Goal: Task Accomplishment & Management: Manage account settings

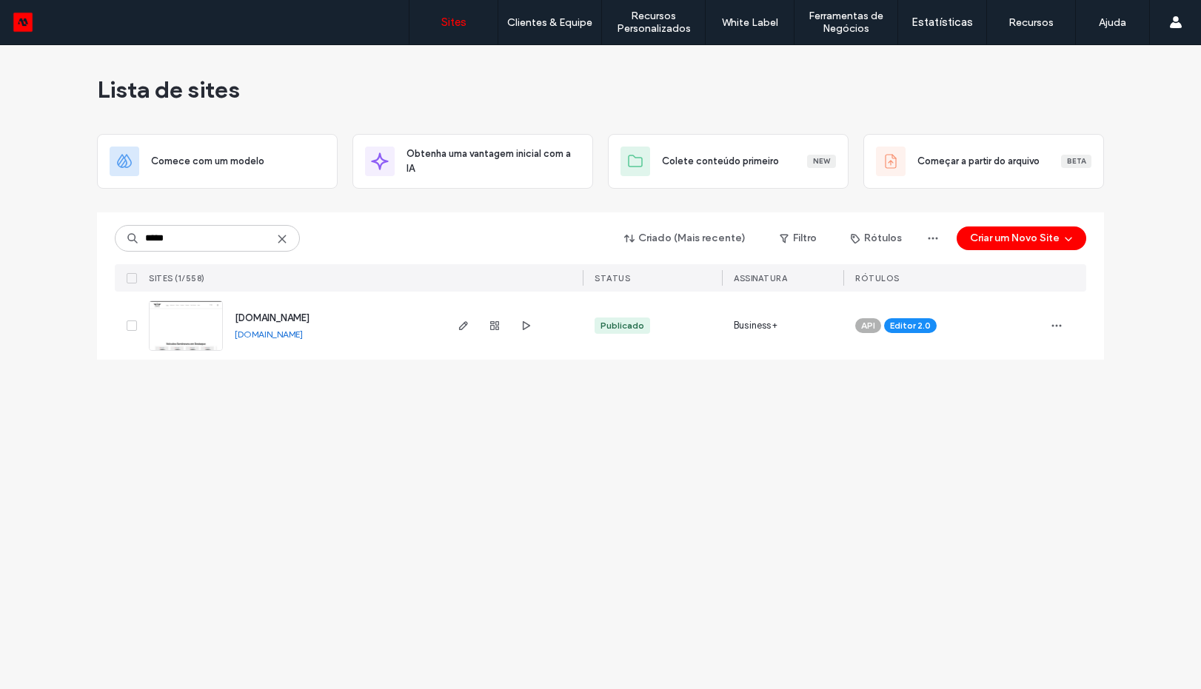
type input "*****"
click at [197, 333] on img at bounding box center [186, 351] width 73 height 101
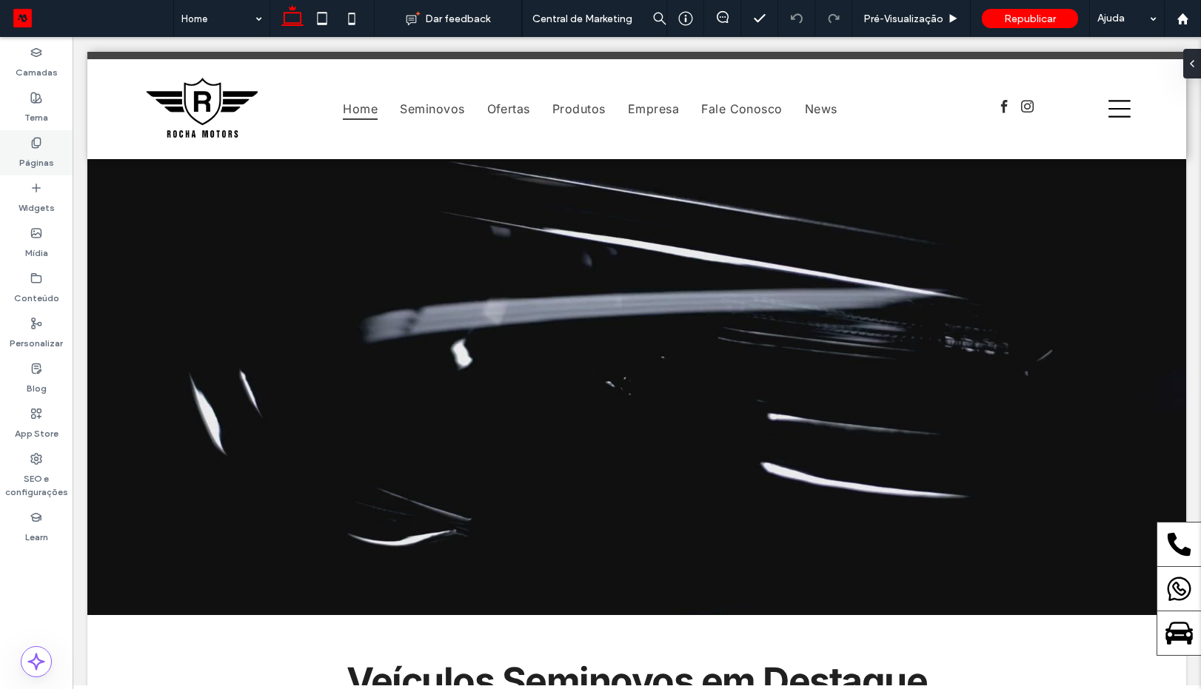
click at [33, 163] on label "Páginas" at bounding box center [36, 159] width 35 height 21
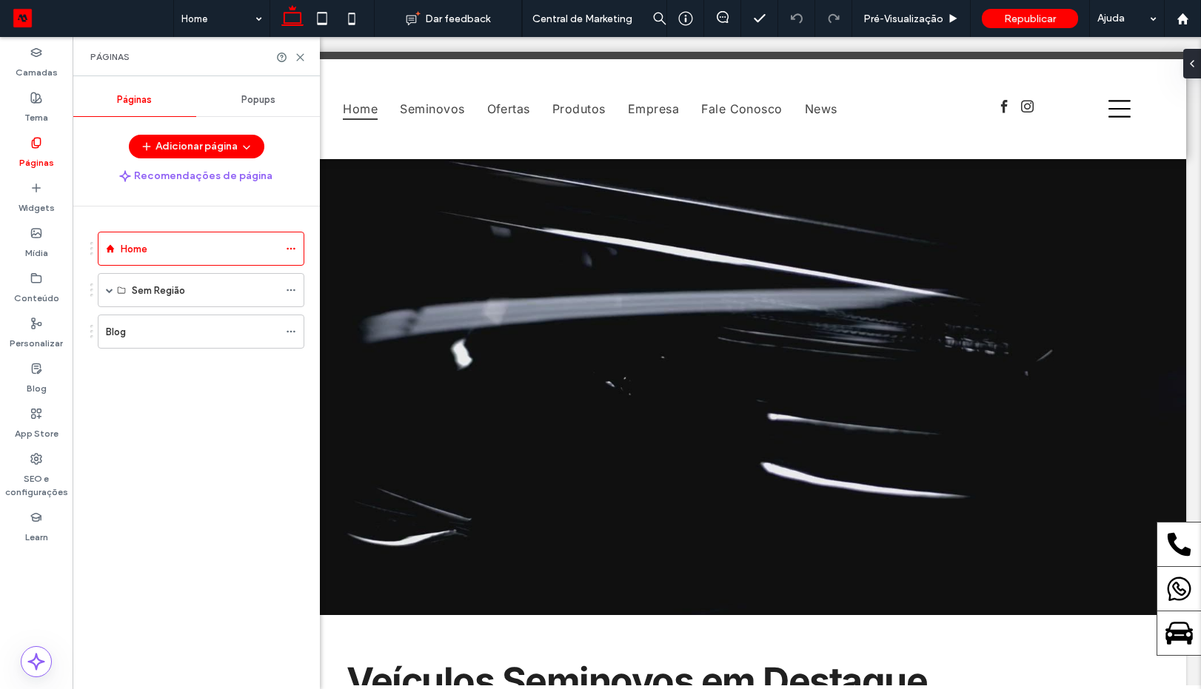
click at [241, 95] on span "Popups" at bounding box center [258, 100] width 34 height 12
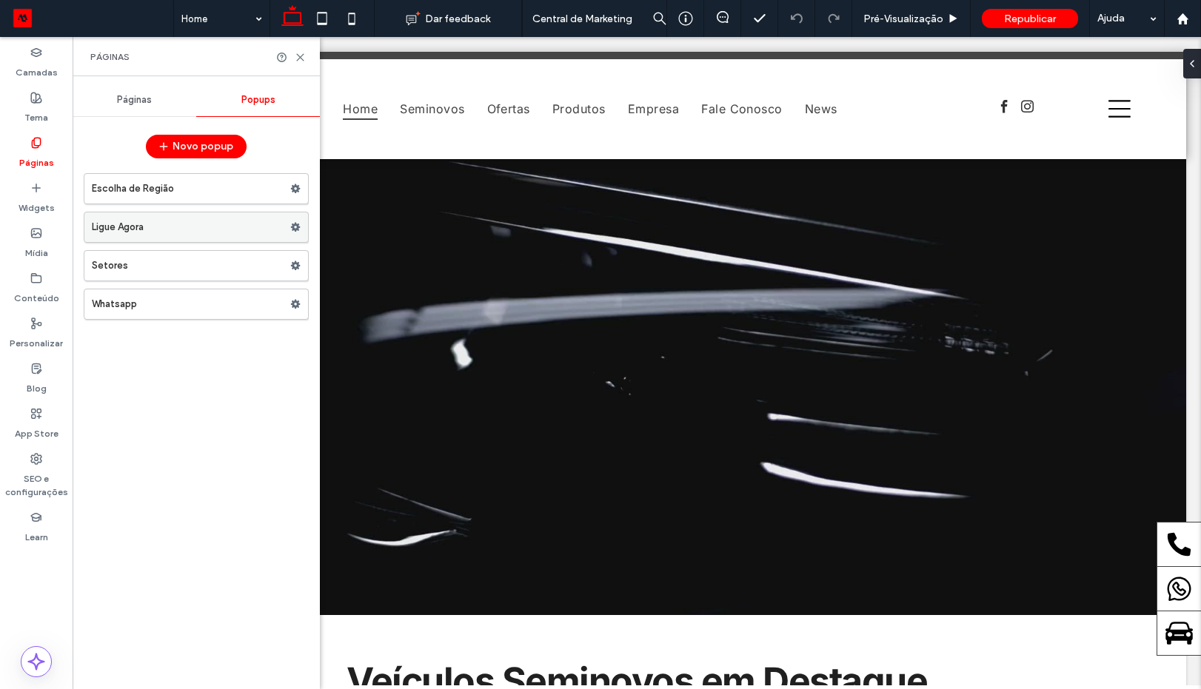
click at [163, 221] on label "Ligue Agora" at bounding box center [191, 228] width 198 height 30
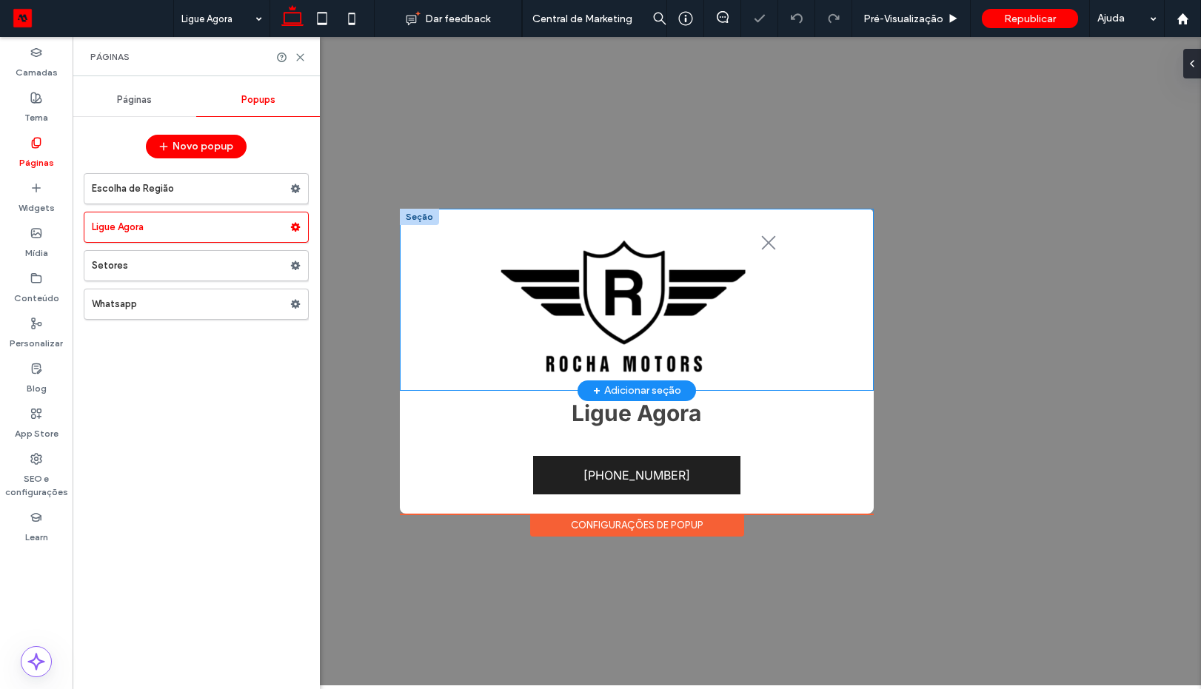
click at [791, 345] on div ".st0-1091118977{fill-rule:evenodd;clip-rule:evenodd;}" at bounding box center [637, 309] width 474 height 163
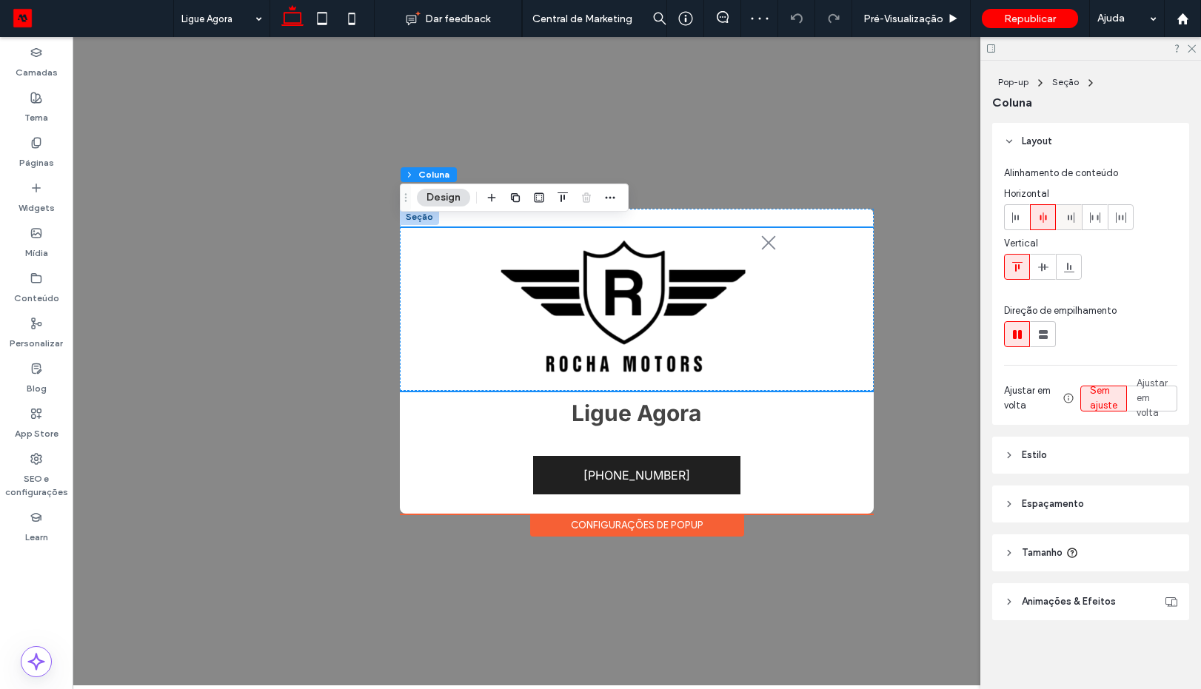
click at [1058, 222] on div at bounding box center [1069, 217] width 24 height 24
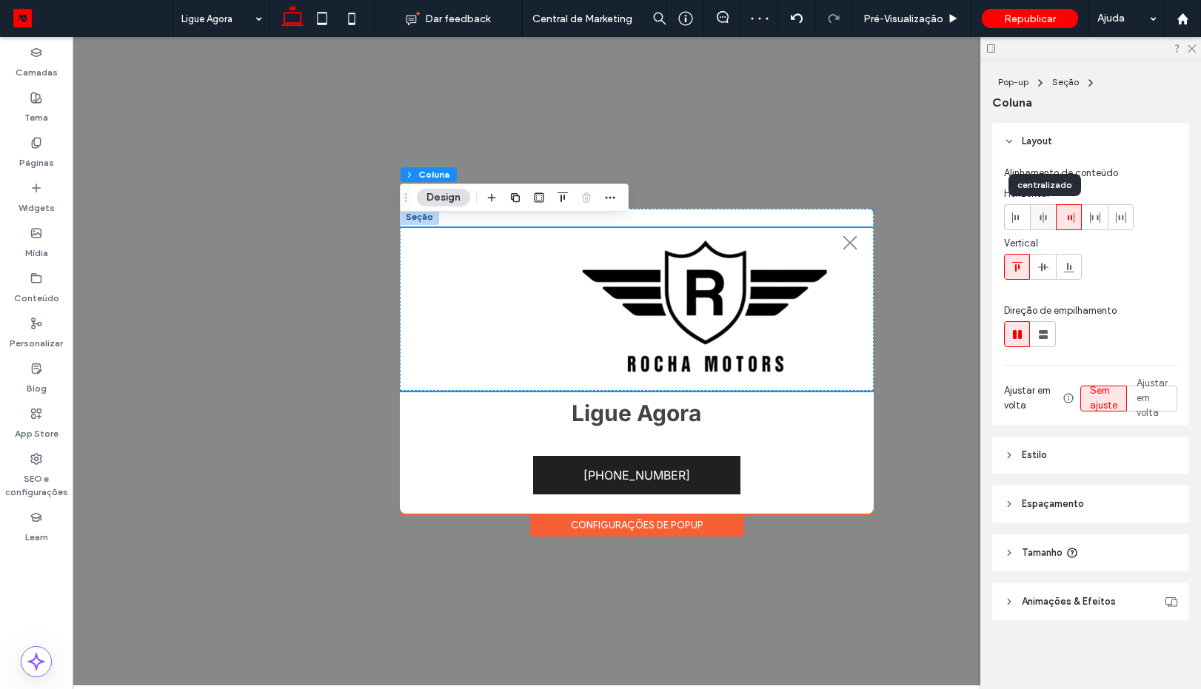
click at [1040, 218] on use at bounding box center [1043, 218] width 7 height 10
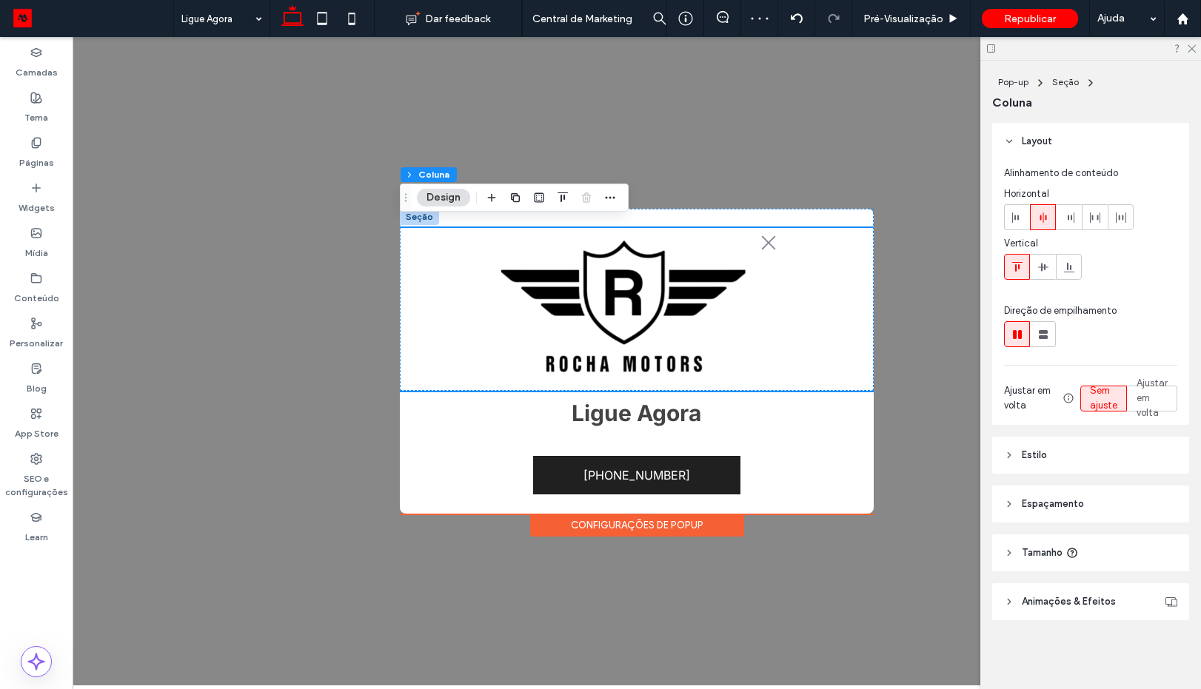
click at [1025, 508] on span "Espaçamento" at bounding box center [1053, 504] width 62 height 15
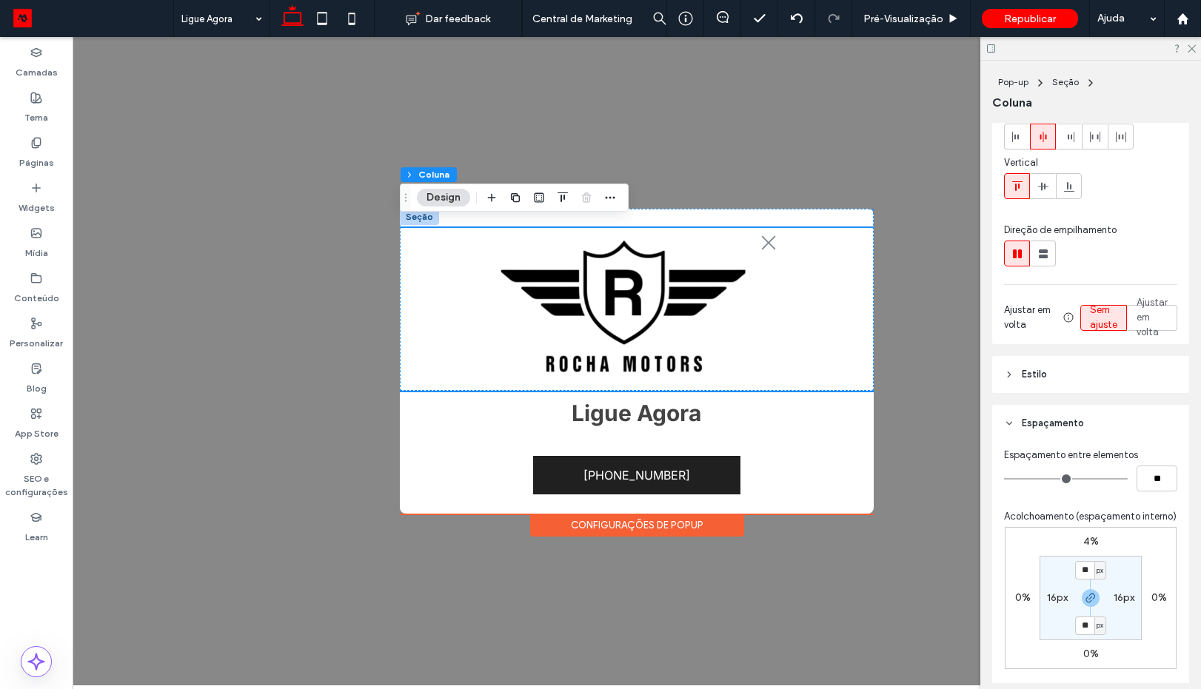
scroll to position [178, 0]
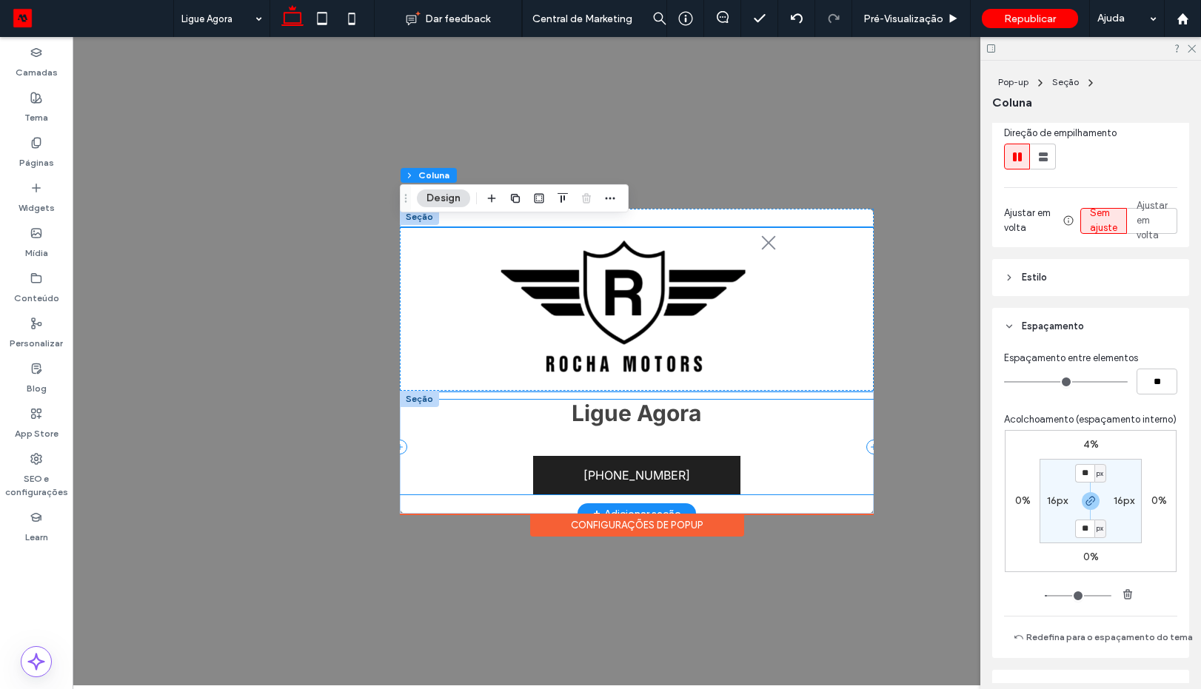
click at [474, 444] on div "Ligue Agora +5518996123222" at bounding box center [637, 447] width 474 height 95
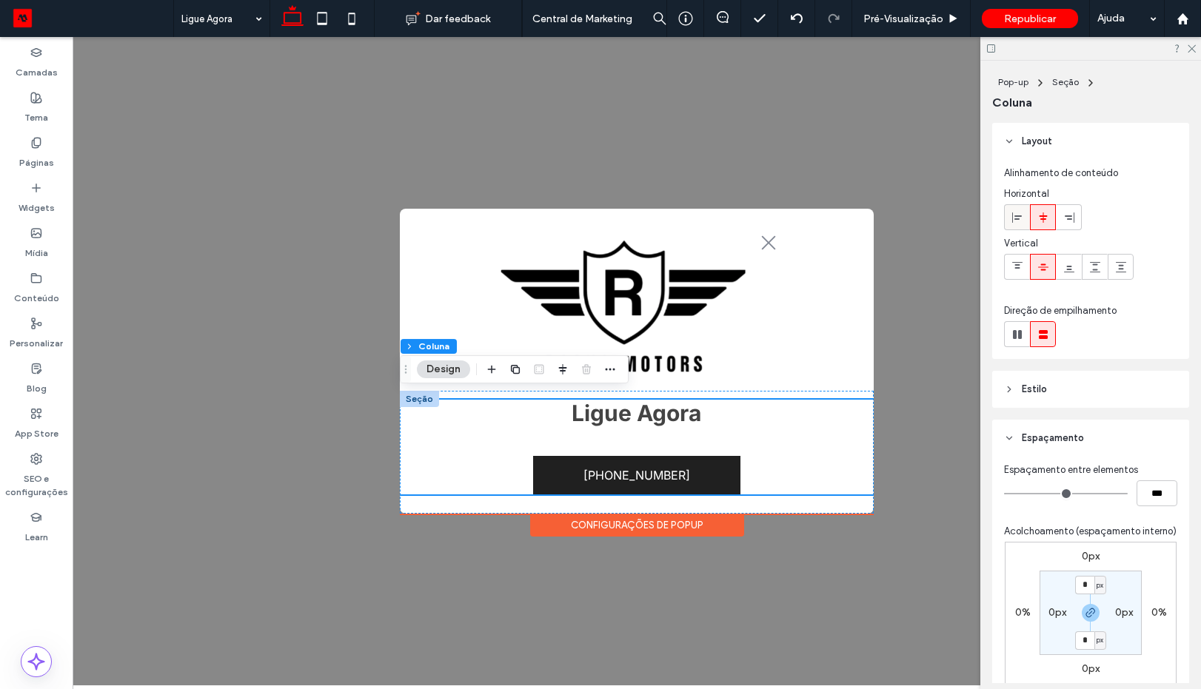
click at [1012, 230] on label at bounding box center [1017, 217] width 26 height 26
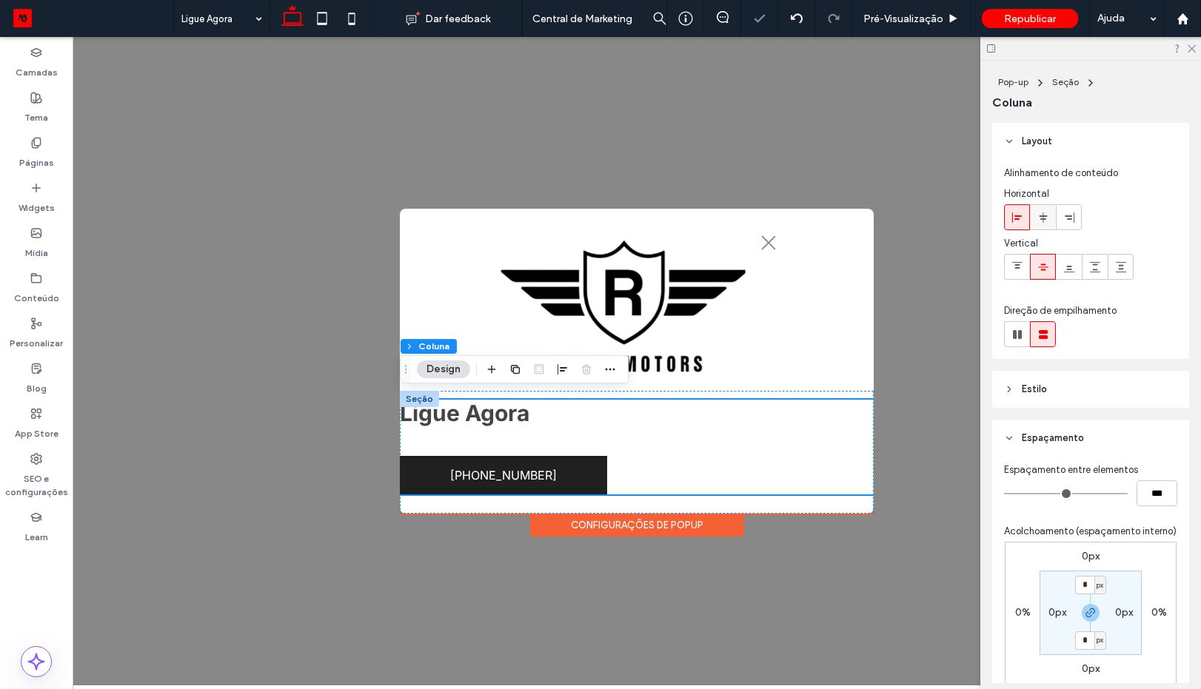
click at [1032, 218] on div at bounding box center [1043, 217] width 24 height 24
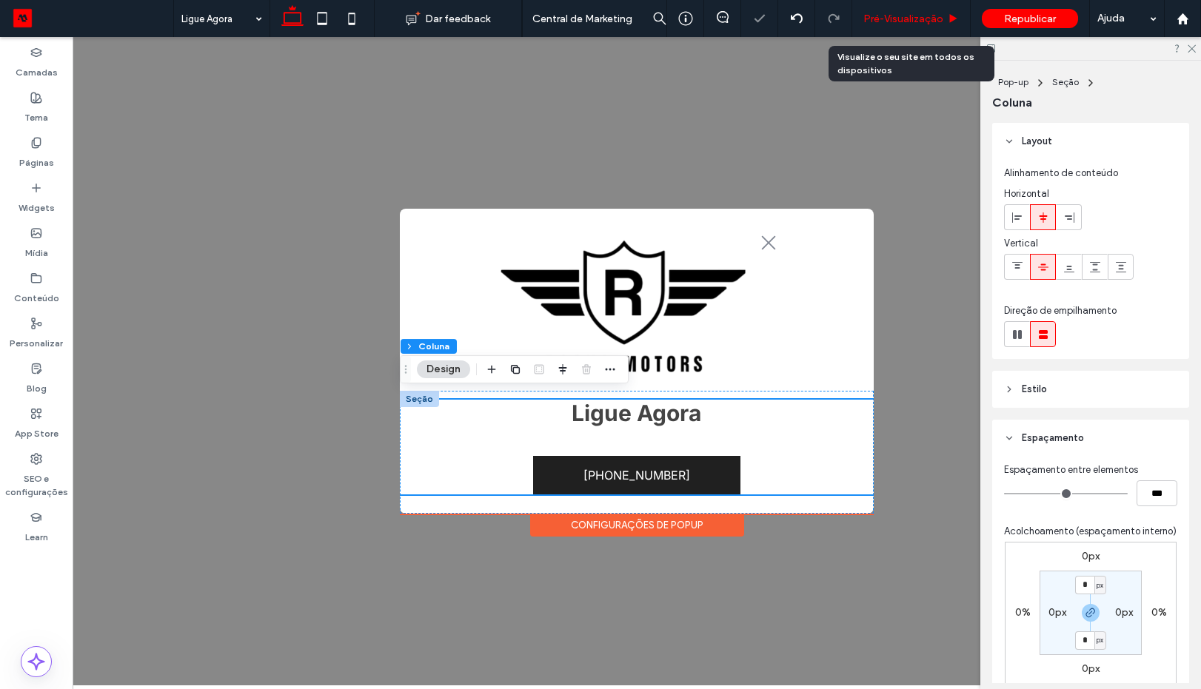
click at [915, 33] on div "Pré-Visualizaçāo" at bounding box center [911, 18] width 118 height 37
click at [906, 25] on div "Pré-Visualizaçāo" at bounding box center [911, 18] width 118 height 37
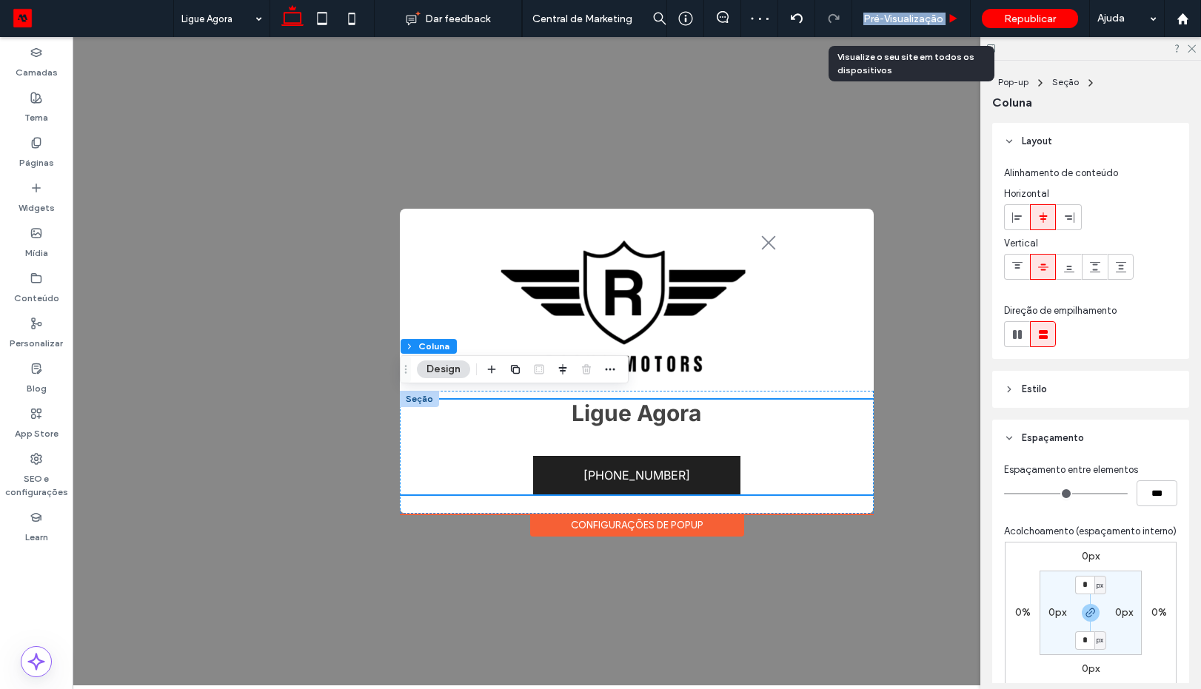
click at [905, 13] on span "Pré-Visualizaçāo" at bounding box center [904, 19] width 80 height 13
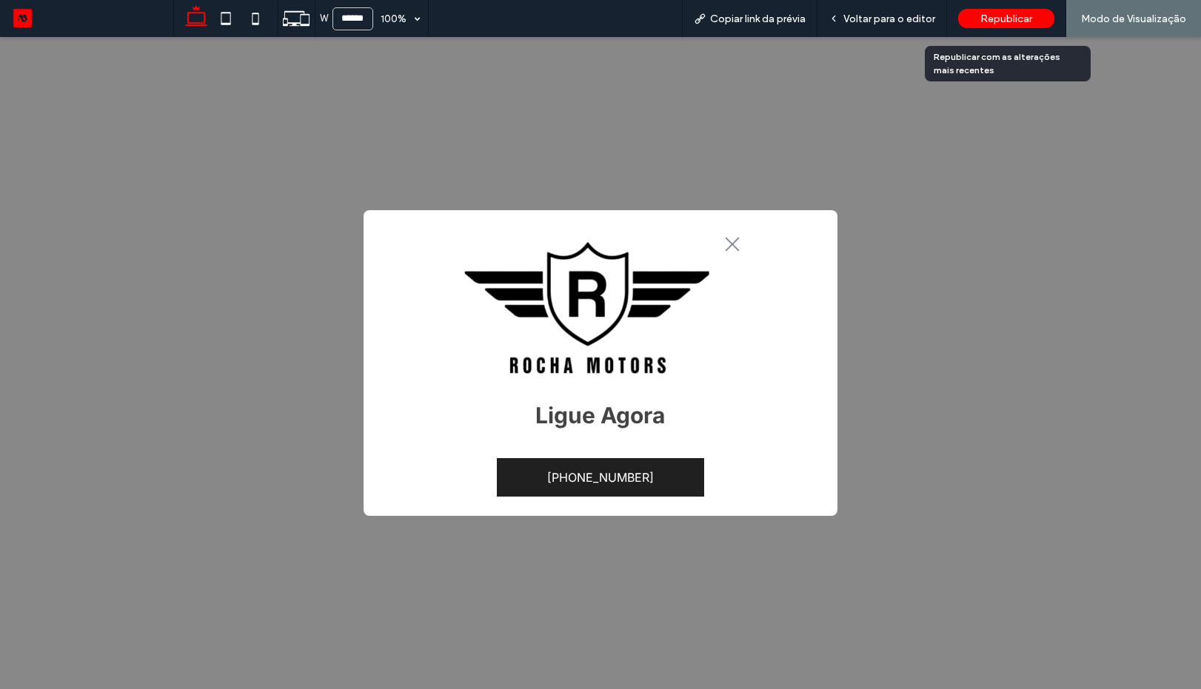
click at [988, 22] on span "Republicar" at bounding box center [1007, 19] width 52 height 13
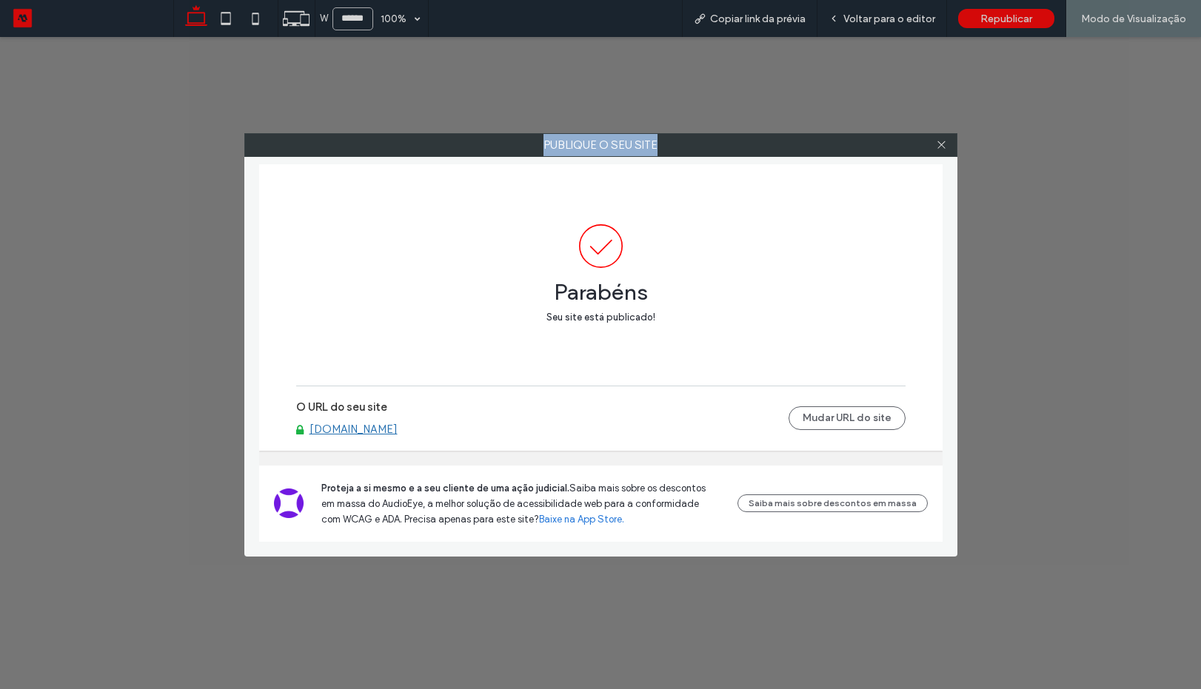
click at [930, 136] on div "Publique o seu site Parabéns Seu site está publicado! O URL do seu site rochamo…" at bounding box center [600, 344] width 1201 height 689
click at [945, 150] on icon at bounding box center [941, 144] width 11 height 11
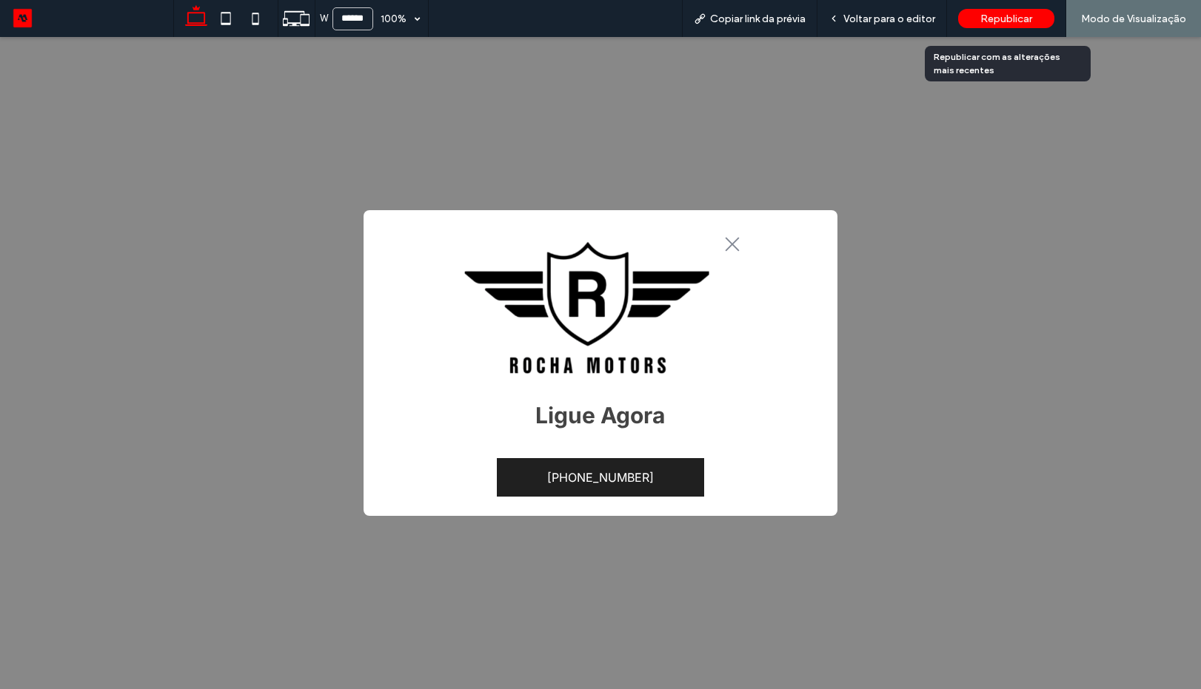
click at [989, 16] on span "Republicar" at bounding box center [1007, 19] width 52 height 13
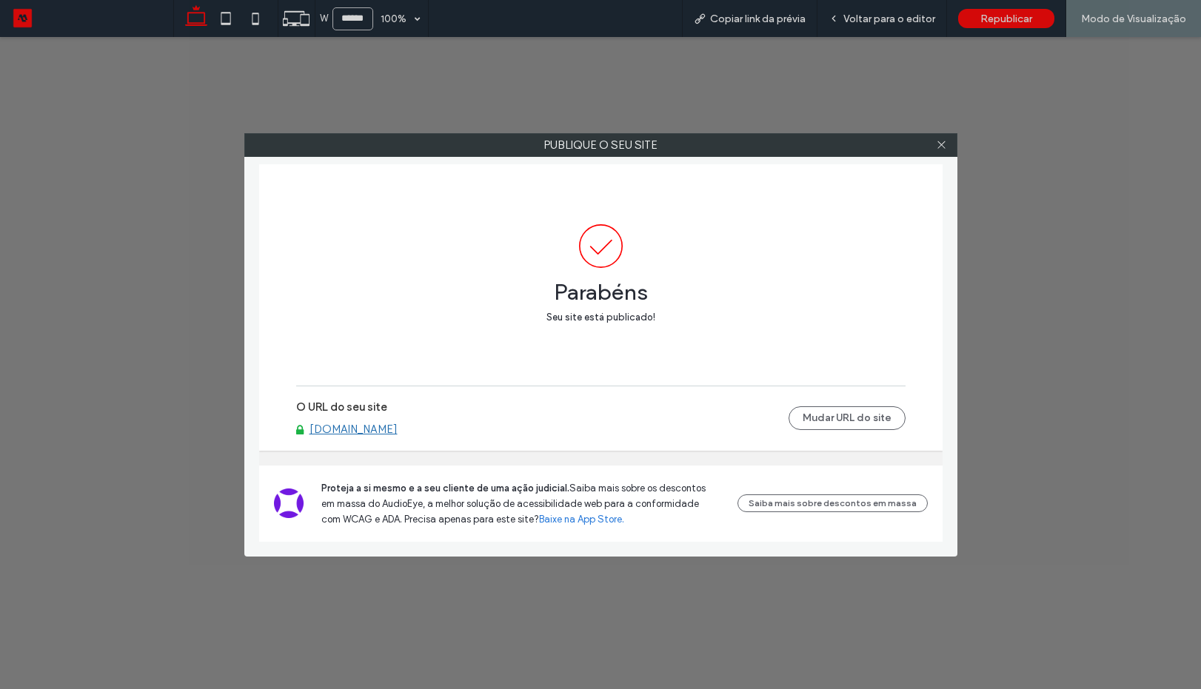
click at [384, 427] on link "[DOMAIN_NAME]" at bounding box center [354, 429] width 88 height 13
click at [949, 144] on div at bounding box center [942, 145] width 22 height 22
click at [938, 142] on icon at bounding box center [941, 144] width 11 height 11
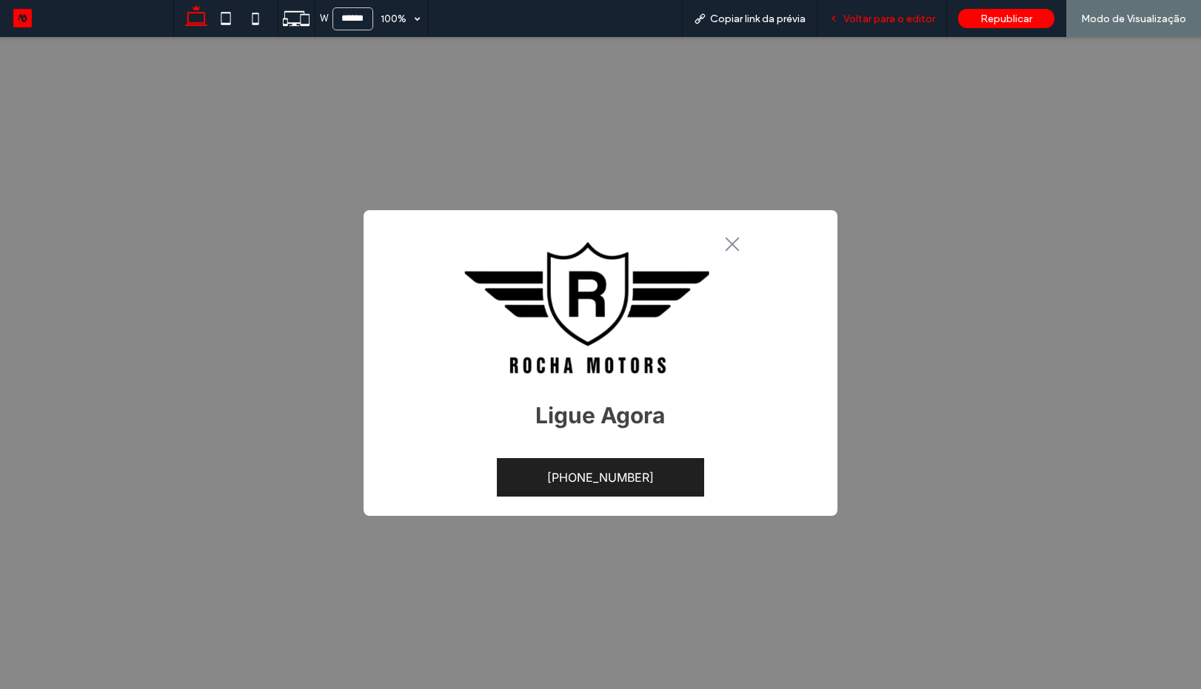
click at [861, 19] on span "Voltar para o editor" at bounding box center [890, 19] width 92 height 13
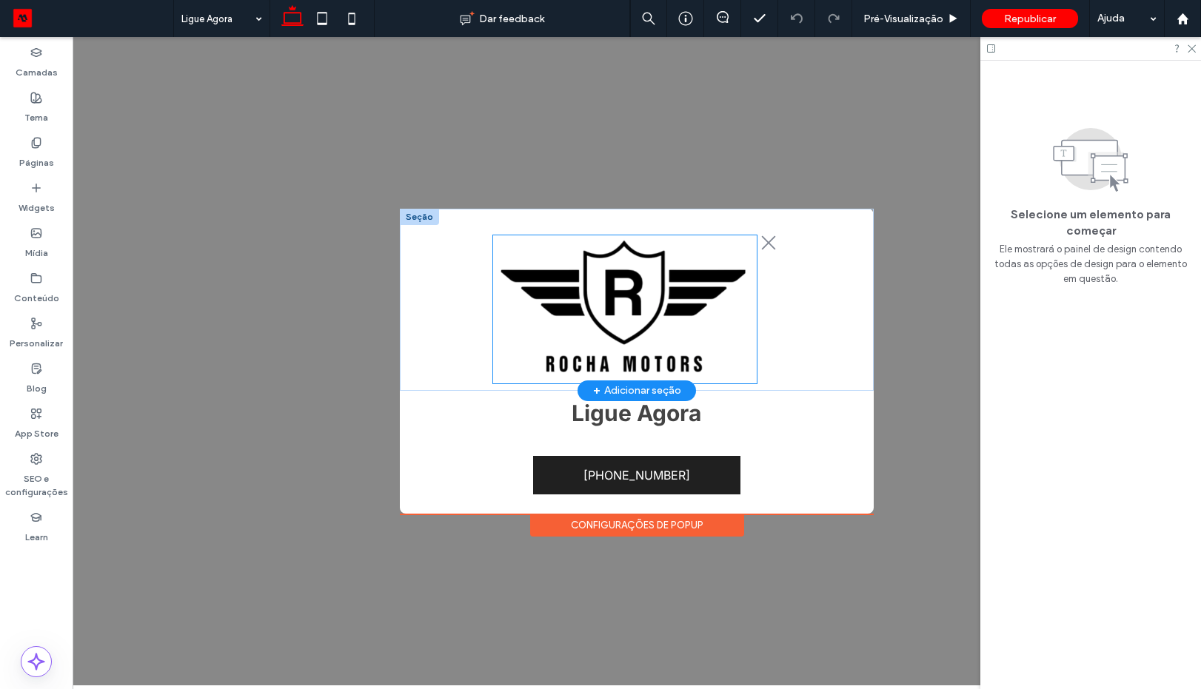
click at [582, 302] on img at bounding box center [625, 310] width 264 height 148
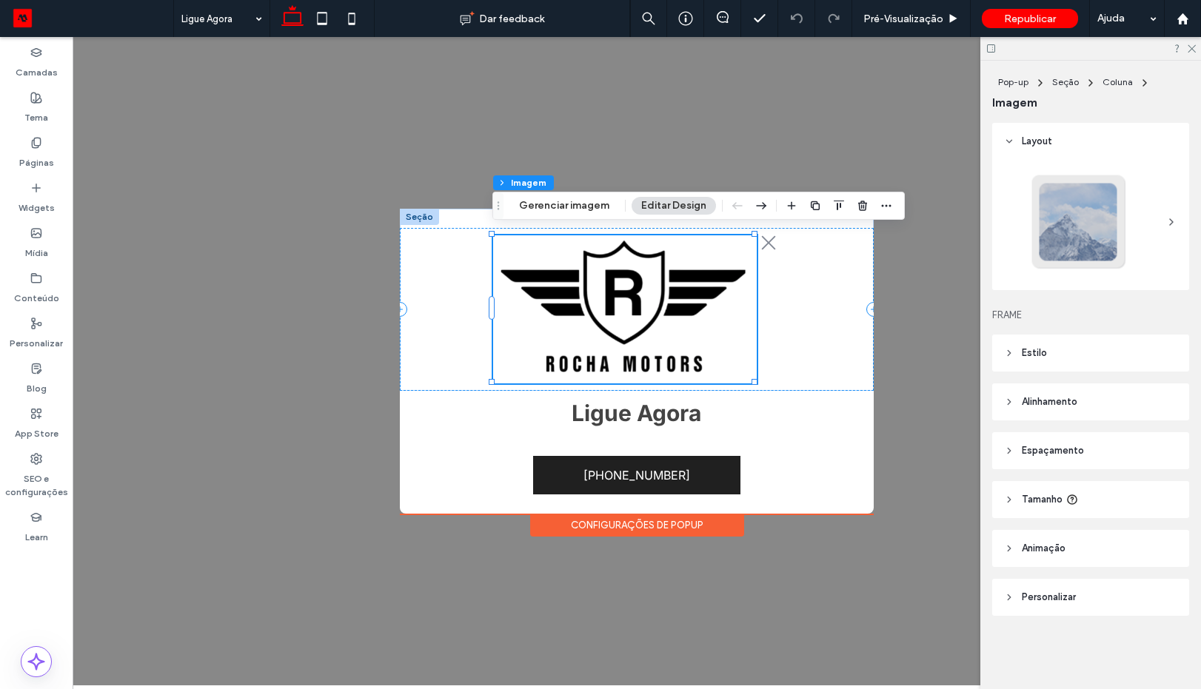
click at [1049, 461] on header "Espaçamento" at bounding box center [1090, 450] width 197 height 37
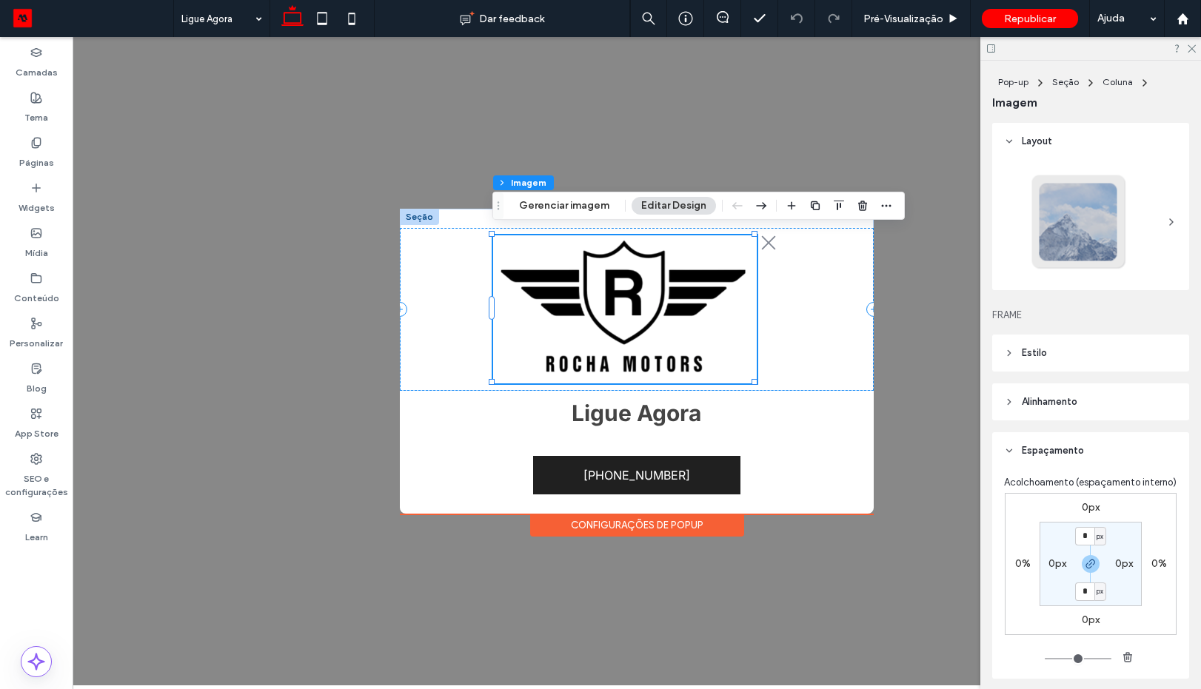
scroll to position [89, 0]
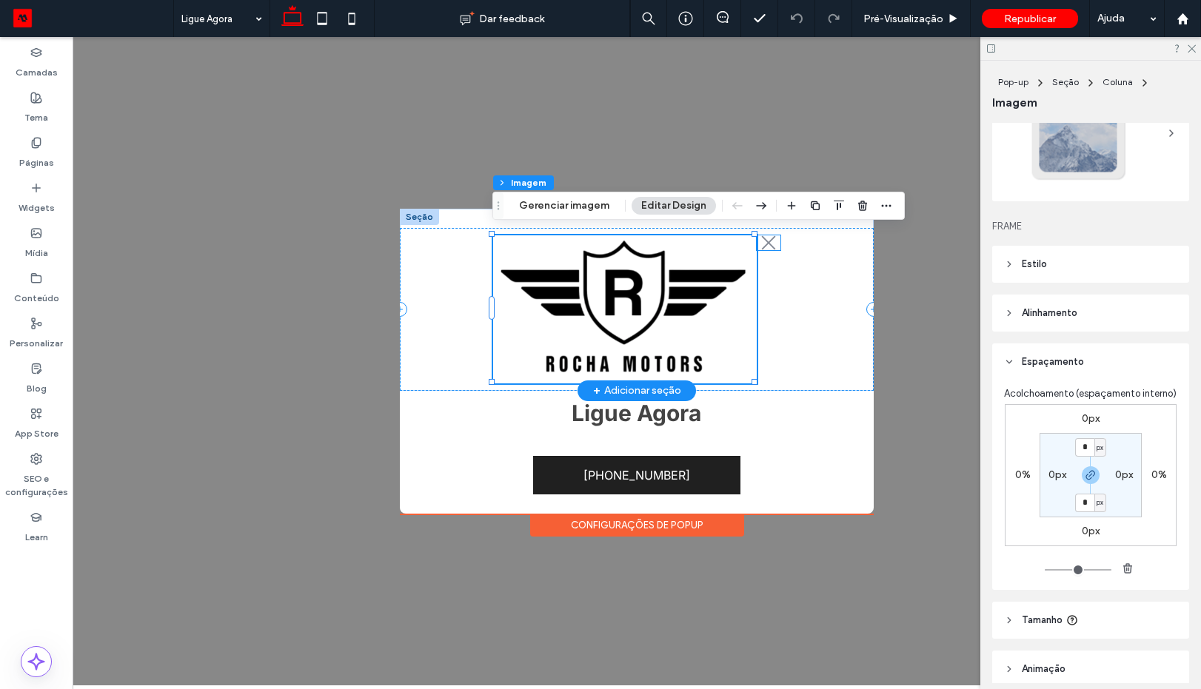
click at [762, 244] on icon ".st0-1091118977{fill-rule:evenodd;clip-rule:evenodd;}" at bounding box center [769, 243] width 24 height 15
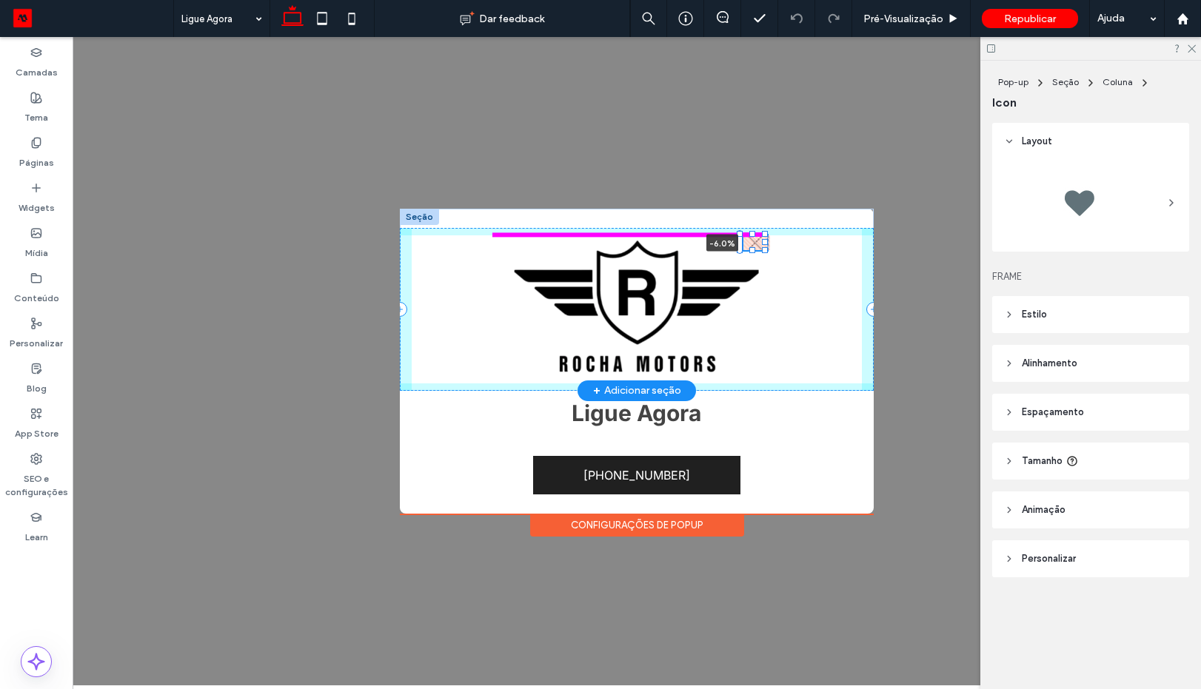
drag, startPoint x: 752, startPoint y: 241, endPoint x: 725, endPoint y: 239, distance: 26.7
click at [725, 239] on div ".st0-1091118977{fill-rule:evenodd;clip-rule:evenodd;} -6.0%" at bounding box center [637, 300] width 474 height 182
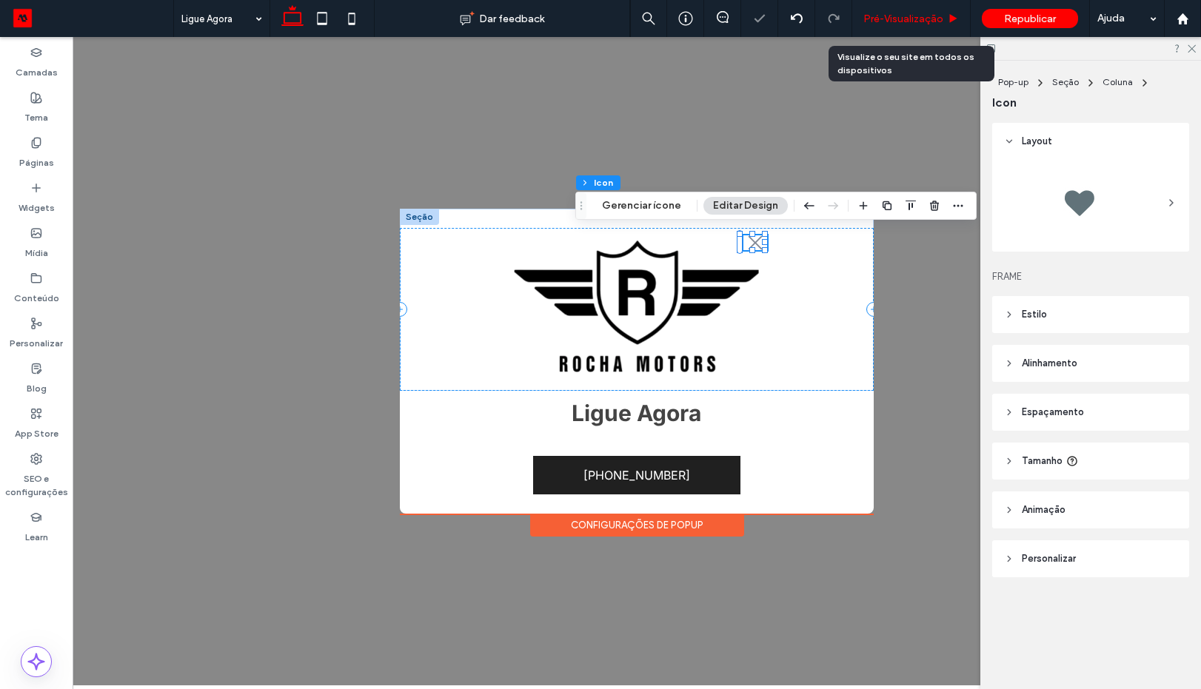
click at [894, 16] on span "Pré-Visualizaçāo" at bounding box center [904, 19] width 80 height 13
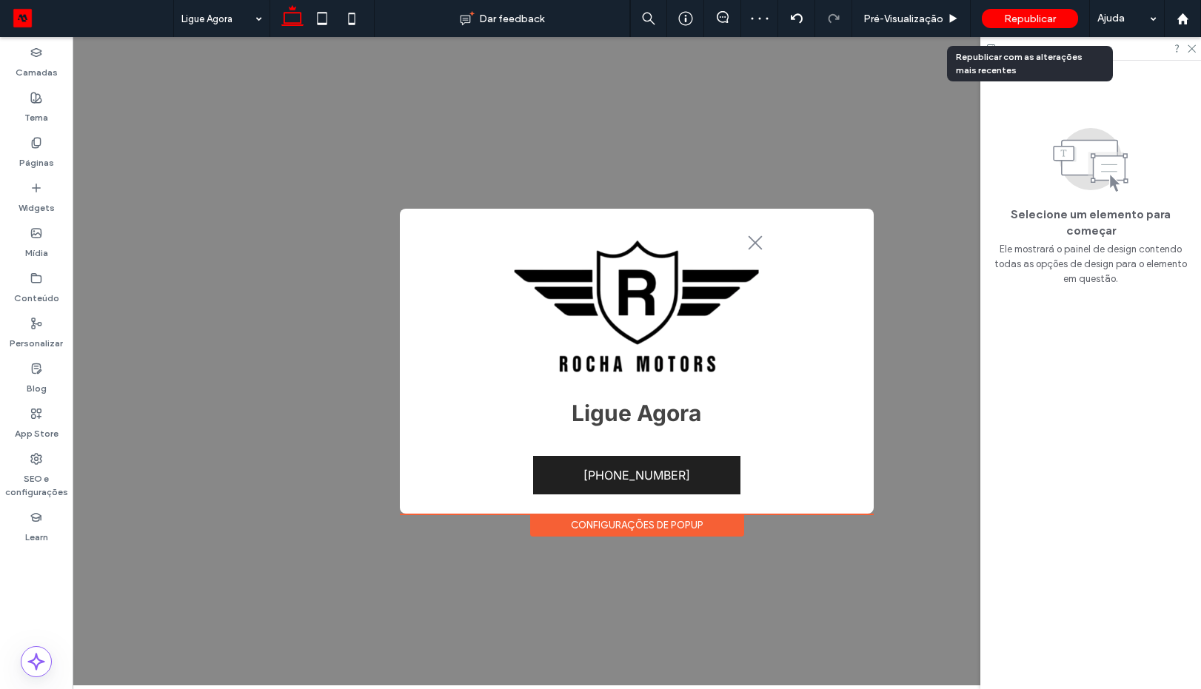
click at [1043, 14] on span "Republicar" at bounding box center [1030, 19] width 52 height 13
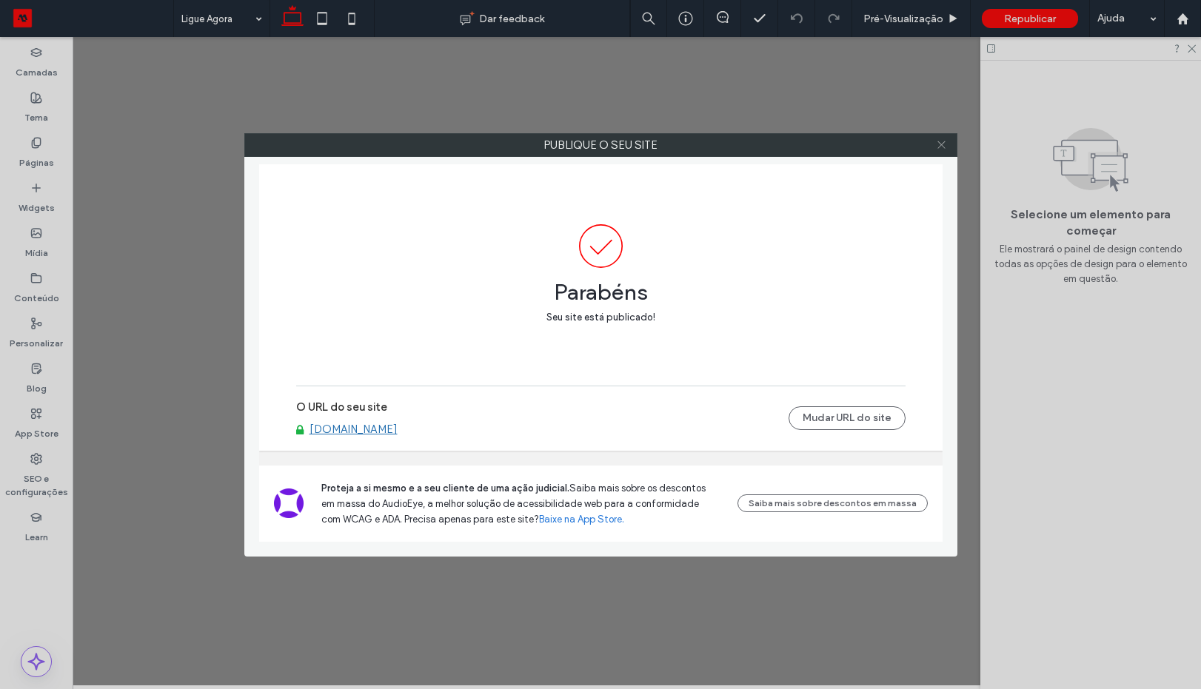
click at [938, 142] on icon at bounding box center [941, 144] width 11 height 11
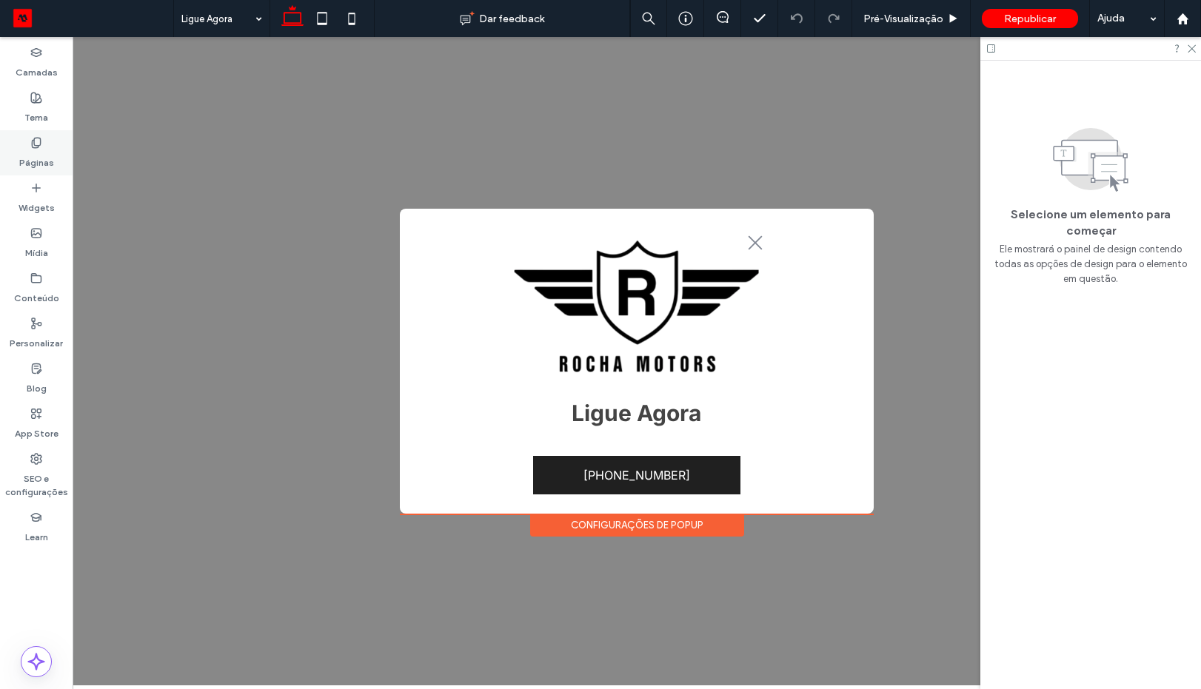
click at [50, 151] on label "Páginas" at bounding box center [36, 159] width 35 height 21
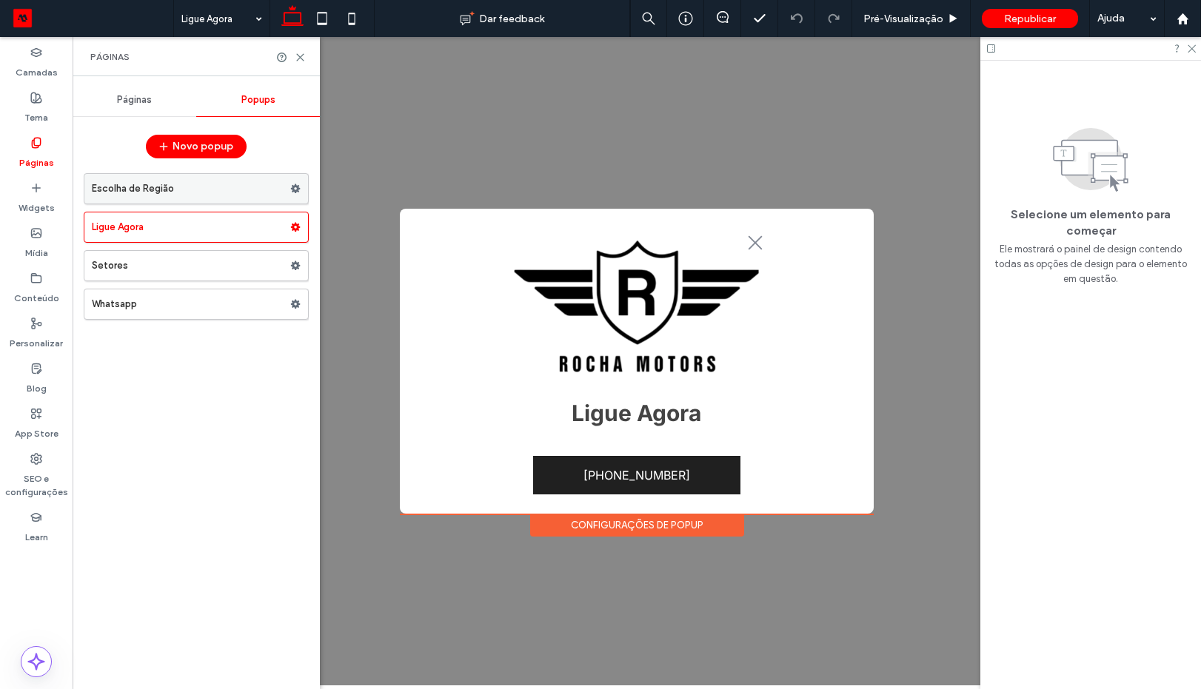
click at [176, 182] on label "Escolha de Região" at bounding box center [191, 189] width 198 height 30
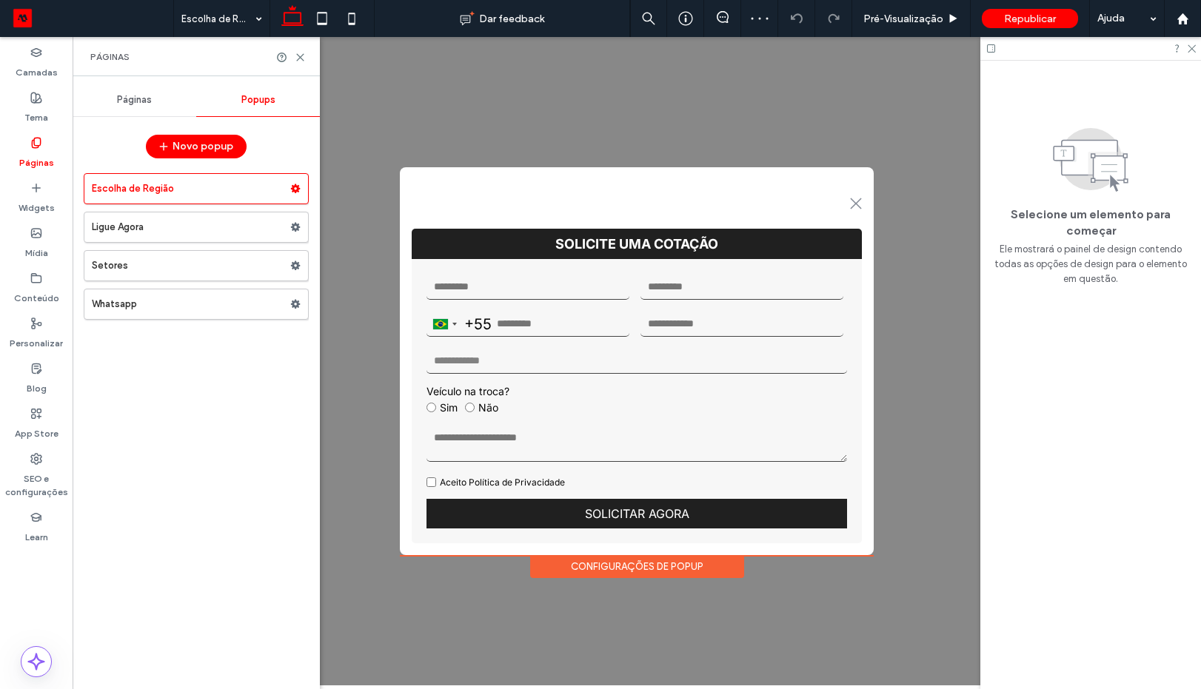
click at [135, 101] on span "Páginas" at bounding box center [134, 100] width 35 height 12
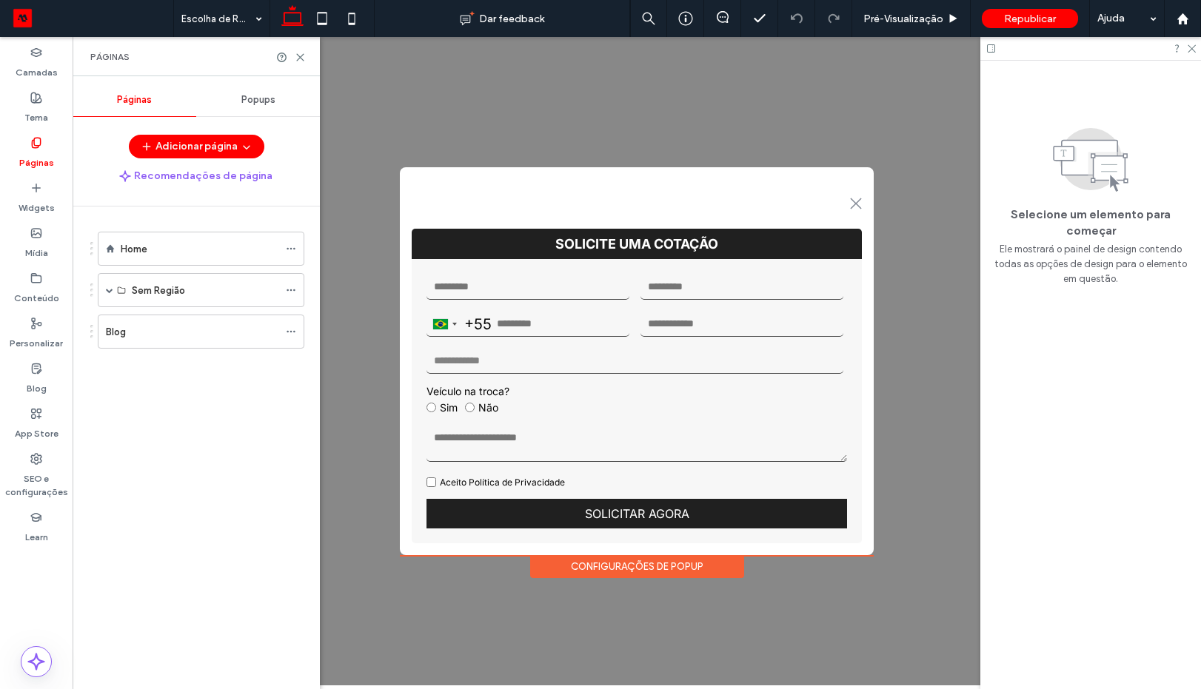
click at [667, 563] on div "Configurações de Popup" at bounding box center [637, 566] width 214 height 23
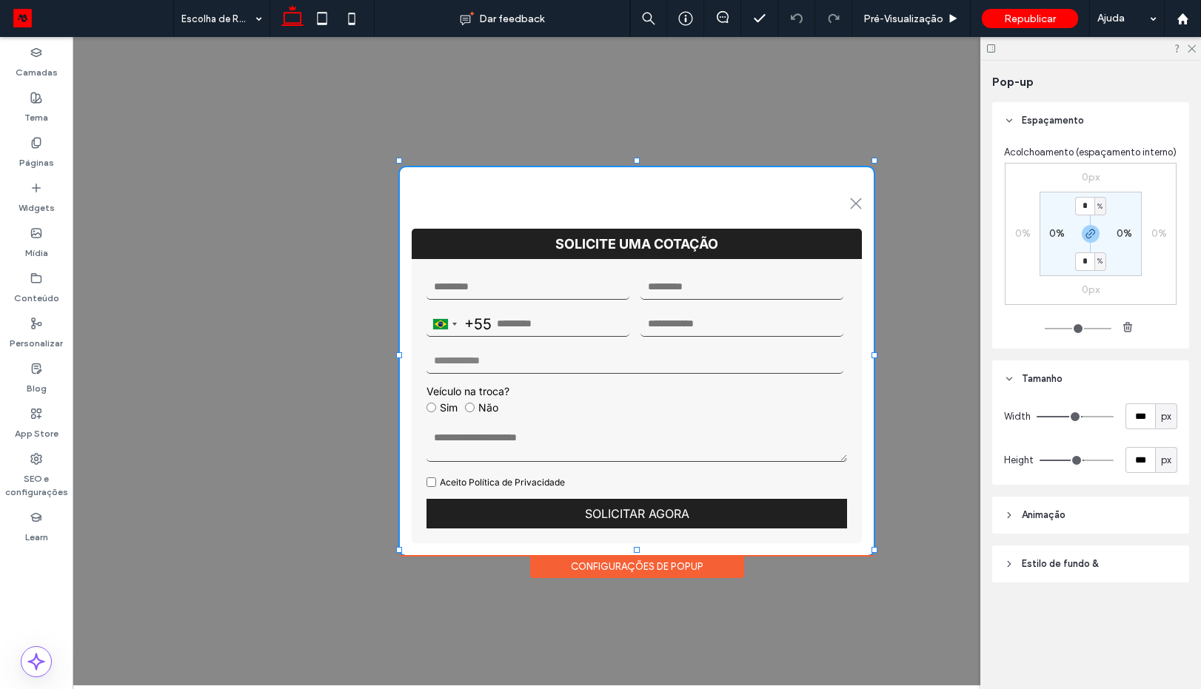
click at [1043, 557] on span "Estilo de fundo &" at bounding box center [1060, 564] width 77 height 15
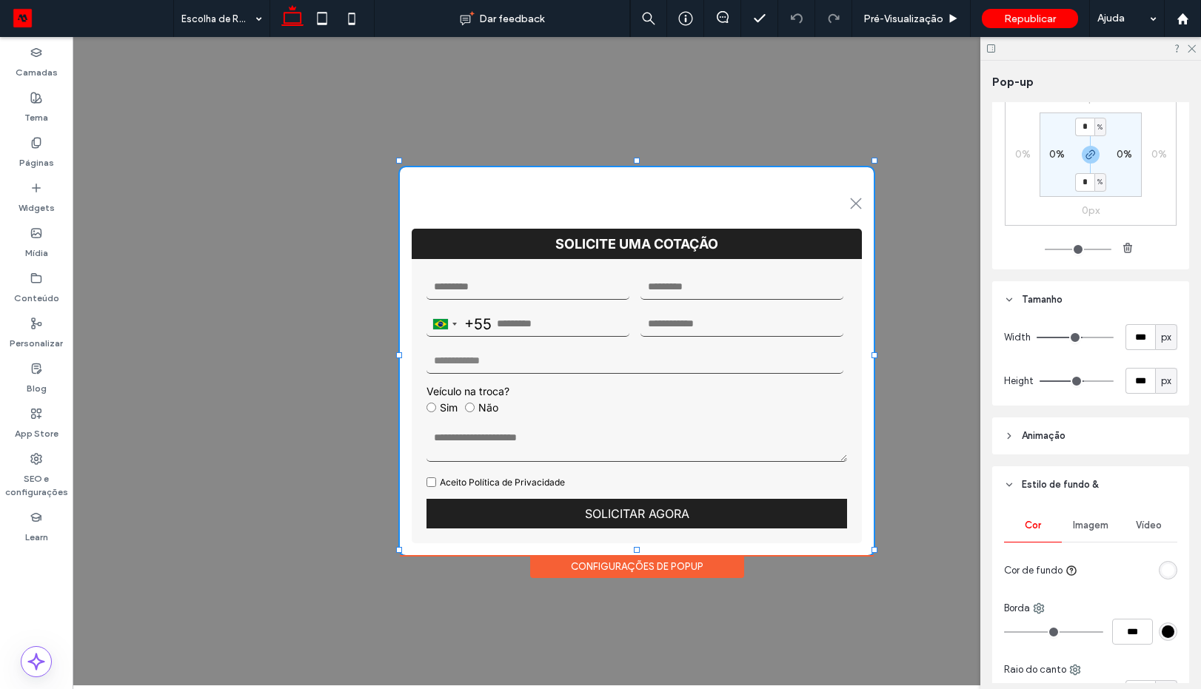
scroll to position [151, 0]
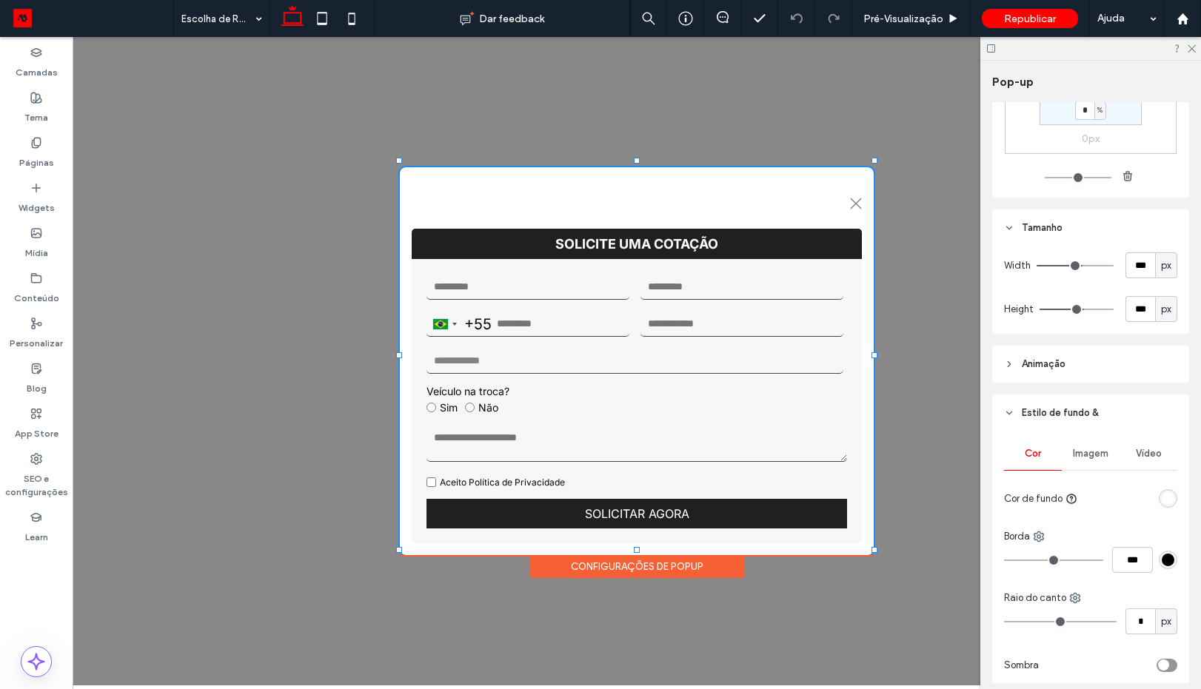
click at [1164, 508] on div "rgba(255, 255, 255, 1)" at bounding box center [1168, 499] width 19 height 19
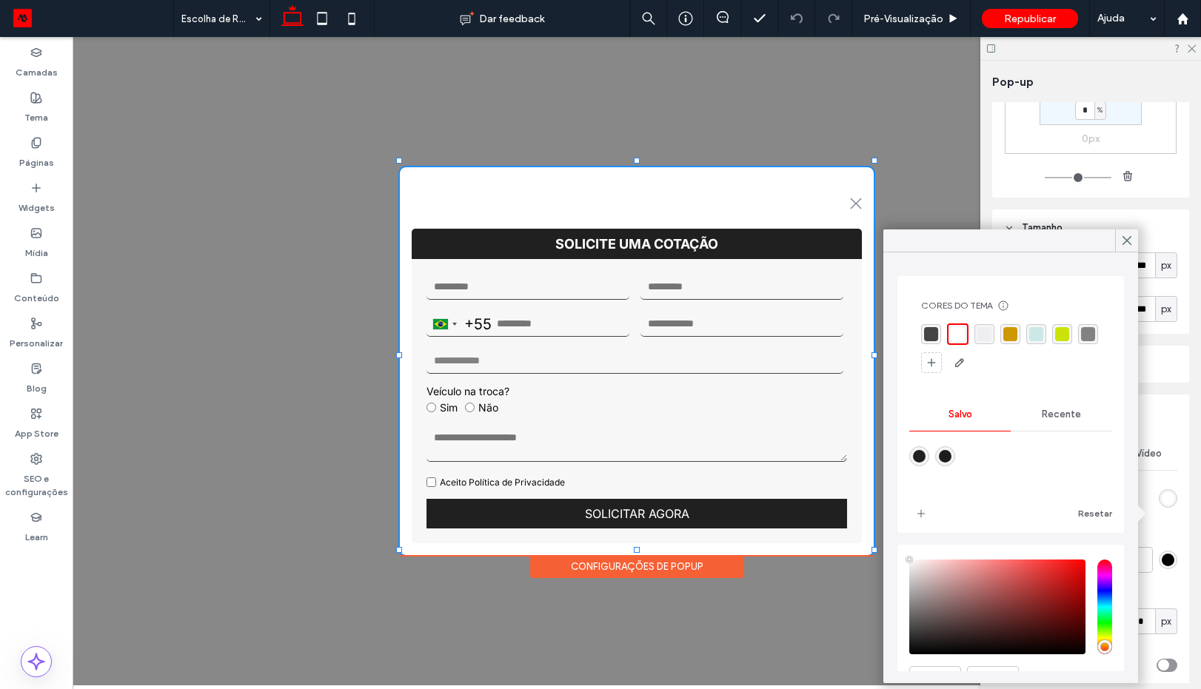
click at [1042, 415] on span "Recente" at bounding box center [1061, 415] width 39 height 12
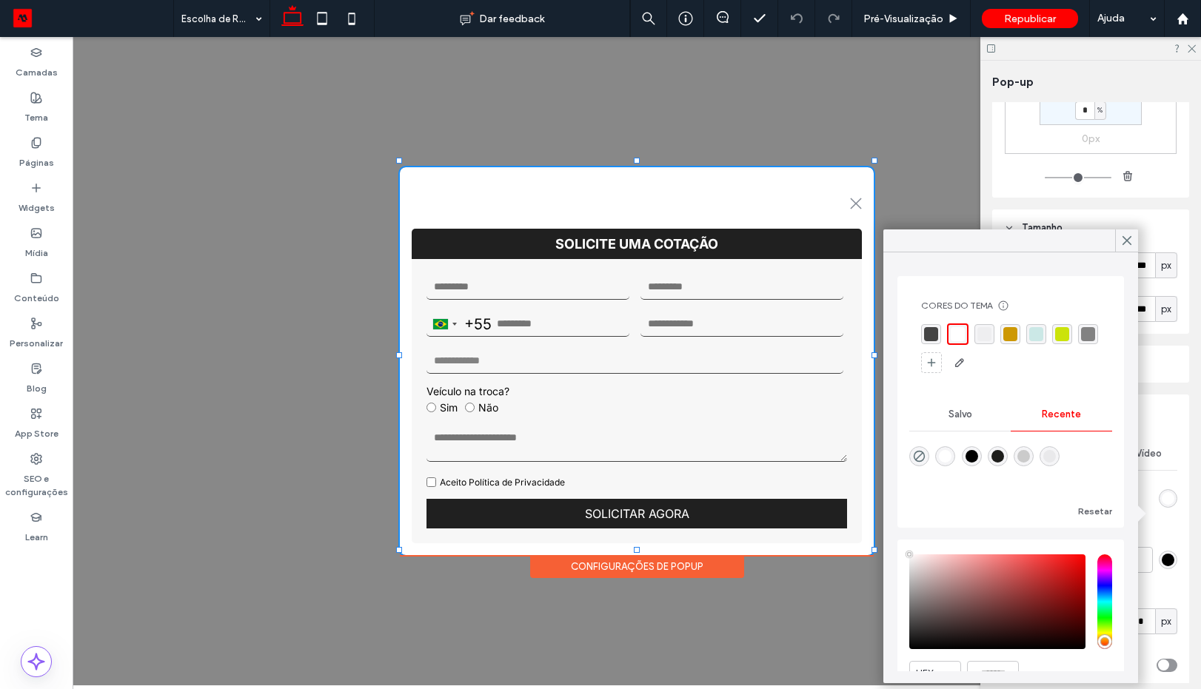
click at [912, 462] on div "rgba(0, 0, 0, 0)" at bounding box center [919, 457] width 20 height 20
type input "*******"
type input "*"
type input "**"
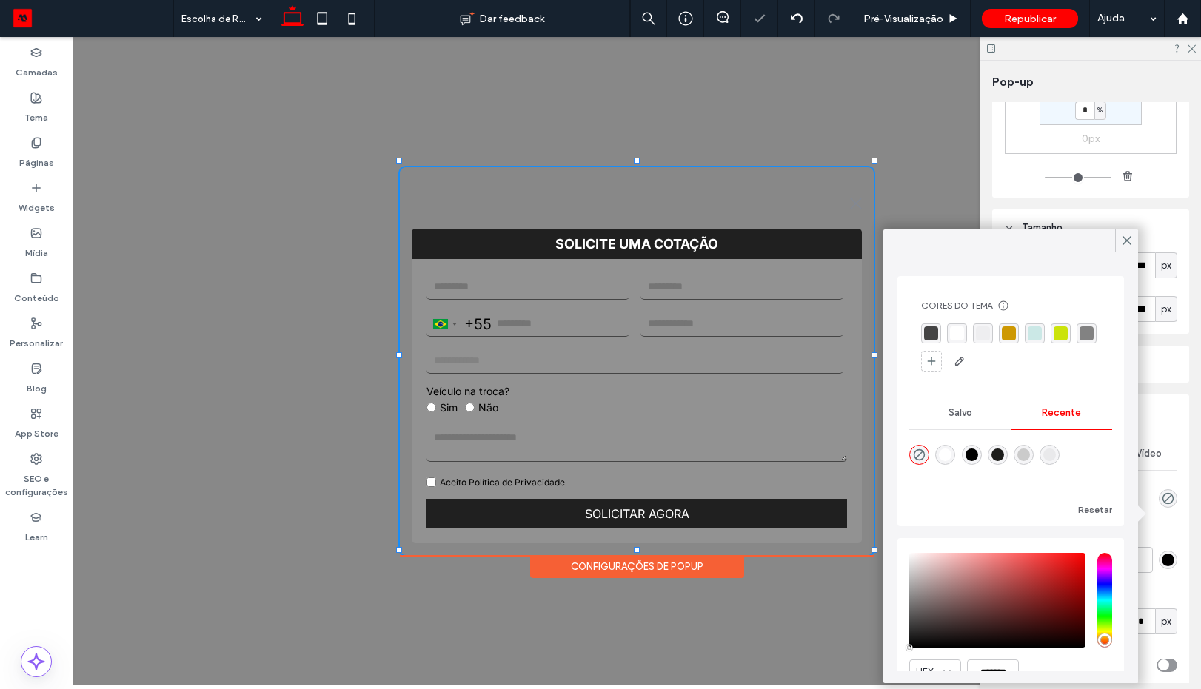
drag, startPoint x: 1124, startPoint y: 247, endPoint x: 1037, endPoint y: 258, distance: 88.0
click at [1123, 246] on span at bounding box center [1126, 241] width 13 height 22
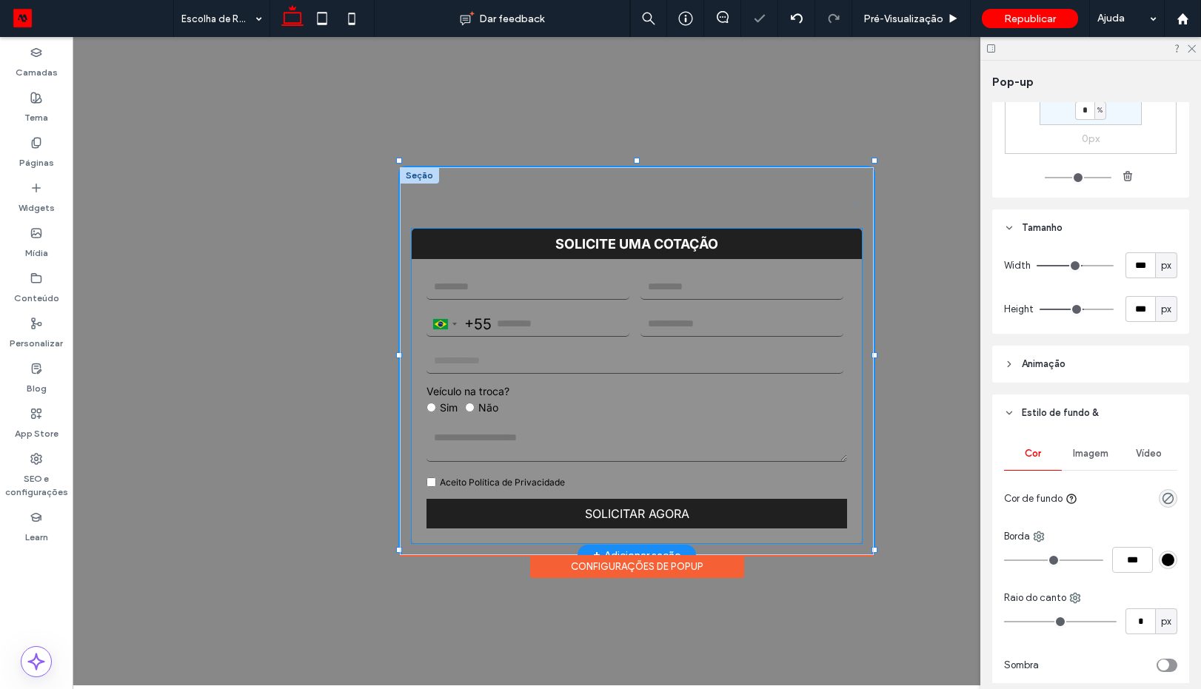
click at [709, 385] on span "Veículo na troca?" at bounding box center [637, 391] width 421 height 13
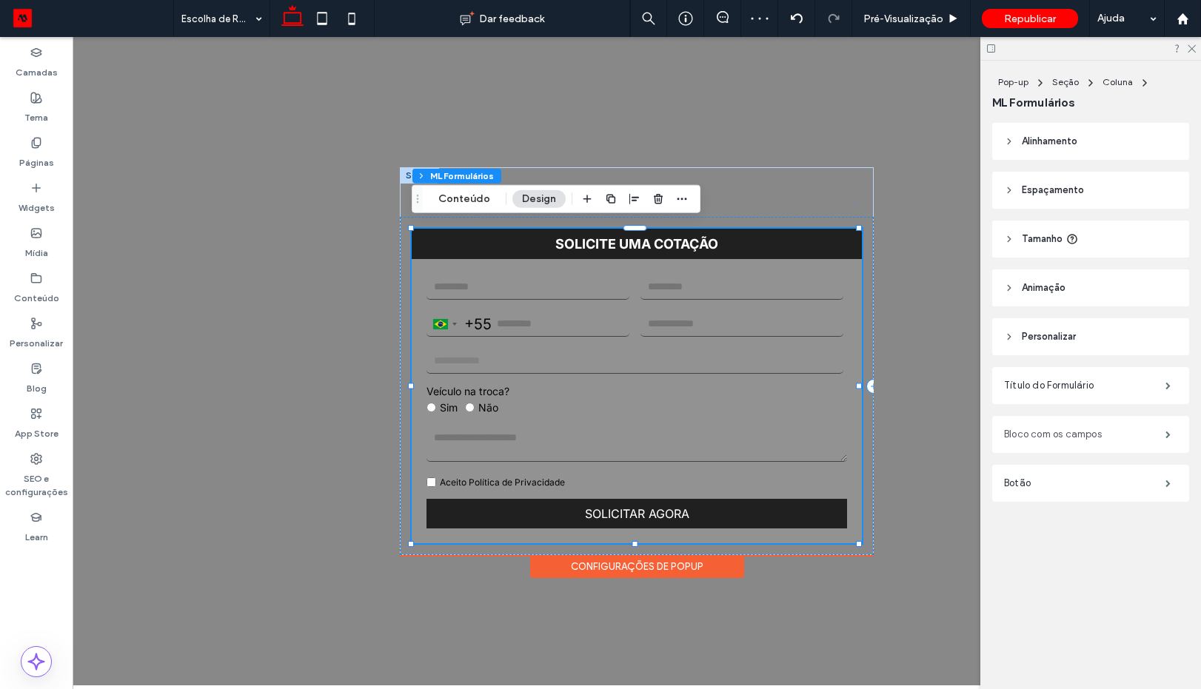
click at [1061, 427] on label "Bloco com os campos" at bounding box center [1084, 435] width 161 height 30
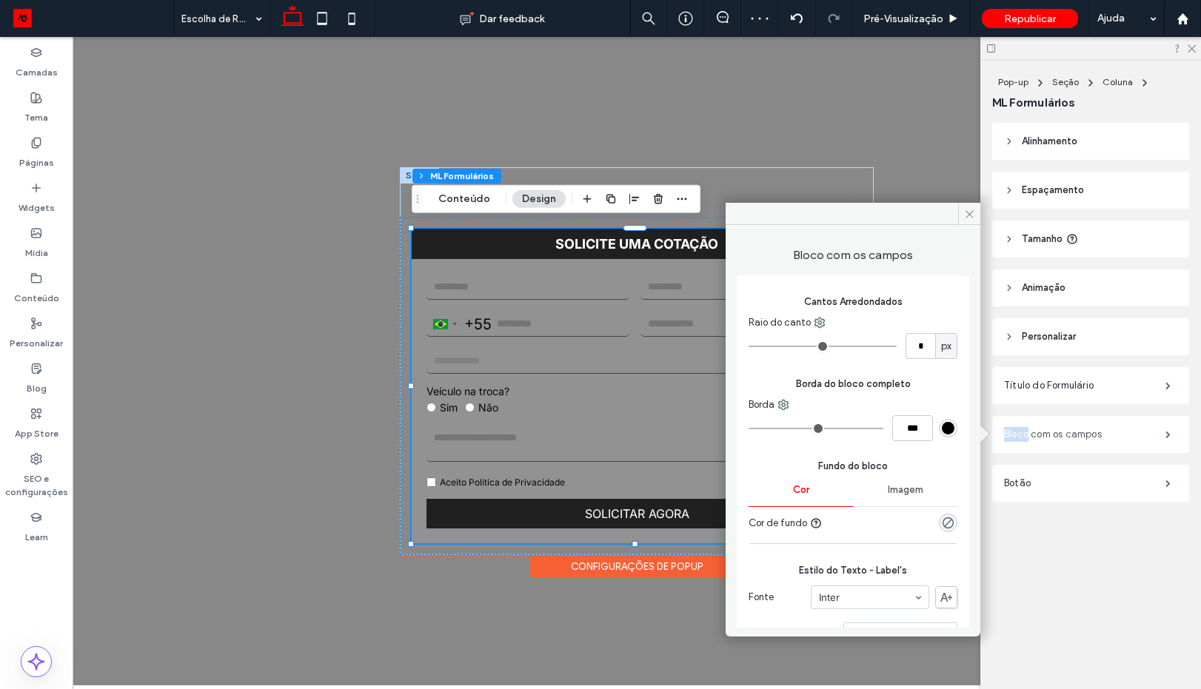
click at [1149, 425] on label "Bloco com os campos" at bounding box center [1084, 435] width 161 height 30
click at [942, 520] on icon "rgba(0, 0, 0, 0)" at bounding box center [948, 523] width 13 height 13
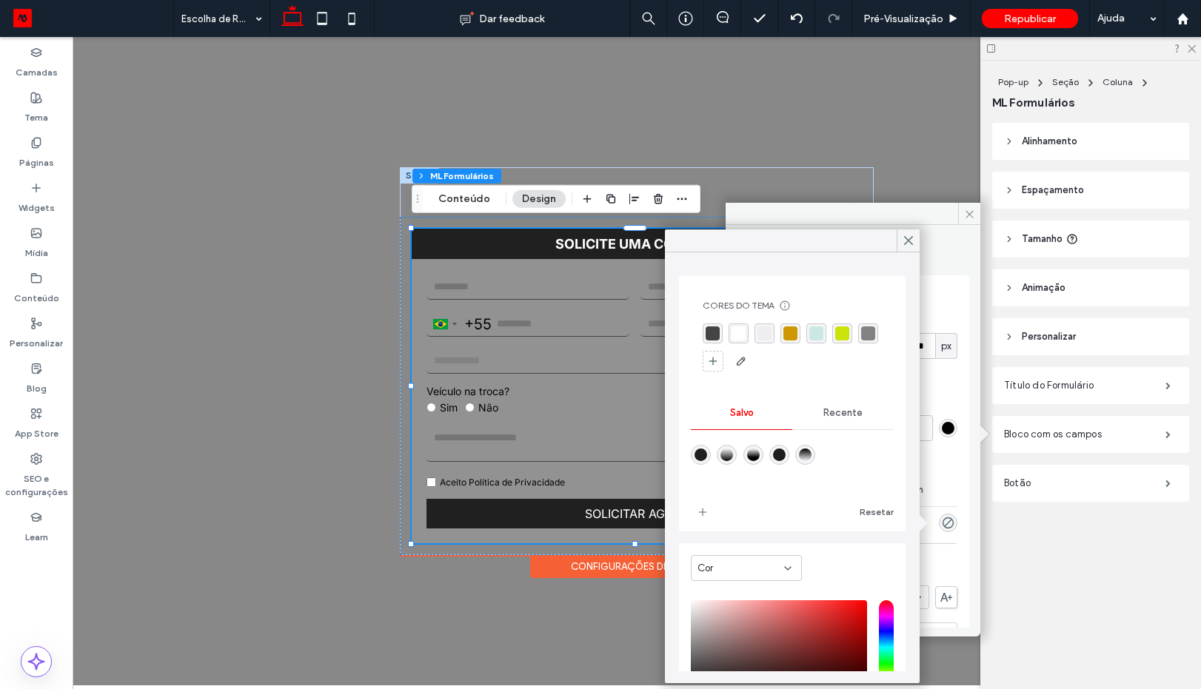
click at [738, 336] on div "rgba(255, 255, 255, 1)" at bounding box center [739, 334] width 14 height 14
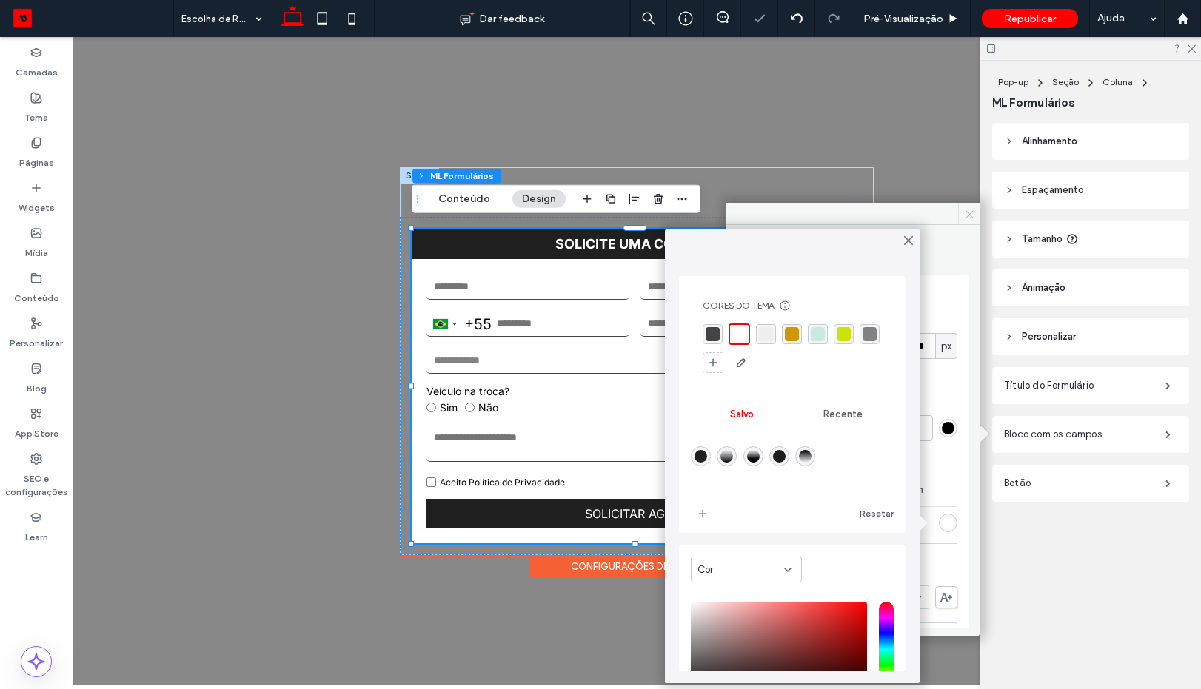
click at [968, 215] on icon at bounding box center [969, 214] width 11 height 11
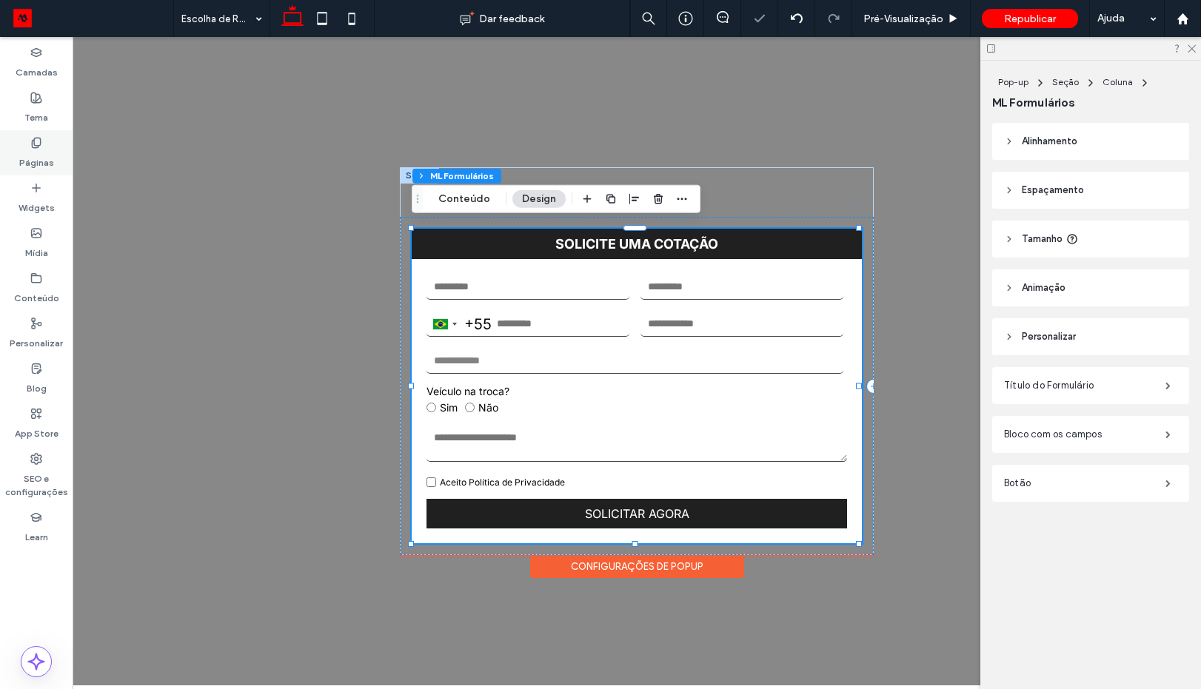
click at [38, 150] on label "Páginas" at bounding box center [36, 159] width 35 height 21
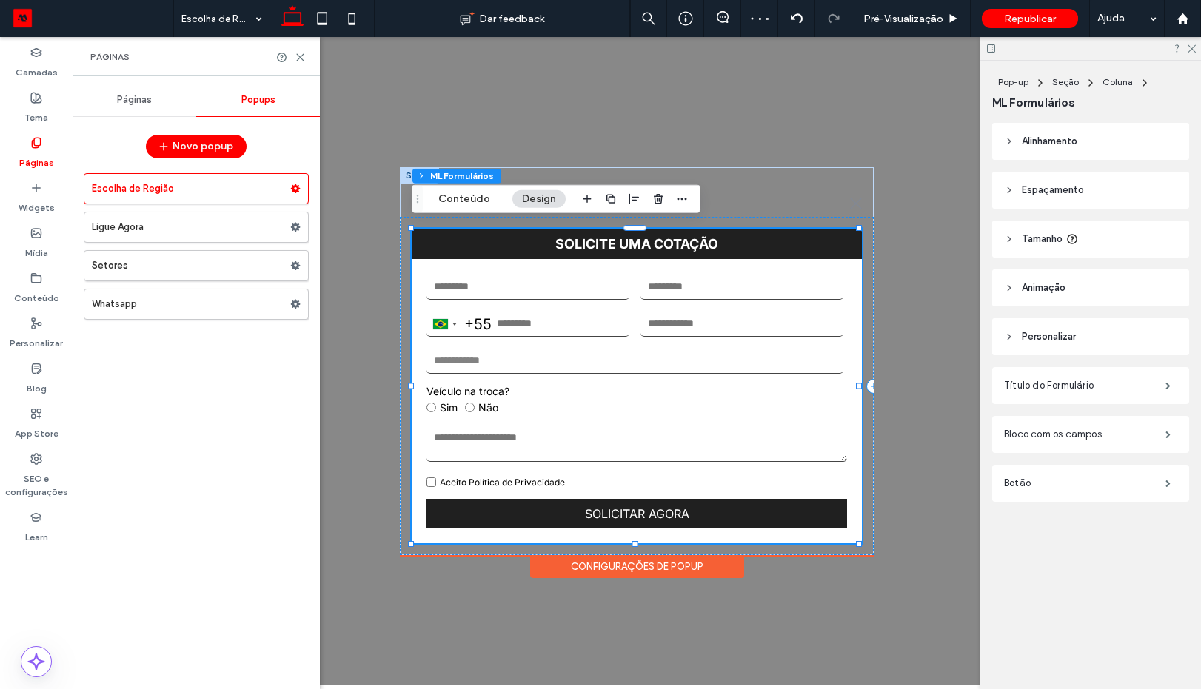
click at [152, 99] on span "Páginas" at bounding box center [134, 100] width 35 height 12
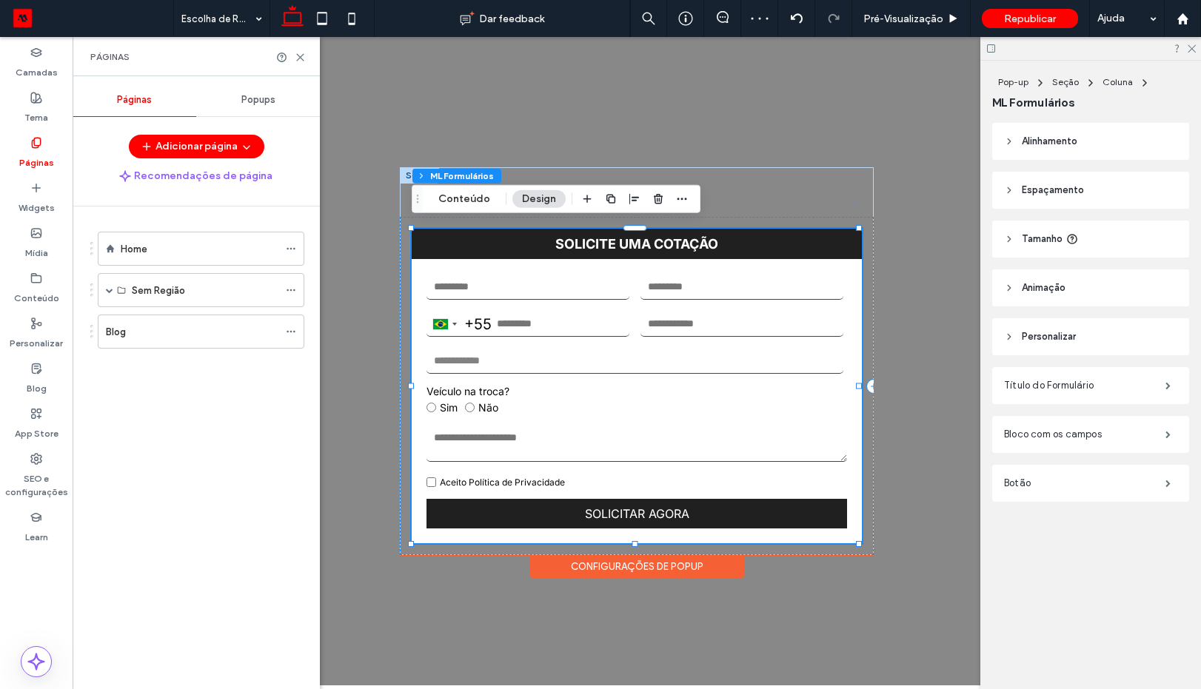
click at [156, 252] on div "Home" at bounding box center [200, 249] width 158 height 16
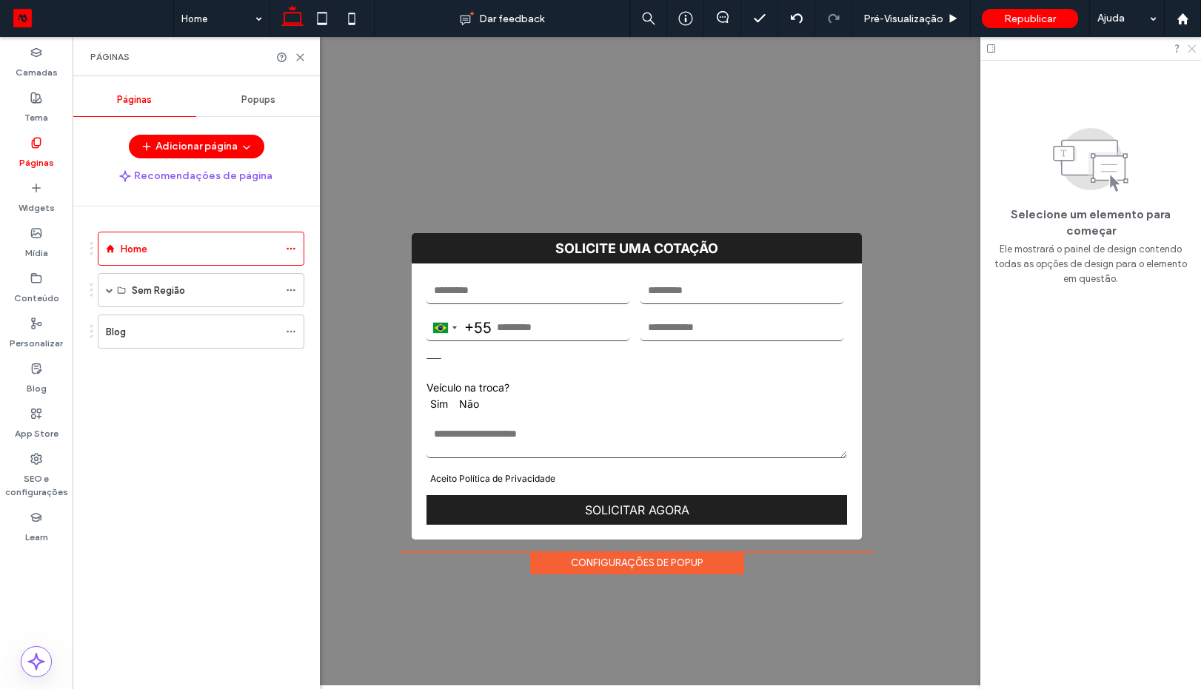
click at [1192, 49] on use at bounding box center [1192, 49] width 8 height 8
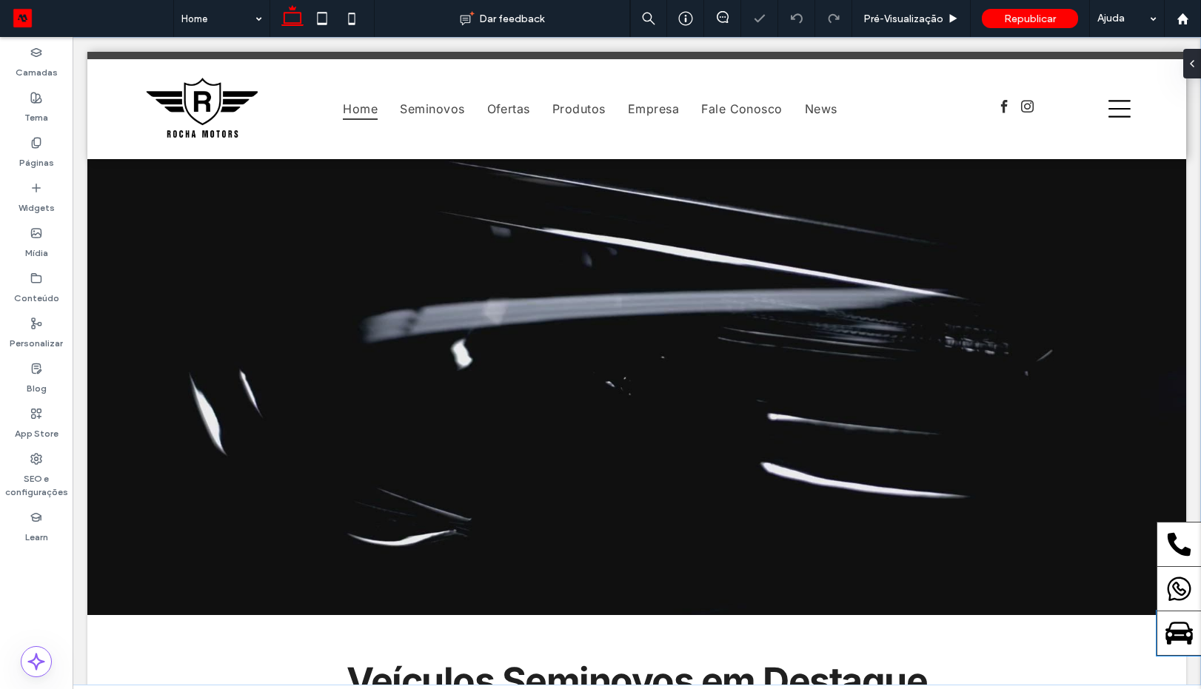
click at [1172, 628] on icon at bounding box center [1179, 633] width 29 height 29
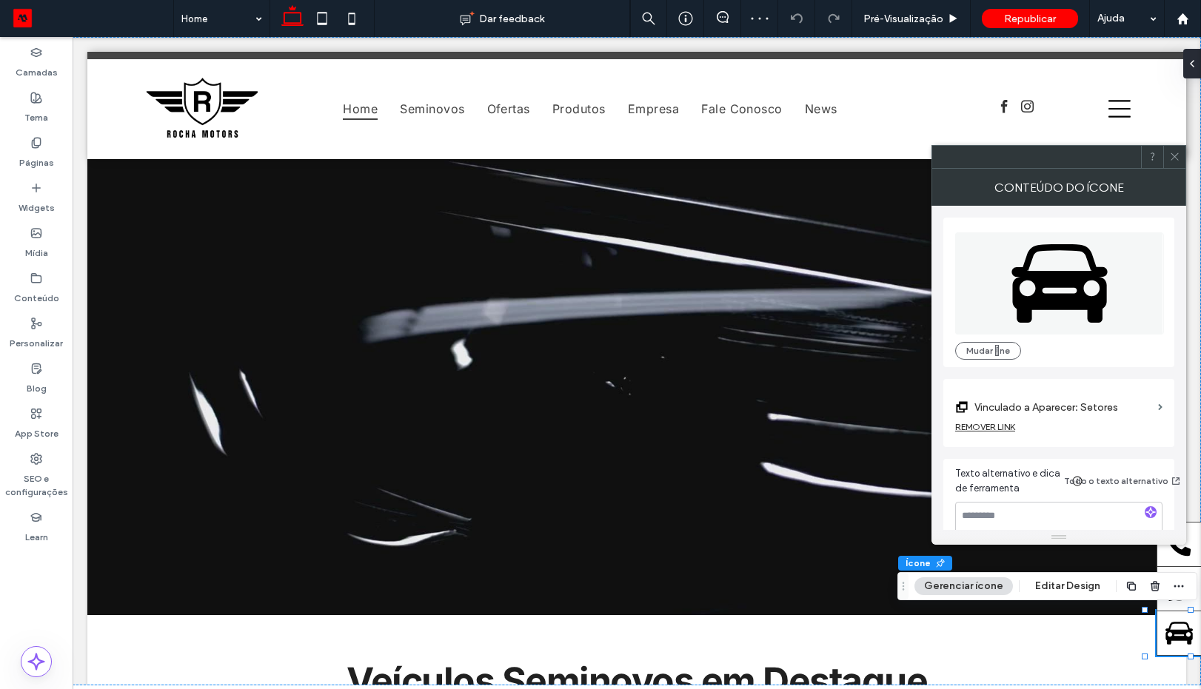
click at [1075, 401] on label "Vinculado a Aparecer: Setores" at bounding box center [1064, 407] width 178 height 27
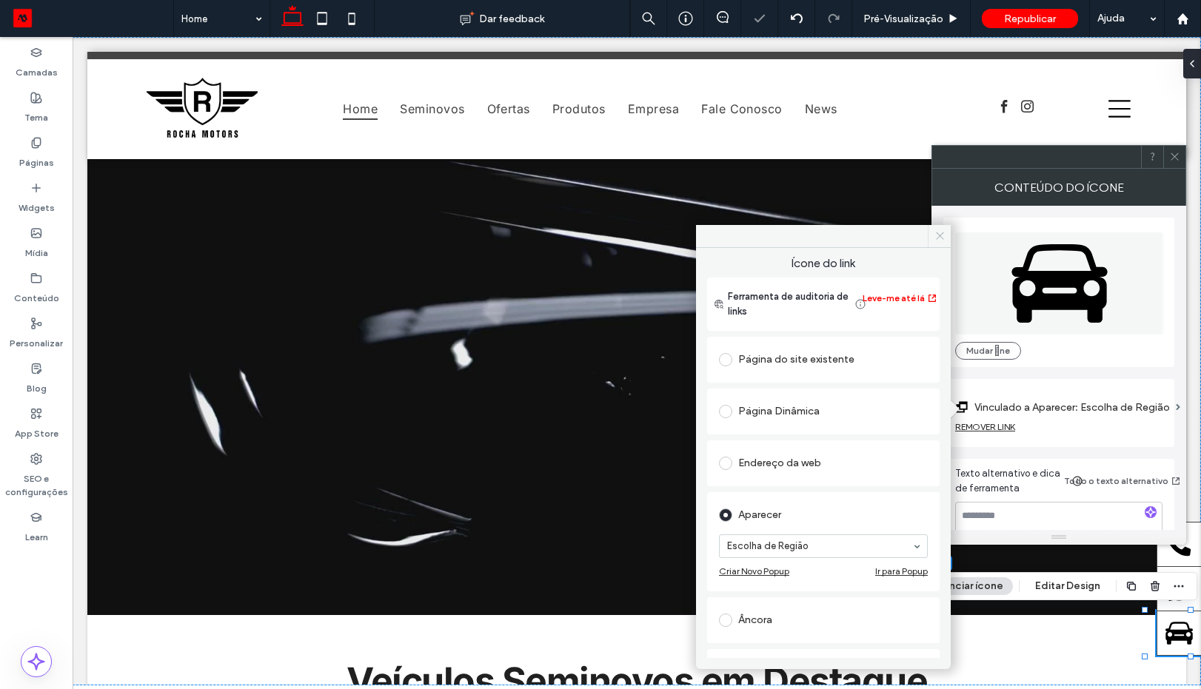
click at [935, 230] on span at bounding box center [939, 236] width 23 height 22
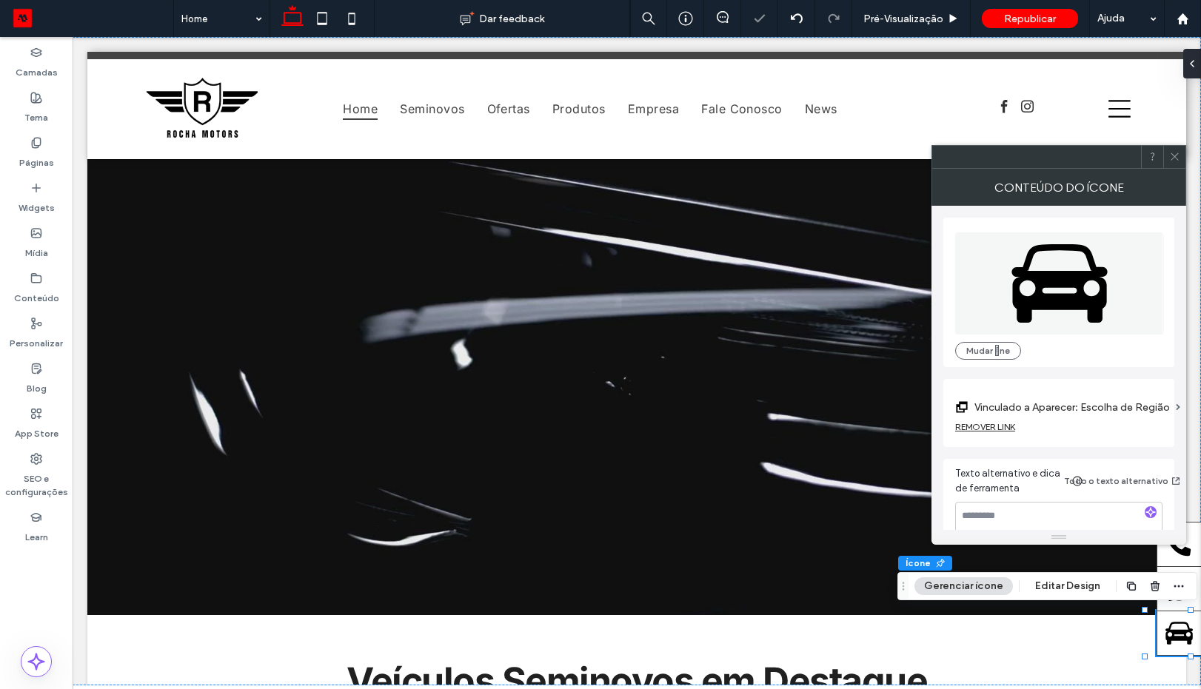
click at [1168, 163] on div at bounding box center [1174, 157] width 22 height 22
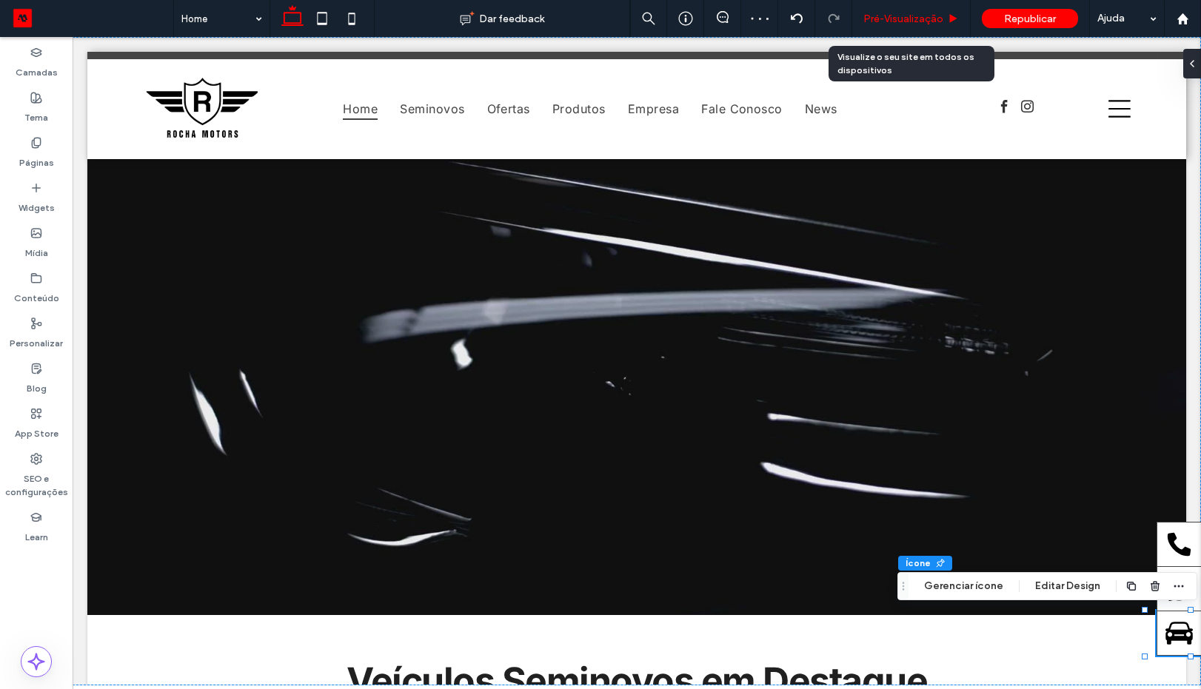
click at [897, 24] on span "Pré-Visualizaçāo" at bounding box center [904, 19] width 80 height 13
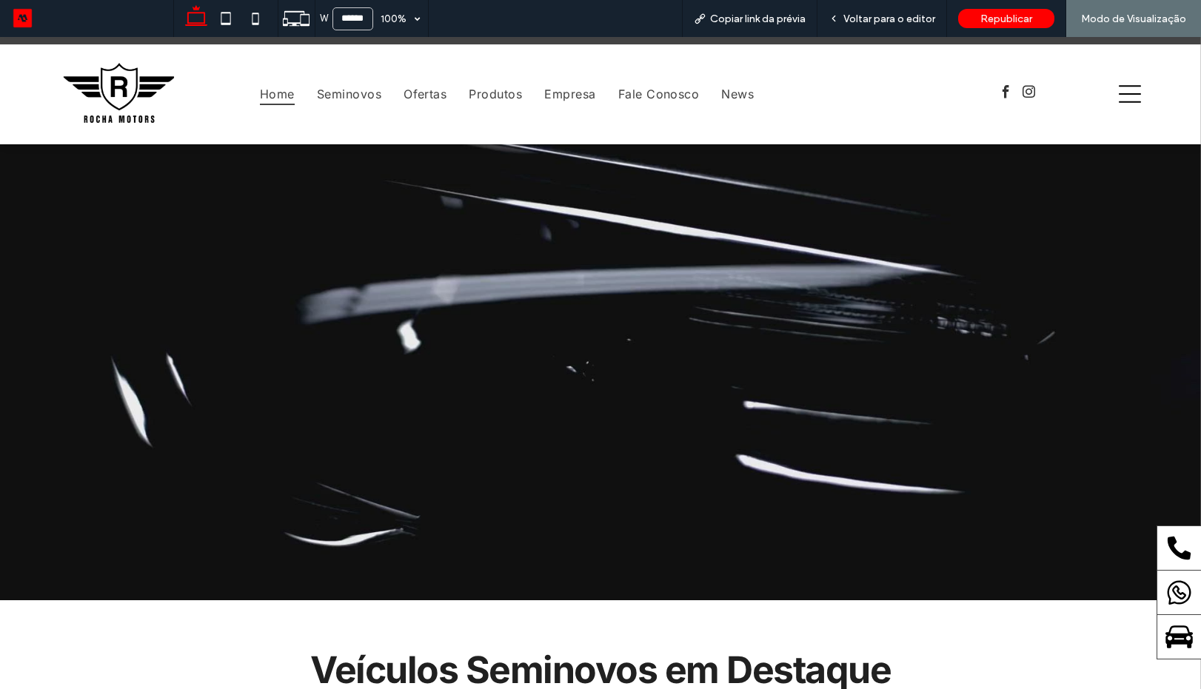
click at [1166, 638] on icon at bounding box center [1179, 637] width 27 height 22
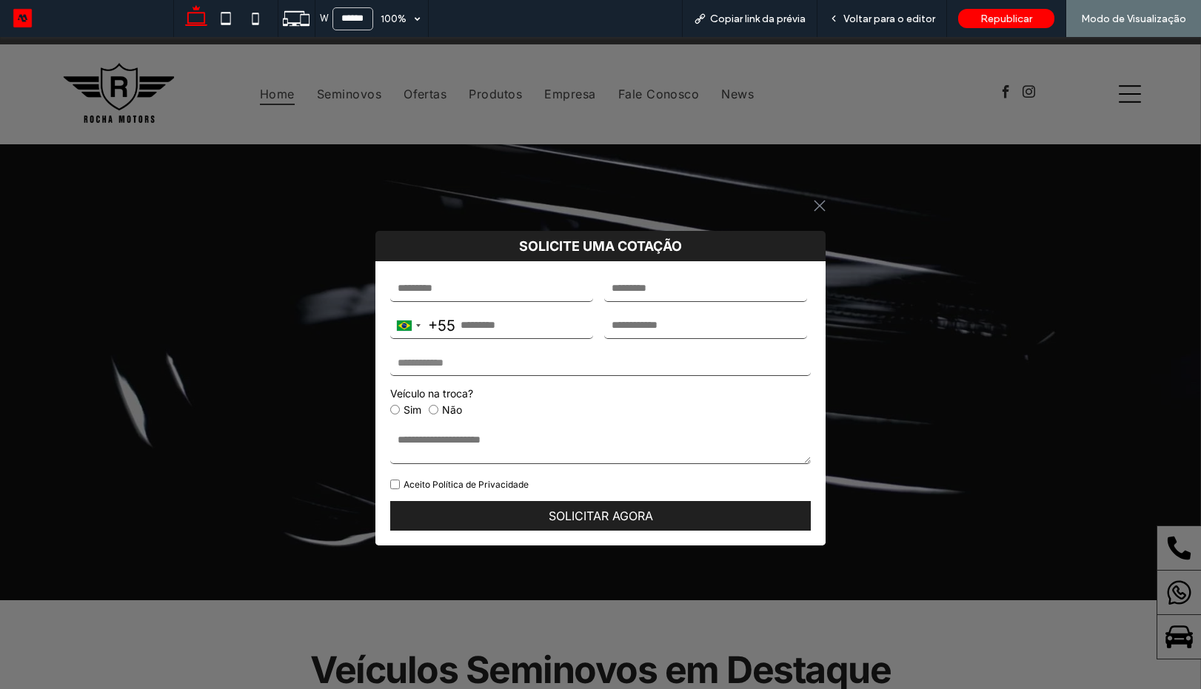
click at [814, 206] on icon ".st0-1091118977{fill-rule:evenodd;clip-rule:evenodd;}" at bounding box center [820, 206] width 12 height 12
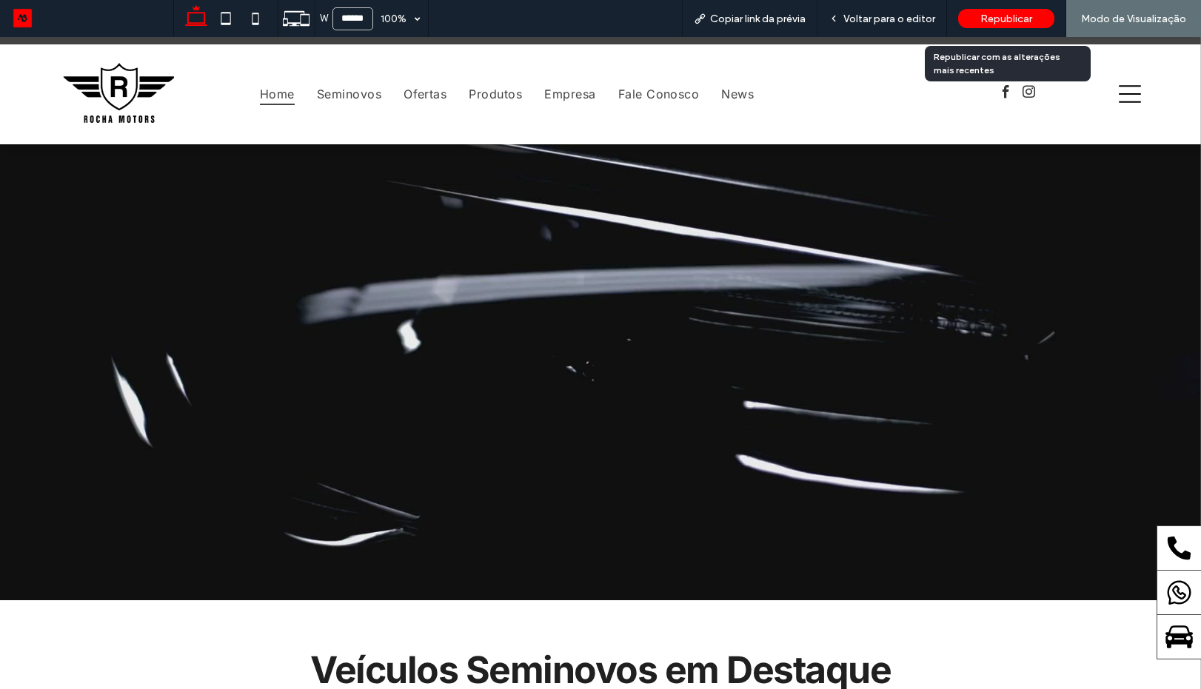
click at [998, 15] on span "Republicar" at bounding box center [1007, 19] width 52 height 13
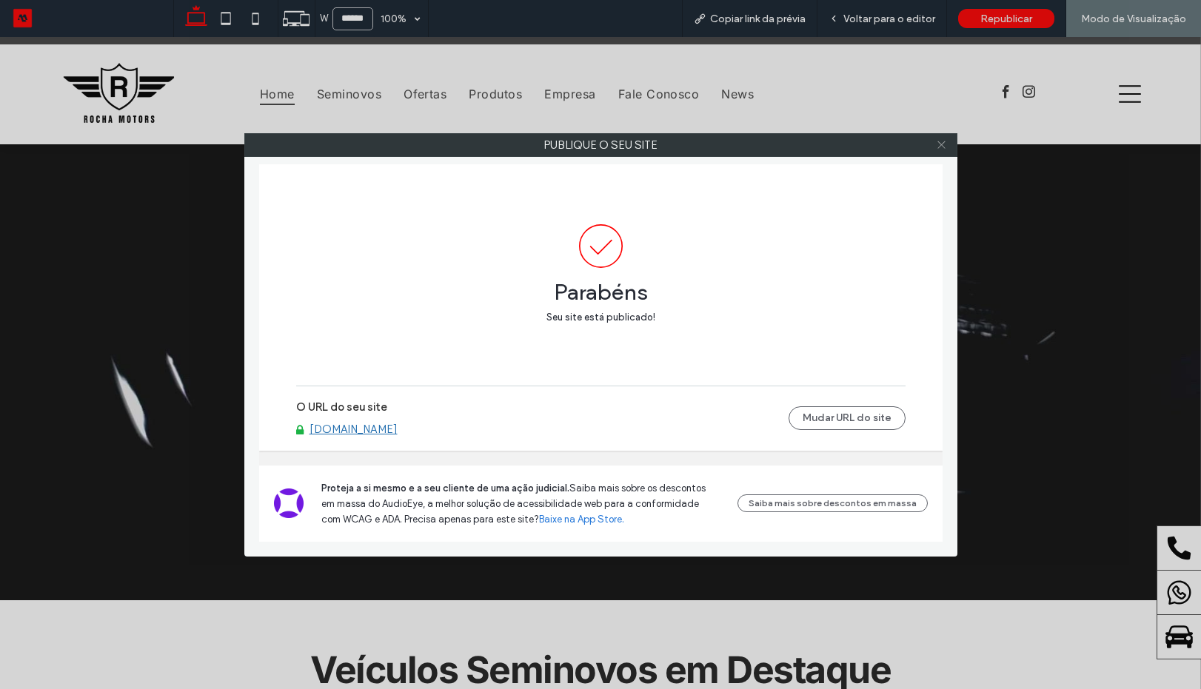
click at [940, 145] on icon at bounding box center [941, 144] width 11 height 11
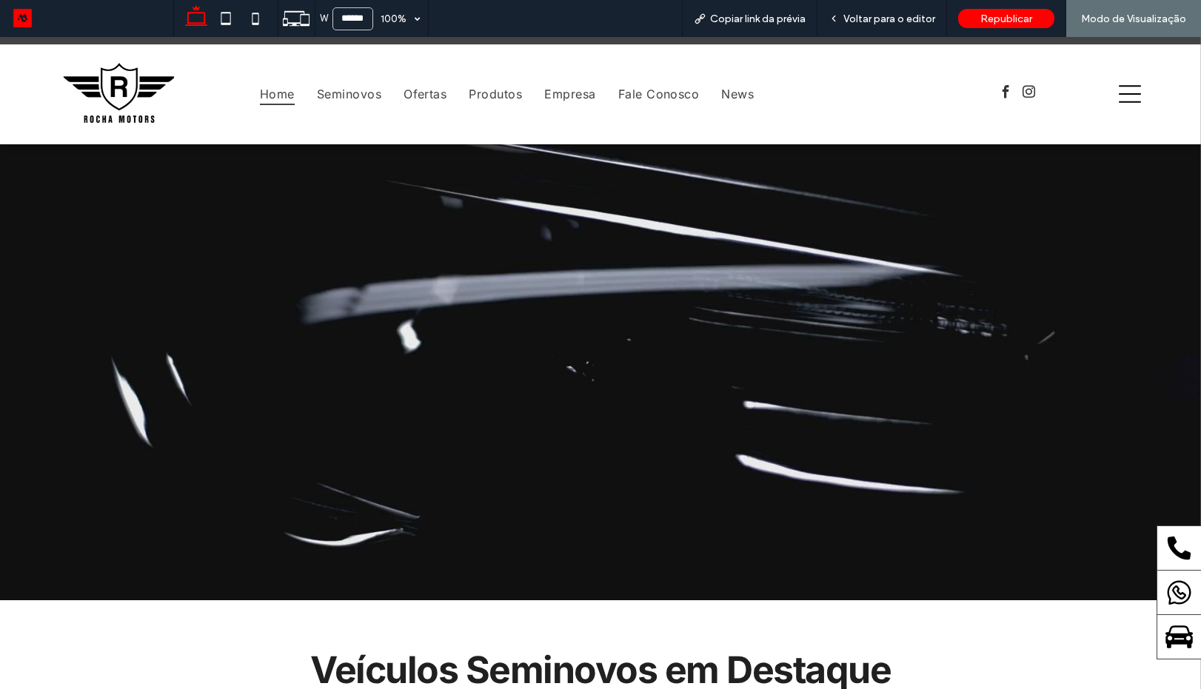
click at [1166, 644] on icon at bounding box center [1179, 637] width 27 height 22
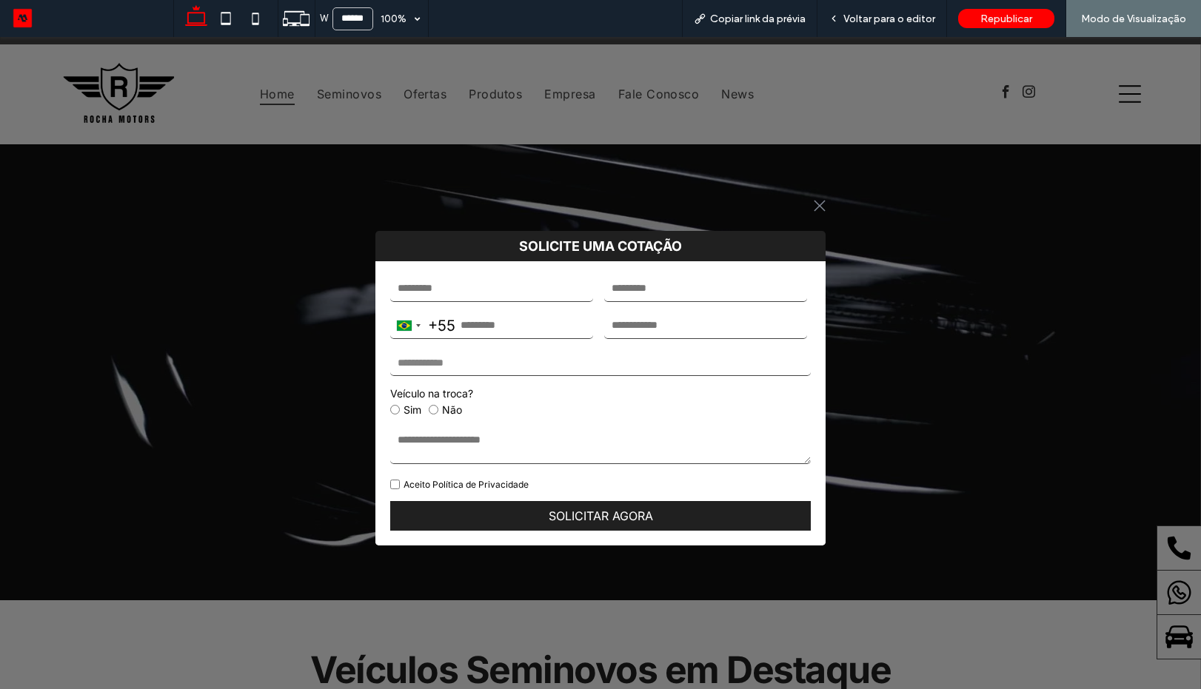
click at [824, 209] on icon ".st0-1091118977{fill-rule:evenodd;clip-rule:evenodd;}" at bounding box center [820, 206] width 12 height 12
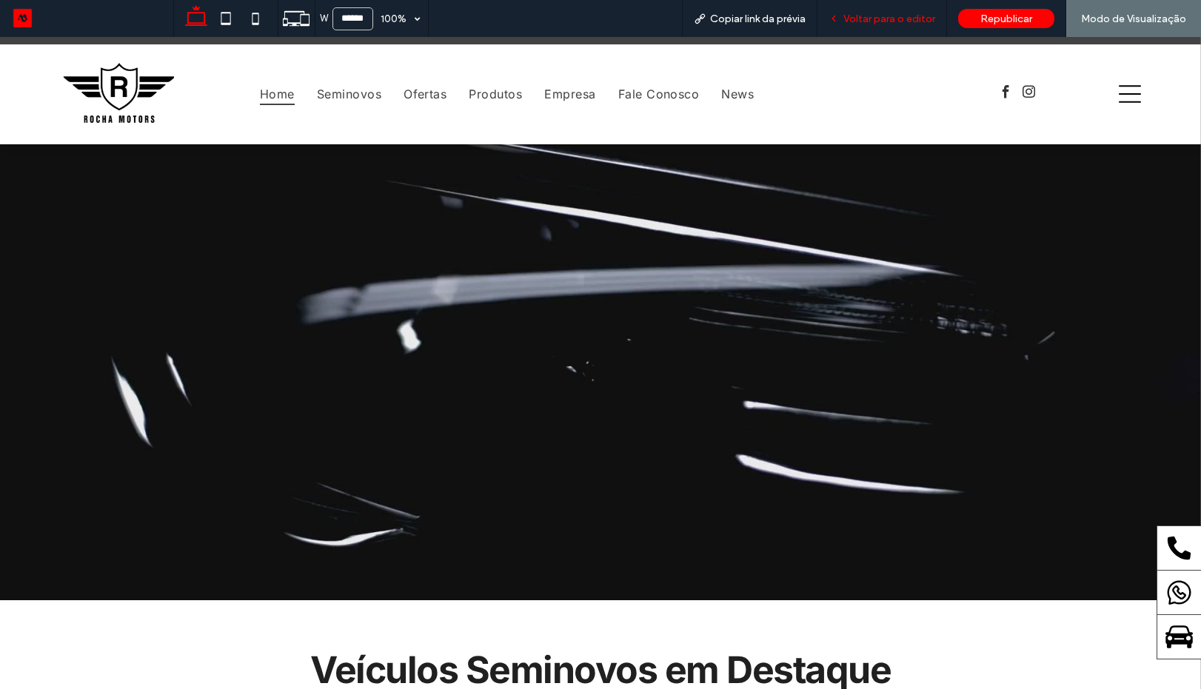
click at [863, 21] on span "Voltar para o editor" at bounding box center [890, 19] width 92 height 13
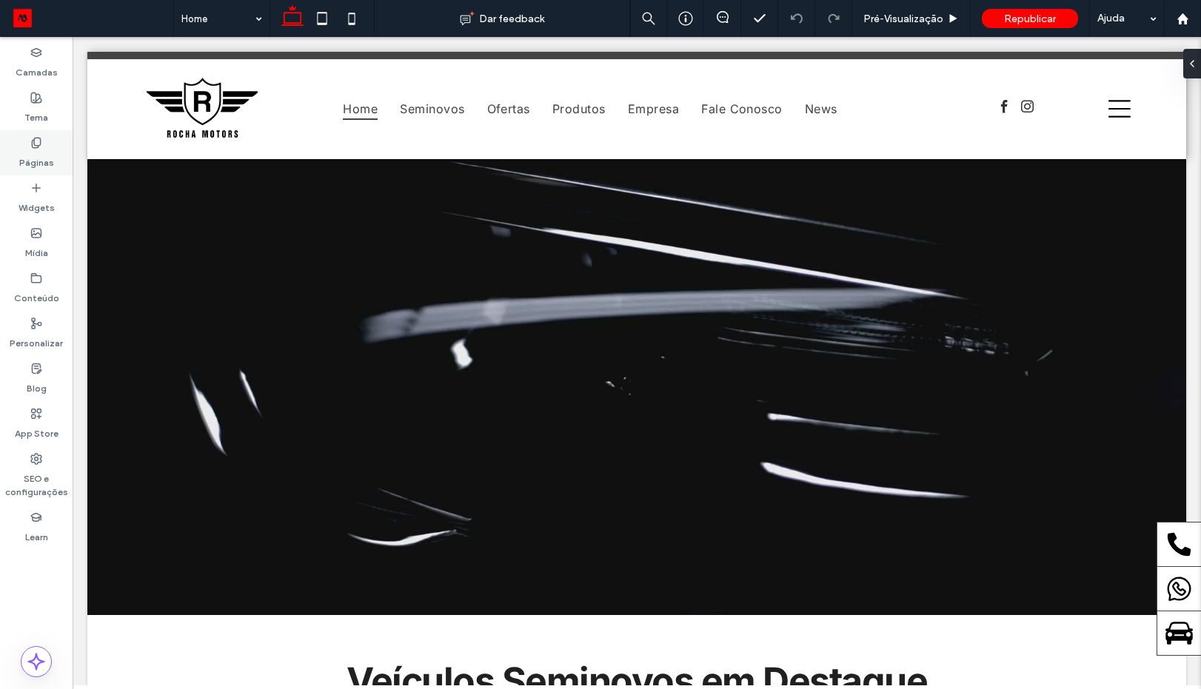
click at [53, 148] on div "Páginas" at bounding box center [36, 152] width 73 height 45
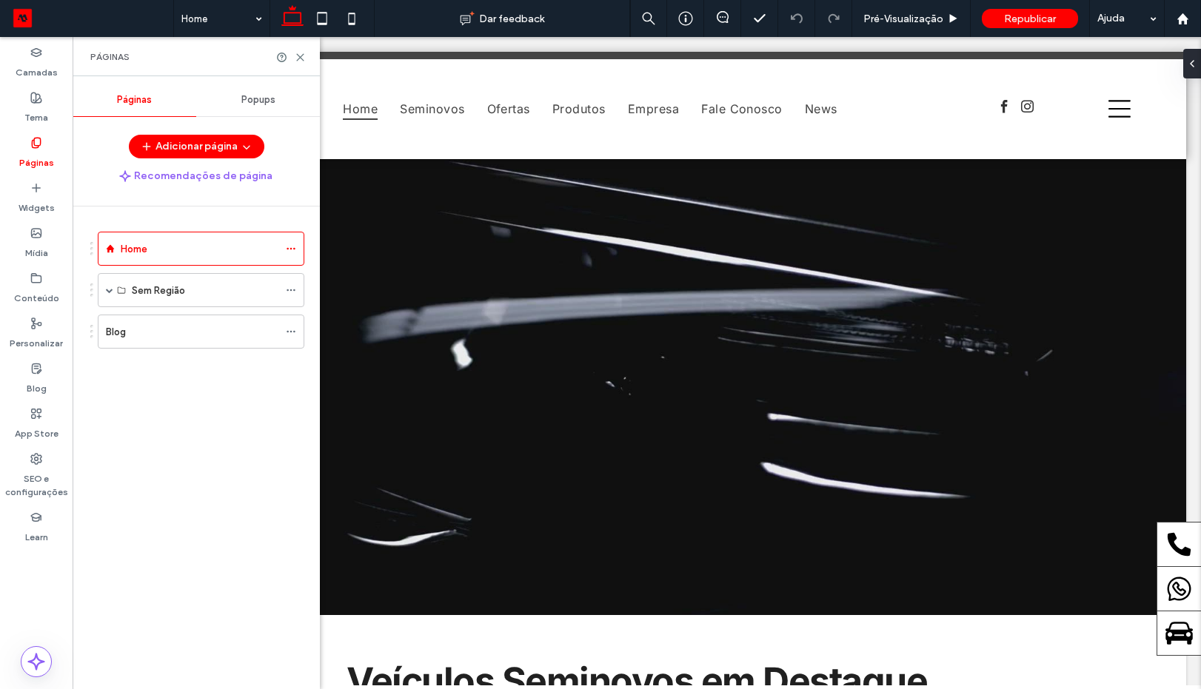
click at [251, 92] on div "Popups" at bounding box center [258, 100] width 124 height 33
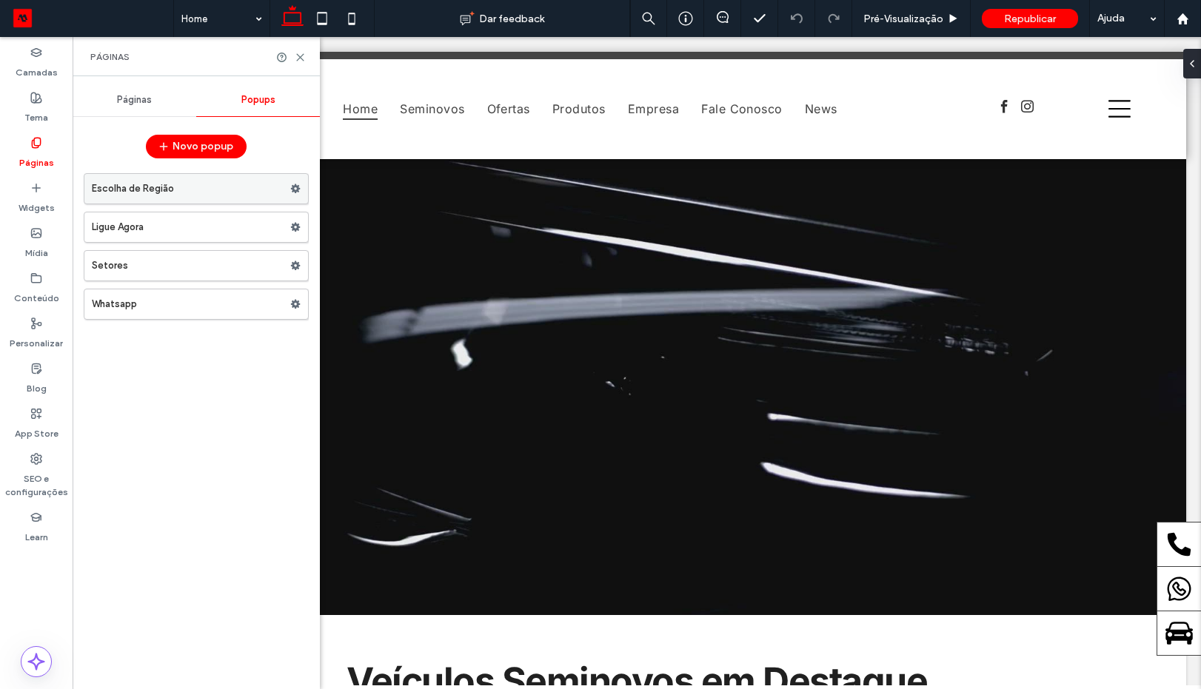
click at [204, 194] on label "Escolha de Região" at bounding box center [191, 189] width 198 height 30
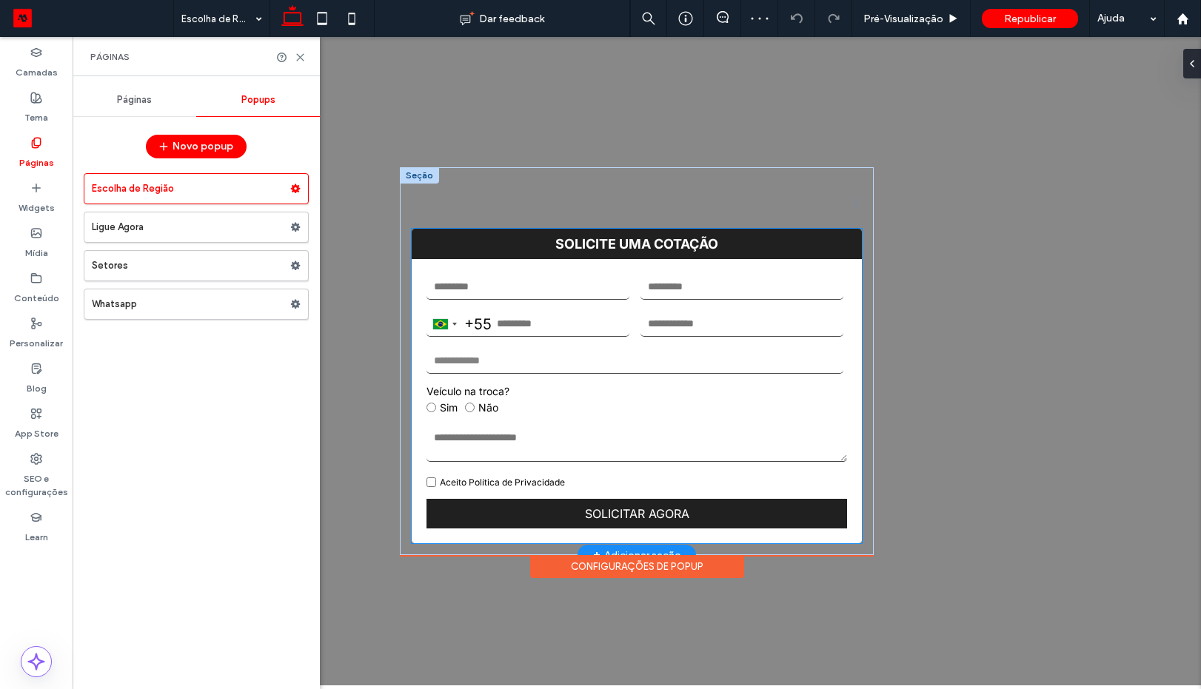
click at [709, 277] on input "email" at bounding box center [742, 287] width 203 height 26
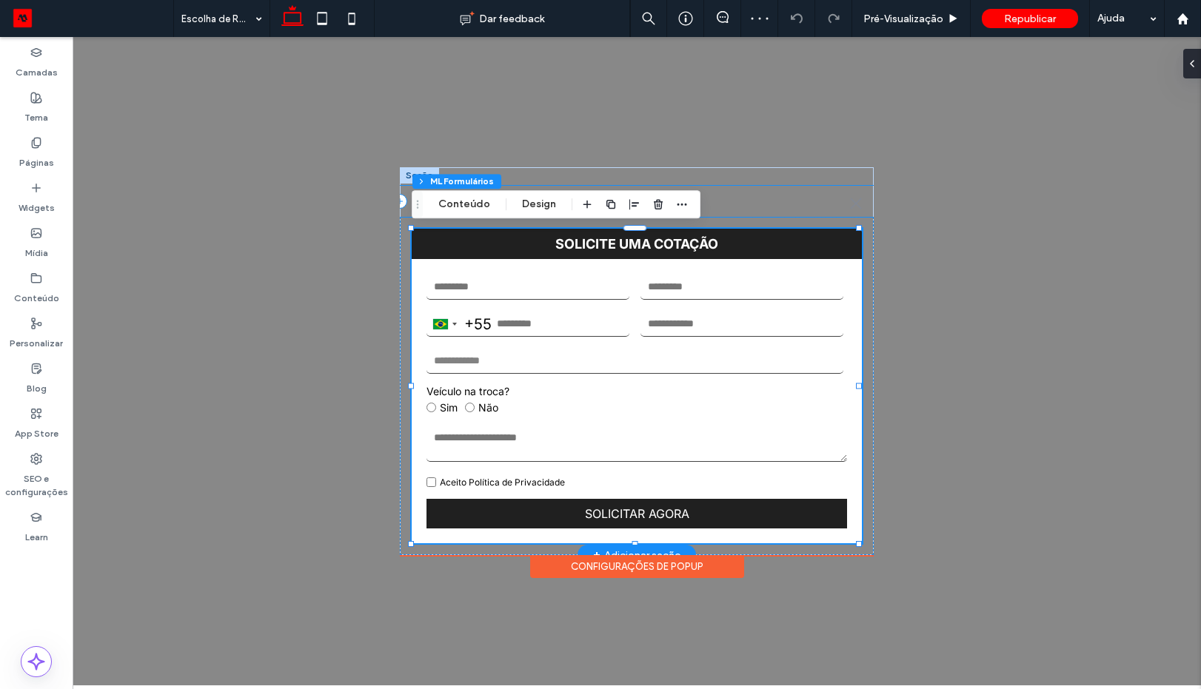
click at [839, 188] on div ".st0-1091118977{fill-rule:evenodd;clip-rule:evenodd;}" at bounding box center [637, 201] width 474 height 31
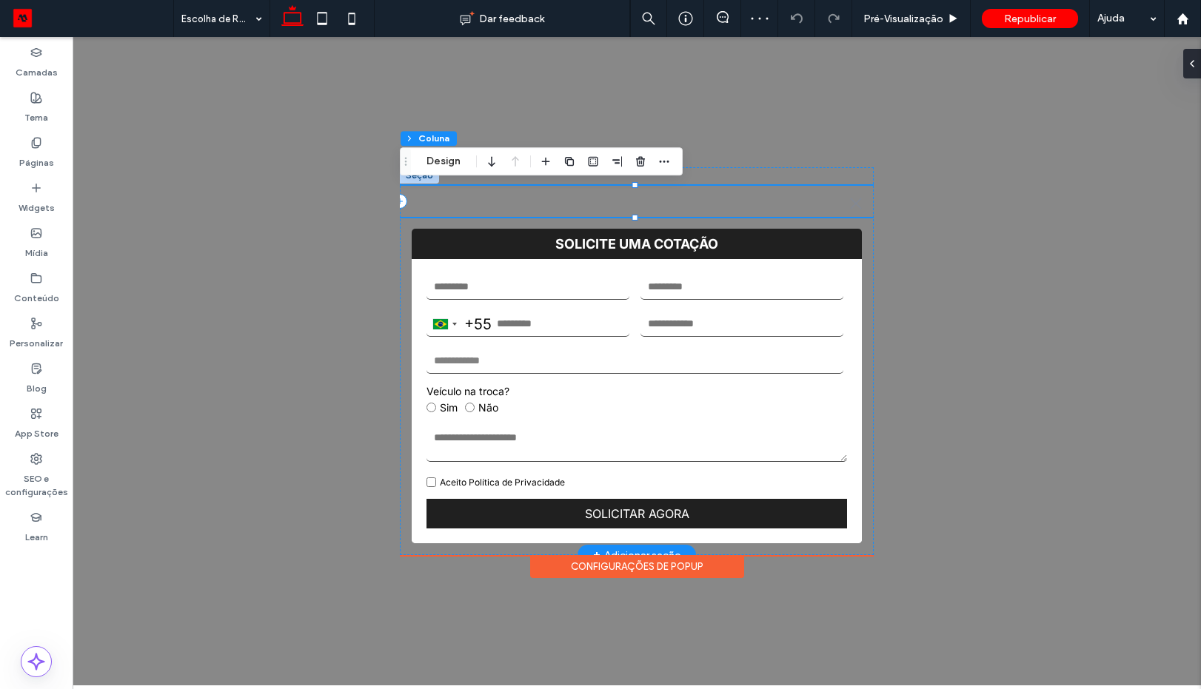
click at [852, 196] on div ".st0-1091118977{fill-rule:evenodd;clip-rule:evenodd;}" at bounding box center [637, 201] width 474 height 31
click at [854, 200] on icon ".st0-1091118977{fill-rule:evenodd;clip-rule:evenodd;}" at bounding box center [856, 204] width 12 height 12
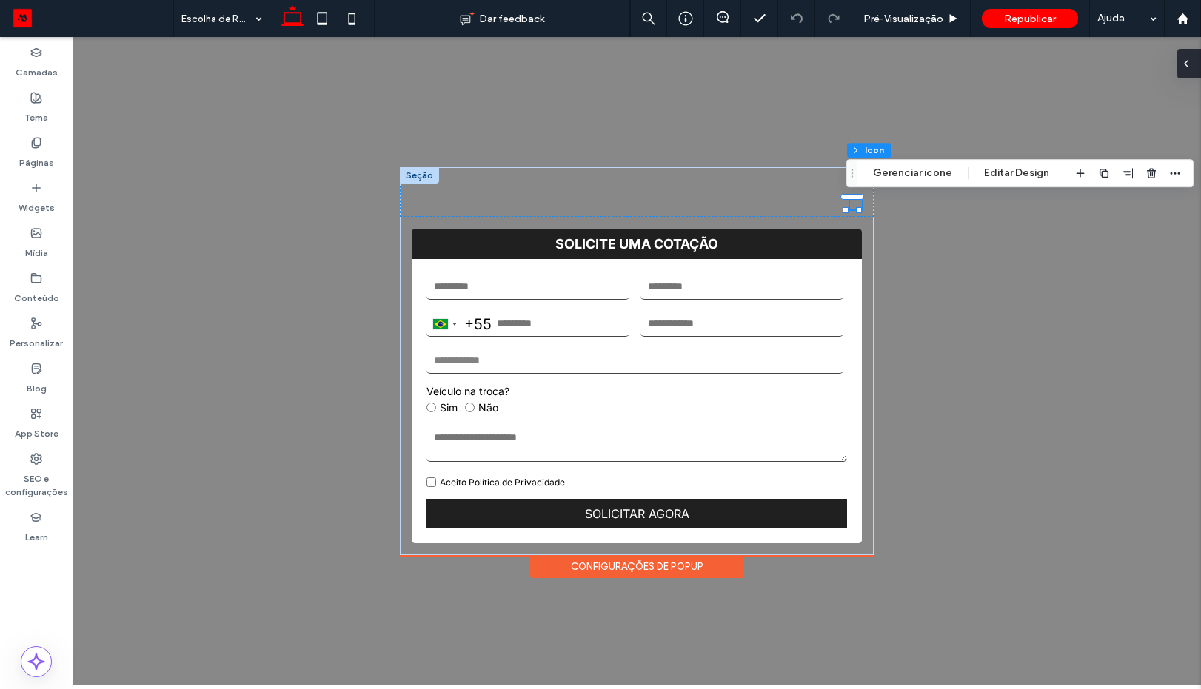
click at [1195, 65] on div at bounding box center [1190, 64] width 24 height 30
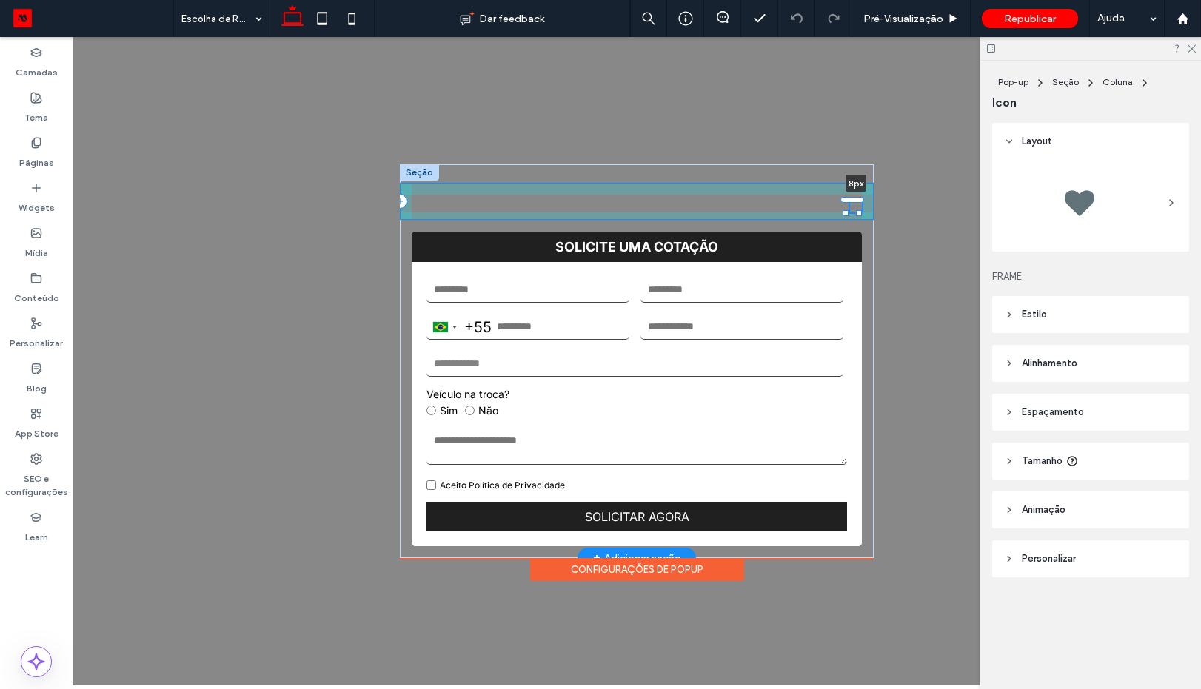
click at [851, 197] on div ".st0-1091118977{fill-rule:evenodd;clip-rule:evenodd;} 8px SOLICITE UMA COTAÇÃO …" at bounding box center [637, 361] width 474 height 395
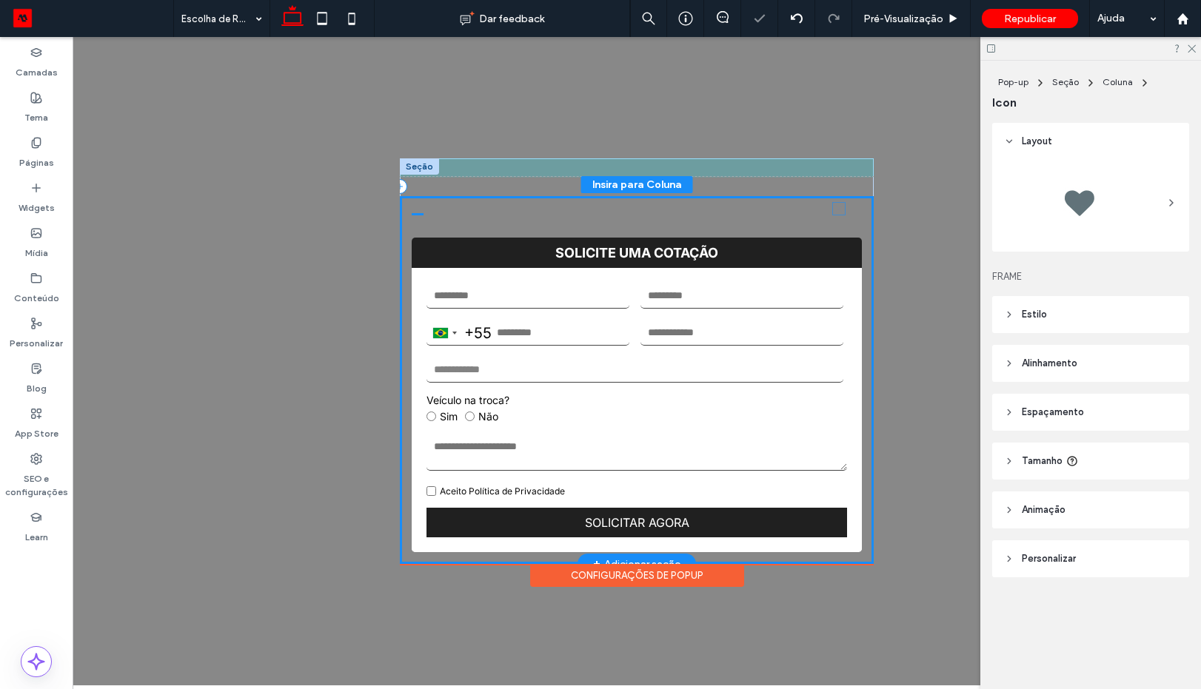
drag, startPoint x: 854, startPoint y: 204, endPoint x: 841, endPoint y: 212, distance: 15.2
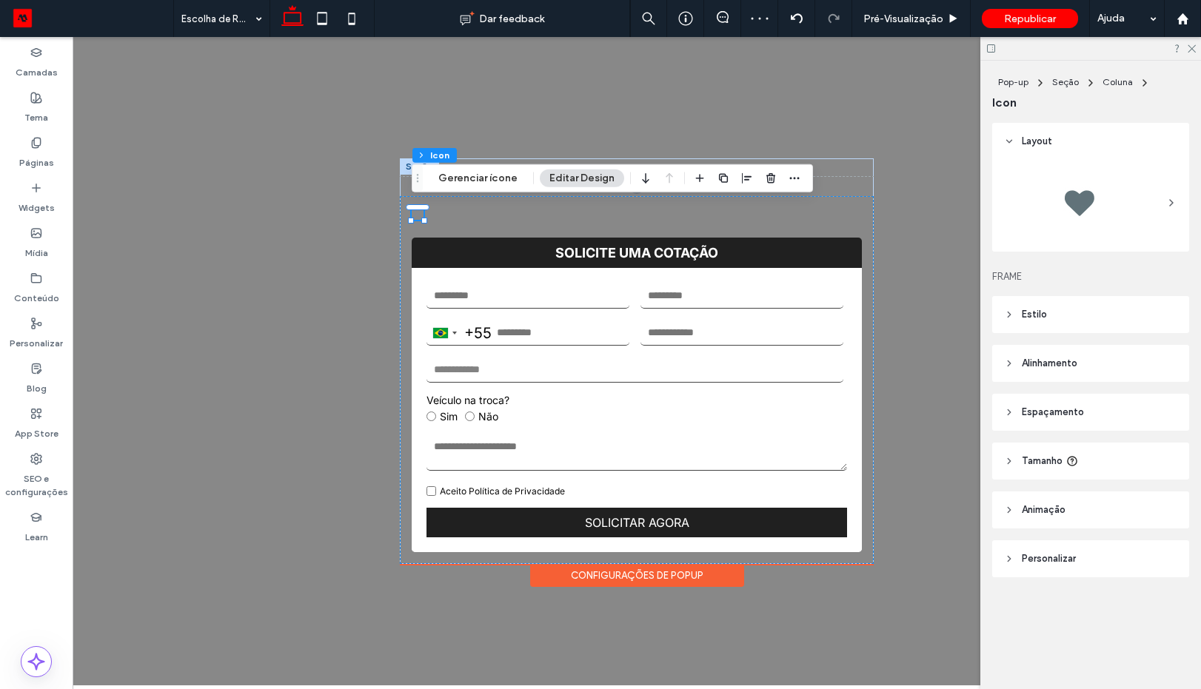
click at [1036, 360] on span "Alinhamento" at bounding box center [1050, 363] width 56 height 15
click at [1067, 401] on icon at bounding box center [1069, 401] width 12 height 12
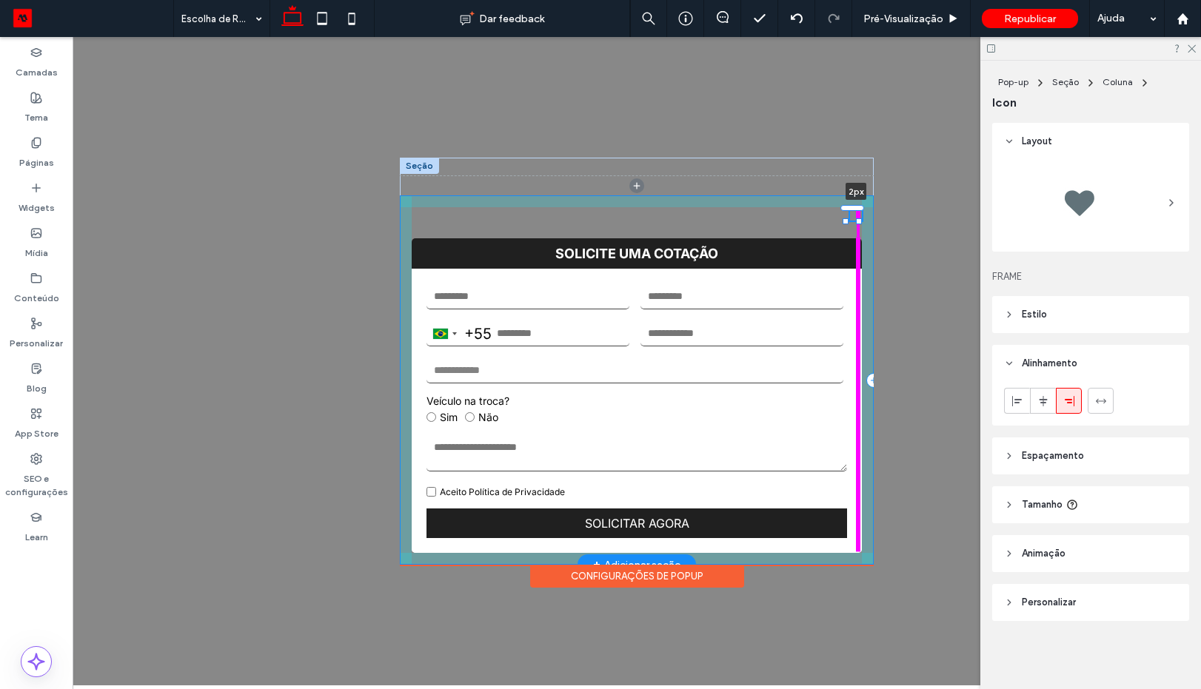
drag, startPoint x: 851, startPoint y: 203, endPoint x: 854, endPoint y: 210, distance: 8.0
click at [854, 210] on div ".st0-1091118977{fill-rule:evenodd;clip-rule:evenodd;} 2px SOLICITE UMA COTAÇÃO …" at bounding box center [637, 362] width 474 height 408
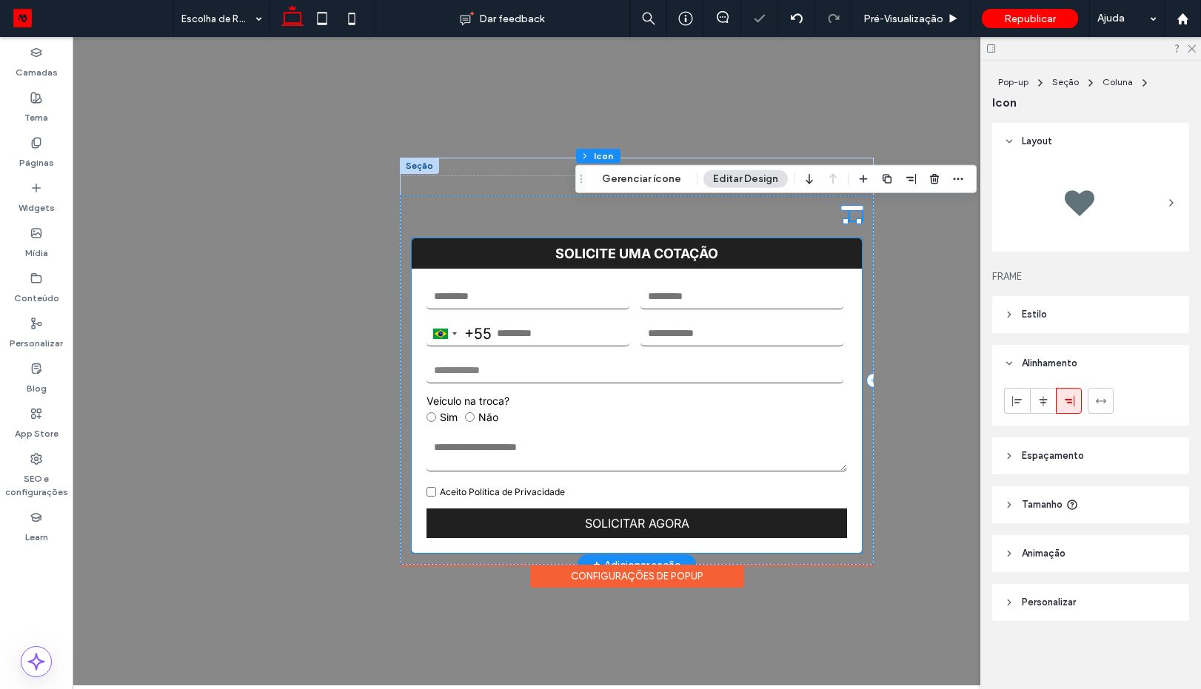
click at [845, 241] on strong "SOLICITE UMA COTAÇÃO" at bounding box center [637, 253] width 450 height 30
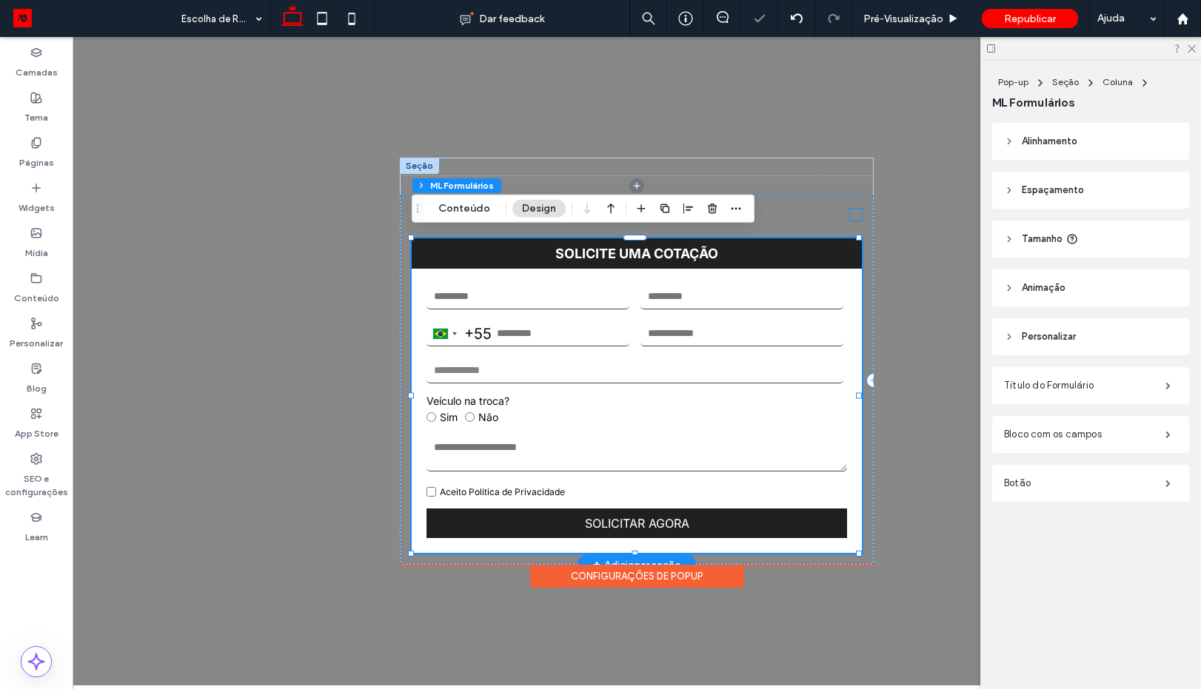
click at [850, 210] on icon ".st0-1091118977{fill-rule:evenodd;clip-rule:evenodd;}" at bounding box center [856, 215] width 12 height 12
click at [630, 227] on div ".st0-1091118977{fill-rule:evenodd;clip-rule:evenodd;} SOLICITE UMA COTAÇÃO Braz…" at bounding box center [637, 381] width 474 height 370
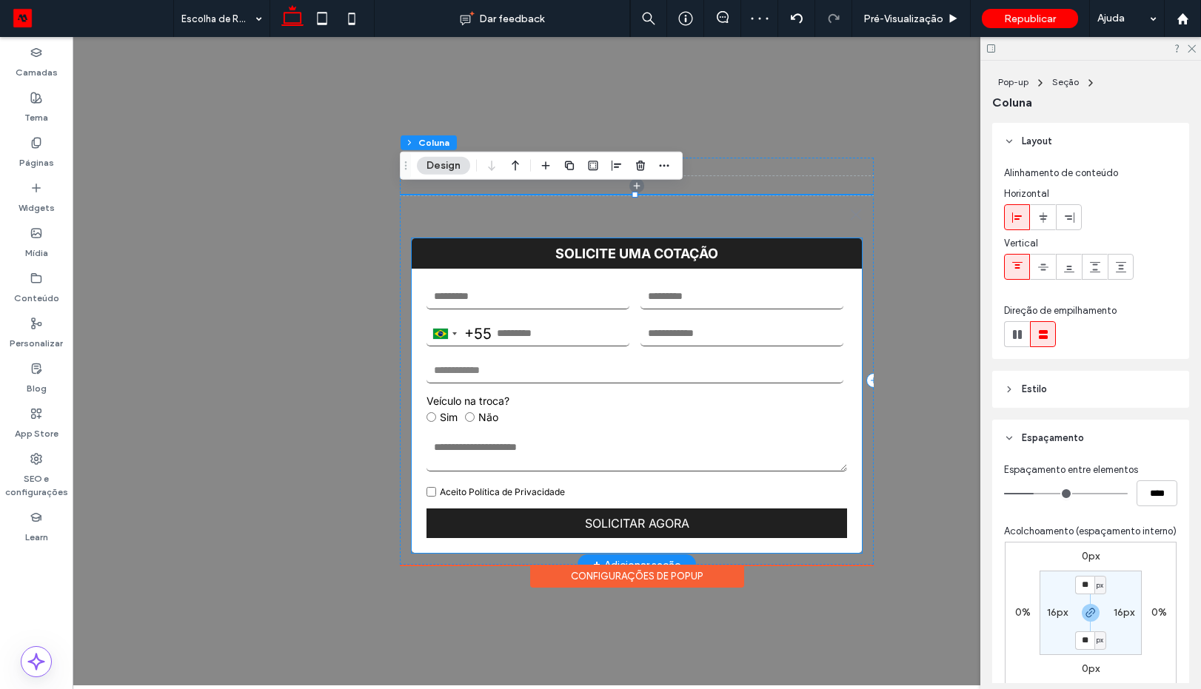
click at [632, 244] on strong "SOLICITE UMA COTAÇÃO" at bounding box center [637, 253] width 450 height 30
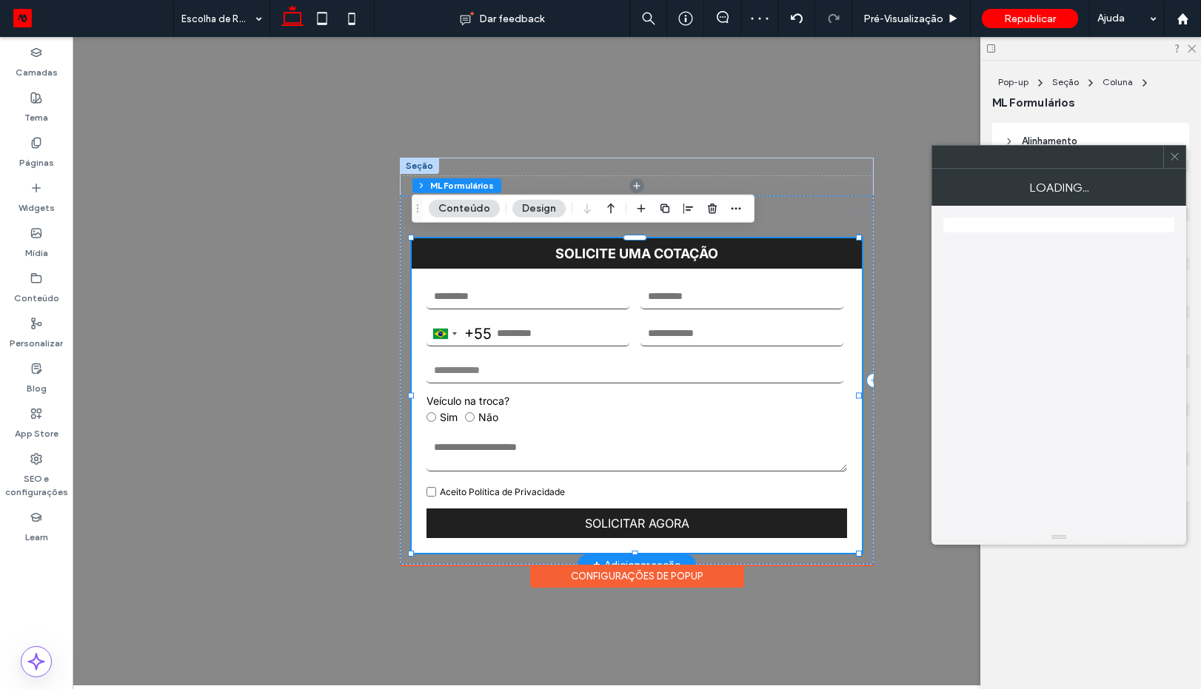
drag, startPoint x: 633, startPoint y: 233, endPoint x: 644, endPoint y: 213, distance: 21.9
click at [635, 234] on div at bounding box center [636, 237] width 24 height 6
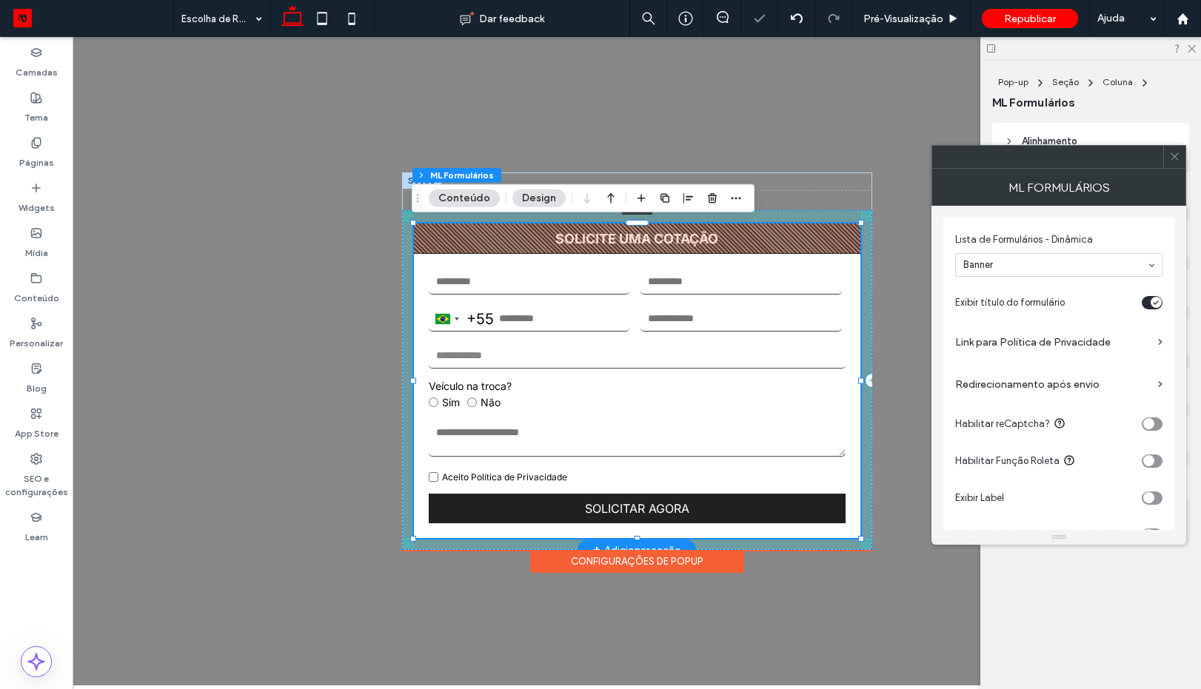
drag, startPoint x: 644, startPoint y: 213, endPoint x: 648, endPoint y: 203, distance: 11.3
click at [648, 203] on div ".st0-1091118977{fill-rule:evenodd;clip-rule:evenodd;} SOLICITE UMA COTAÇÃO Braz…" at bounding box center [637, 362] width 470 height 378
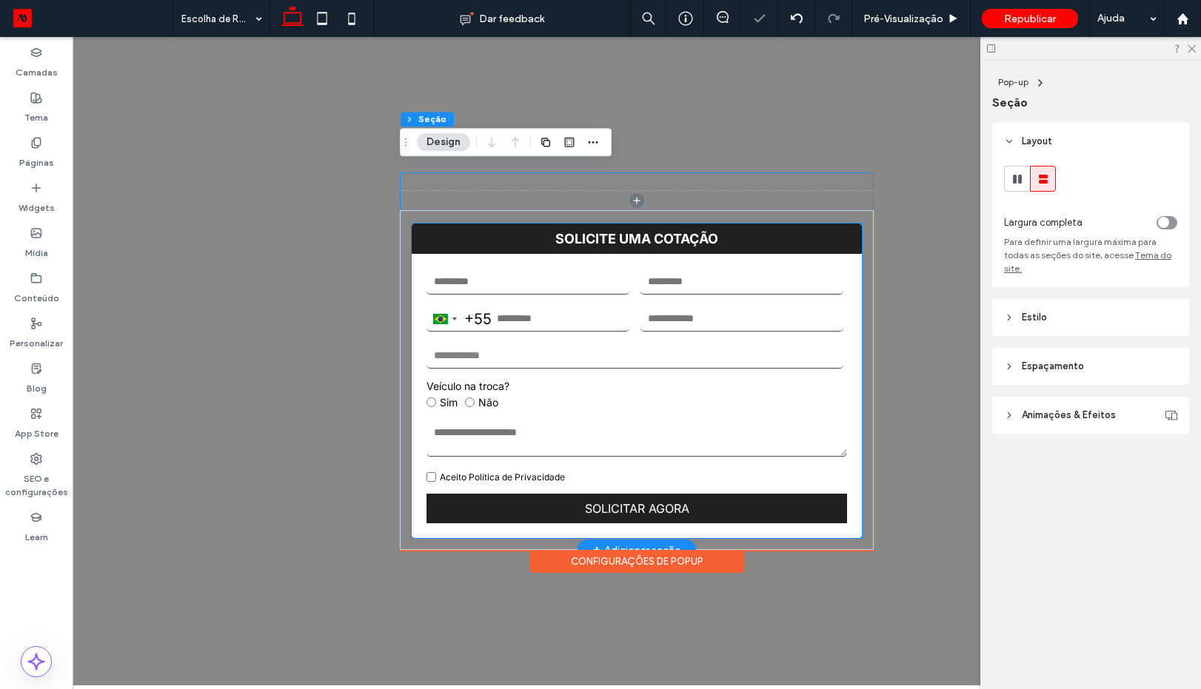
click at [845, 233] on strong "SOLICITE UMA COTAÇÃO" at bounding box center [637, 239] width 450 height 30
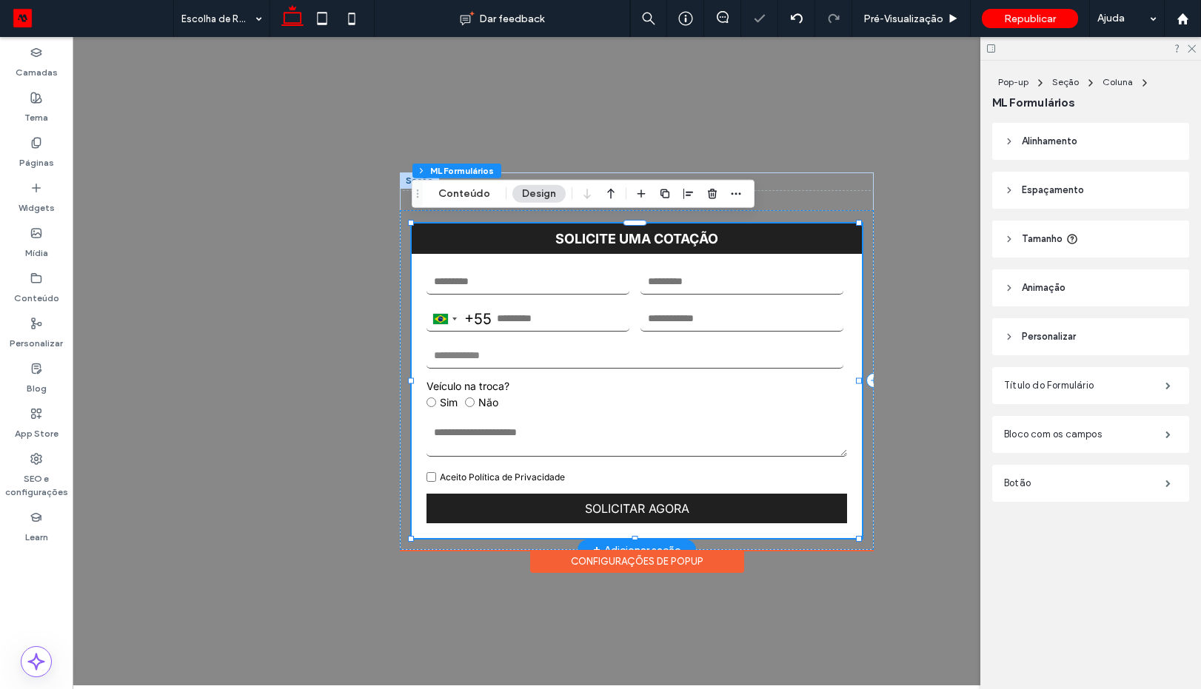
click at [846, 224] on strong "SOLICITE UMA COTAÇÃO" at bounding box center [637, 239] width 450 height 30
click at [848, 234] on strong "SOLICITE UMA COTAÇÃO" at bounding box center [637, 239] width 450 height 30
click at [852, 210] on div ".st0-1091118977{fill-rule:evenodd;clip-rule:evenodd;} SOLICITE UMA COTAÇÃO Braz…" at bounding box center [637, 380] width 474 height 340
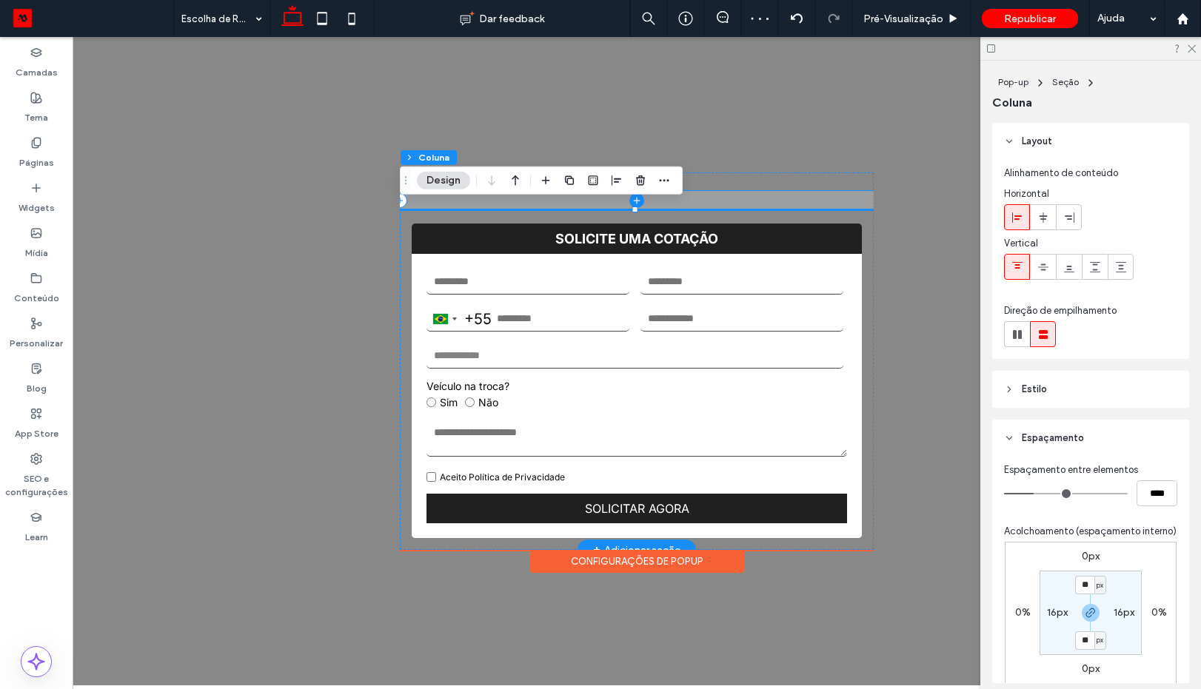
click at [842, 201] on span at bounding box center [637, 200] width 474 height 19
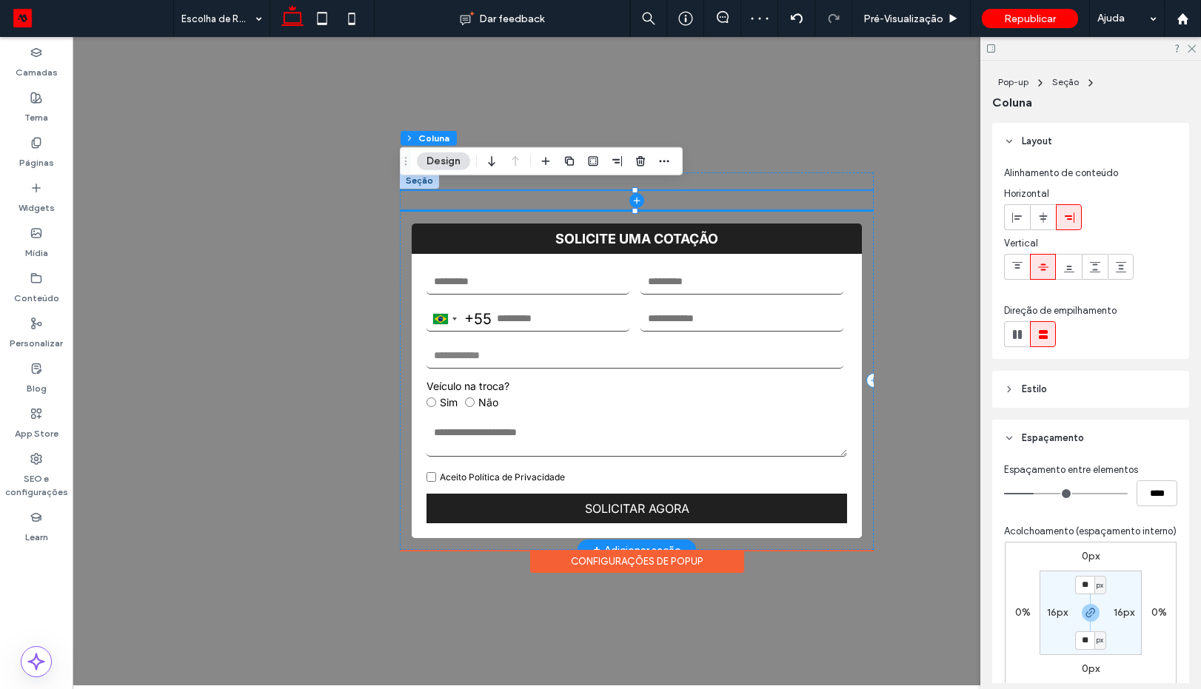
click at [846, 210] on div ".st0-1091118977{fill-rule:evenodd;clip-rule:evenodd;} SOLICITE UMA COTAÇÃO Braz…" at bounding box center [637, 380] width 474 height 340
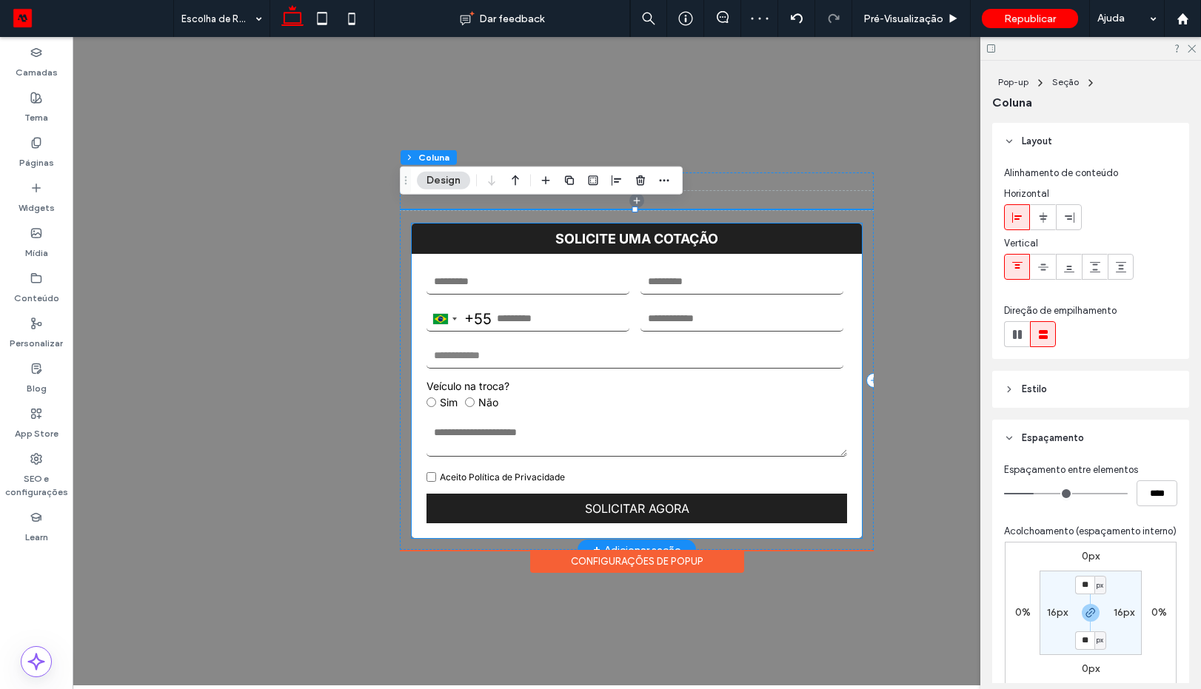
click at [845, 230] on strong "SOLICITE UMA COTAÇÃO" at bounding box center [637, 239] width 450 height 30
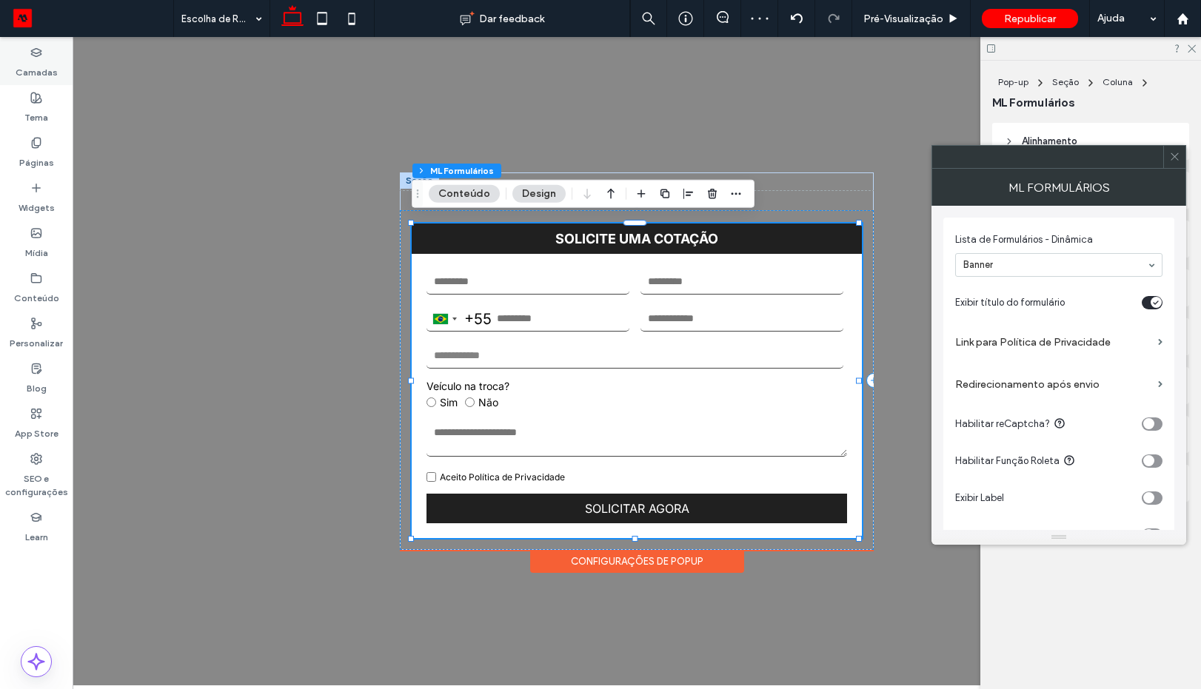
click at [45, 68] on label "Camadas" at bounding box center [37, 69] width 42 height 21
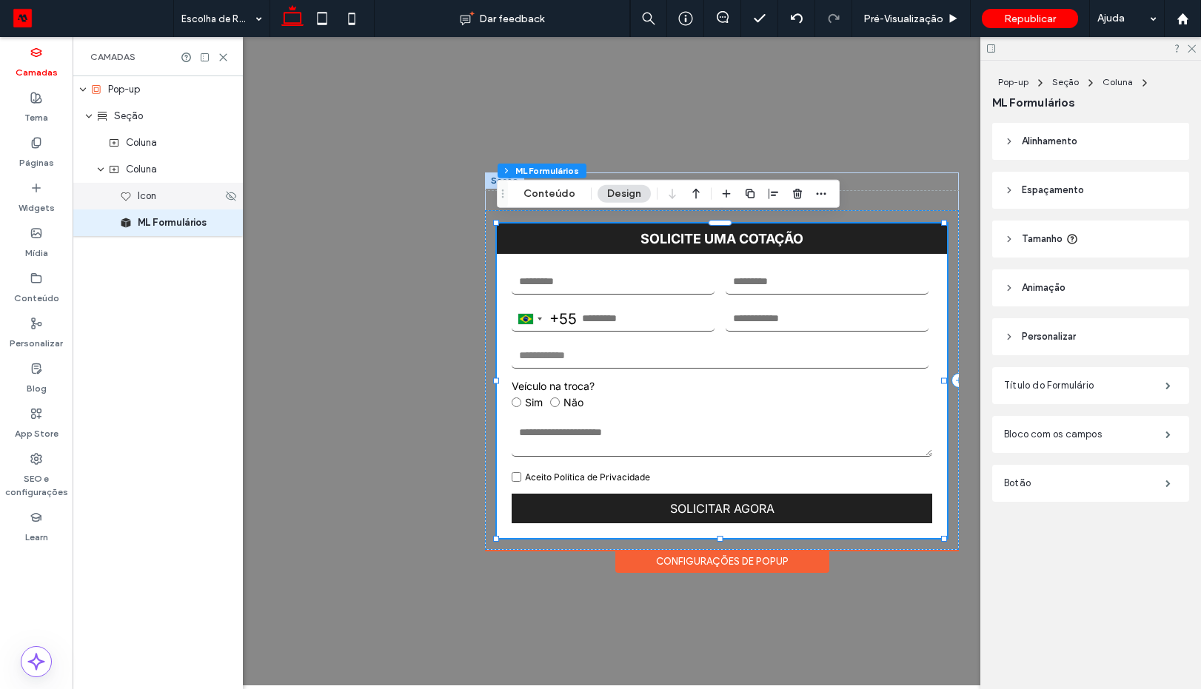
click at [156, 197] on span "Icon" at bounding box center [147, 196] width 19 height 15
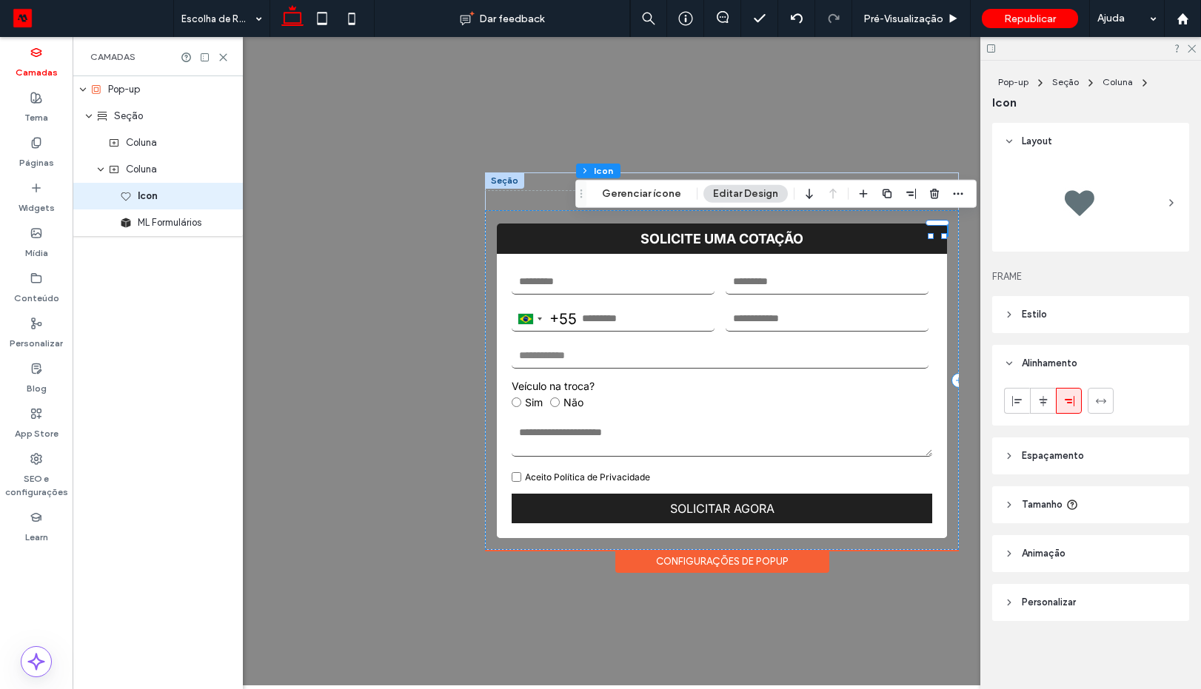
click at [1052, 607] on span "Personalizar" at bounding box center [1049, 602] width 54 height 15
click at [1055, 317] on header "Estilo" at bounding box center [1090, 314] width 197 height 37
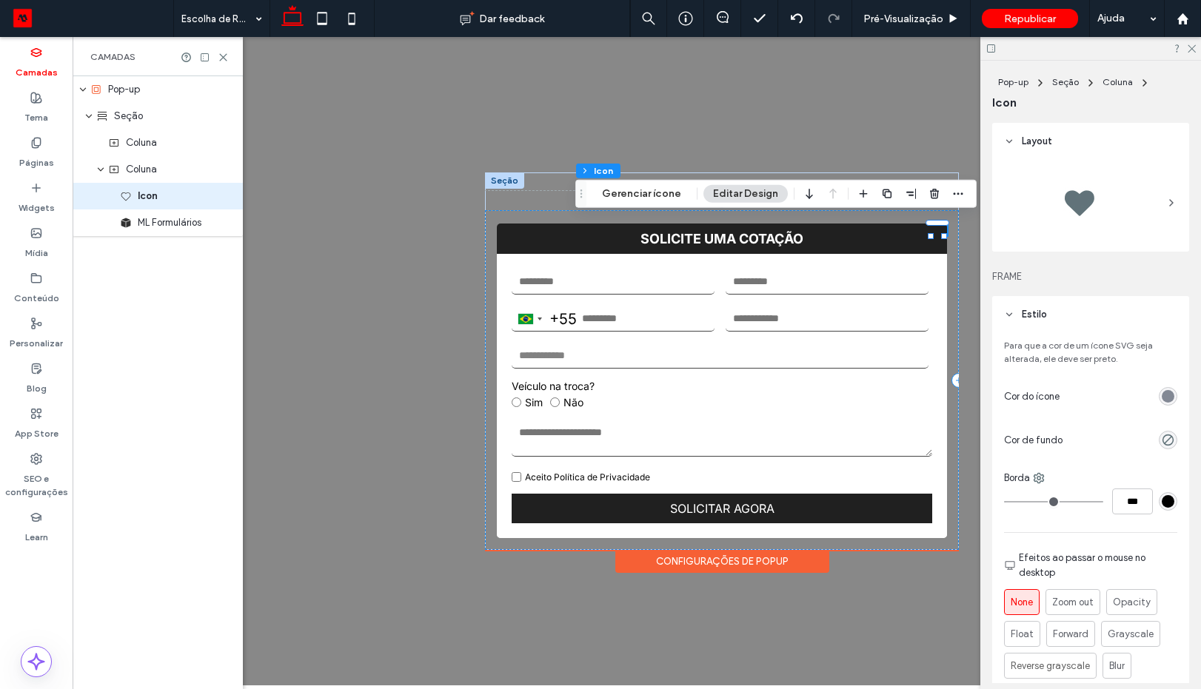
click at [1163, 398] on div "rgb(130, 136, 148)" at bounding box center [1168, 396] width 13 height 13
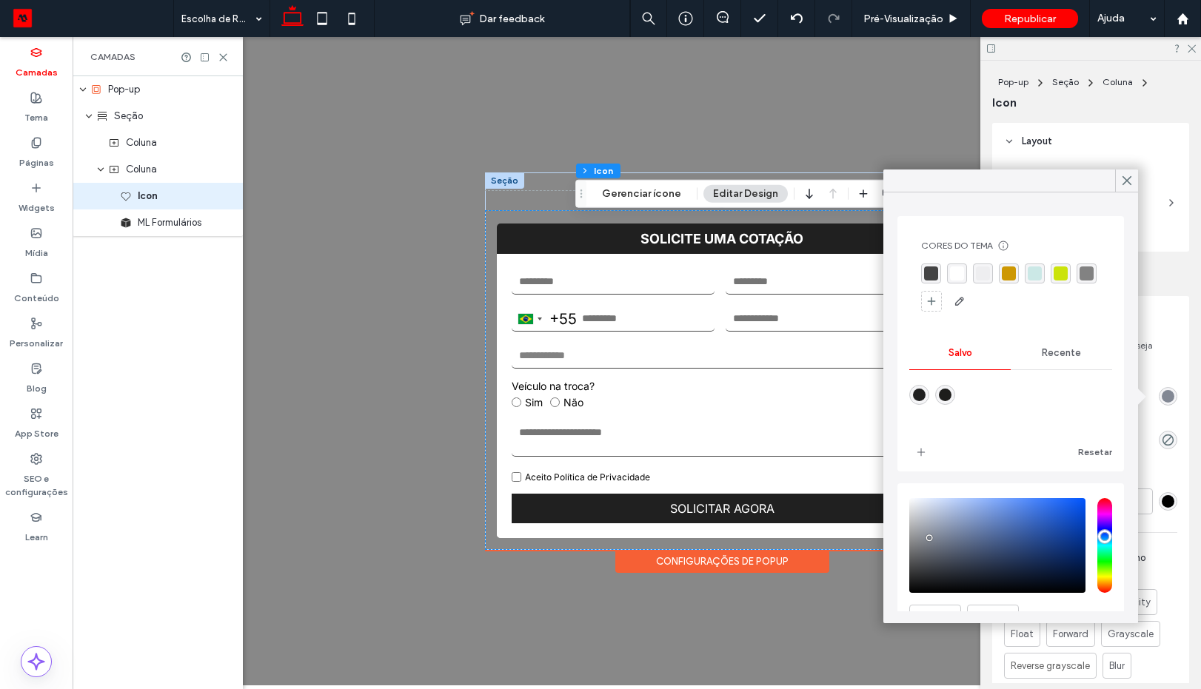
click at [1163, 398] on div "rgb(130, 136, 148)" at bounding box center [1168, 396] width 13 height 13
click at [956, 280] on div "rgba(255, 255, 255, 1)" at bounding box center [957, 274] width 14 height 14
click at [1122, 178] on icon at bounding box center [1126, 180] width 13 height 13
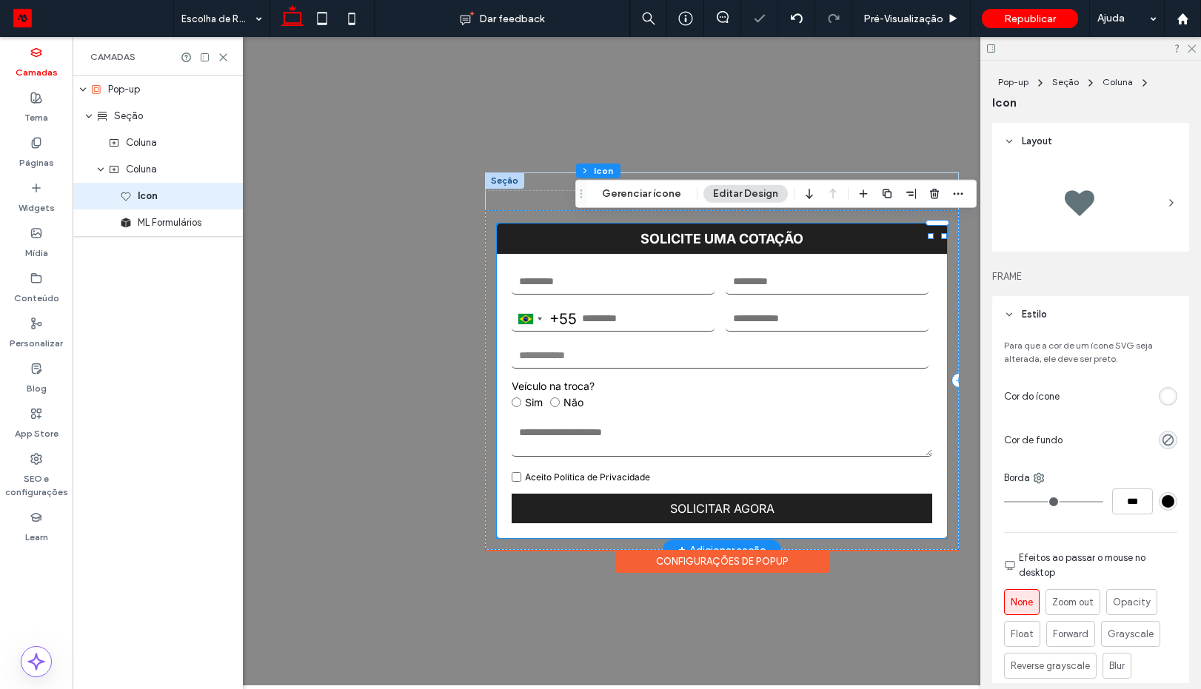
click at [879, 224] on strong "SOLICITE UMA COTAÇÃO" at bounding box center [722, 239] width 450 height 30
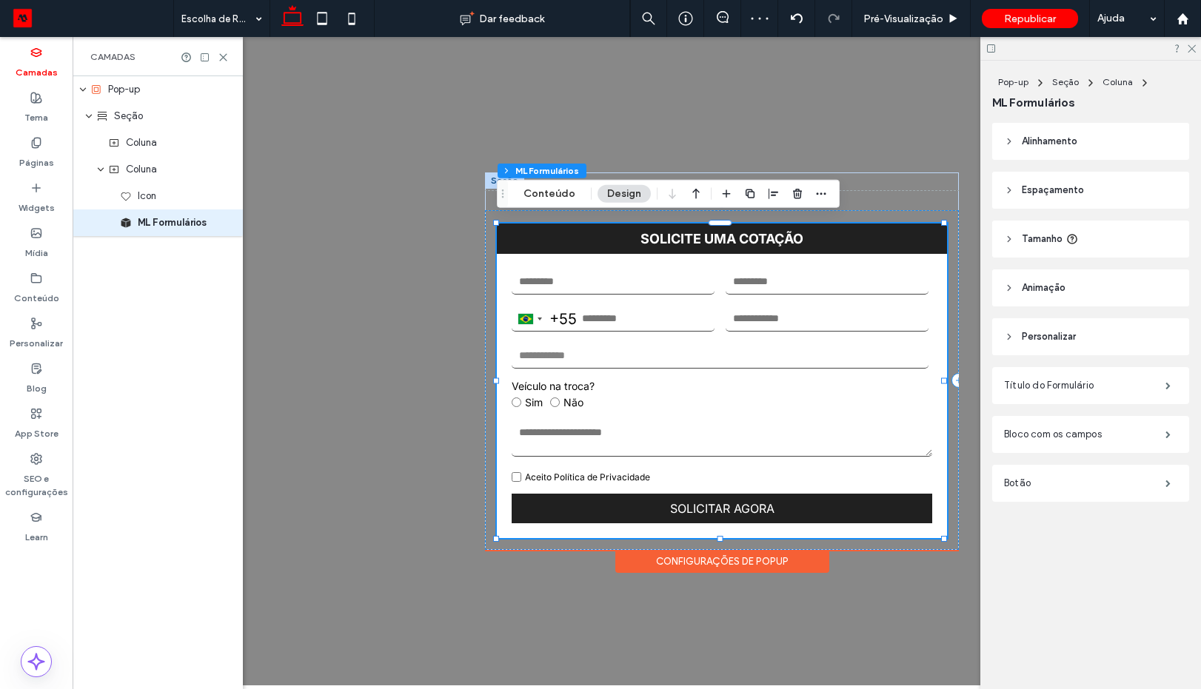
click at [1054, 145] on span "Alinhamento" at bounding box center [1050, 141] width 56 height 15
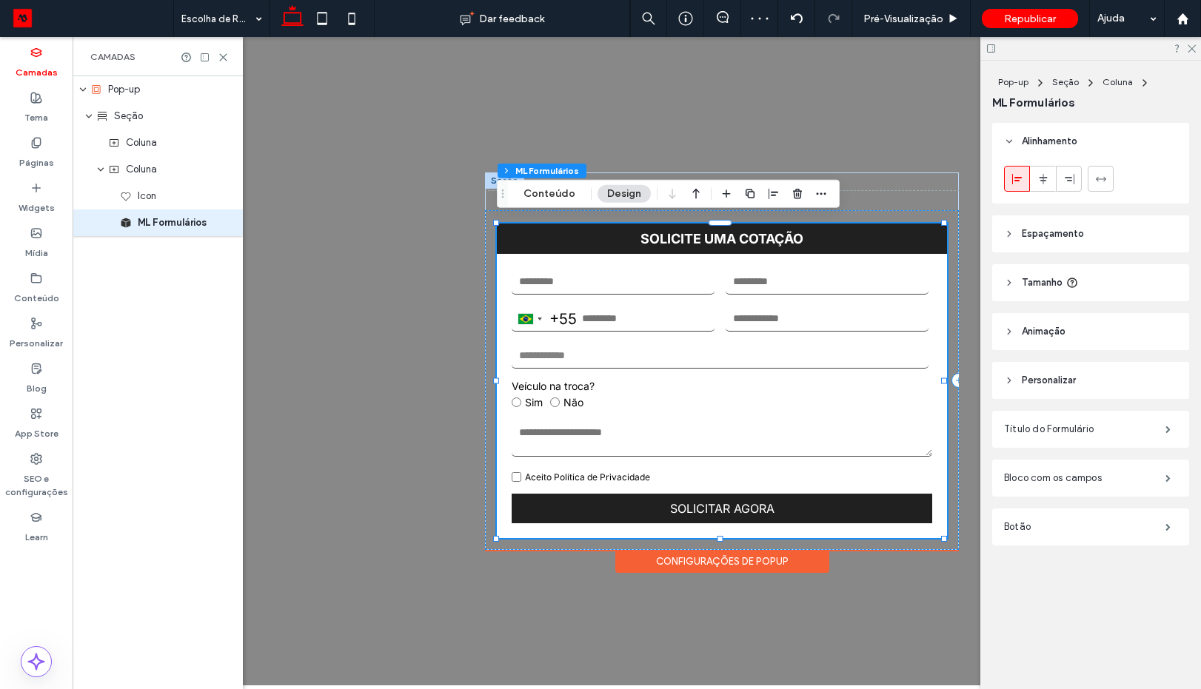
click at [1086, 241] on header "Espaçamento" at bounding box center [1090, 234] width 197 height 37
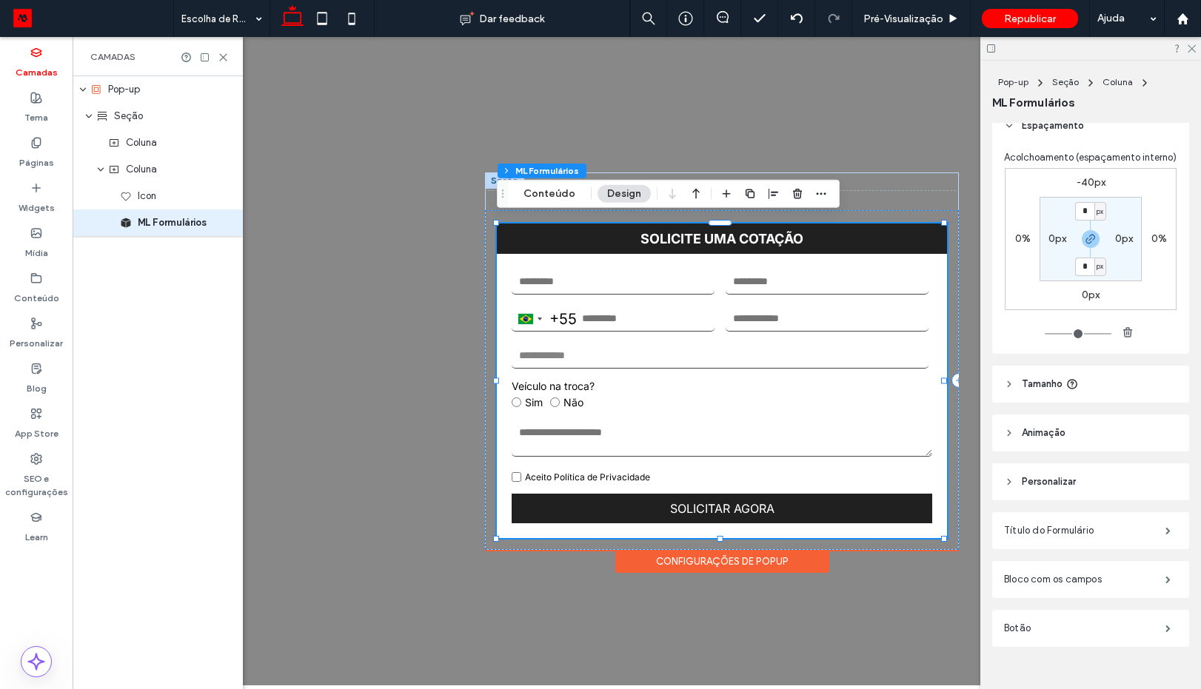
scroll to position [64, 0]
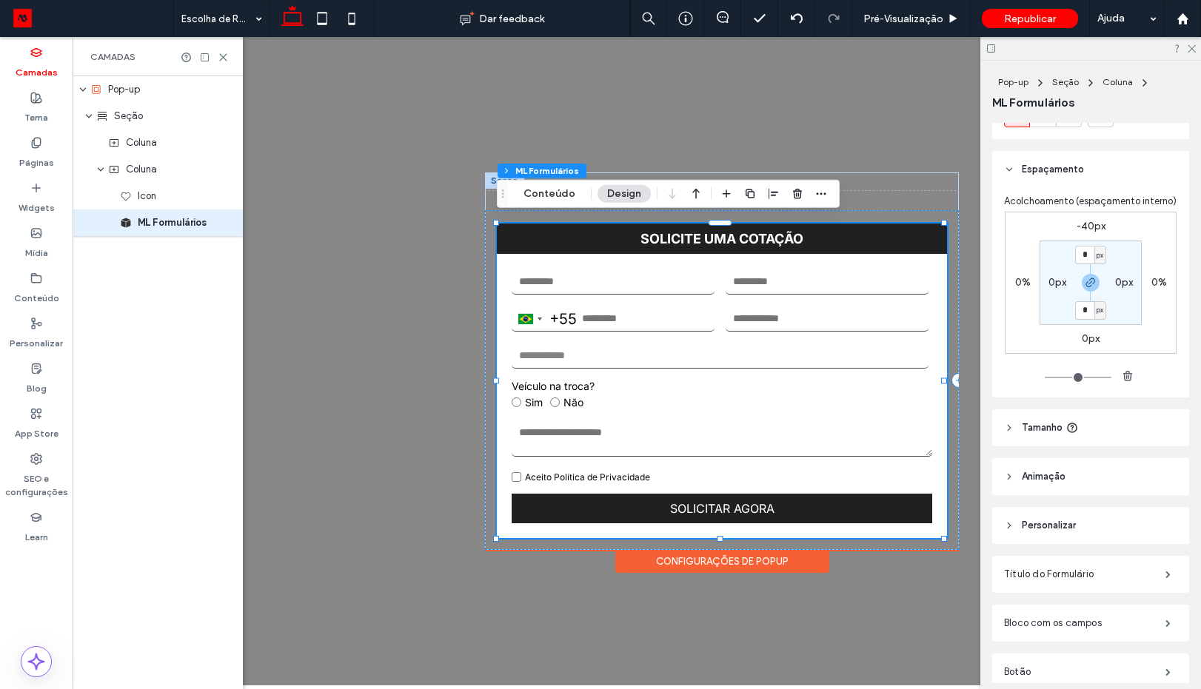
click at [1088, 233] on label "-40px" at bounding box center [1091, 226] width 29 height 13
type input "*"
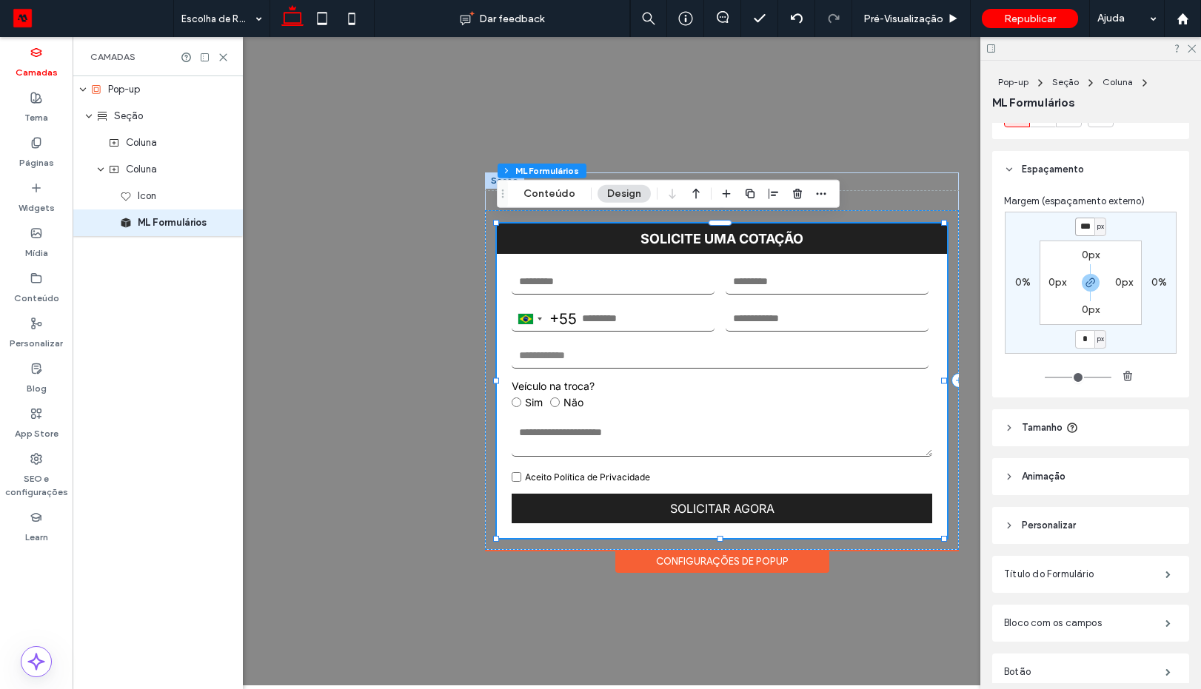
click at [1083, 224] on input "***" at bounding box center [1084, 227] width 19 height 19
type input "*"
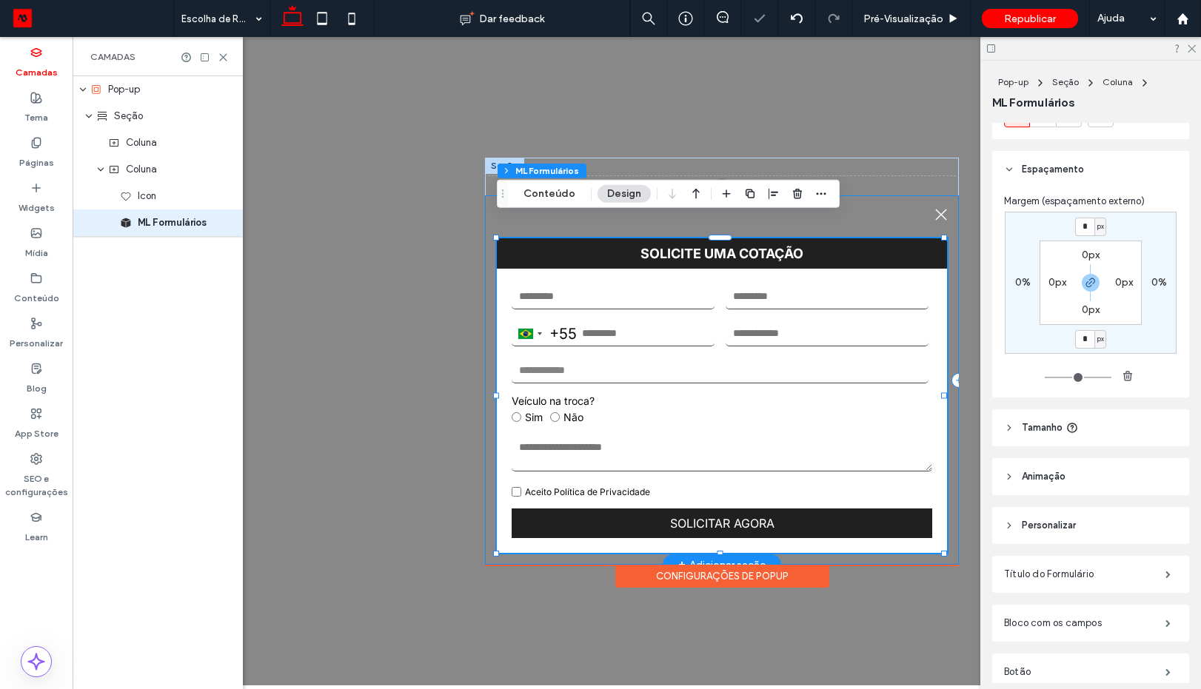
click at [947, 247] on div ".st0-1091118977{fill-rule:evenodd;clip-rule:evenodd;} SOLICITE UMA COTAÇÃO Braz…" at bounding box center [722, 381] width 474 height 370
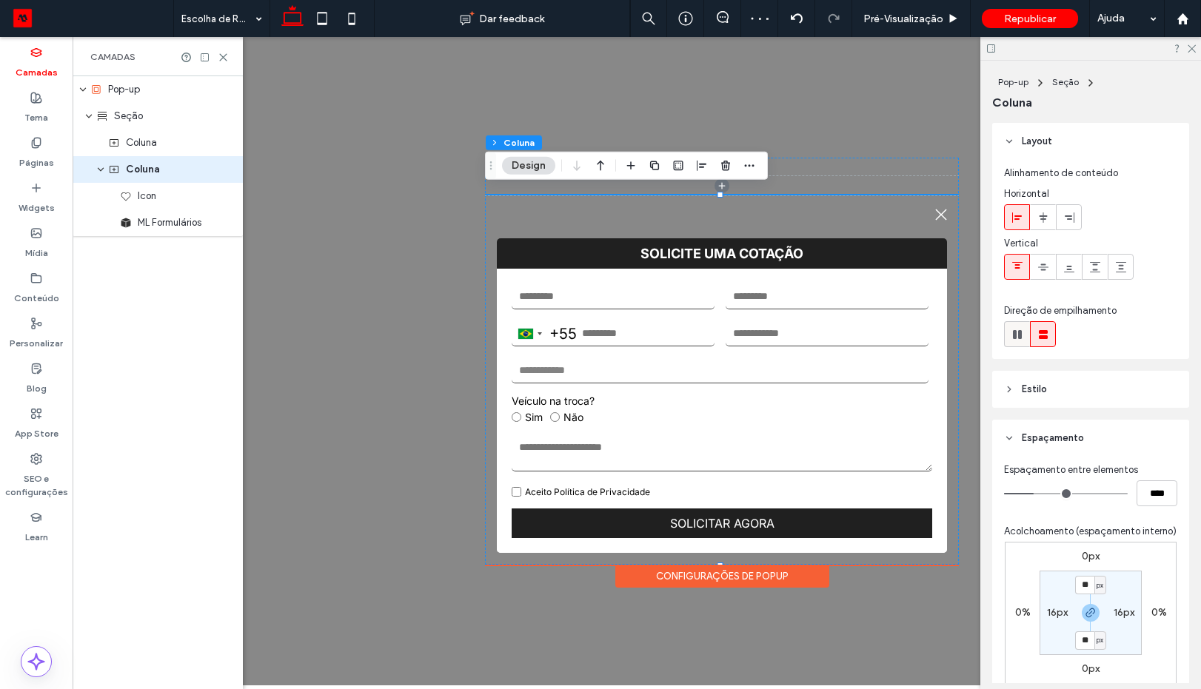
click at [1020, 335] on use at bounding box center [1017, 334] width 9 height 9
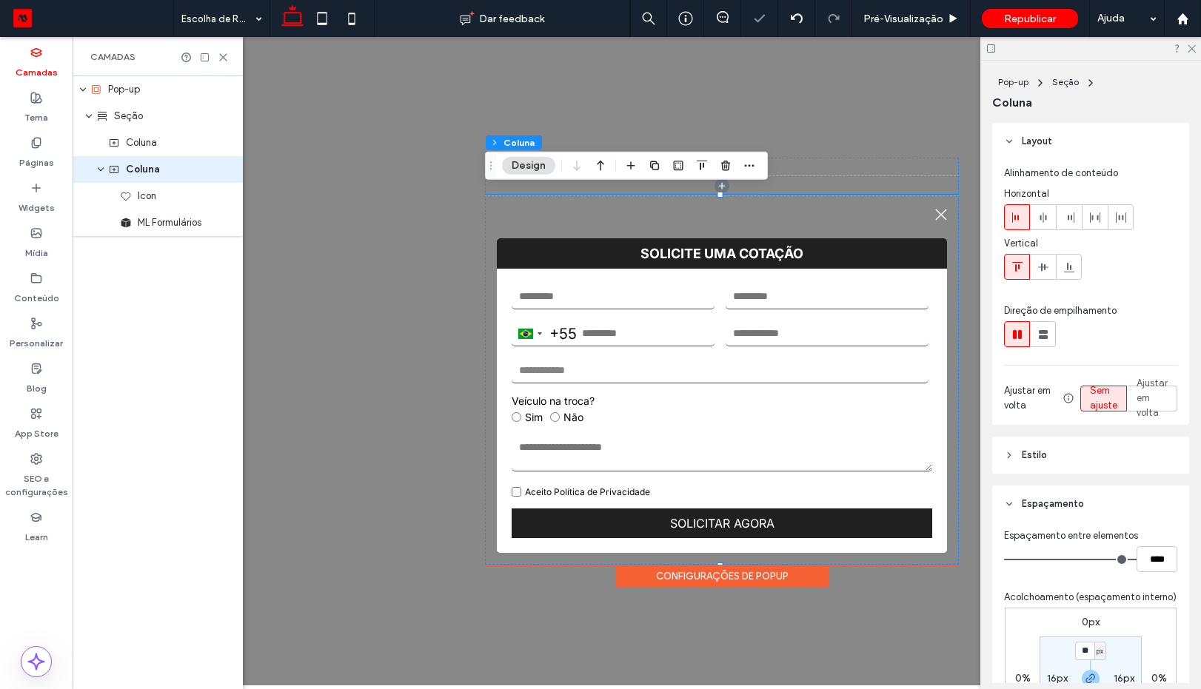
type input "*"
type input "**"
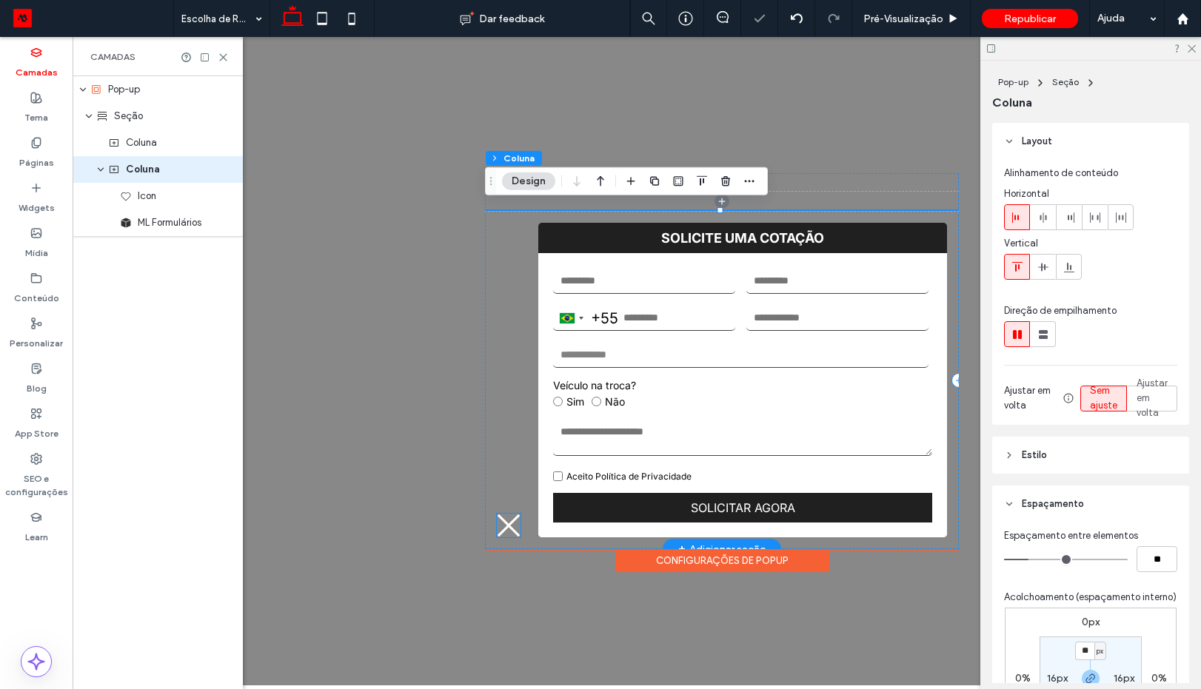
click at [515, 515] on icon at bounding box center [509, 526] width 22 height 22
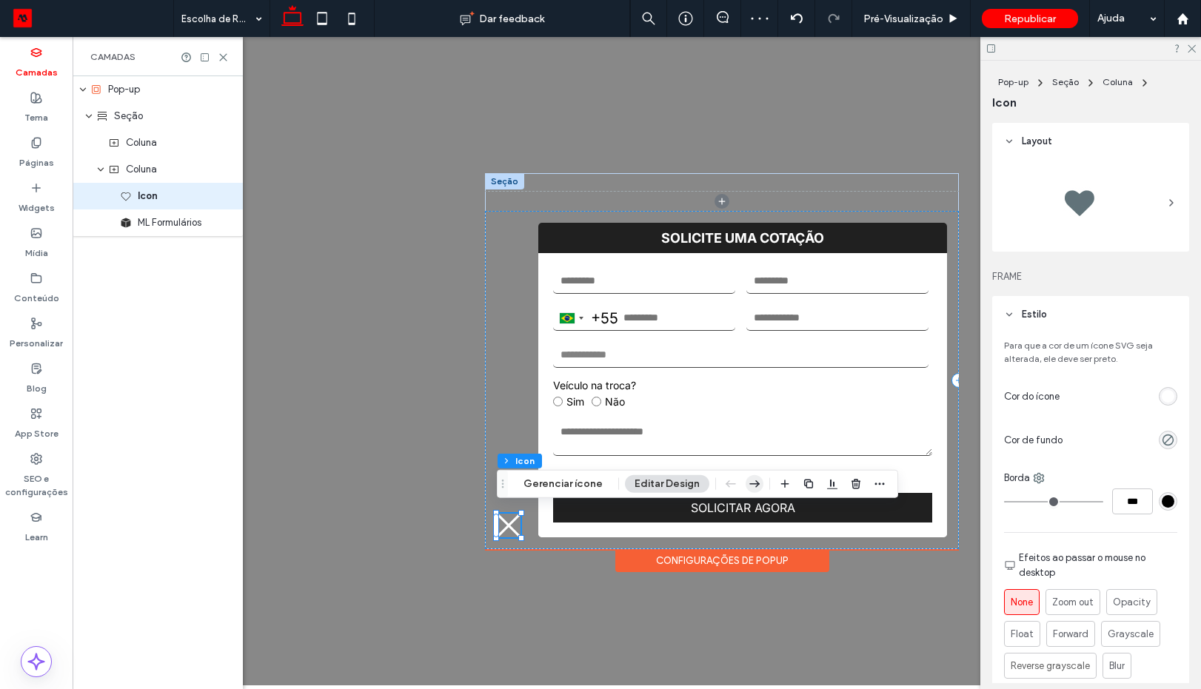
click at [752, 483] on icon "button" at bounding box center [755, 484] width 18 height 27
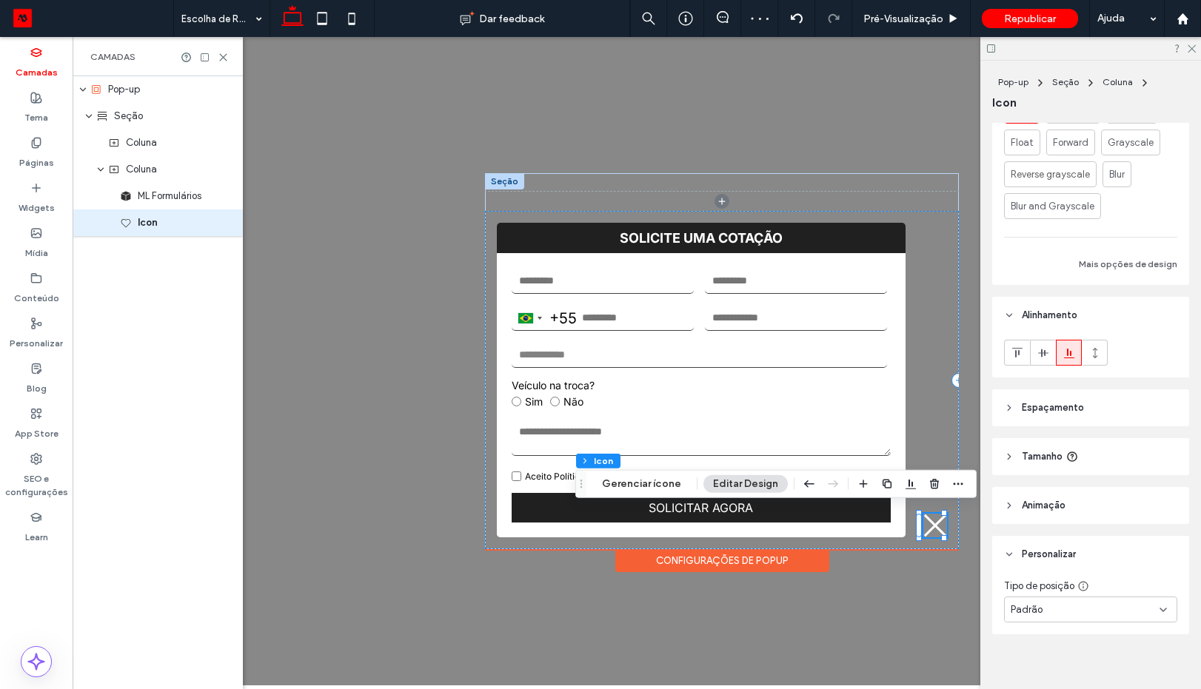
scroll to position [502, 0]
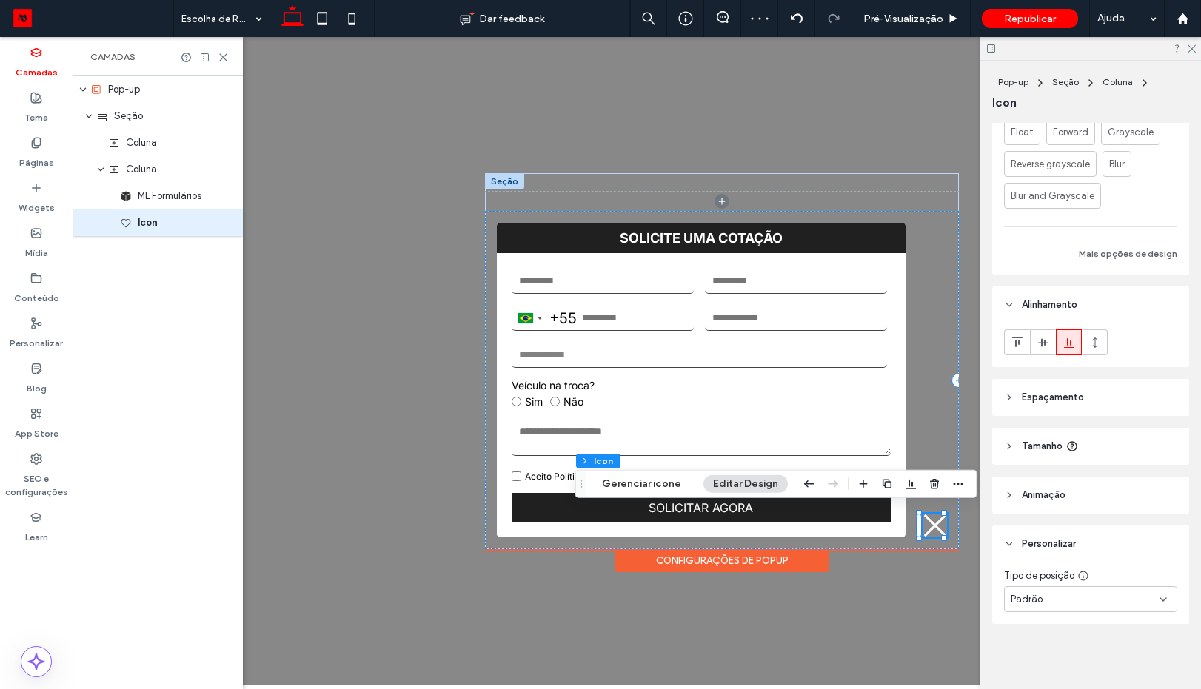
click at [1045, 443] on span "Tamanho" at bounding box center [1042, 446] width 41 height 15
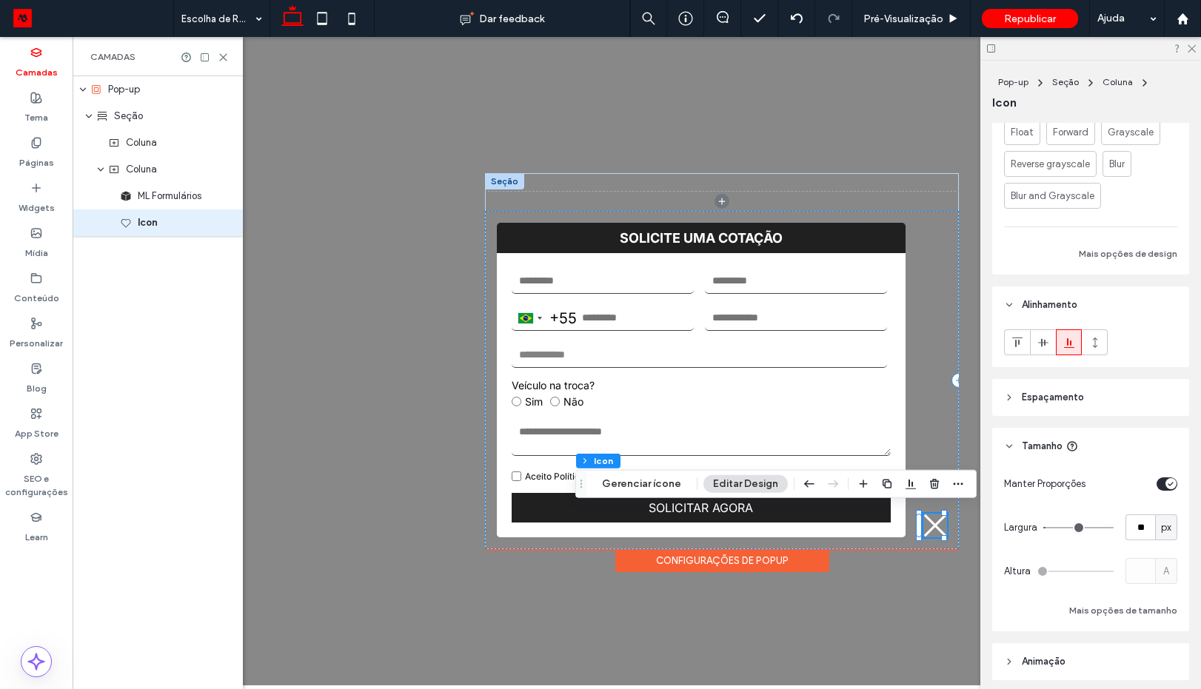
click at [1043, 398] on span "Espaçamento" at bounding box center [1053, 397] width 62 height 15
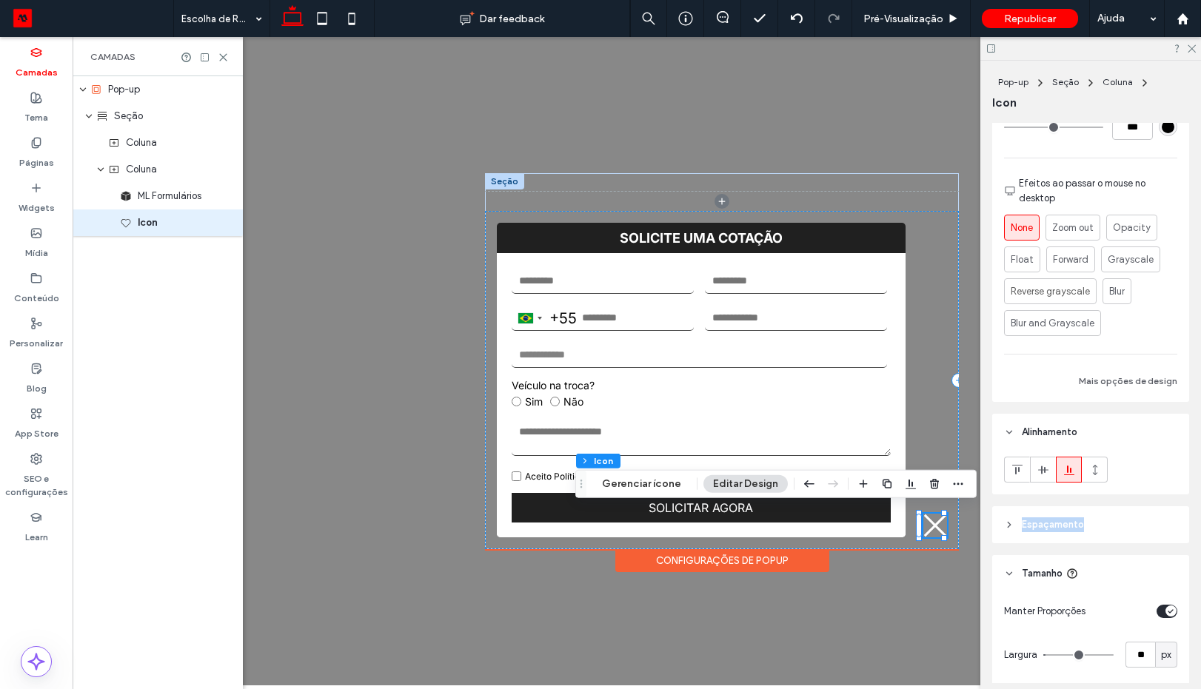
scroll to position [491, 0]
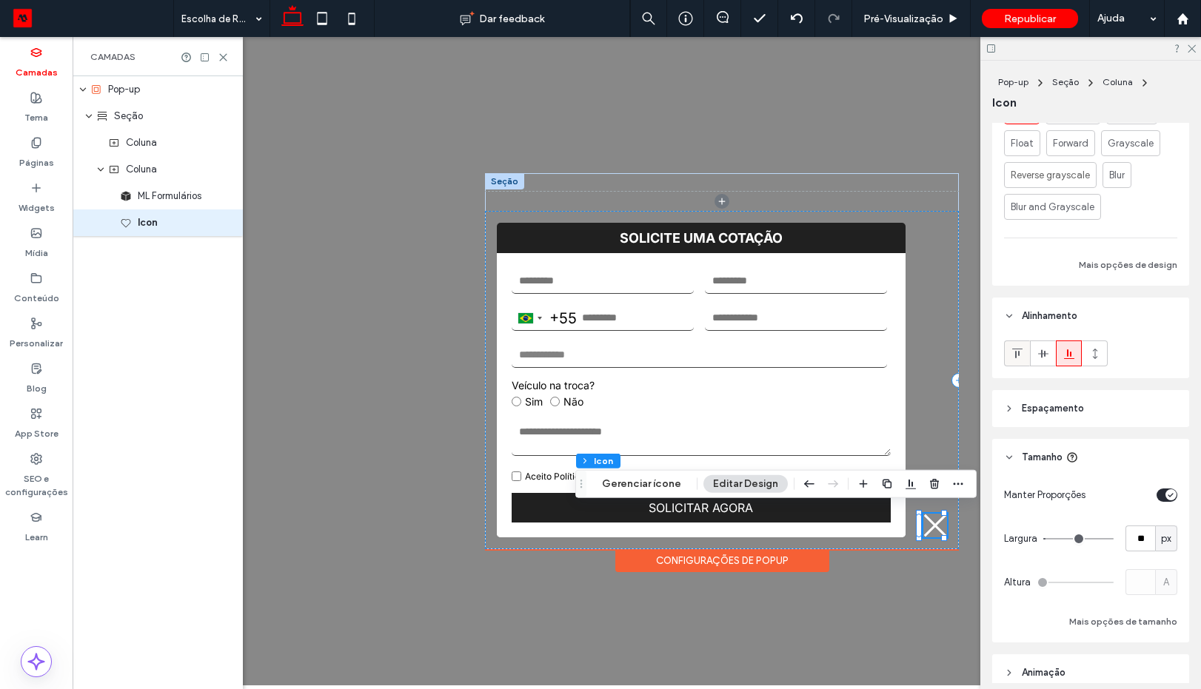
click at [1018, 358] on icon at bounding box center [1018, 354] width 12 height 12
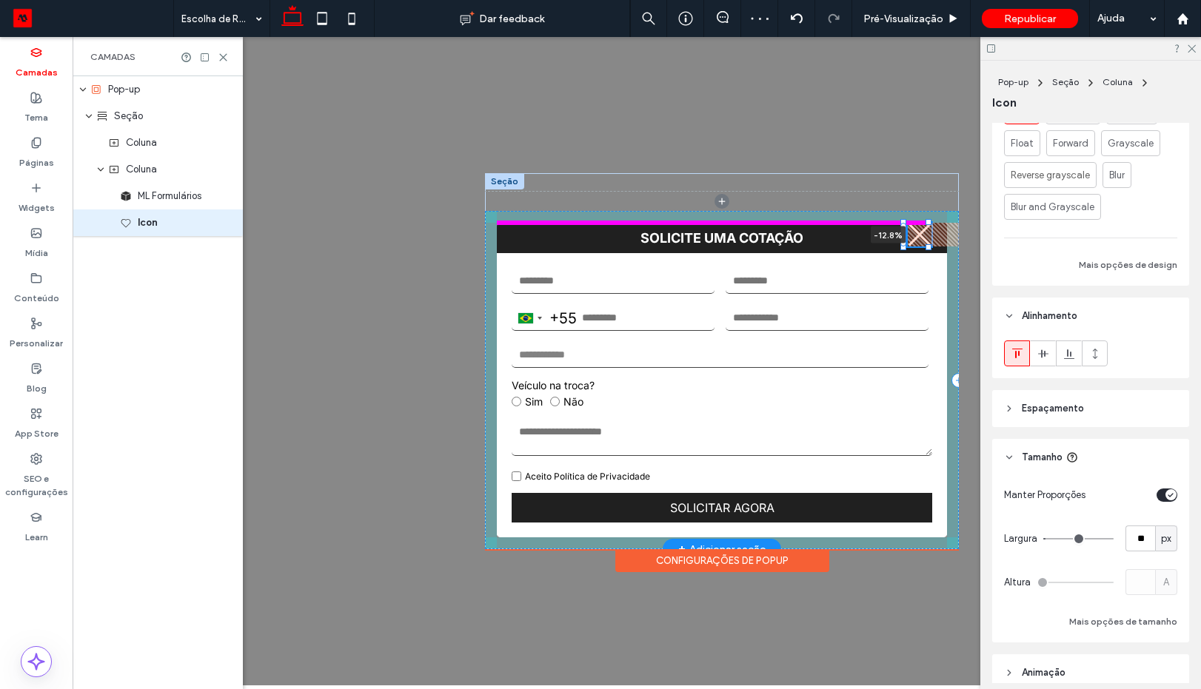
drag, startPoint x: 919, startPoint y: 231, endPoint x: 863, endPoint y: 230, distance: 56.3
click at [863, 230] on div "SOLICITE UMA COTAÇÃO Brazil +55 +55 244 results found Afghanistan +93 Albania +…" at bounding box center [722, 361] width 474 height 377
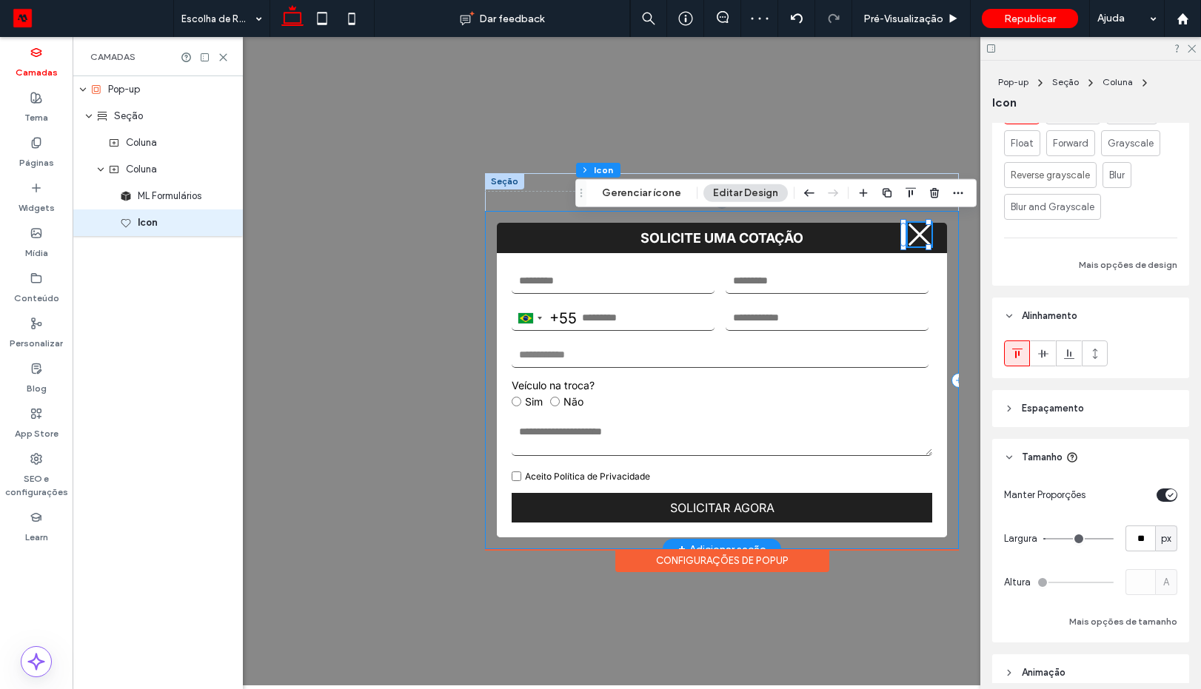
click at [861, 212] on div "SOLICITE UMA COTAÇÃO Brazil +55 +55 244 results found Afghanistan +93 Albania +…" at bounding box center [722, 380] width 474 height 338
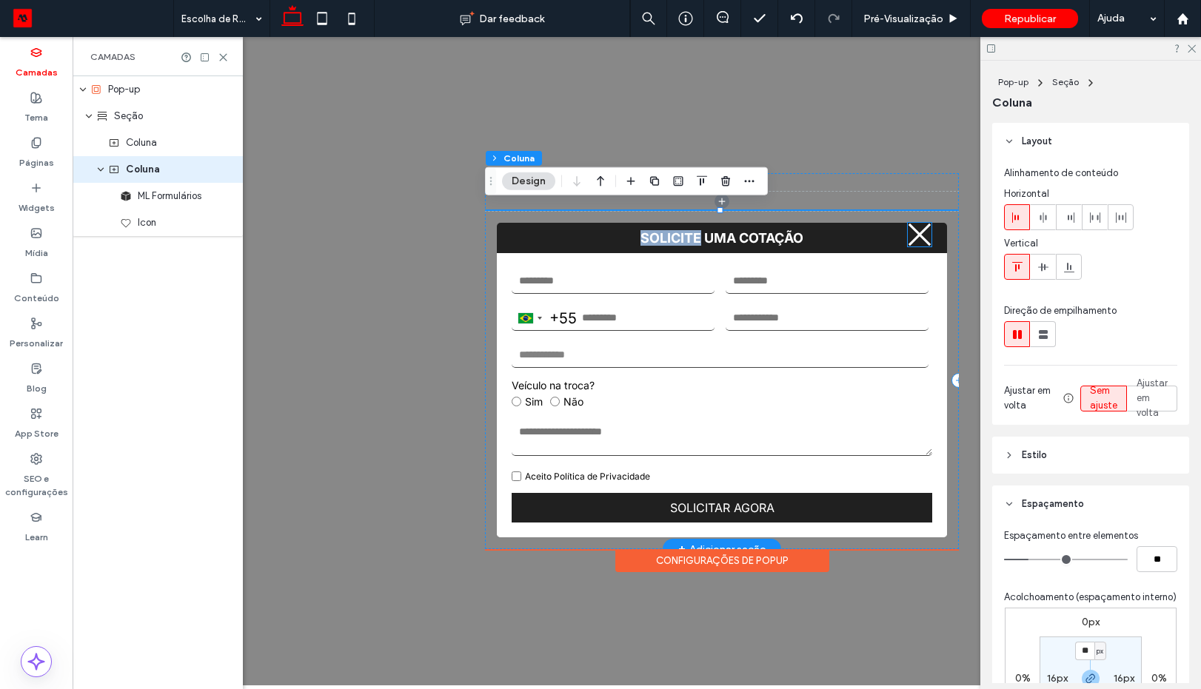
click at [922, 233] on icon ".st0-1091118977{fill-rule:evenodd;clip-rule:evenodd;}" at bounding box center [920, 235] width 24 height 24
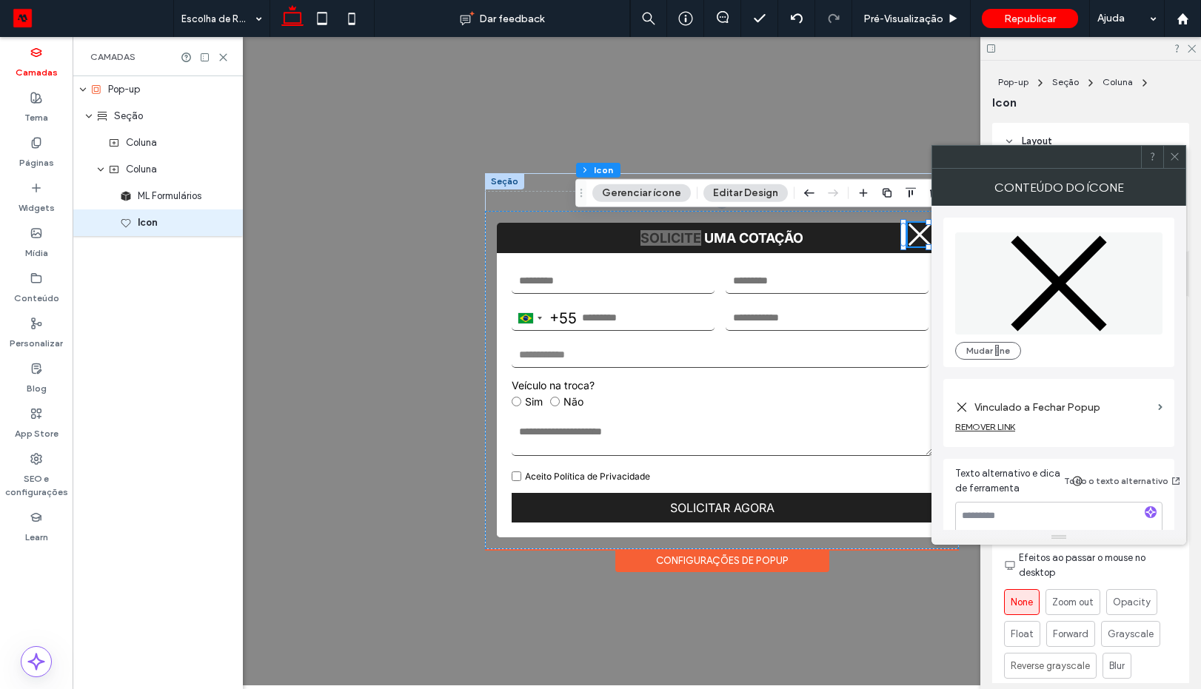
click at [1178, 154] on icon at bounding box center [1174, 156] width 11 height 11
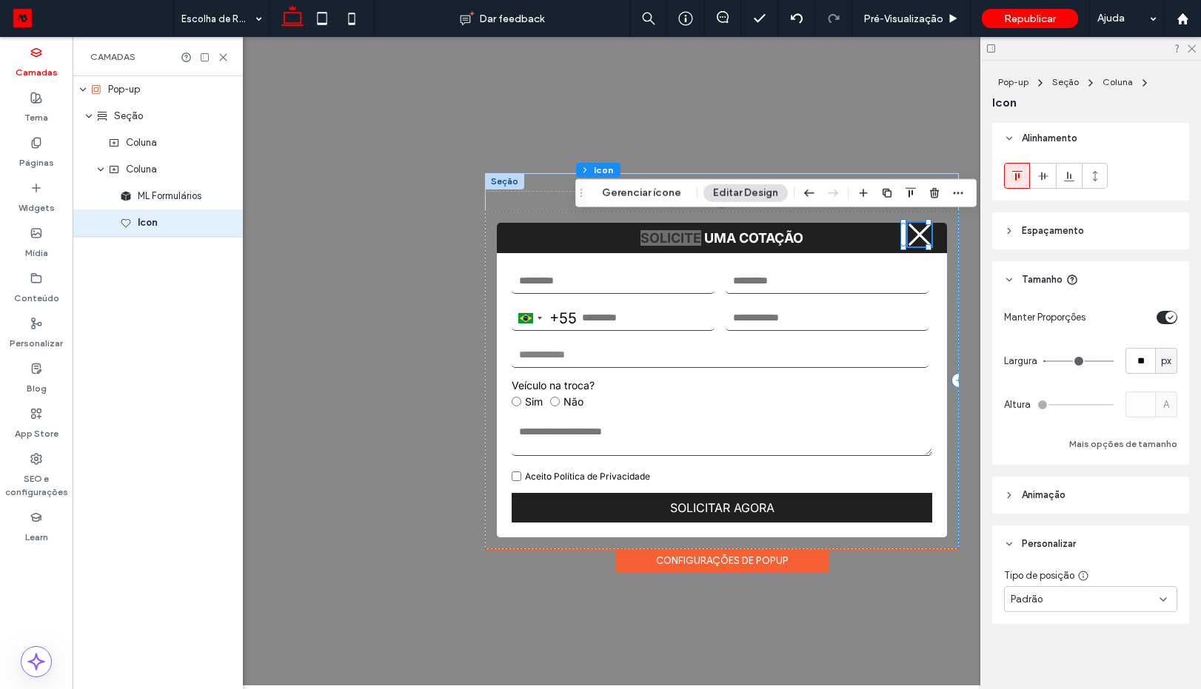
click at [1046, 492] on span "Animaçāo" at bounding box center [1044, 495] width 44 height 15
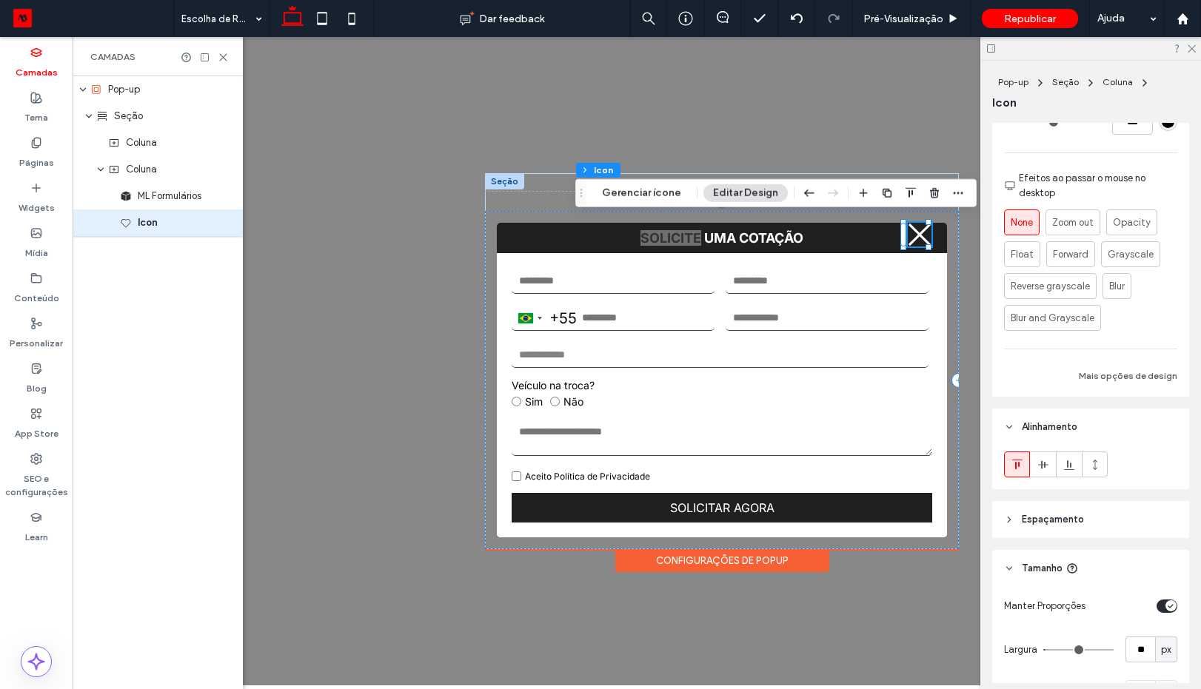
scroll to position [464, 0]
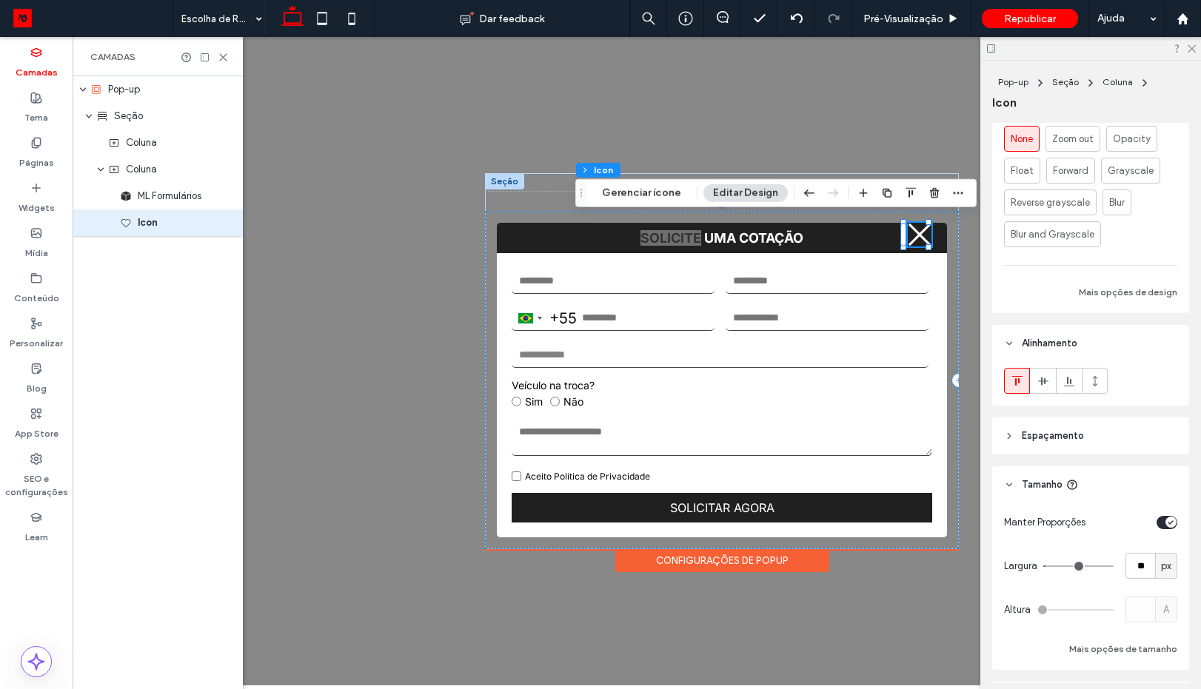
click at [1042, 431] on span "Espaçamento" at bounding box center [1053, 436] width 62 height 15
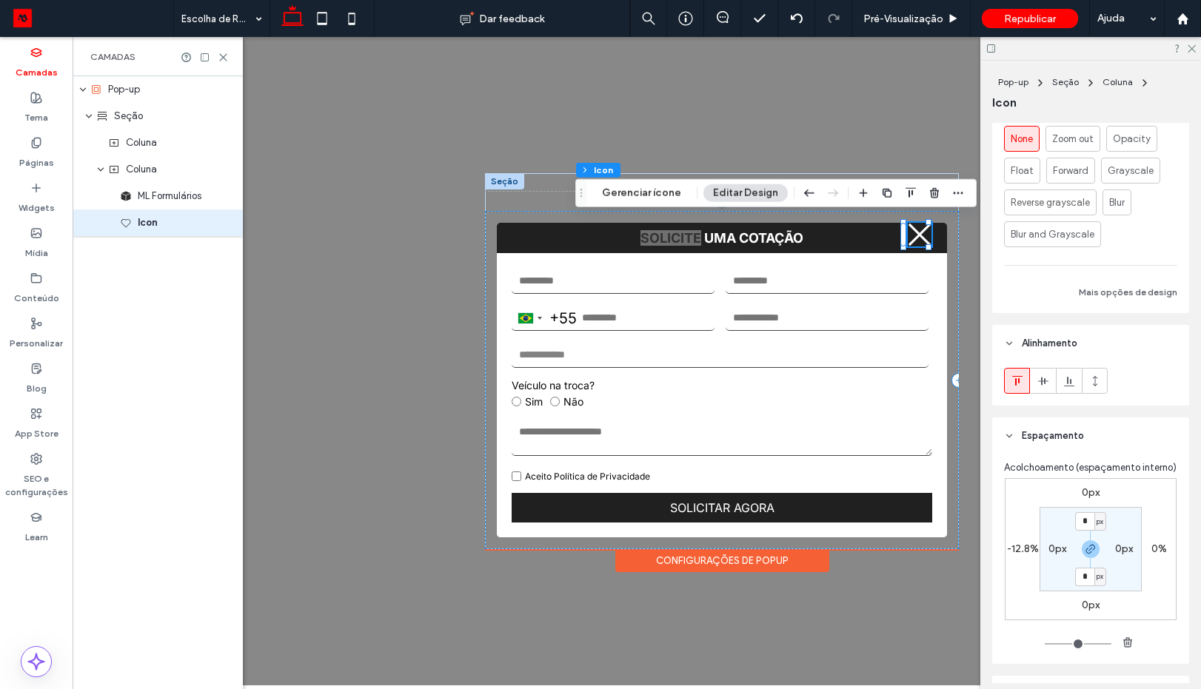
drag, startPoint x: 1083, startPoint y: 517, endPoint x: 1083, endPoint y: 545, distance: 28.1
click at [1083, 532] on div "0px 0% 0px -12.8% * px 0px * px 0px" at bounding box center [1091, 549] width 172 height 142
click at [1079, 531] on input "*" at bounding box center [1084, 521] width 19 height 19
type input "**"
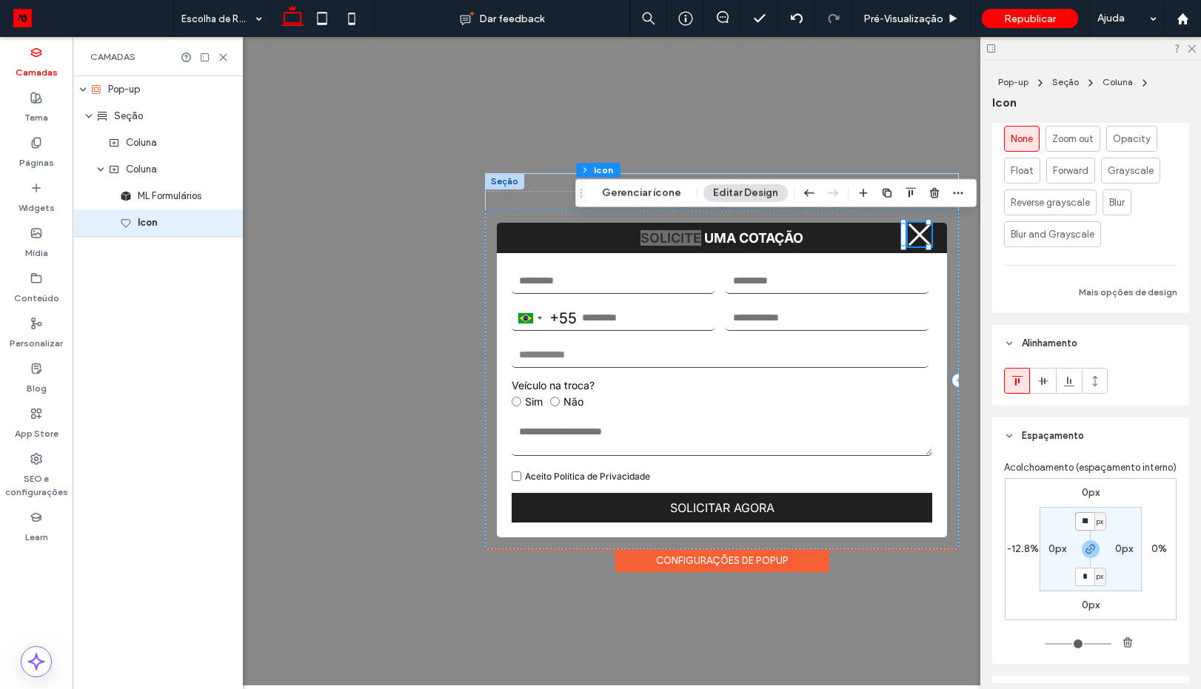
type input "**"
type input "*"
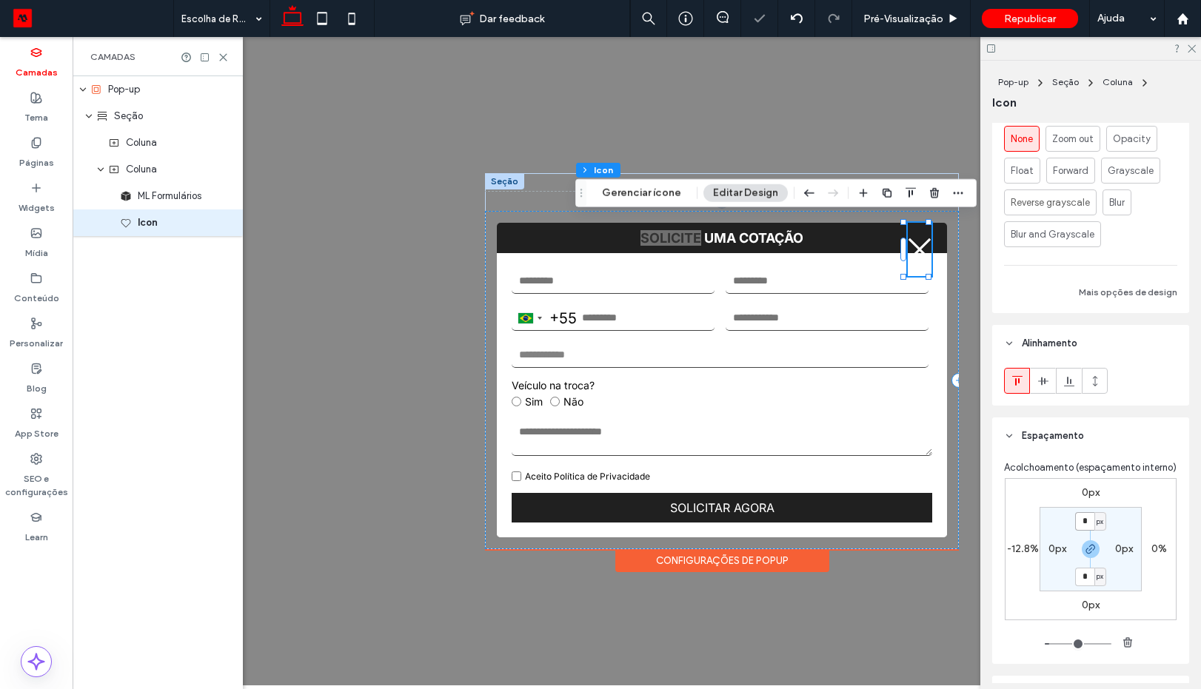
type input "*"
click at [928, 25] on div "Pré-Visualizaçāo" at bounding box center [911, 18] width 118 height 37
drag, startPoint x: 926, startPoint y: 19, endPoint x: 660, endPoint y: 216, distance: 331.5
click at [926, 19] on span "Pré-Visualizaçāo" at bounding box center [904, 19] width 80 height 13
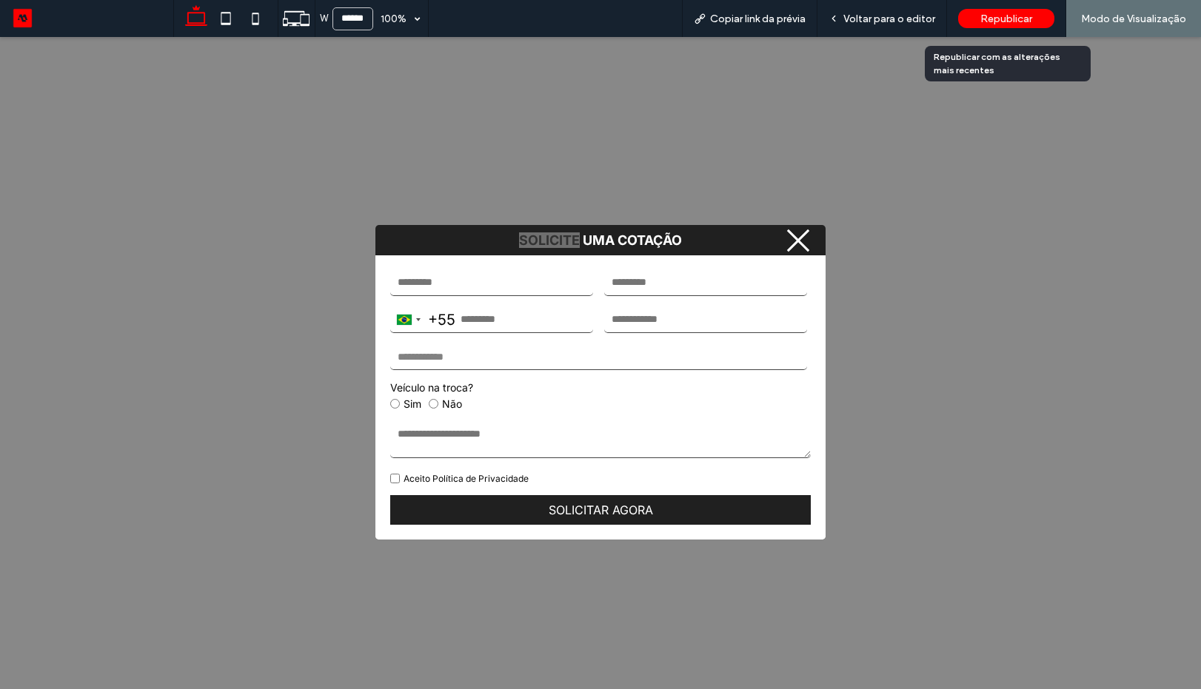
click at [995, 24] on span "Republicar" at bounding box center [1007, 19] width 52 height 13
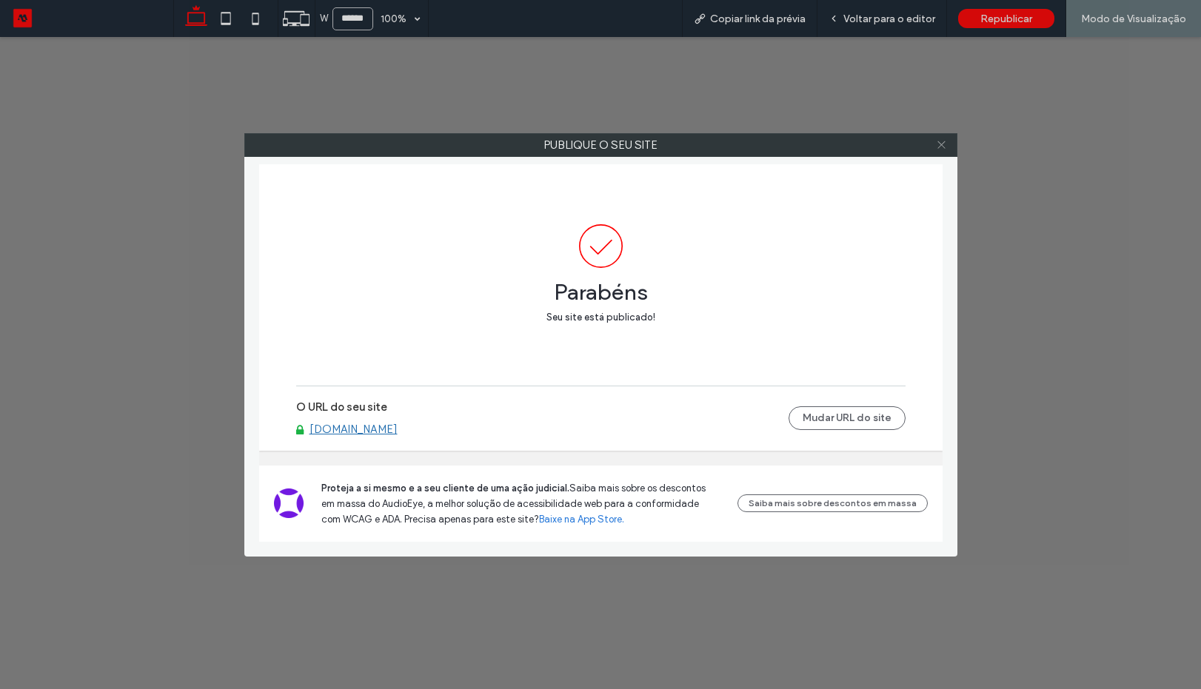
click at [940, 138] on span at bounding box center [941, 145] width 11 height 22
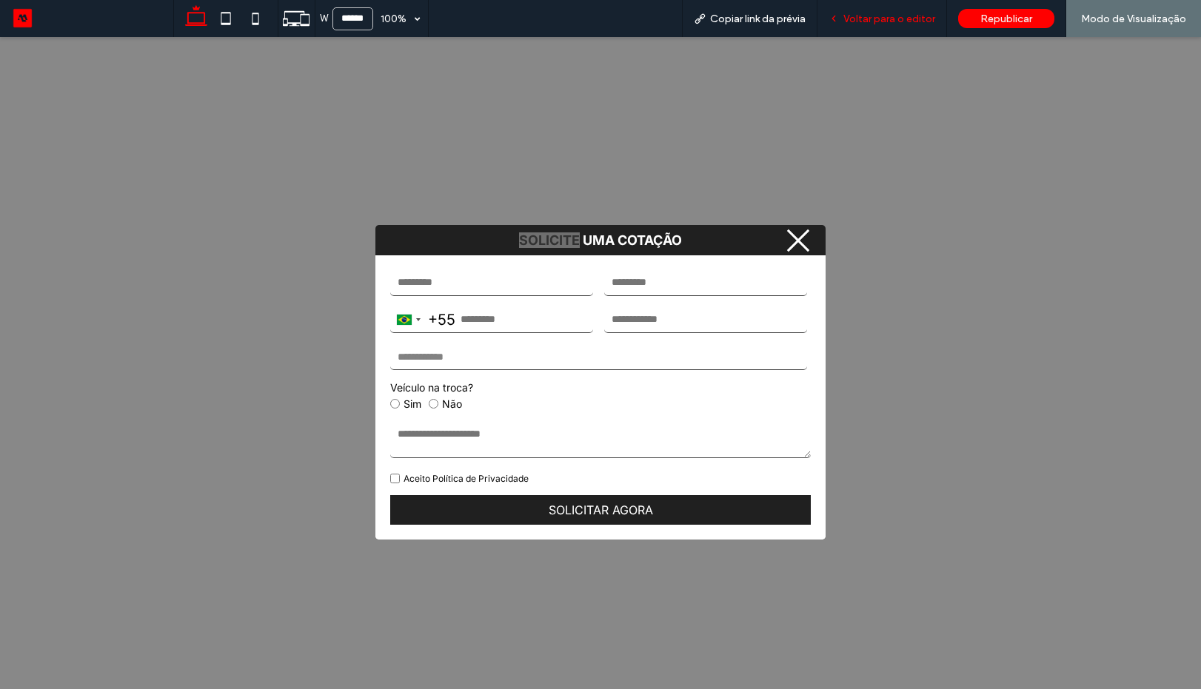
click at [898, 15] on span "Voltar para o editor" at bounding box center [890, 19] width 92 height 13
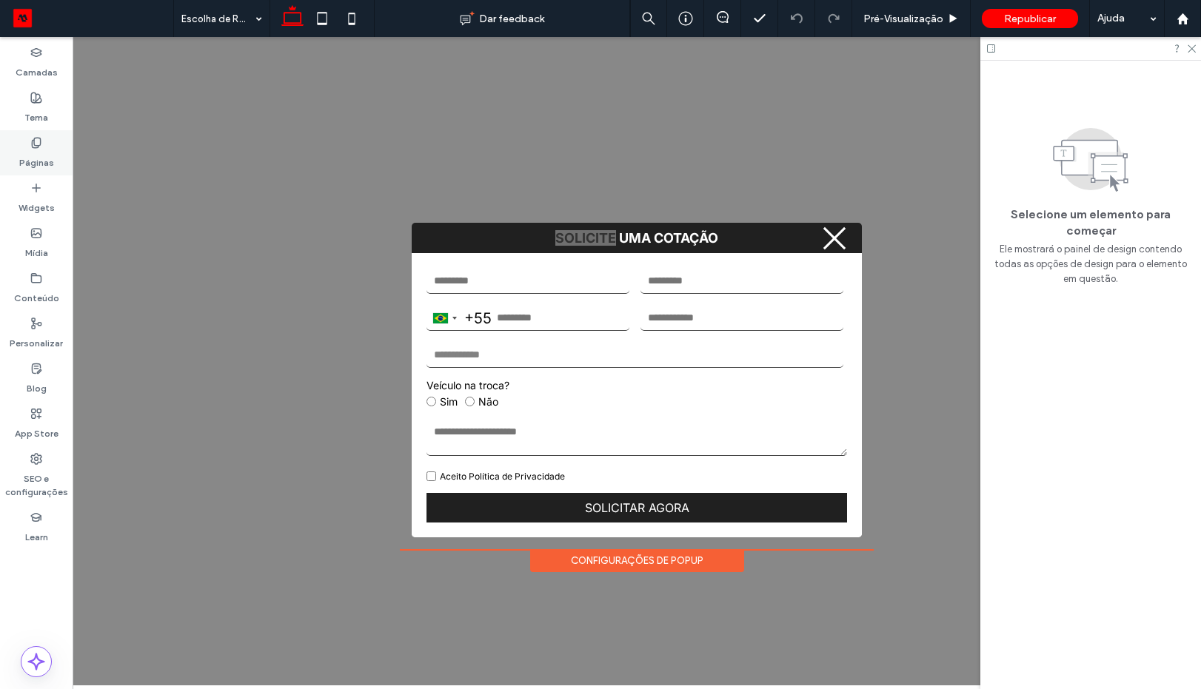
click at [54, 154] on div "Páginas" at bounding box center [36, 152] width 73 height 45
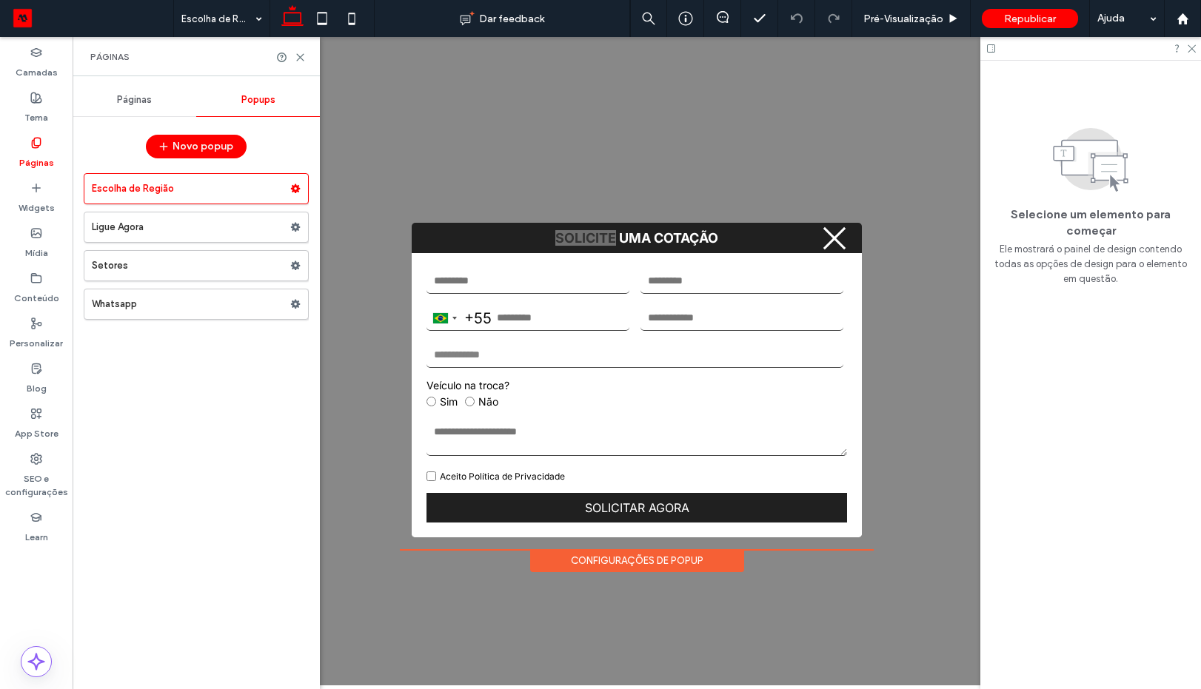
click at [164, 107] on div "Páginas" at bounding box center [135, 100] width 124 height 33
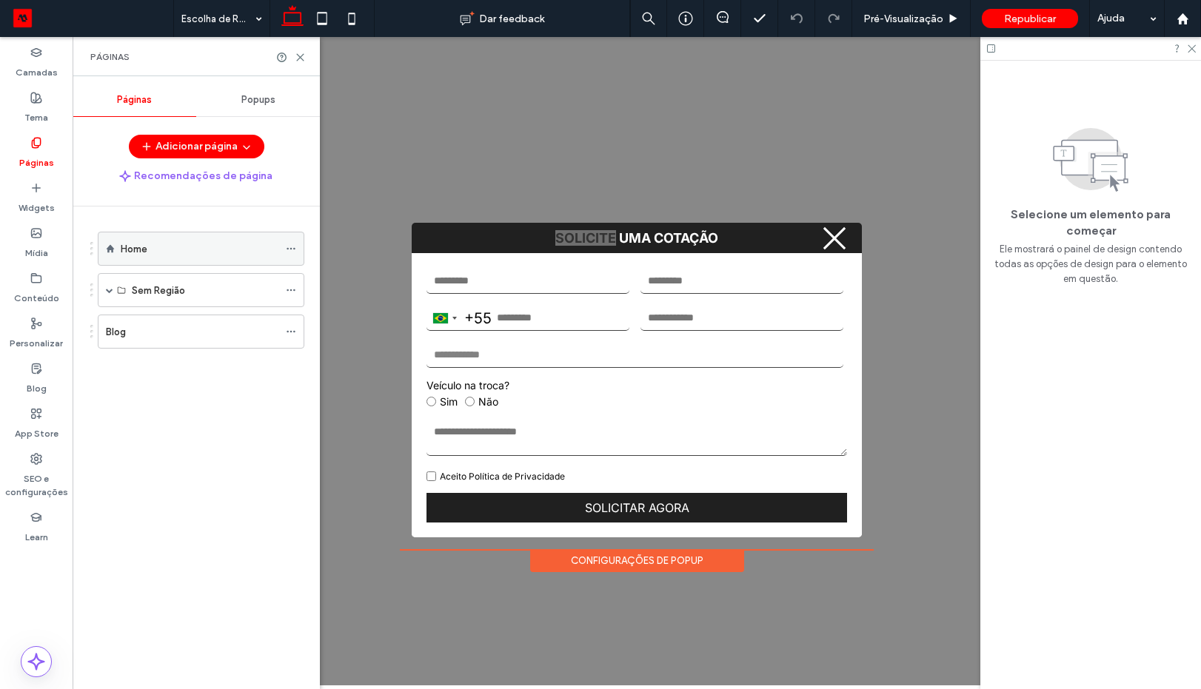
click at [159, 240] on div "Home" at bounding box center [200, 249] width 158 height 33
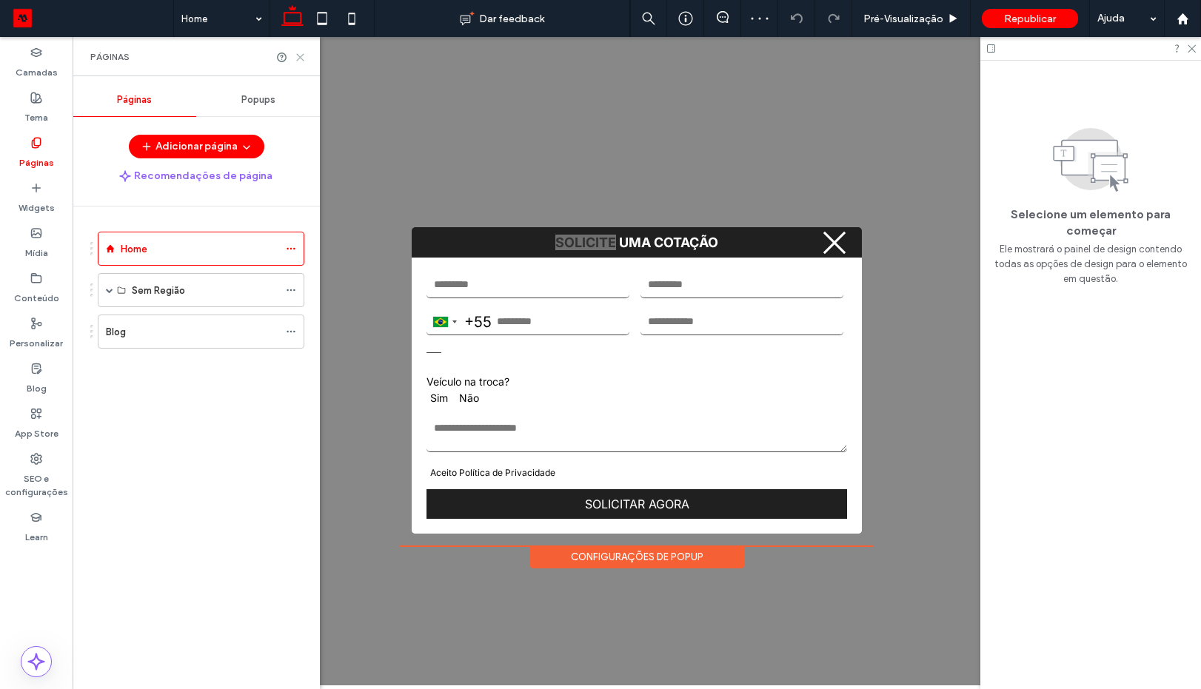
click at [301, 62] on icon at bounding box center [300, 57] width 11 height 11
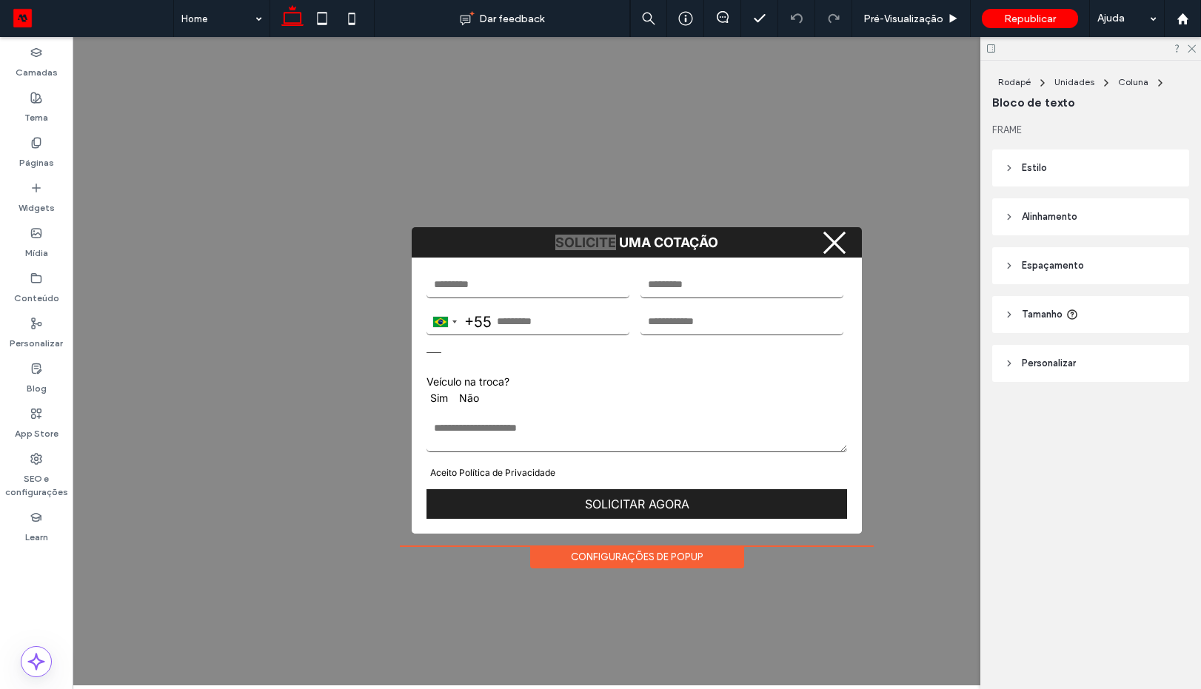
type input "*****"
type input "**"
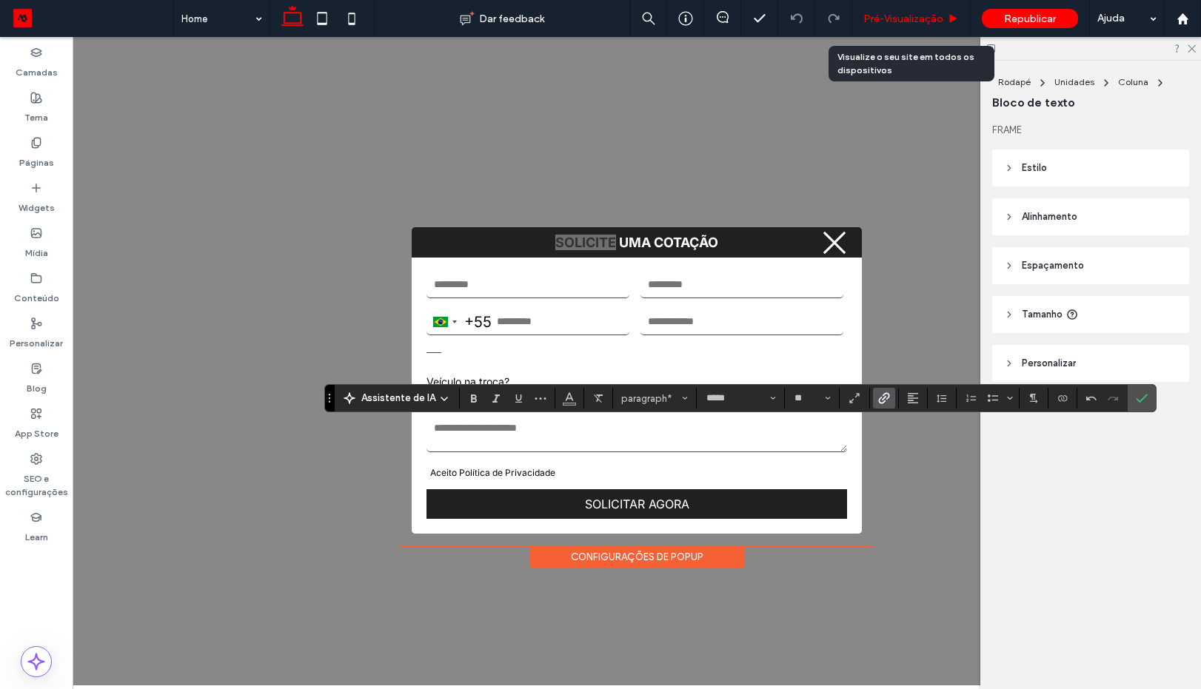
click at [884, 18] on span "Pré-Visualizaçāo" at bounding box center [904, 19] width 80 height 13
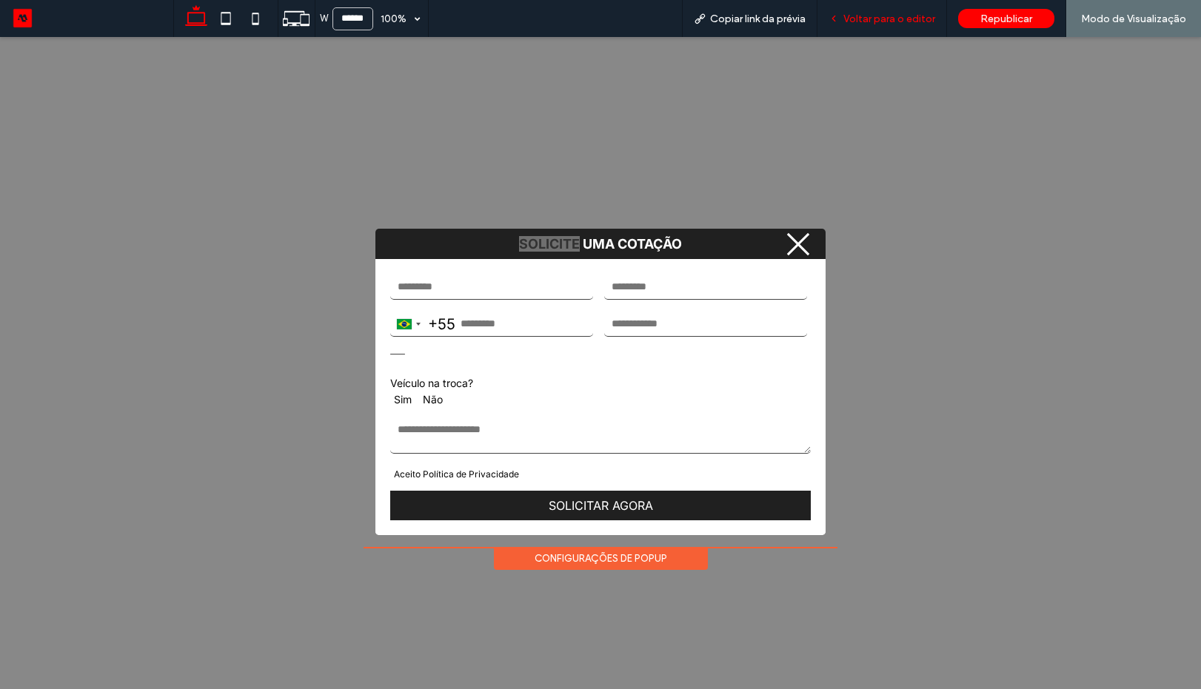
click at [885, 24] on span "Voltar para o editor" at bounding box center [890, 19] width 92 height 13
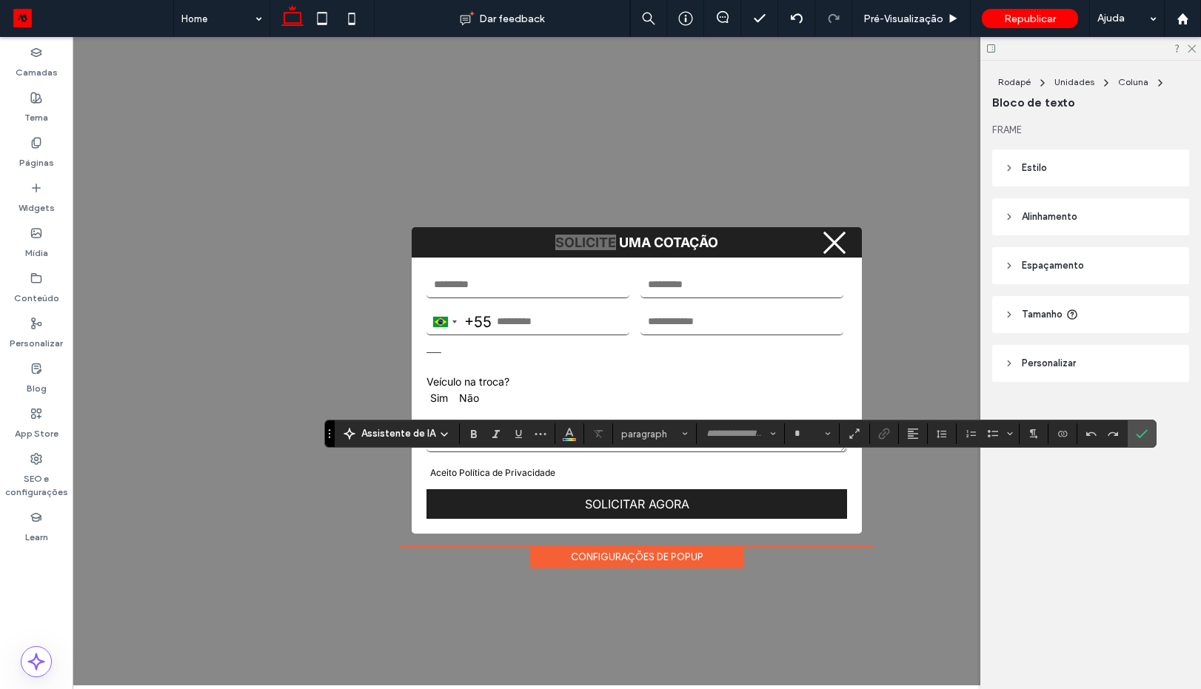
type input "*****"
type input "**"
click at [881, 431] on icon "Link" at bounding box center [884, 434] width 12 height 12
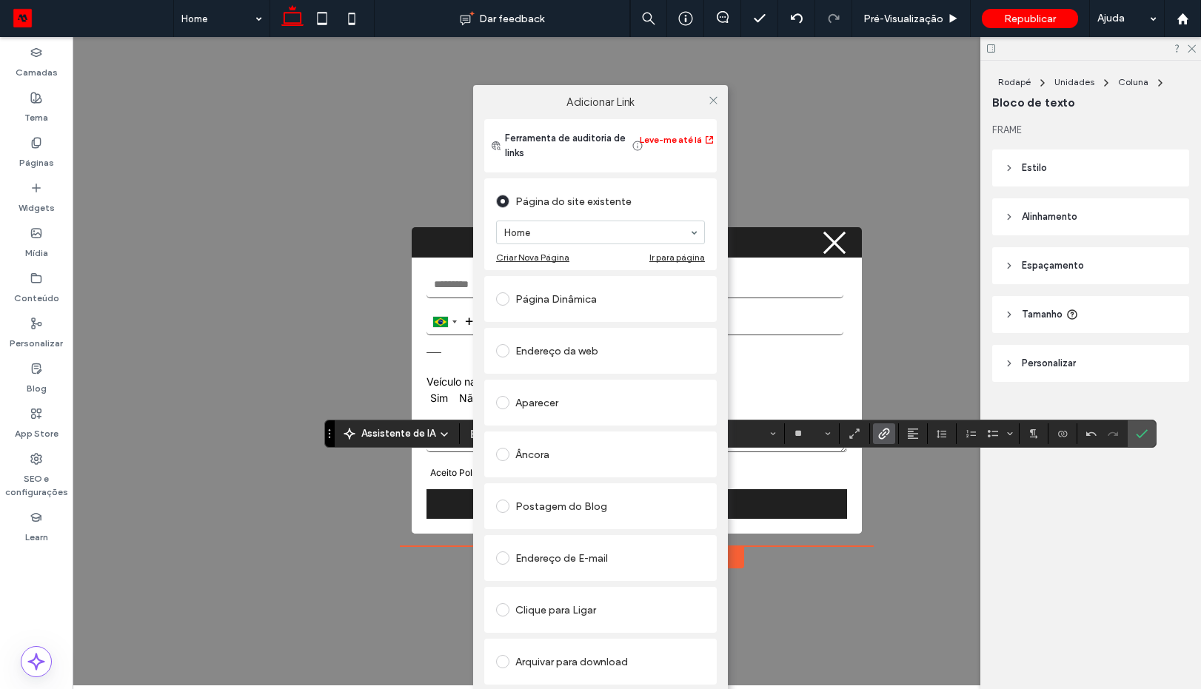
click at [553, 610] on div "Clique para Ligar" at bounding box center [600, 610] width 209 height 24
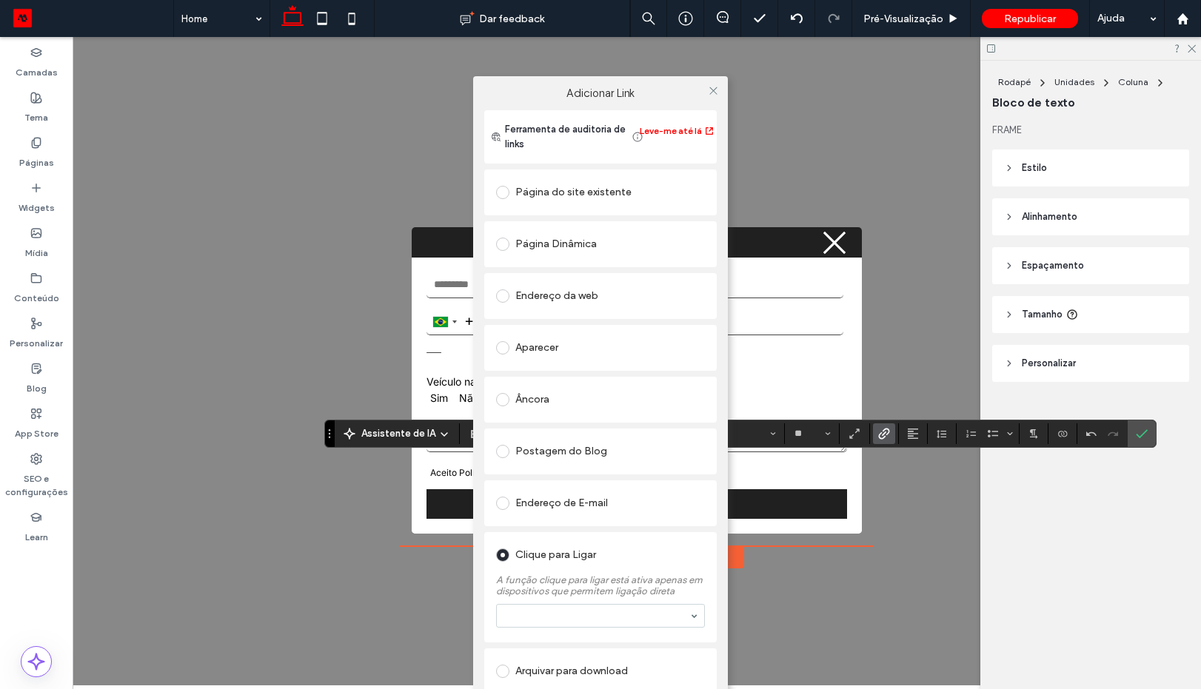
click at [541, 353] on div "Aparecer" at bounding box center [600, 348] width 209 height 24
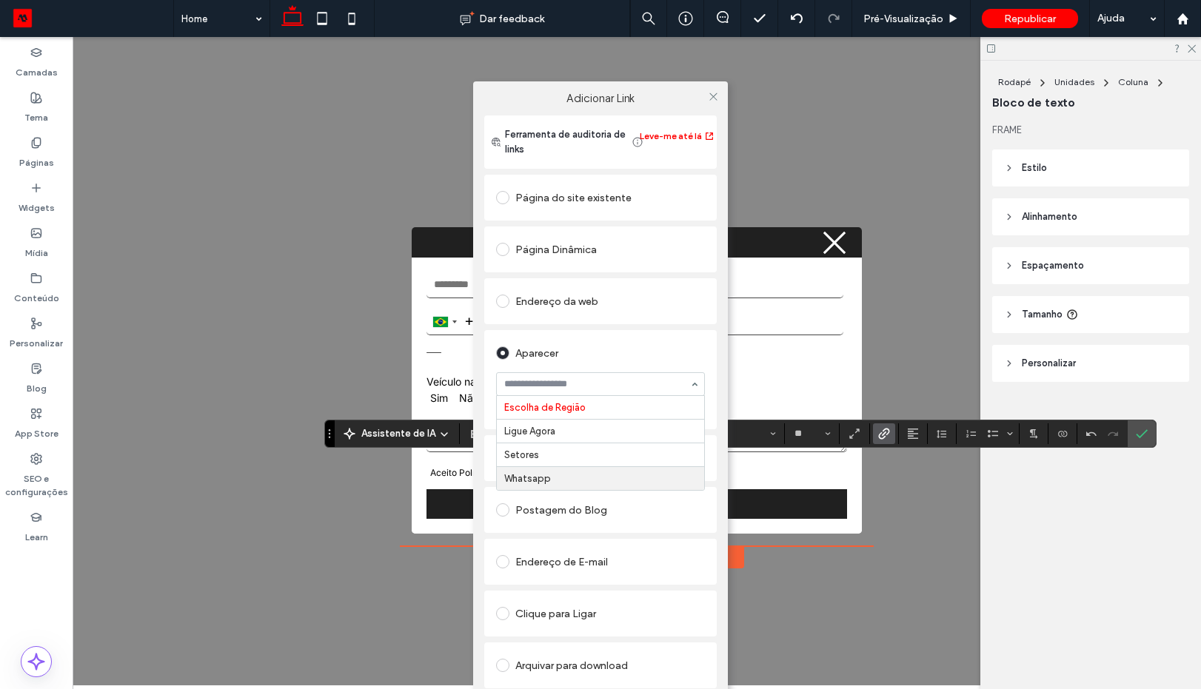
drag, startPoint x: 577, startPoint y: 480, endPoint x: 633, endPoint y: 409, distance: 90.7
click at [710, 92] on icon at bounding box center [713, 96] width 11 height 11
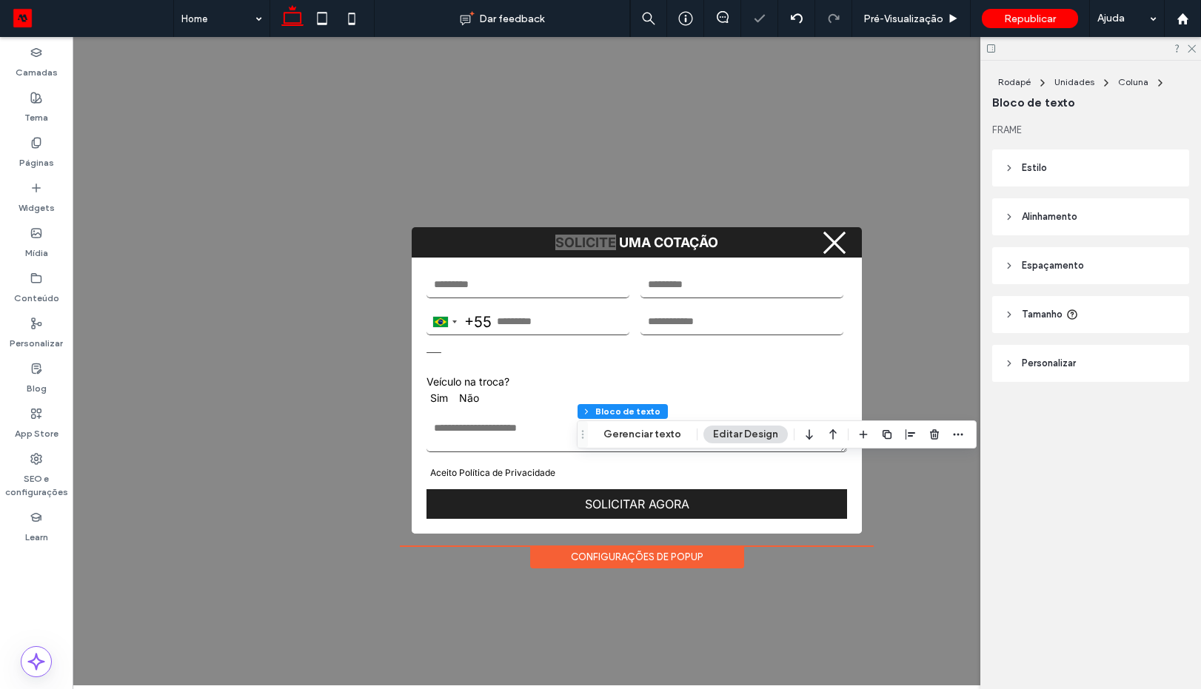
click at [1138, 428] on div "FRAME Estilo Cor Imagem Cor de fundo Borda *** Raio do canto * px Alinhamento E…" at bounding box center [1095, 282] width 207 height 318
click at [916, 10] on div "Pré-Visualizaçāo" at bounding box center [911, 18] width 118 height 37
click at [934, 16] on span "Pré-Visualizaçāo" at bounding box center [904, 19] width 80 height 13
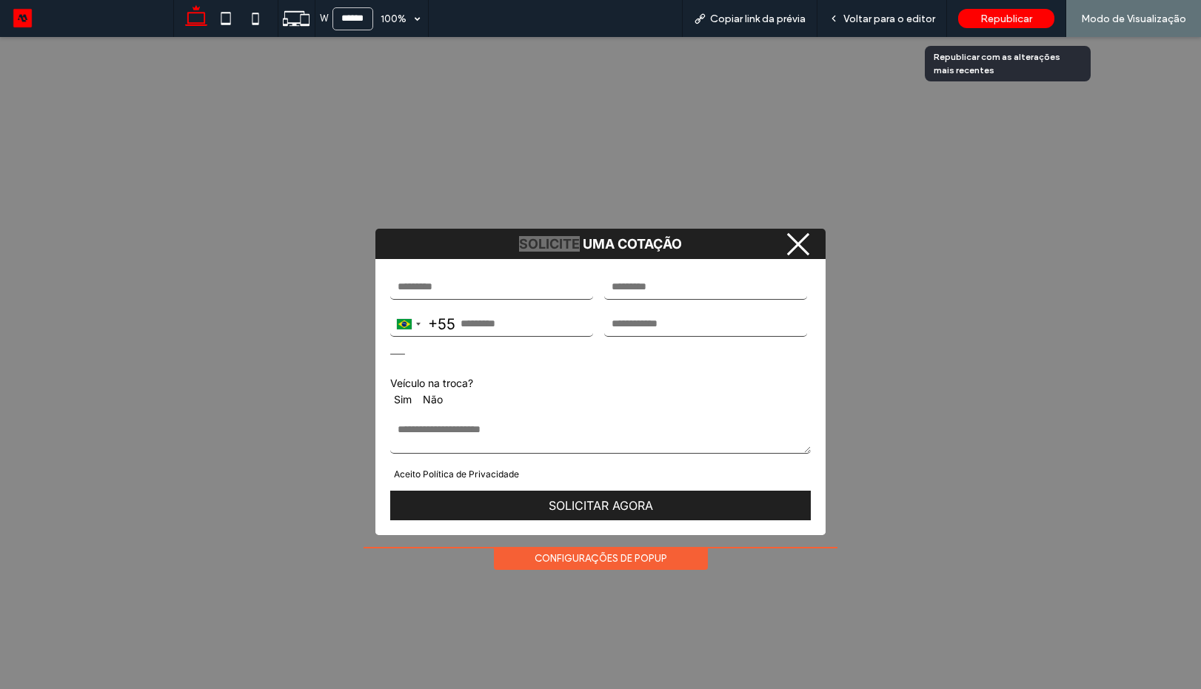
click at [1018, 18] on span "Republicar" at bounding box center [1007, 19] width 52 height 13
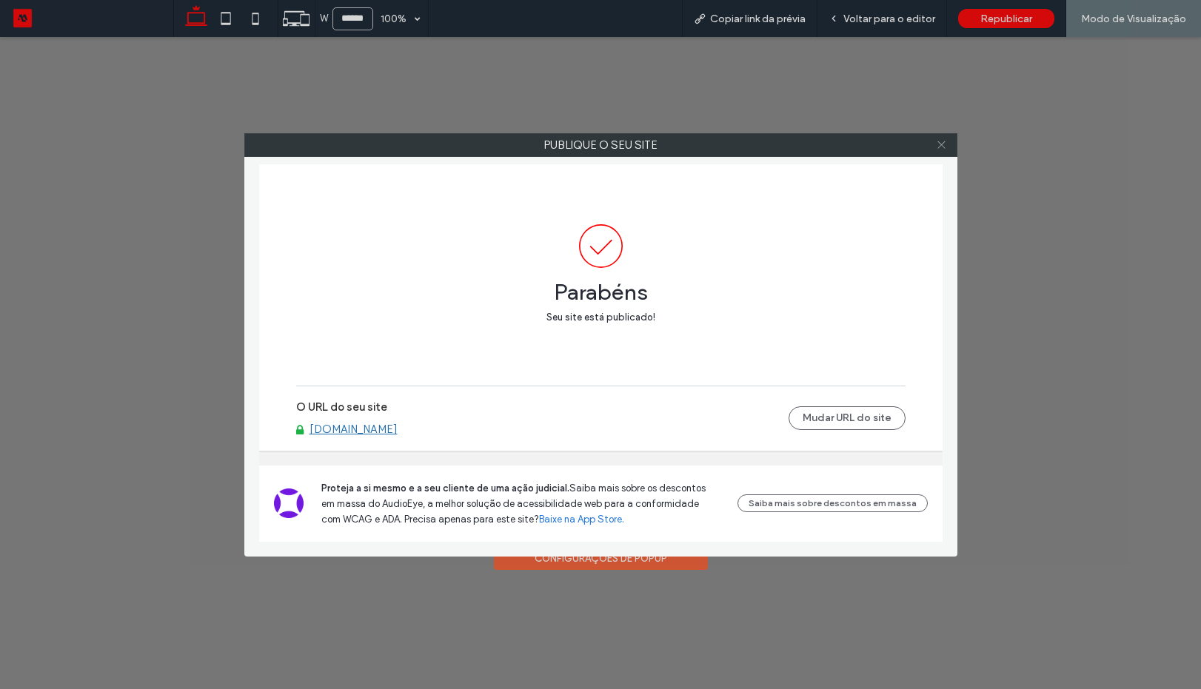
click at [944, 143] on icon at bounding box center [941, 144] width 11 height 11
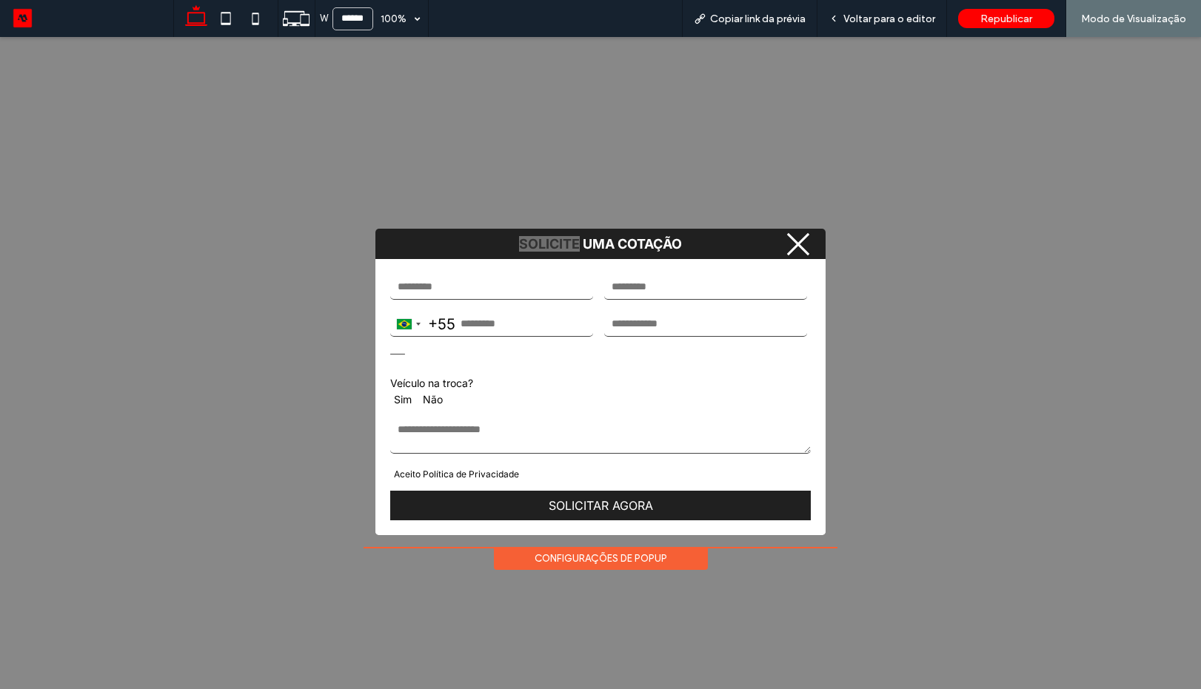
click at [944, 143] on icon at bounding box center [941, 144] width 11 height 11
click at [857, 17] on span "Voltar para o editor" at bounding box center [890, 19] width 92 height 13
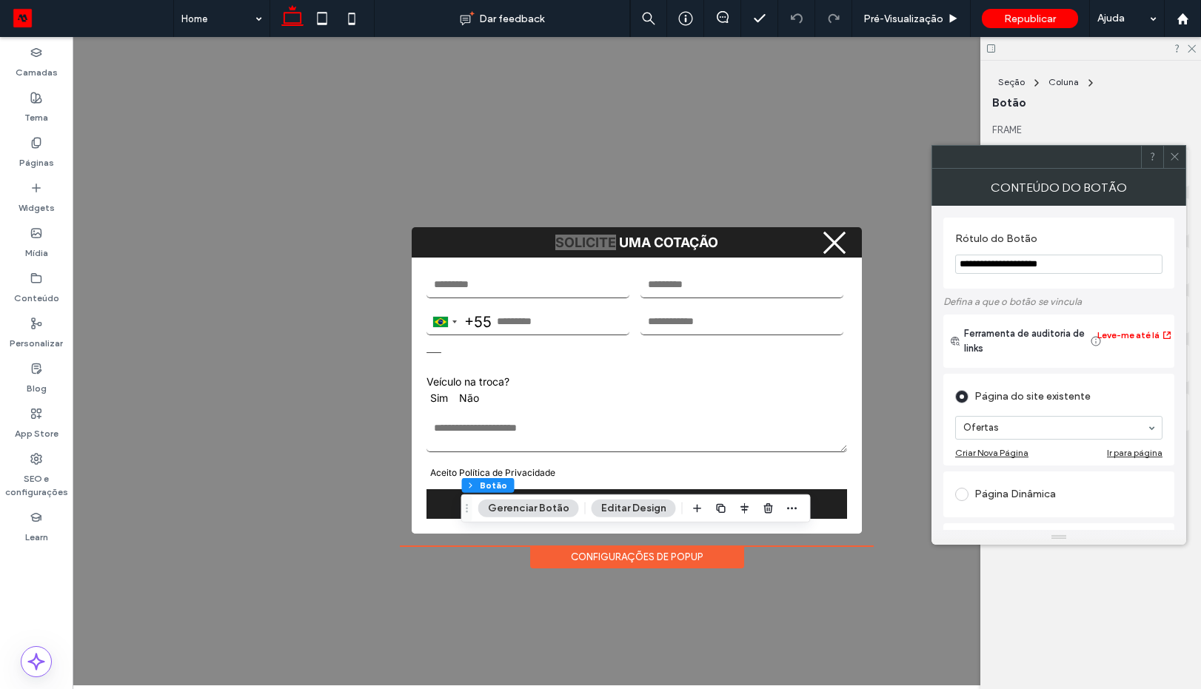
click at [989, 264] on input "**********" at bounding box center [1058, 264] width 207 height 19
type input "**********"
click at [1162, 164] on div at bounding box center [1152, 157] width 22 height 22
click at [1171, 158] on icon at bounding box center [1174, 156] width 11 height 11
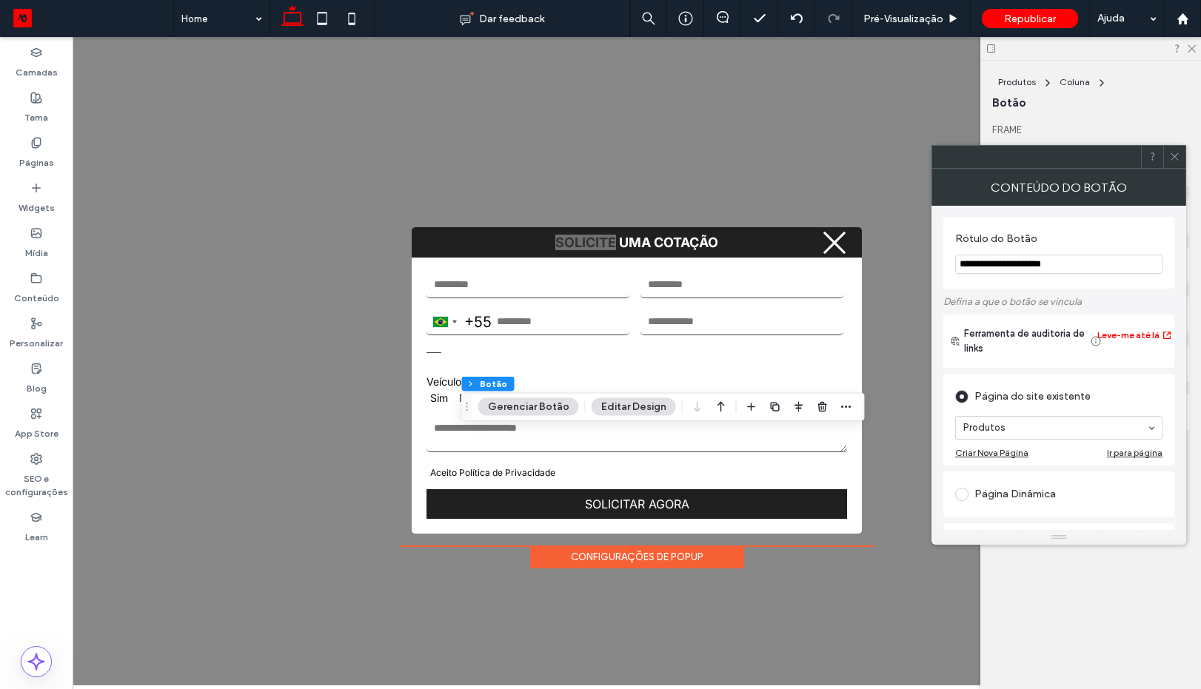
click at [987, 264] on input "**********" at bounding box center [1058, 264] width 207 height 19
type input "**********"
click at [1089, 226] on section "**********" at bounding box center [1058, 253] width 207 height 56
click at [1177, 158] on icon at bounding box center [1174, 156] width 11 height 11
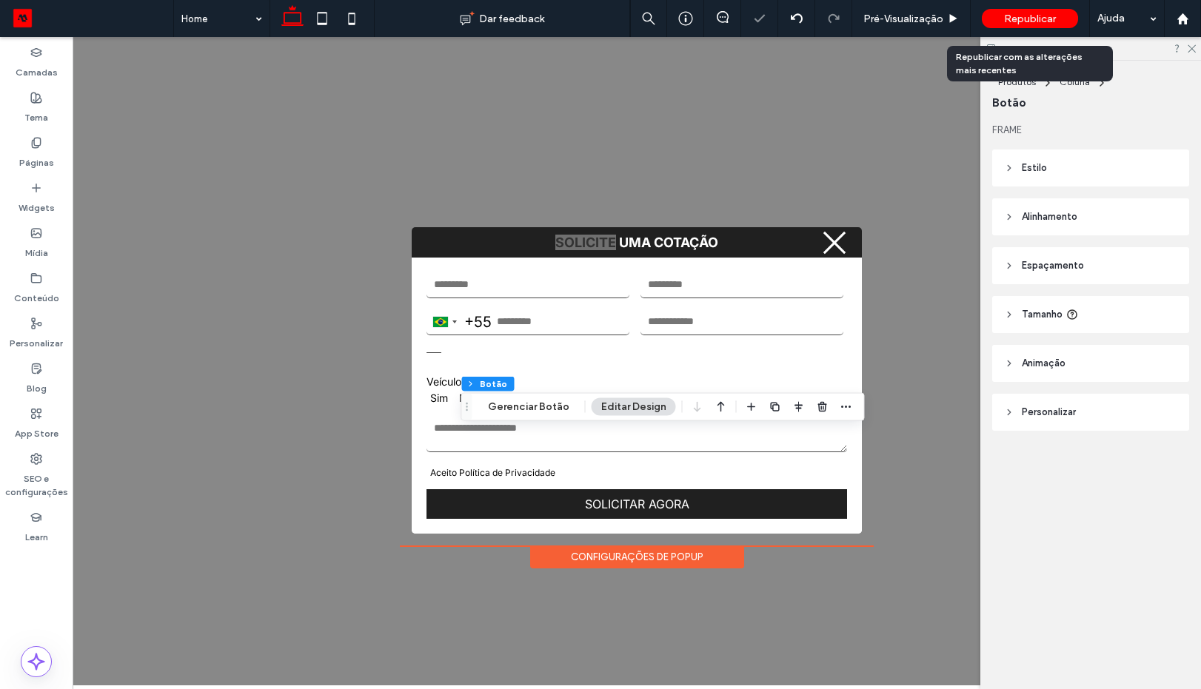
click at [1060, 24] on div "Republicar" at bounding box center [1030, 18] width 96 height 19
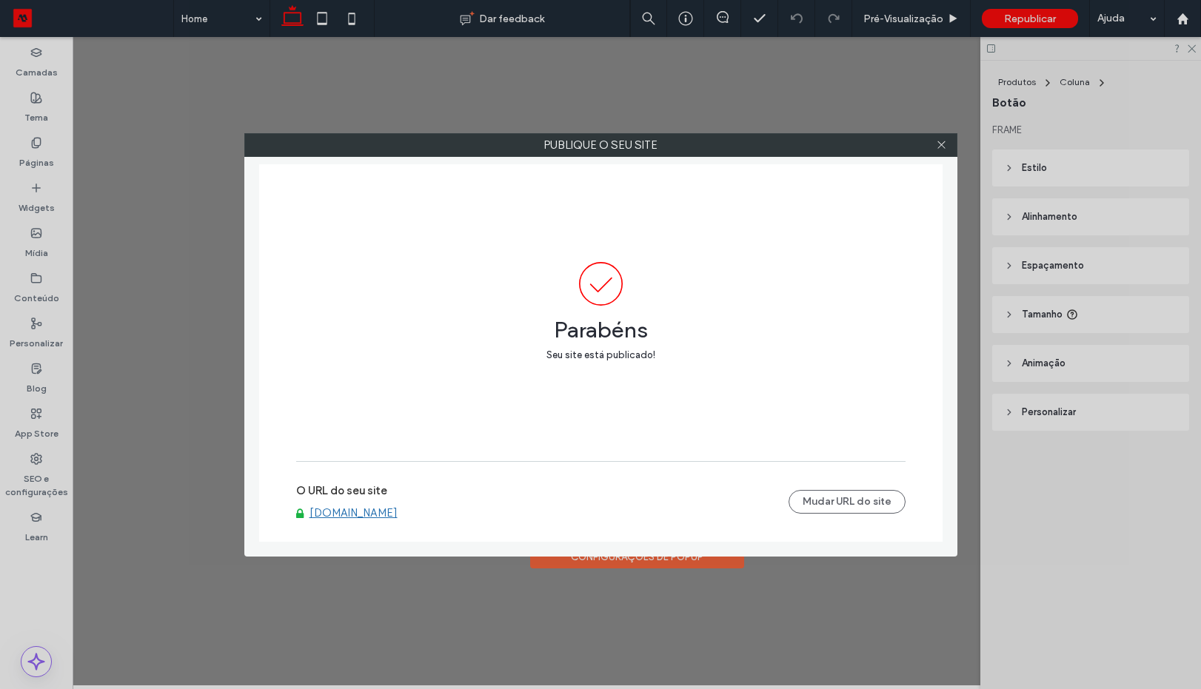
click at [947, 143] on div at bounding box center [942, 145] width 22 height 22
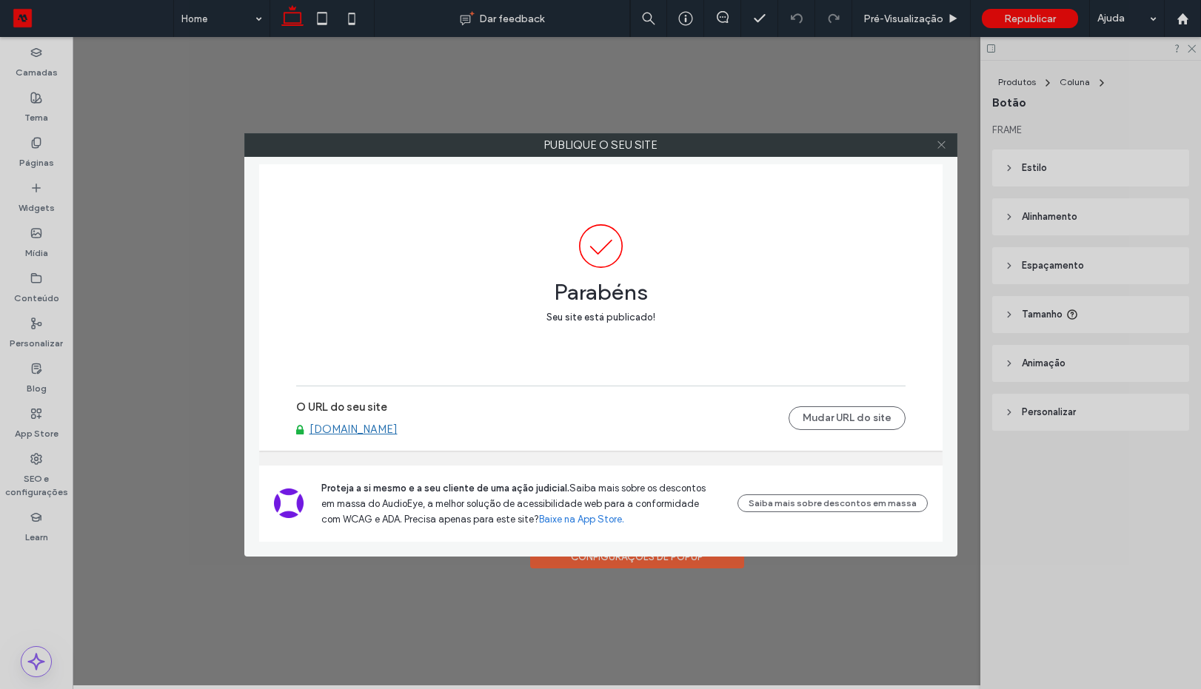
click at [937, 146] on div at bounding box center [942, 145] width 22 height 22
click at [941, 144] on use at bounding box center [941, 144] width 7 height 7
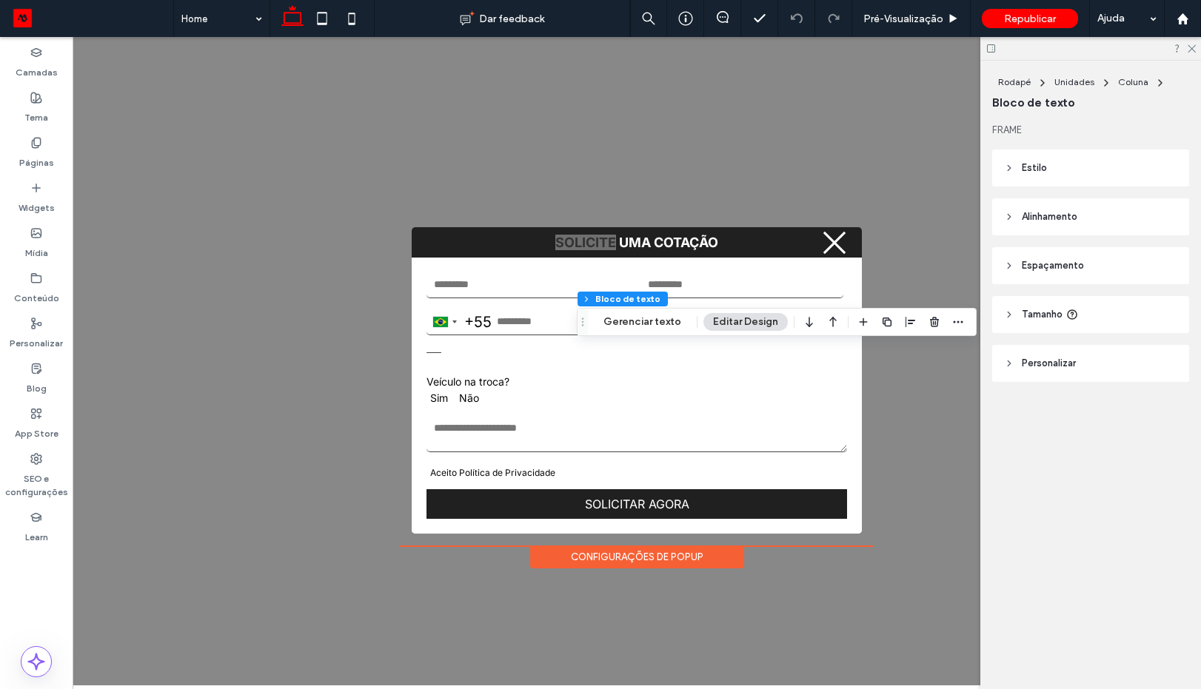
type input "*****"
type input "**"
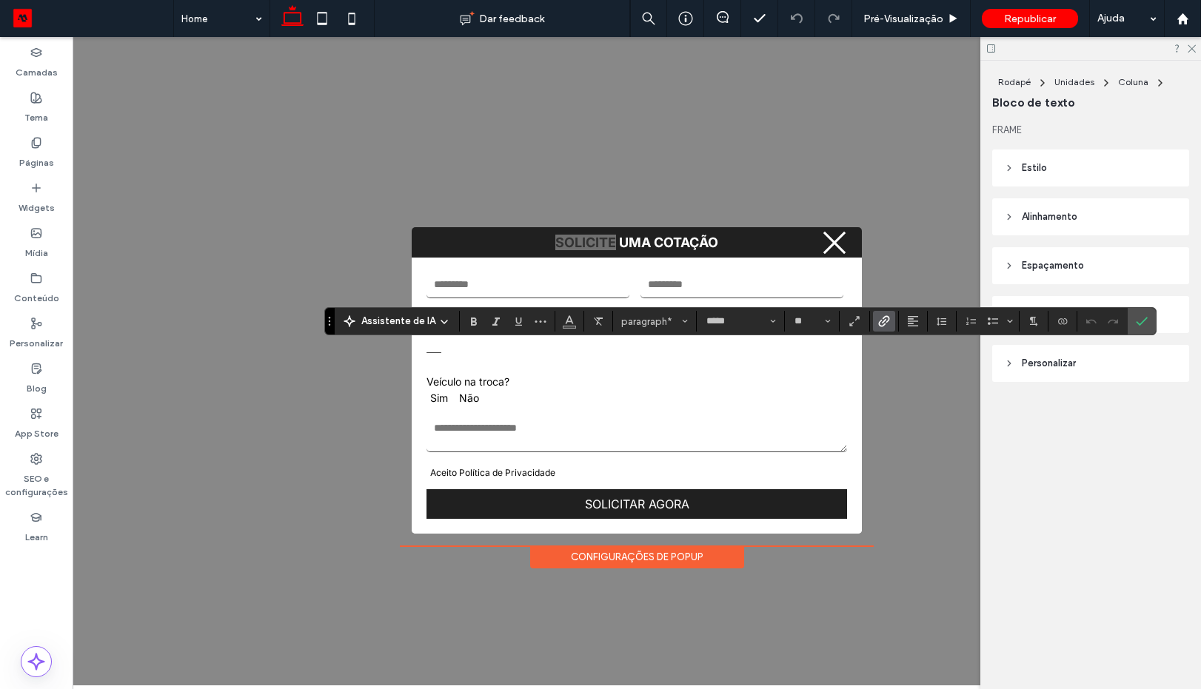
click at [878, 327] on icon "Link" at bounding box center [884, 321] width 12 height 12
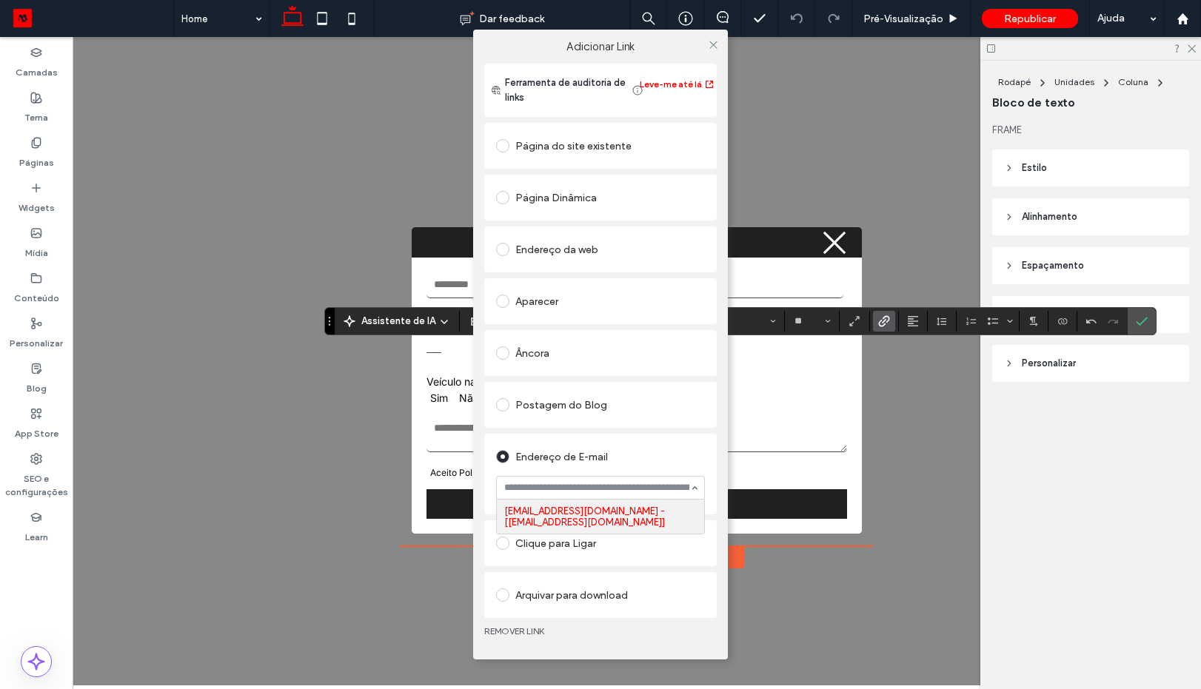
click at [706, 45] on div at bounding box center [713, 44] width 22 height 22
click at [713, 45] on icon at bounding box center [713, 44] width 11 height 11
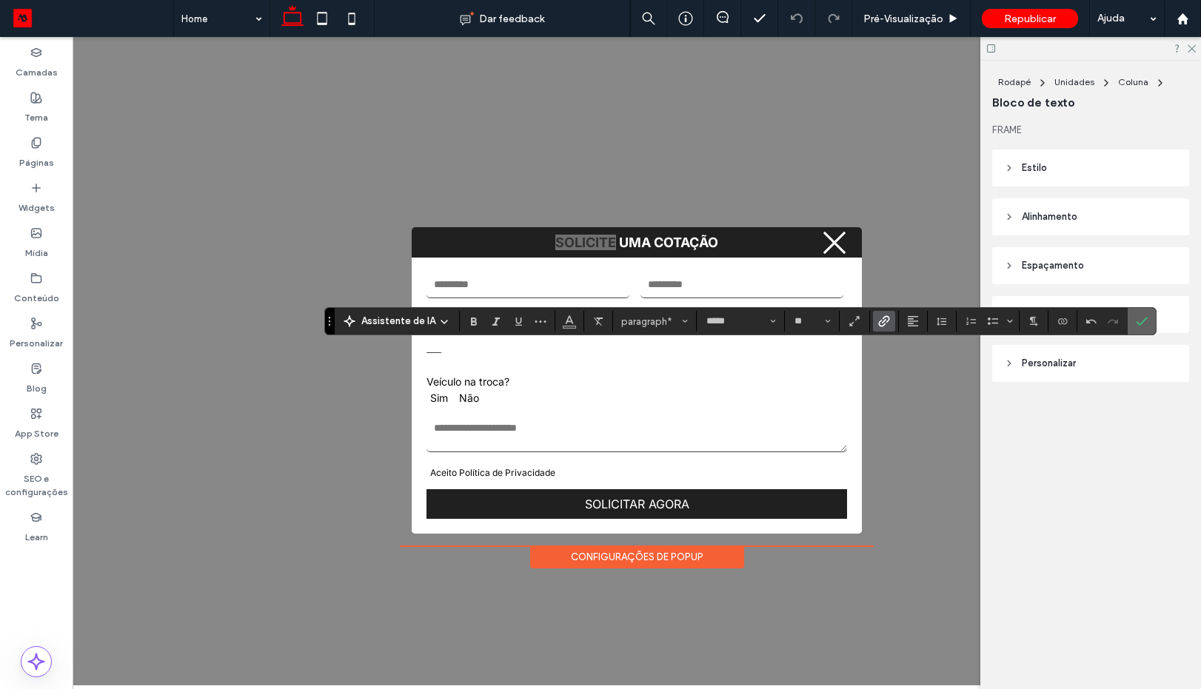
click at [1146, 309] on span "Confirmar" at bounding box center [1142, 321] width 12 height 25
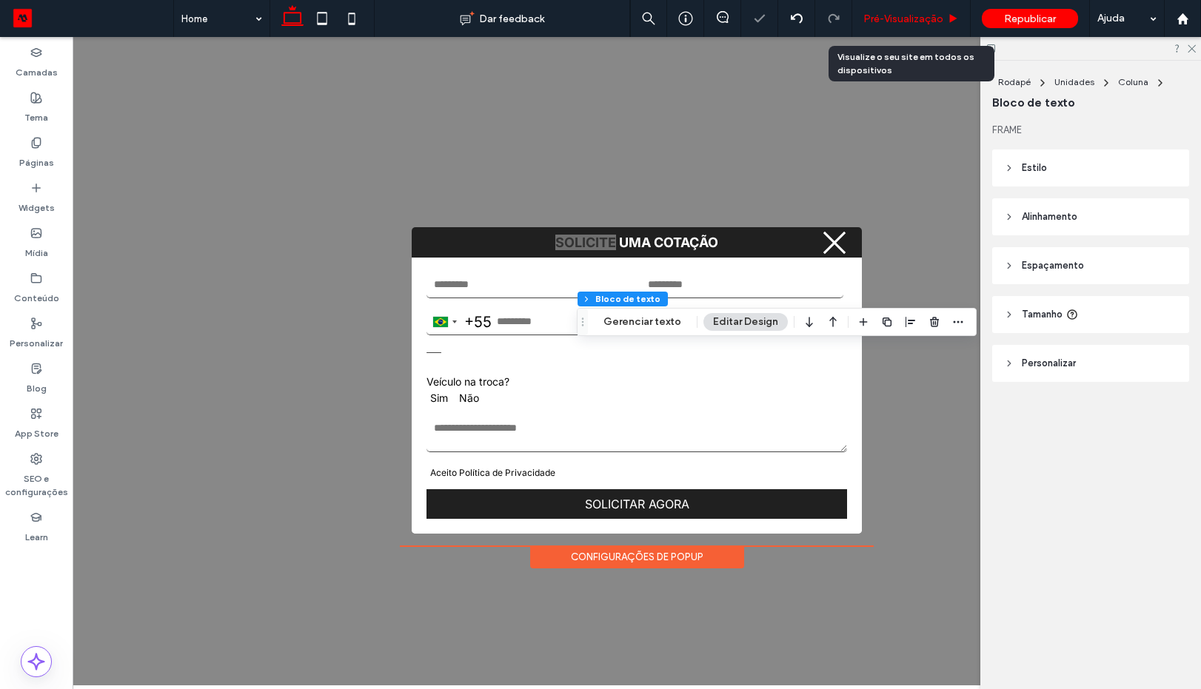
click at [895, 21] on span "Pré-Visualizaçāo" at bounding box center [904, 19] width 80 height 13
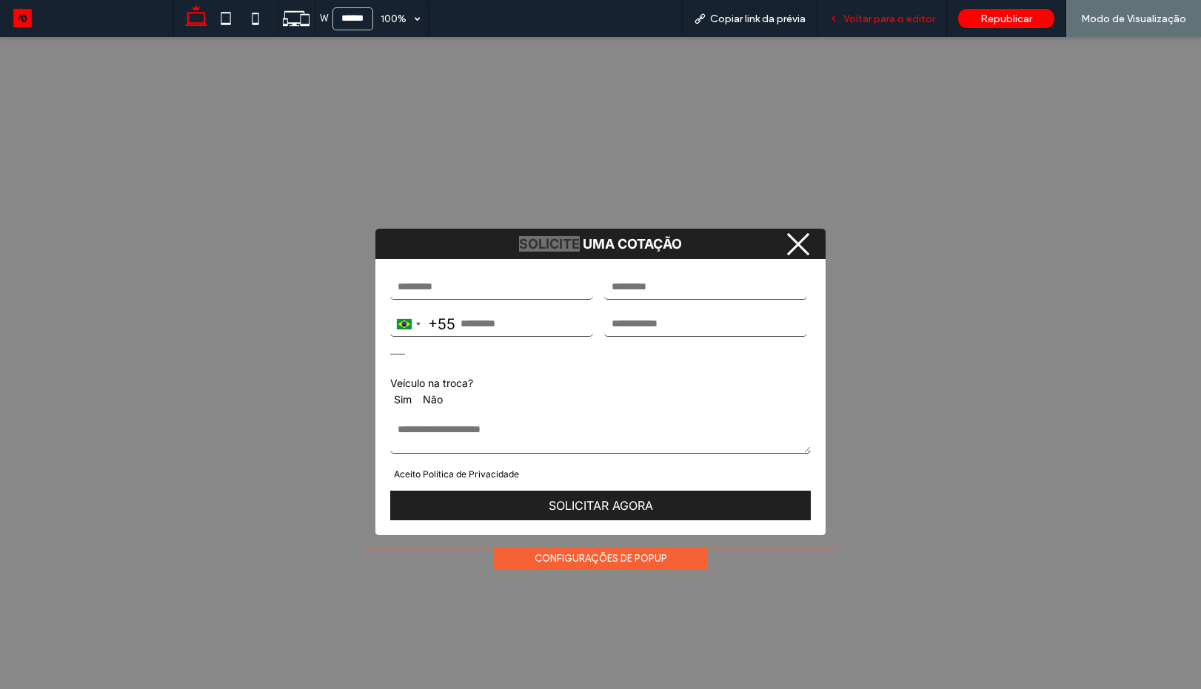
click at [901, 23] on span "Voltar para o editor" at bounding box center [890, 19] width 92 height 13
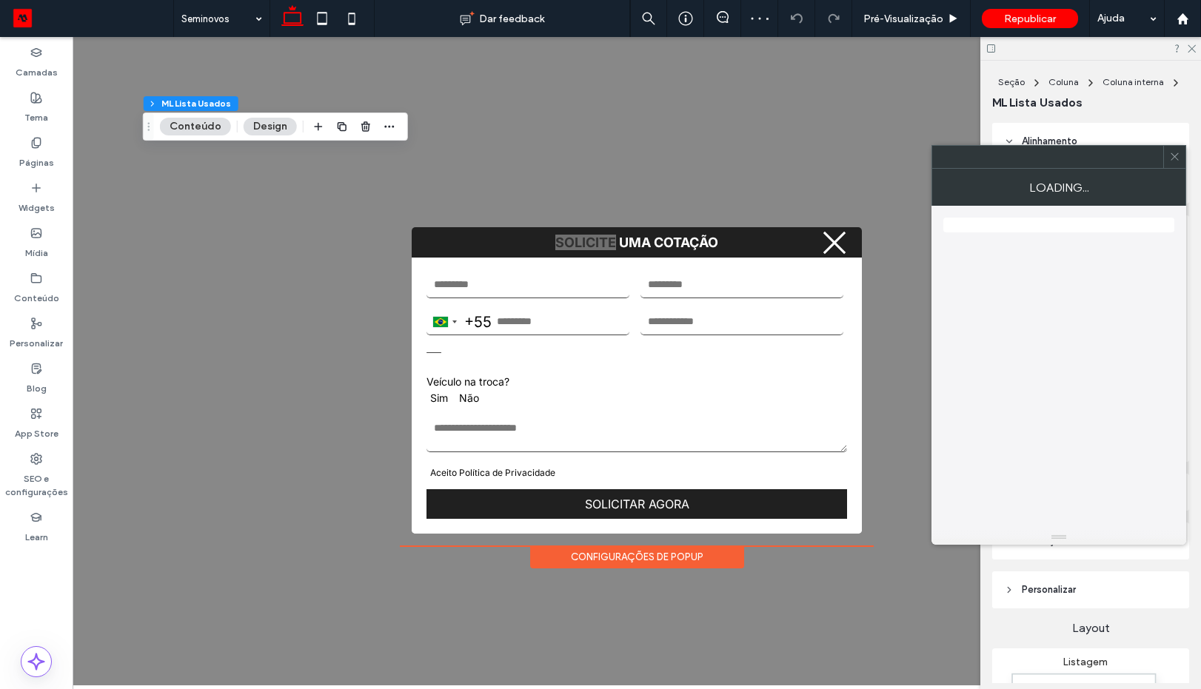
type input "*"
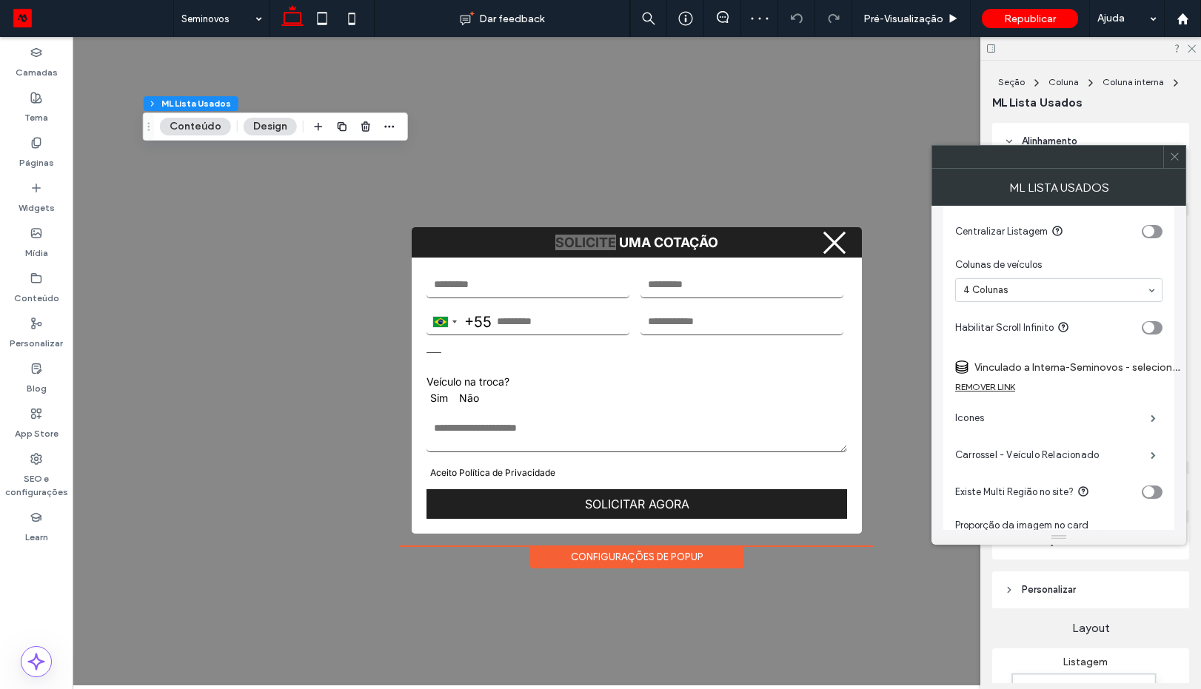
scroll to position [89, 0]
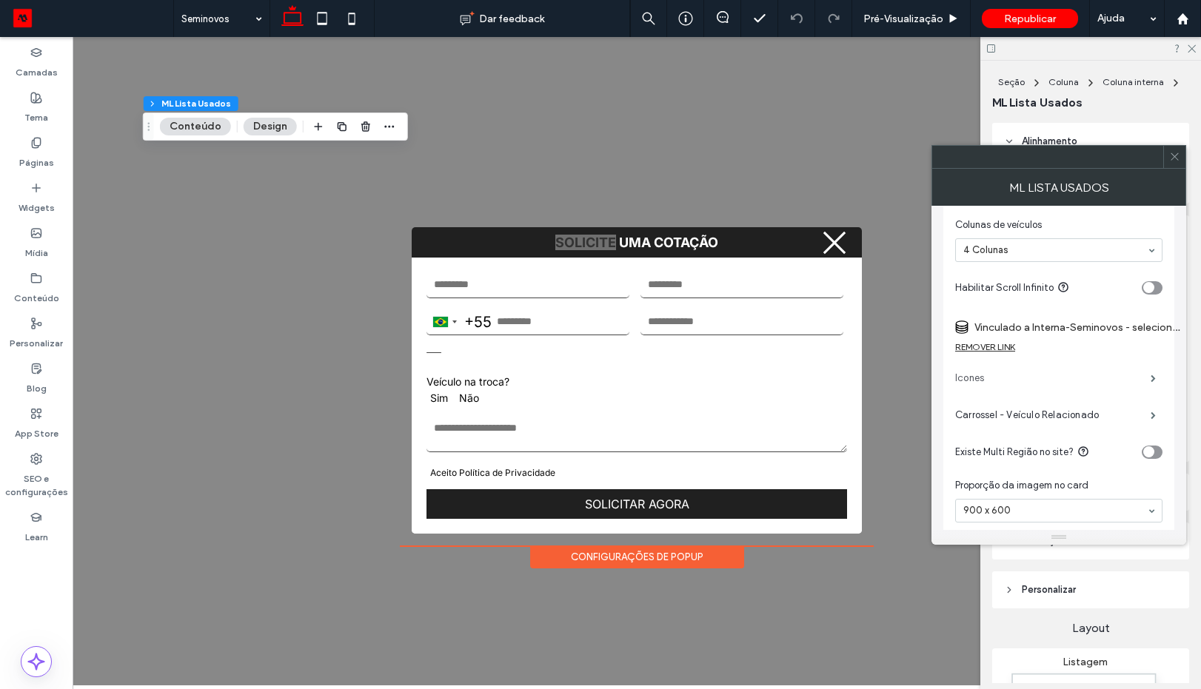
click at [1120, 384] on label "Icones" at bounding box center [1053, 379] width 196 height 30
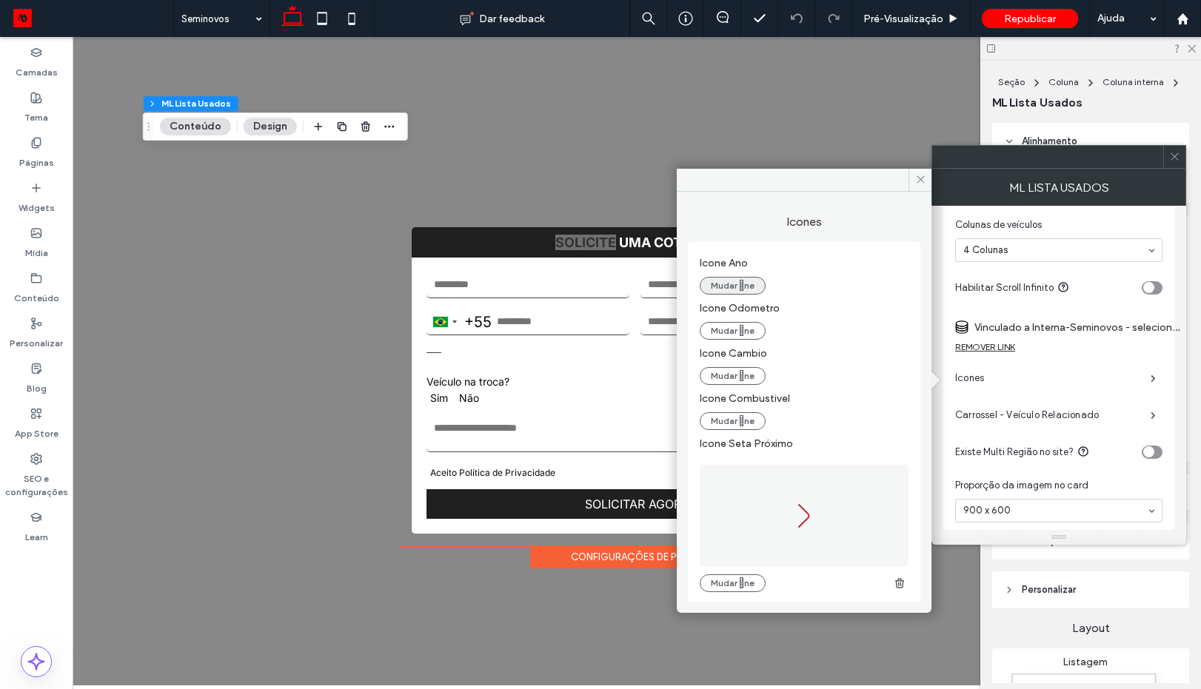
click at [728, 284] on button "Mudar ne" at bounding box center [733, 286] width 66 height 18
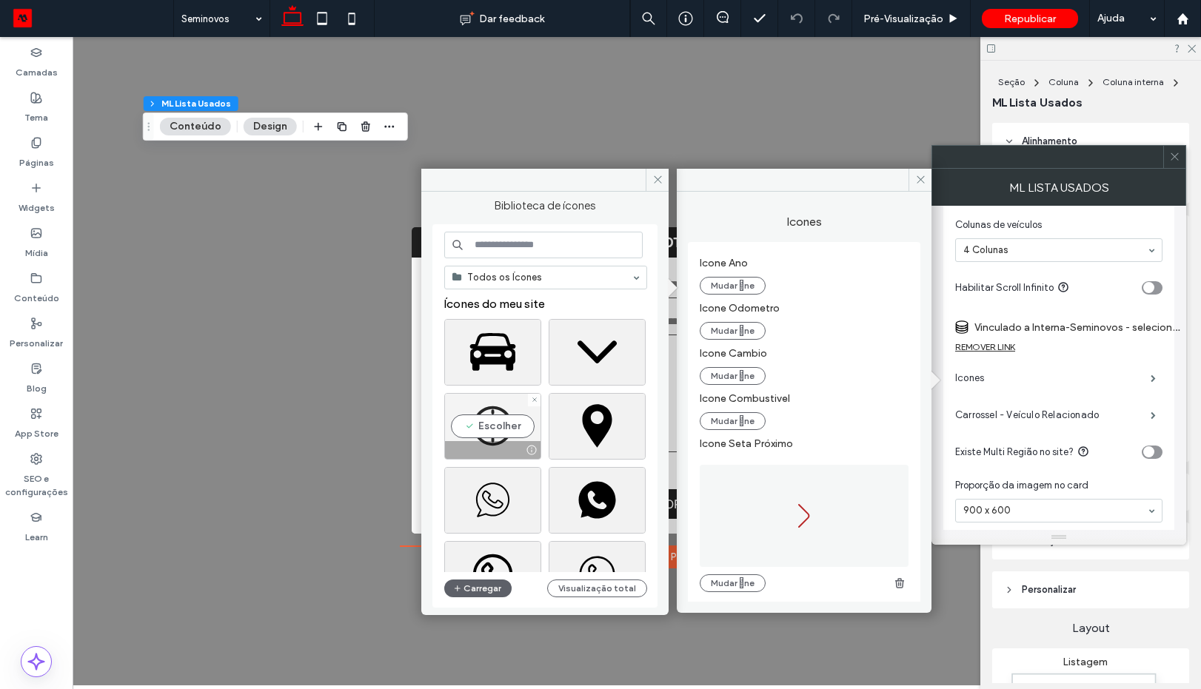
click at [492, 427] on div "Escolher" at bounding box center [492, 426] width 97 height 67
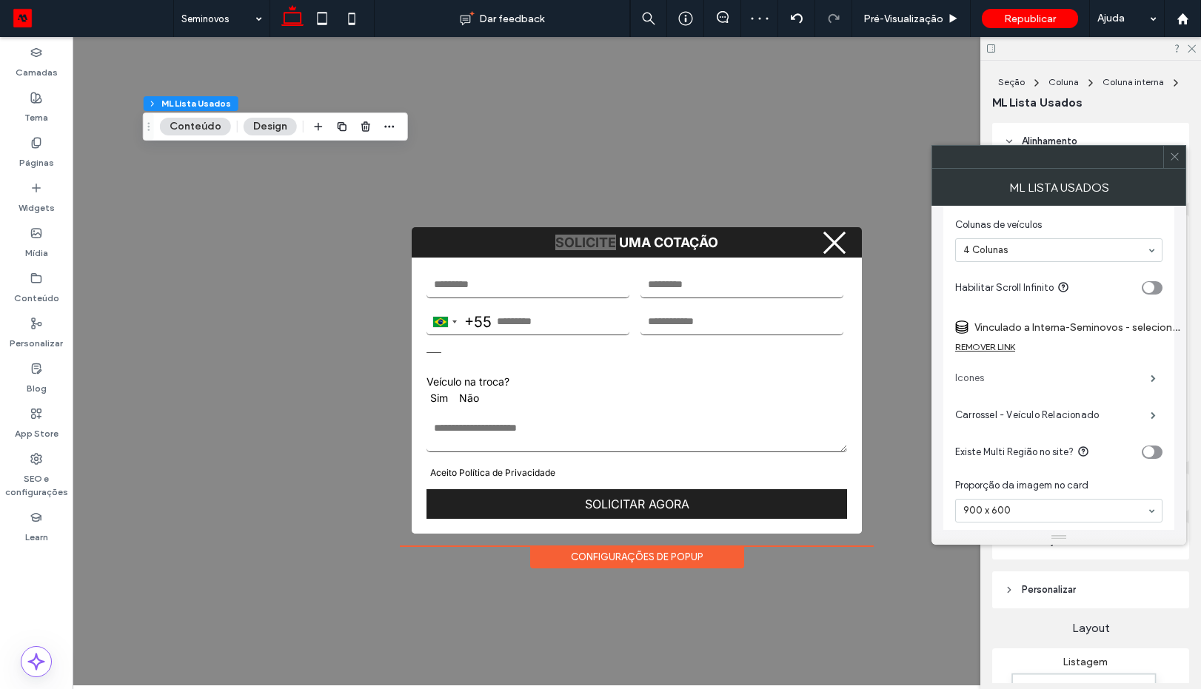
click at [1063, 380] on label "Icones" at bounding box center [1053, 379] width 196 height 30
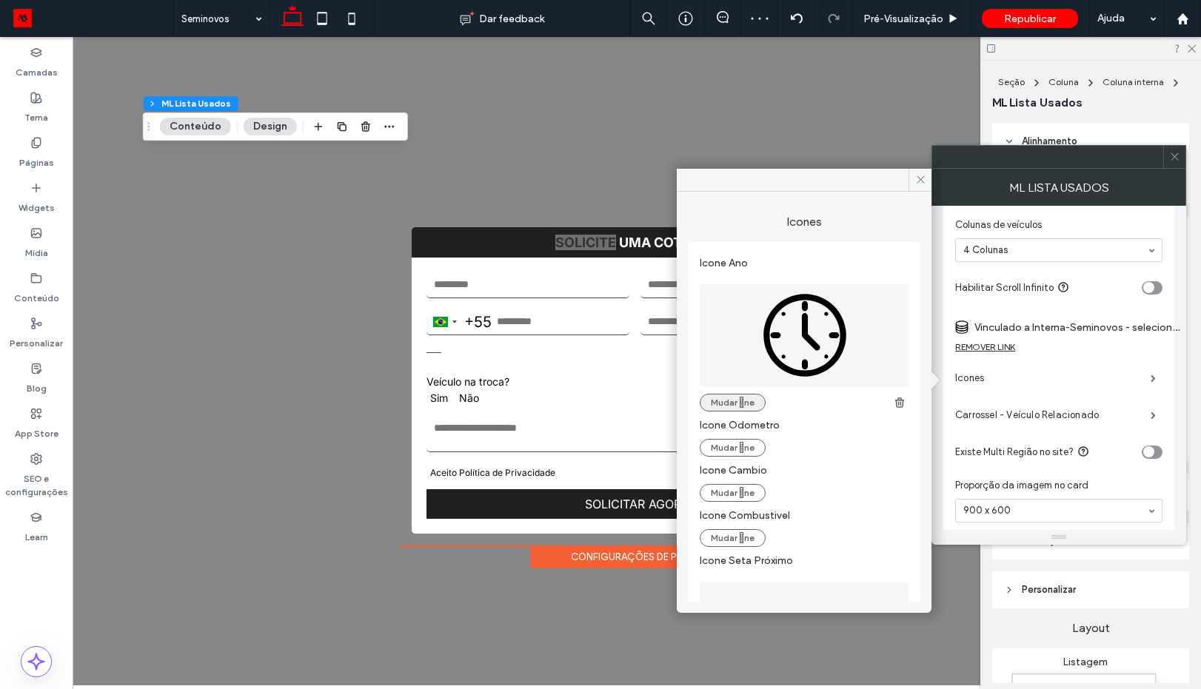
click at [753, 402] on button "Mudar ne" at bounding box center [733, 403] width 66 height 18
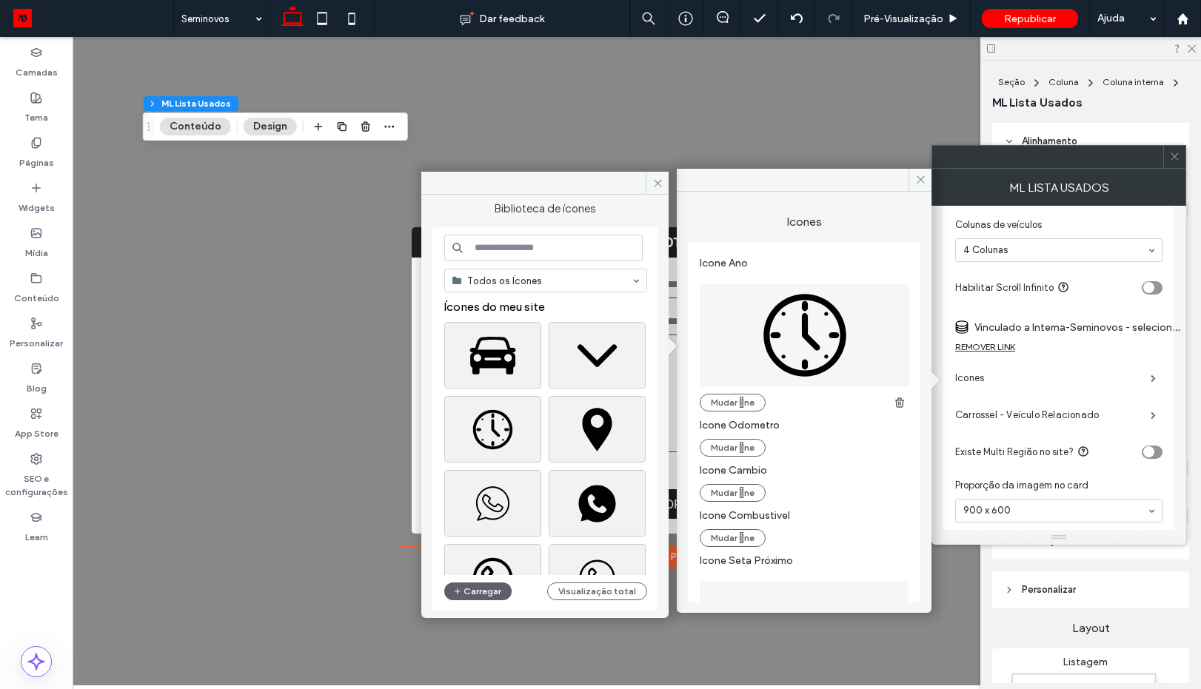
click at [581, 247] on input at bounding box center [543, 248] width 198 height 27
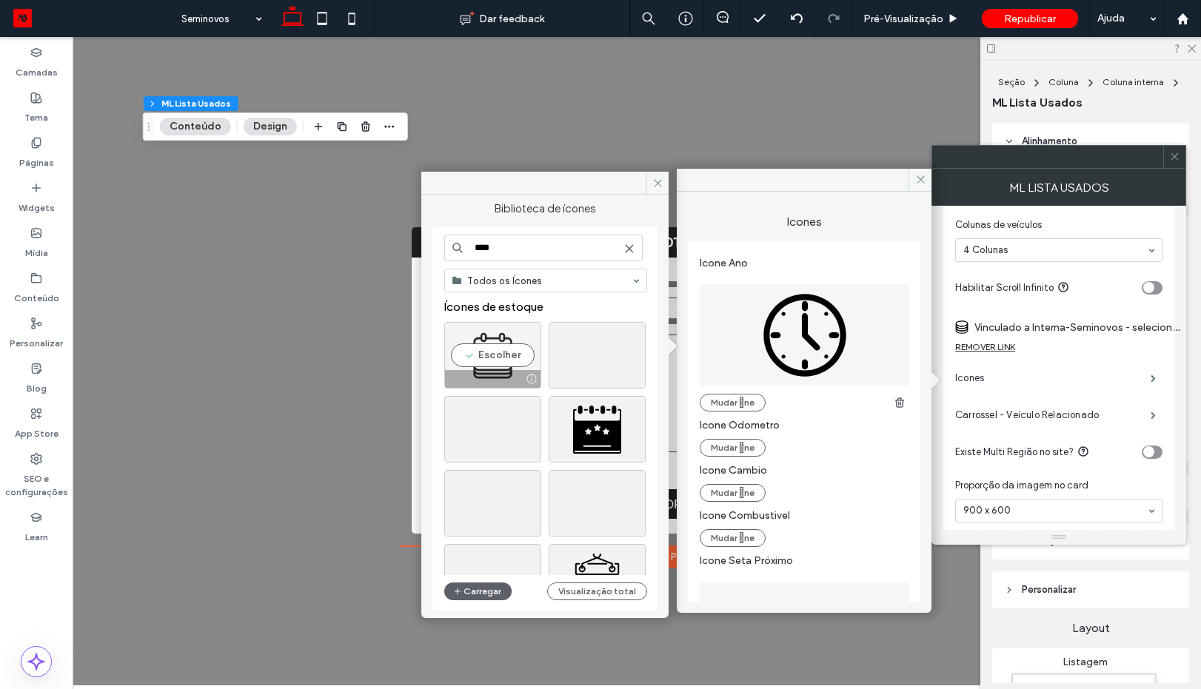
type input "****"
click at [510, 353] on div "Escolher" at bounding box center [492, 355] width 97 height 67
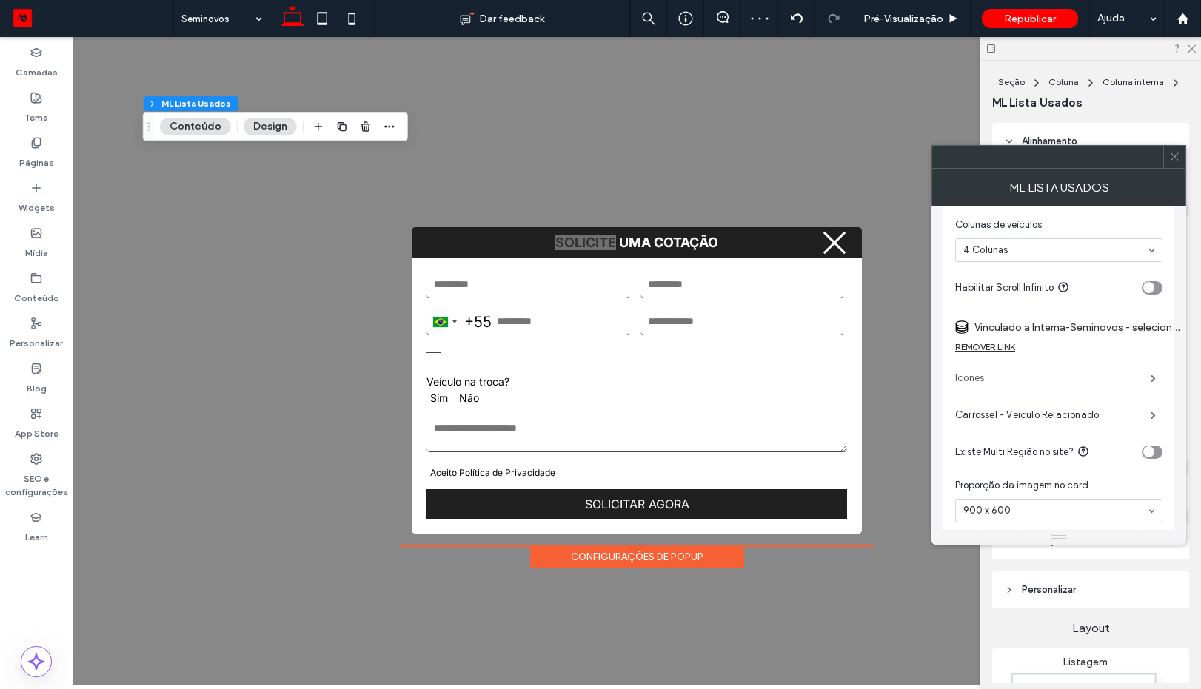
click at [986, 378] on label "Icones" at bounding box center [1053, 379] width 196 height 30
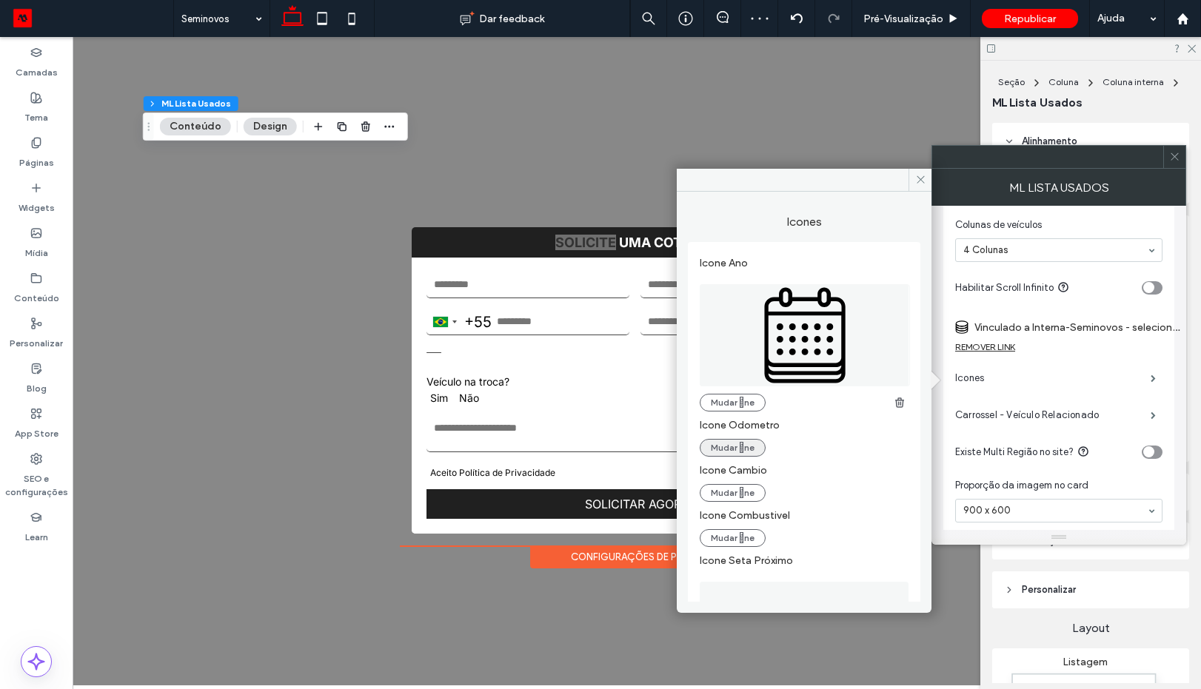
click at [725, 448] on button "Mudar ne" at bounding box center [733, 448] width 66 height 18
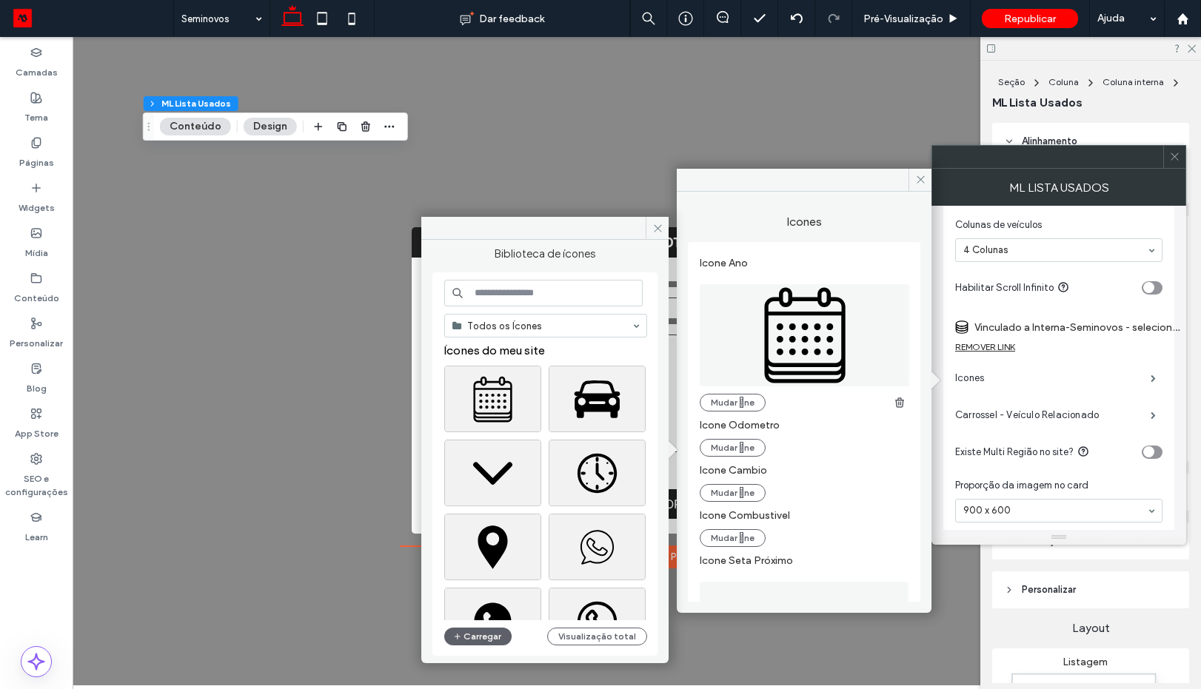
scroll to position [0, 0]
click at [570, 288] on input at bounding box center [543, 293] width 198 height 27
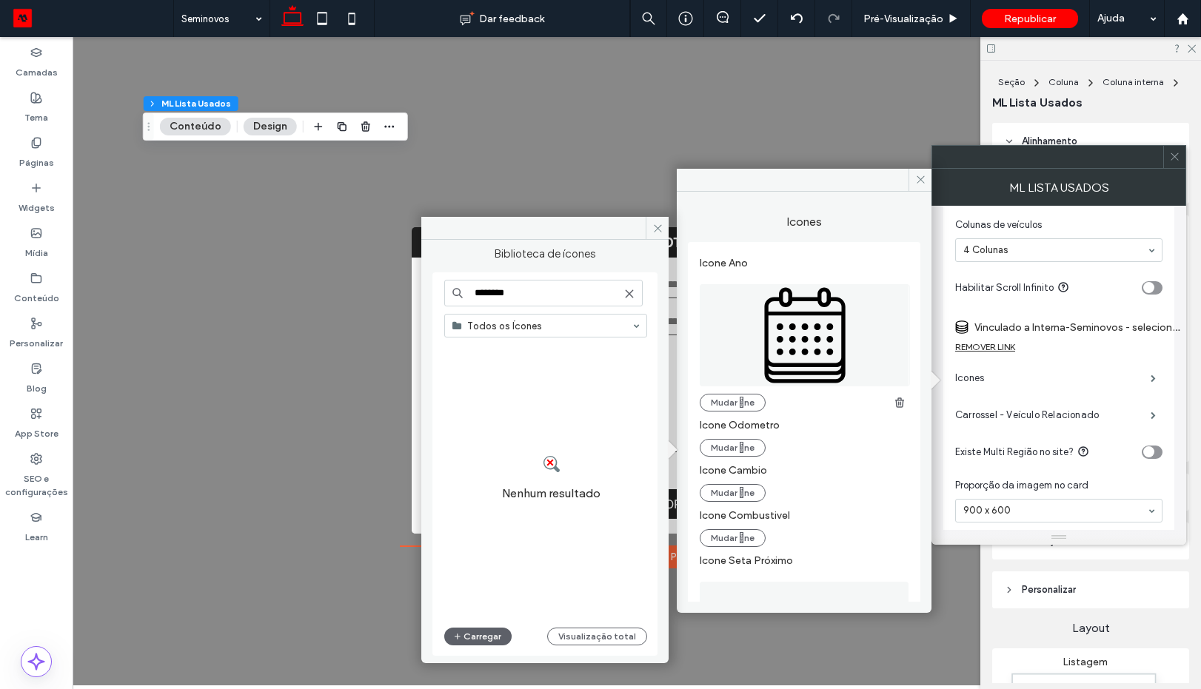
click at [546, 294] on input "********" at bounding box center [543, 293] width 198 height 27
paste input
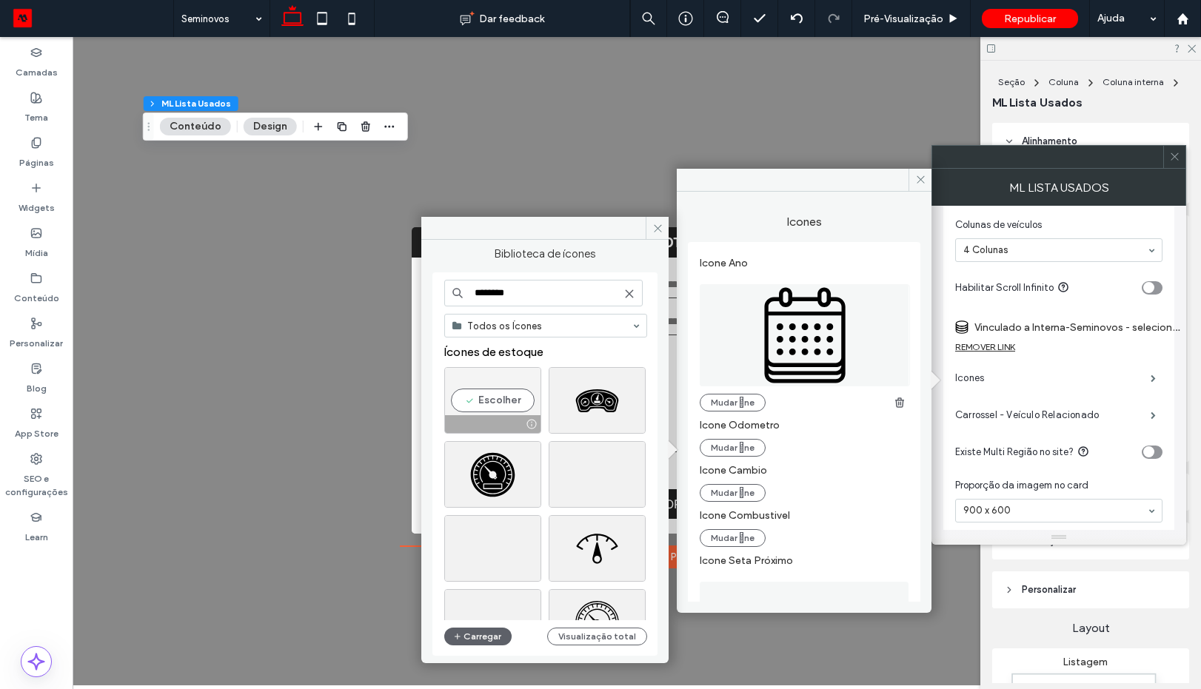
type input "********"
click at [498, 401] on div "Escolher" at bounding box center [492, 400] width 97 height 67
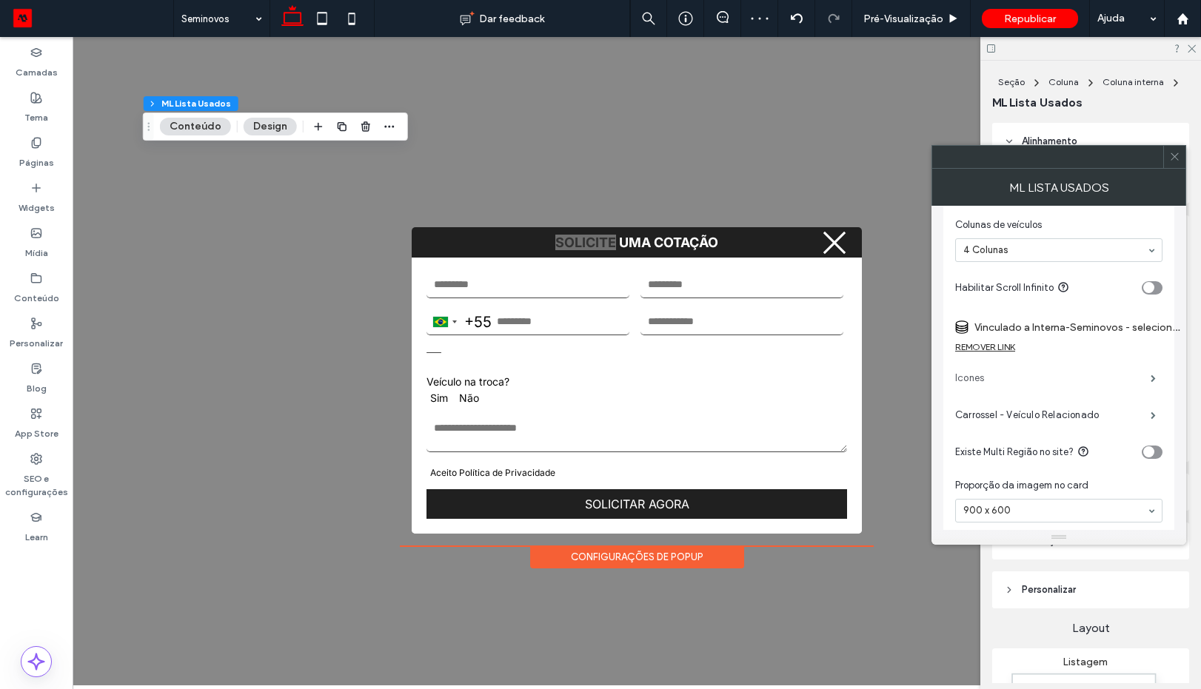
click at [1082, 386] on label "Icones" at bounding box center [1053, 379] width 196 height 30
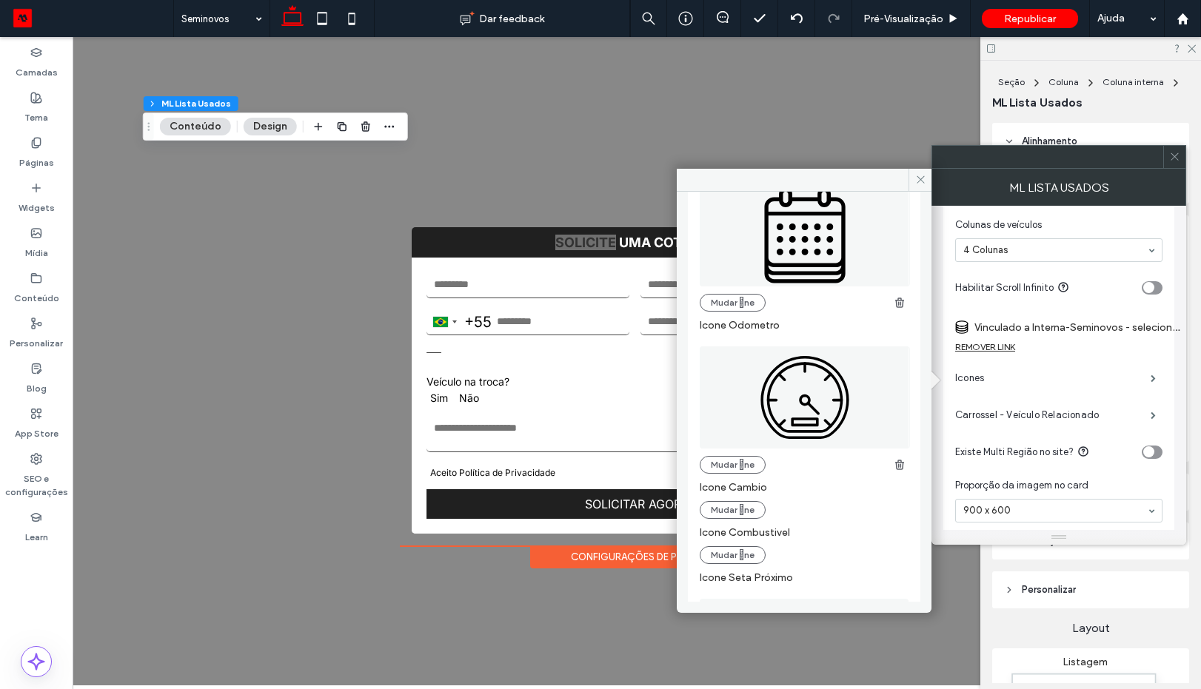
scroll to position [267, 0]
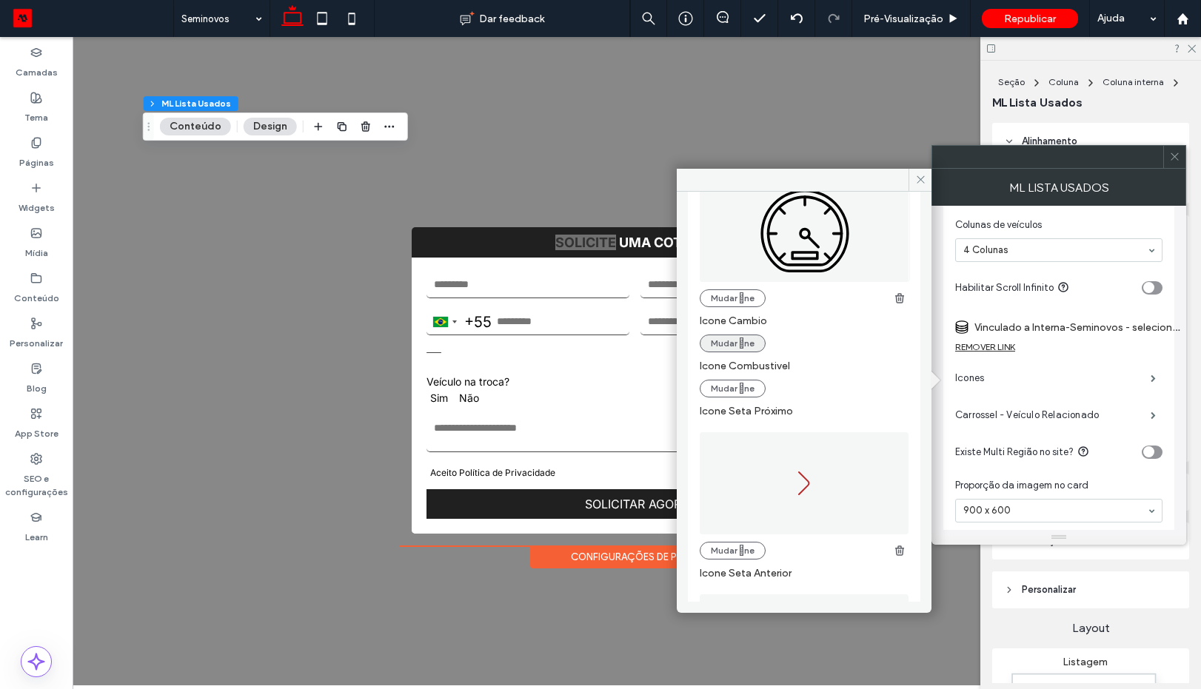
click at [747, 338] on button "Mudar ne" at bounding box center [733, 344] width 66 height 18
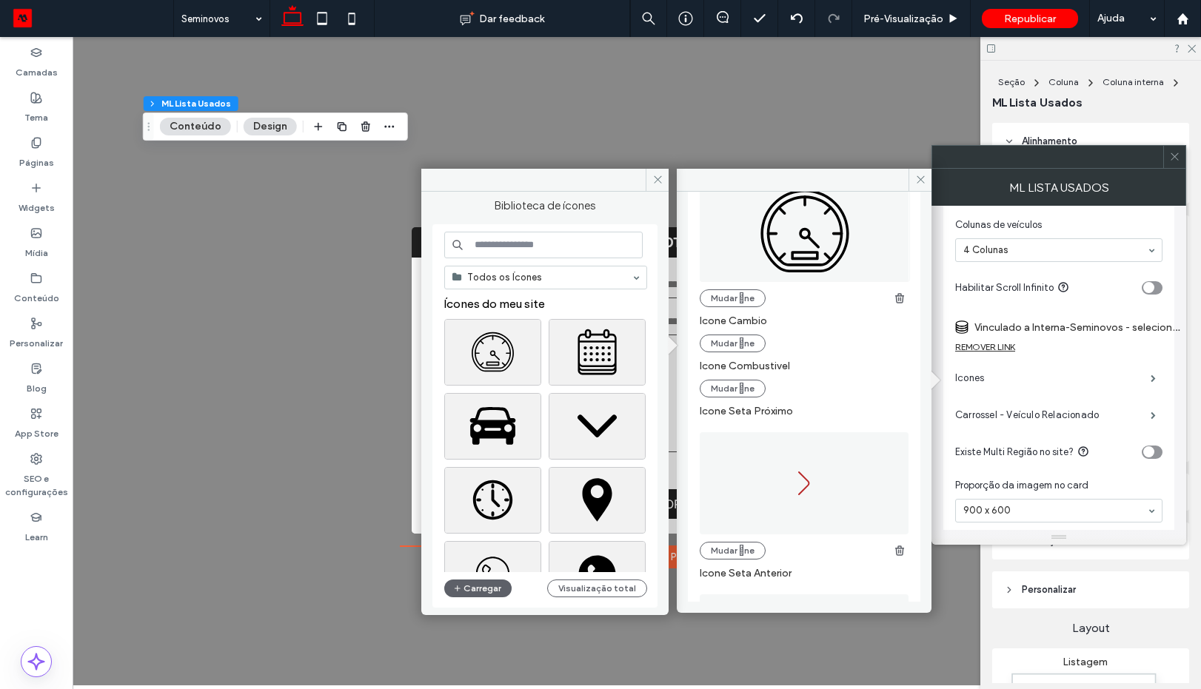
click at [540, 250] on input at bounding box center [543, 245] width 198 height 27
paste input "**********"
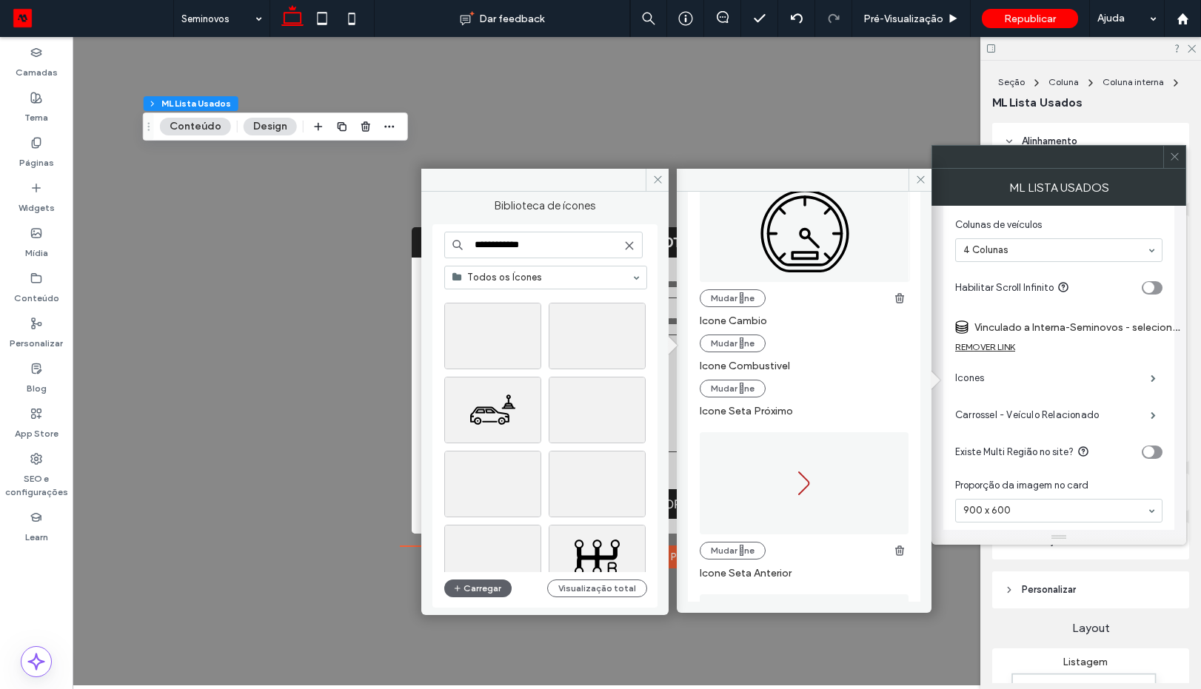
scroll to position [0, 0]
type input "**********"
click at [506, 350] on div "Escolher" at bounding box center [492, 352] width 97 height 67
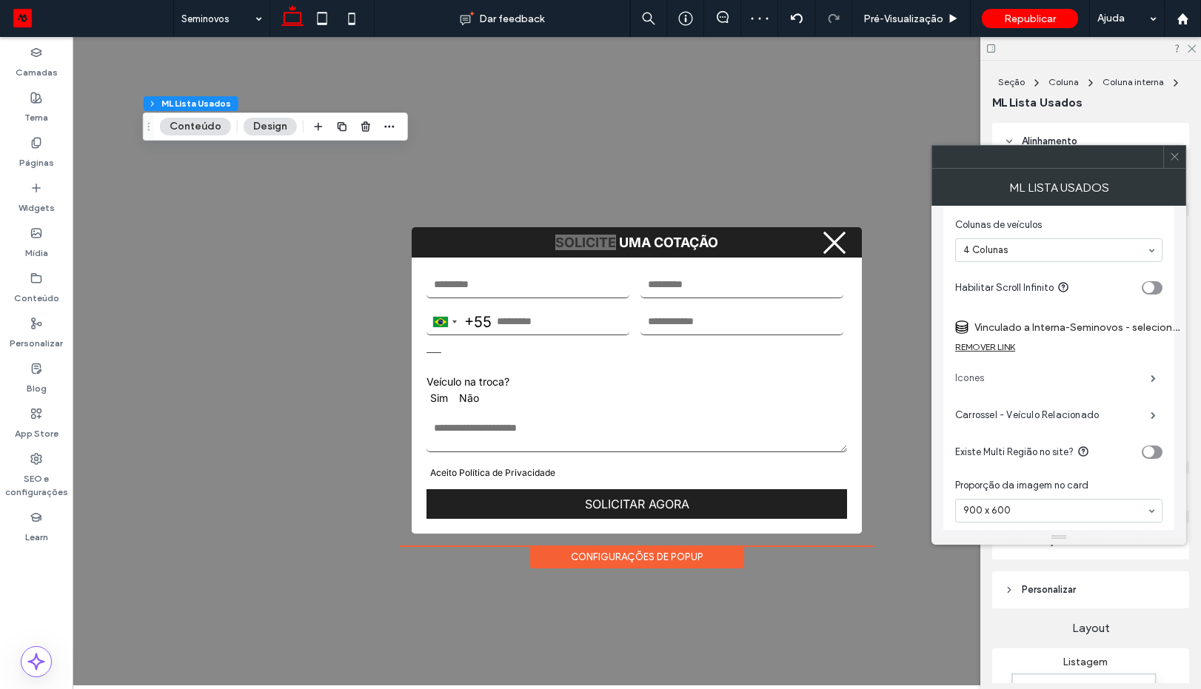
click at [1091, 383] on label "Icones" at bounding box center [1053, 379] width 196 height 30
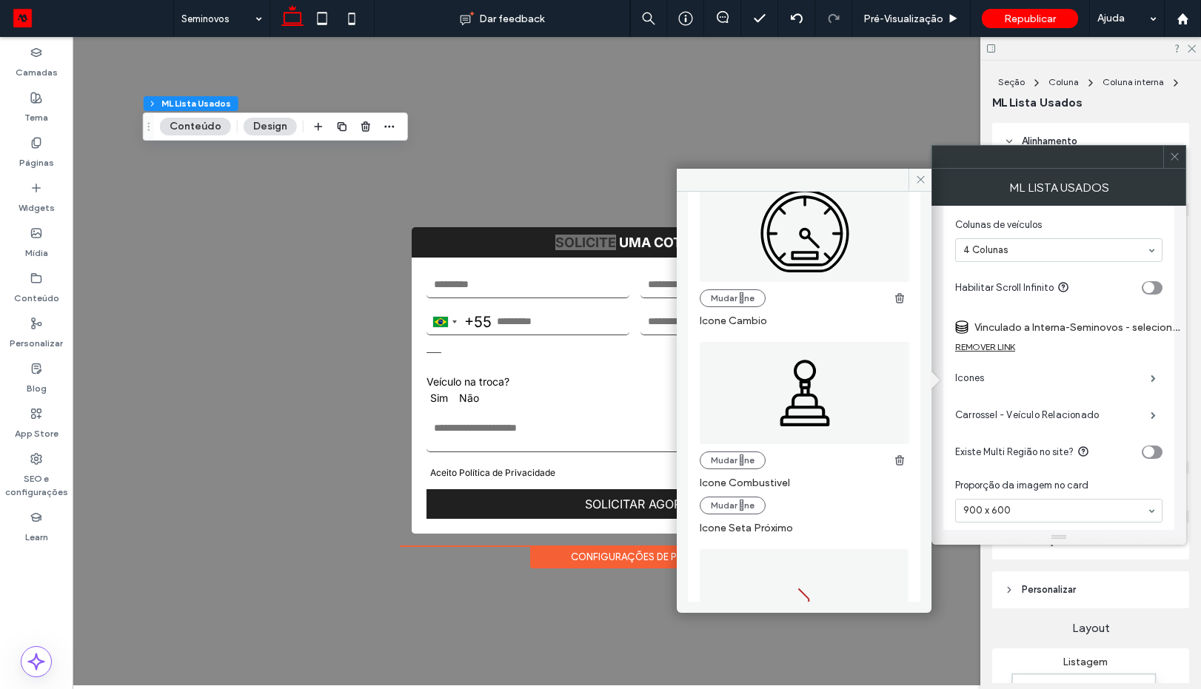
scroll to position [355, 0]
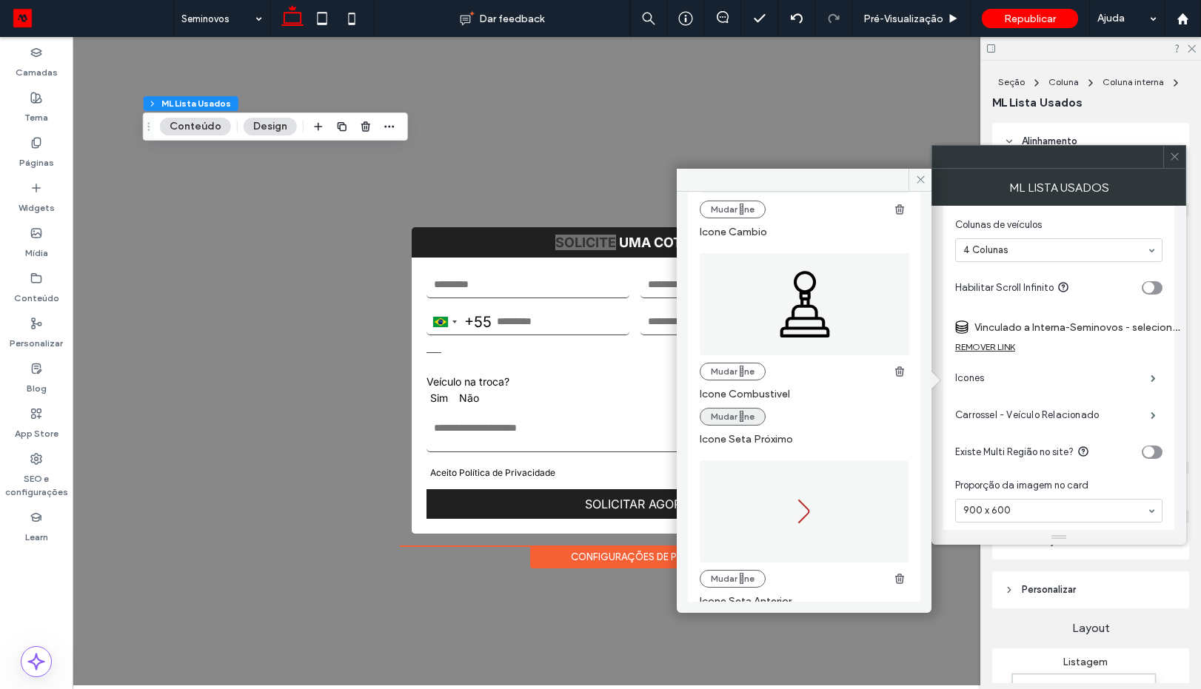
click at [753, 410] on button "Mudar ne" at bounding box center [733, 417] width 66 height 18
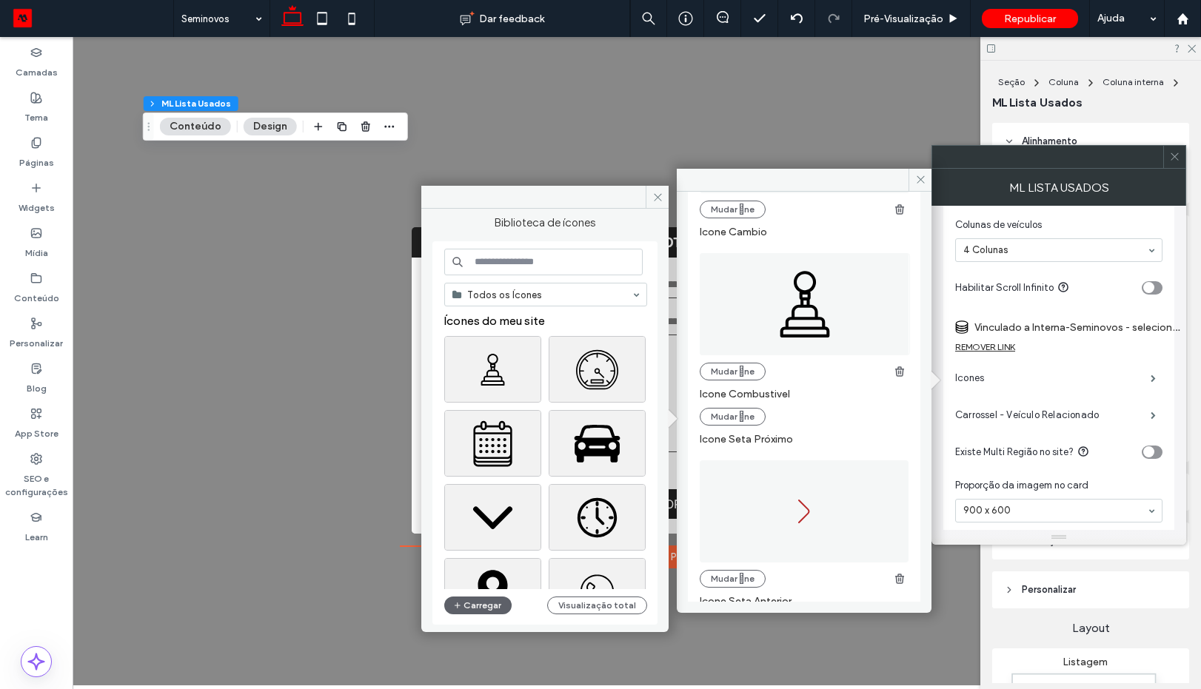
click at [510, 264] on input at bounding box center [543, 262] width 198 height 27
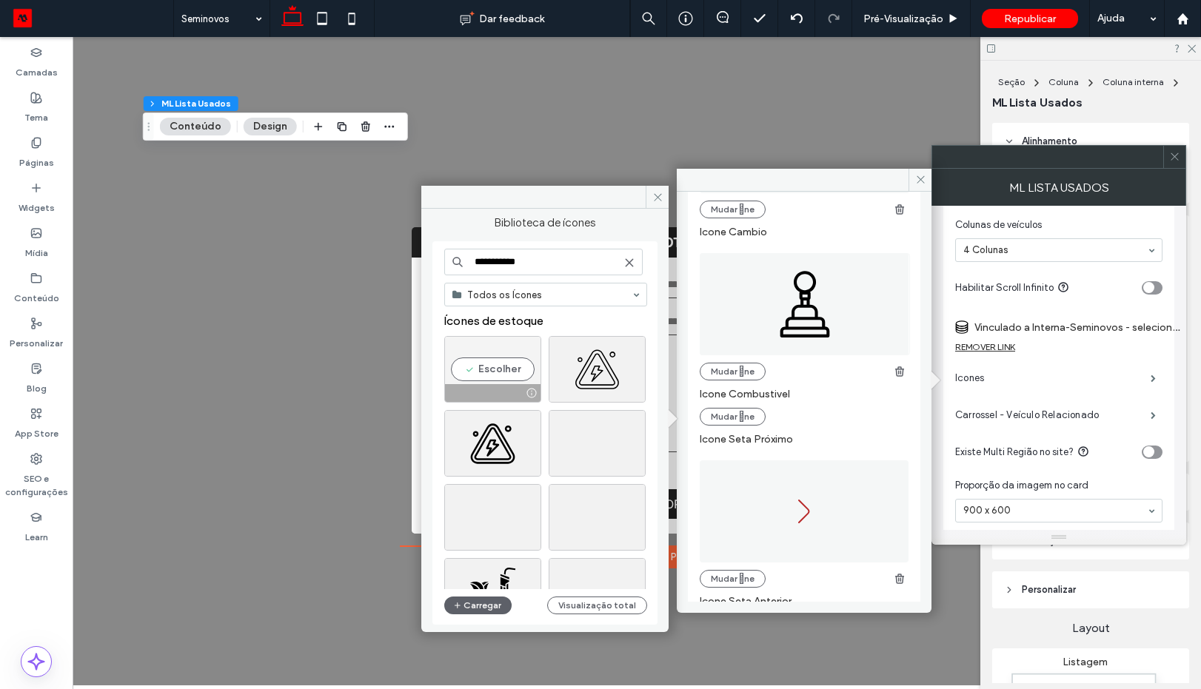
type input "**********"
click at [516, 367] on div "Escolher" at bounding box center [492, 369] width 97 height 67
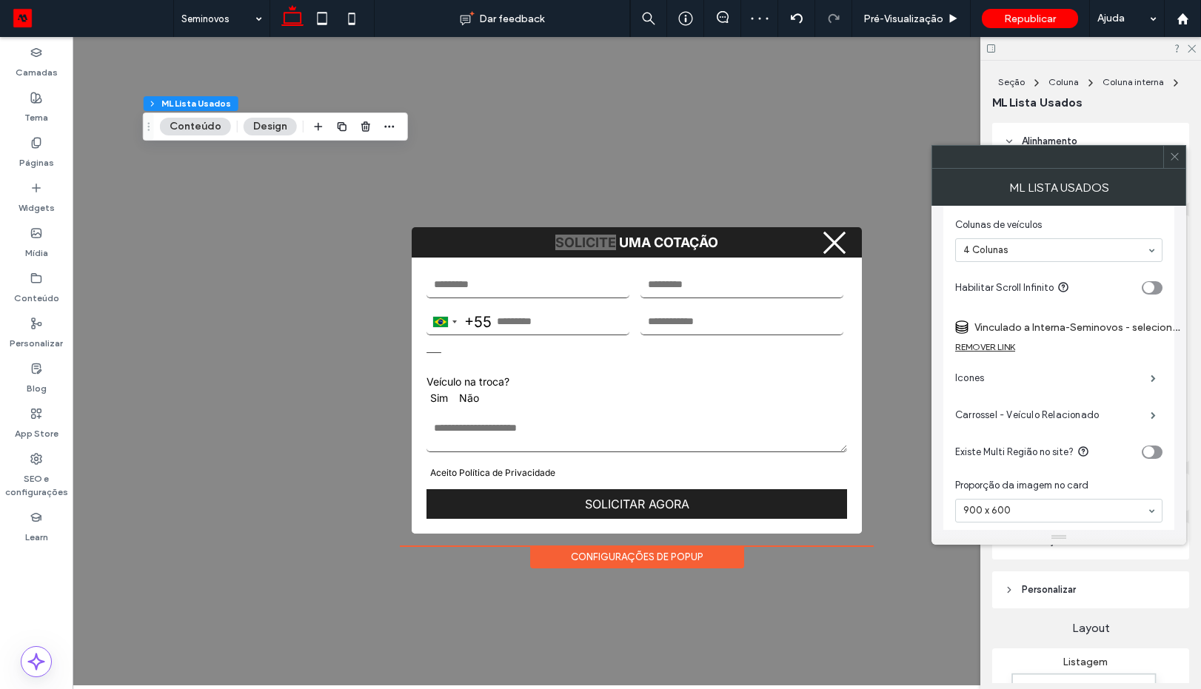
click at [1103, 393] on div "Icones" at bounding box center [1058, 378] width 207 height 37
click at [1070, 375] on label "Icones" at bounding box center [1053, 379] width 196 height 30
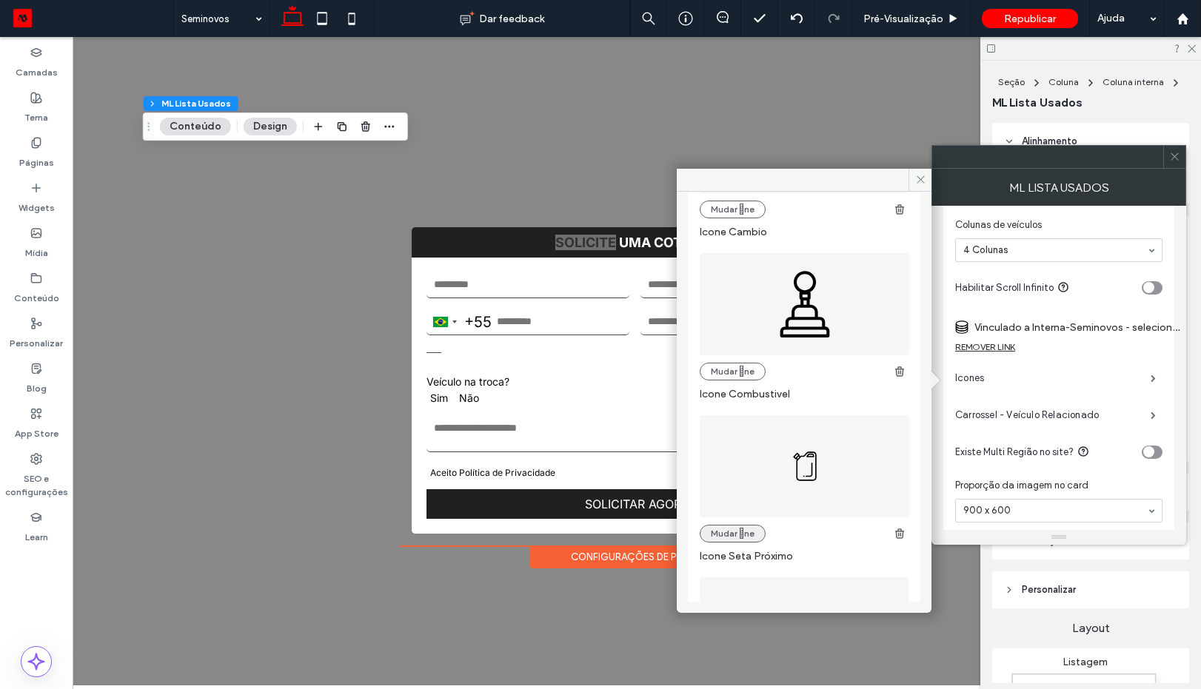
click at [731, 537] on button "Mudar ne" at bounding box center [733, 534] width 66 height 18
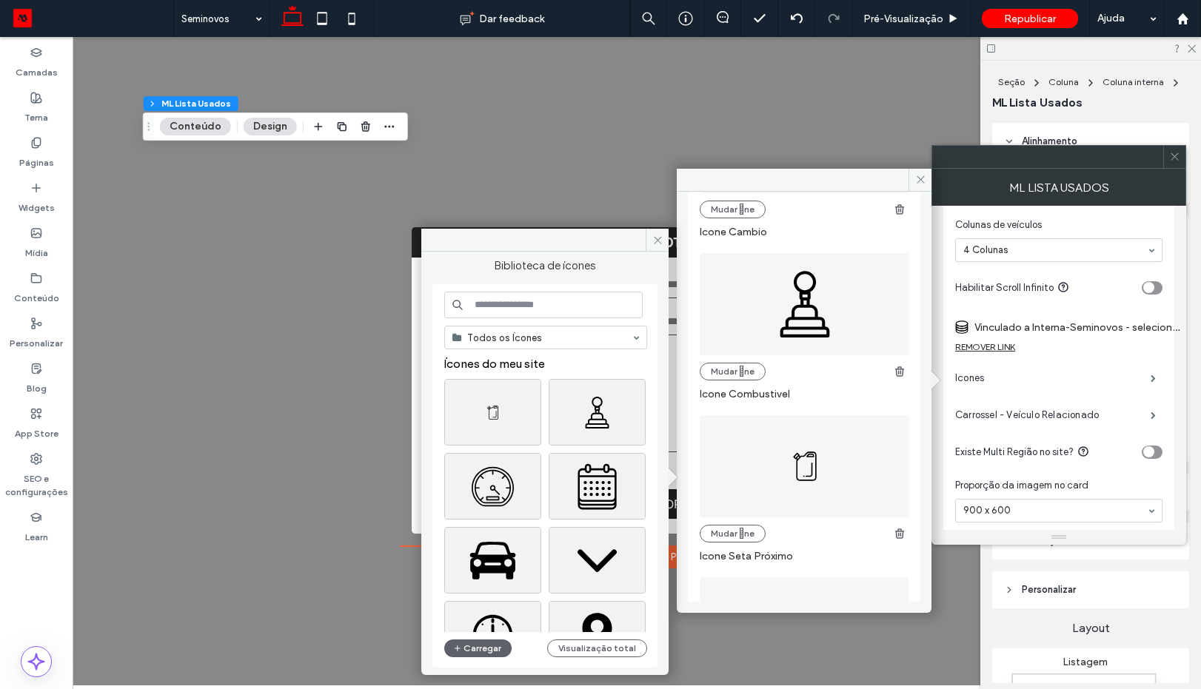
click at [534, 310] on input at bounding box center [543, 305] width 198 height 27
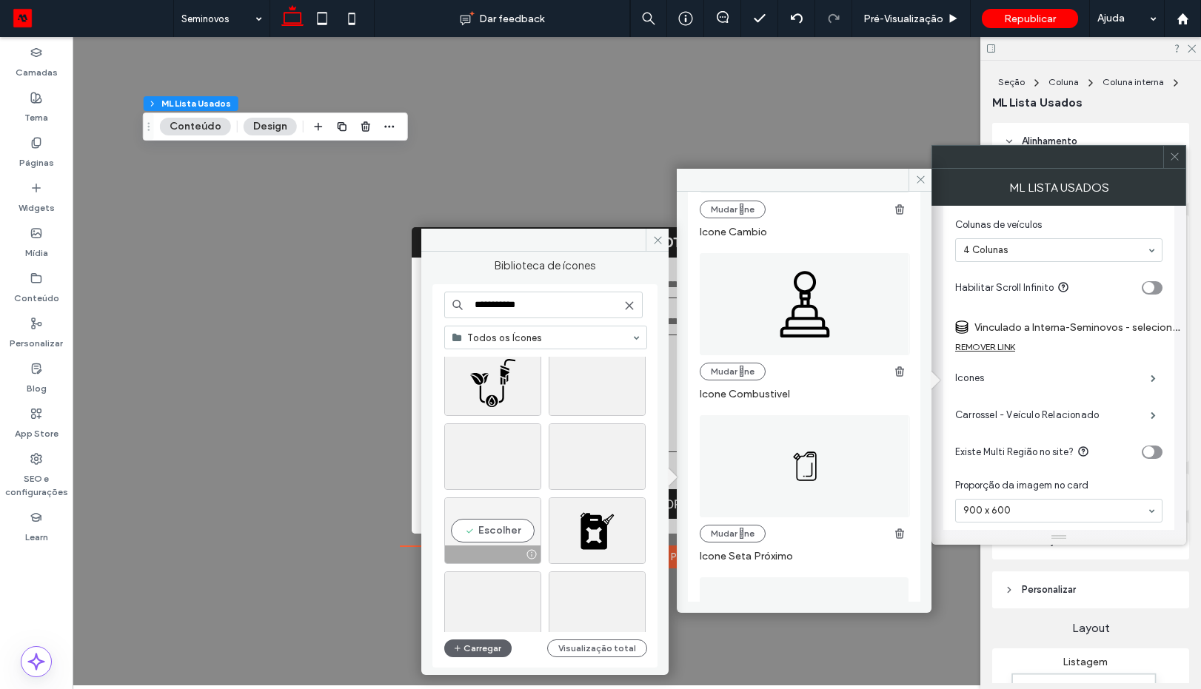
type input "**********"
click at [495, 535] on div "Escolher" at bounding box center [492, 531] width 97 height 67
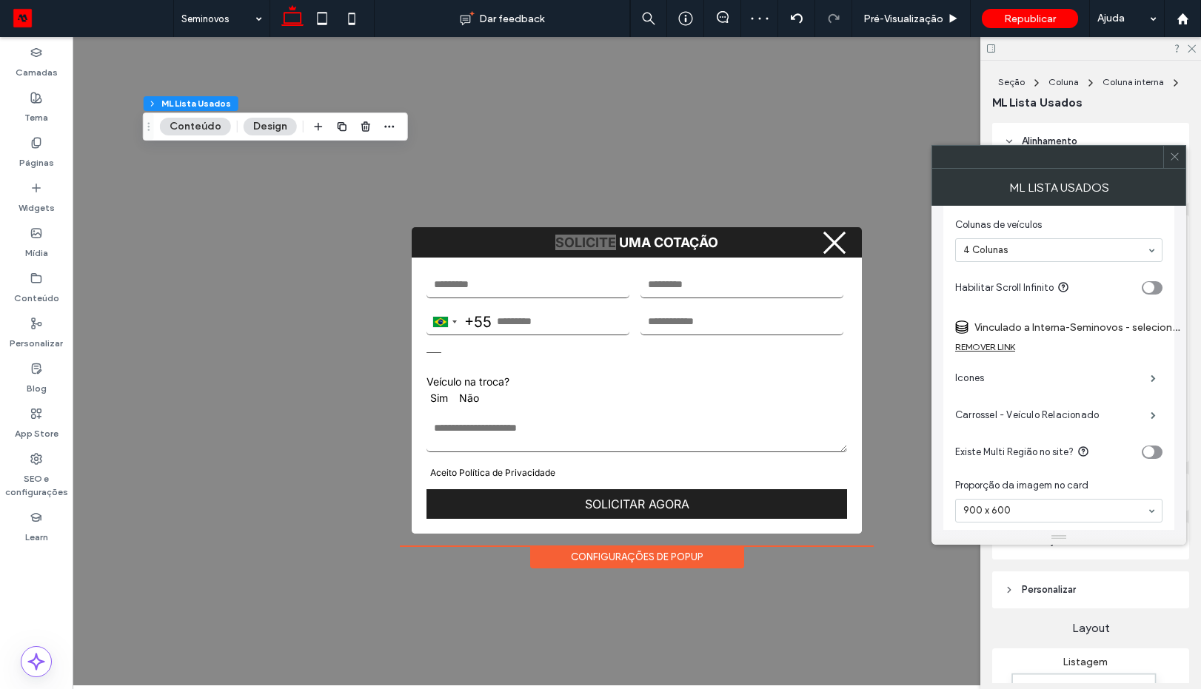
click at [1174, 158] on use at bounding box center [1174, 156] width 7 height 7
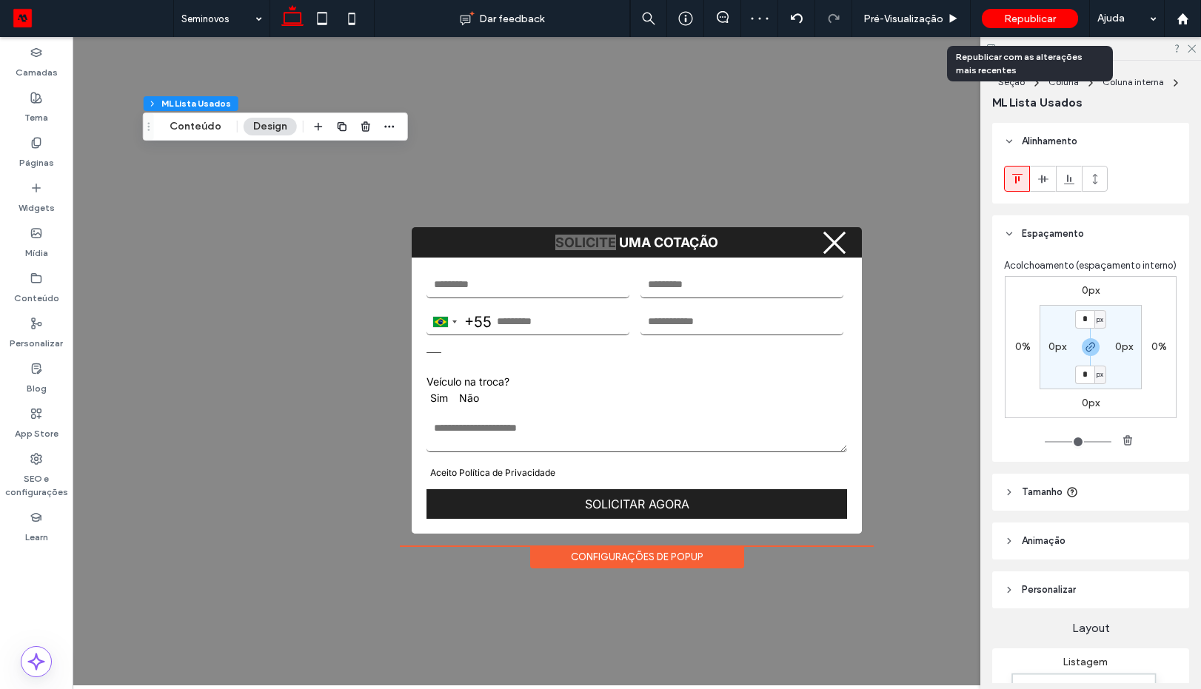
click at [1008, 23] on span "Republicar" at bounding box center [1030, 19] width 52 height 13
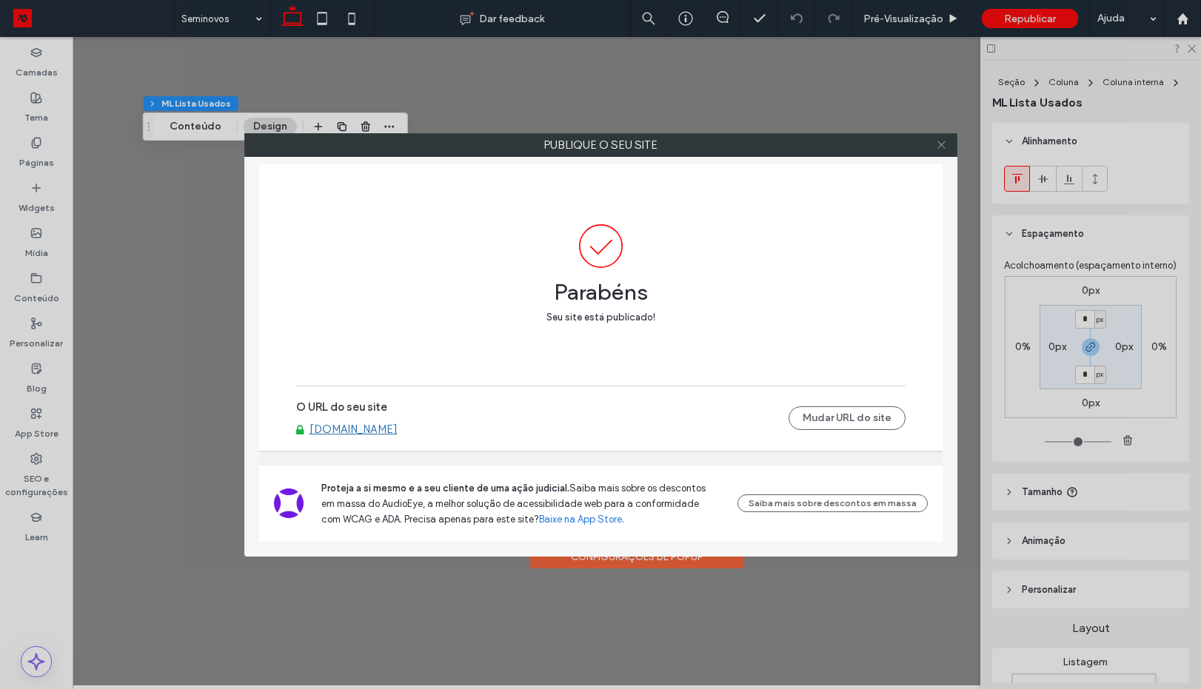
click at [937, 146] on icon at bounding box center [941, 144] width 11 height 11
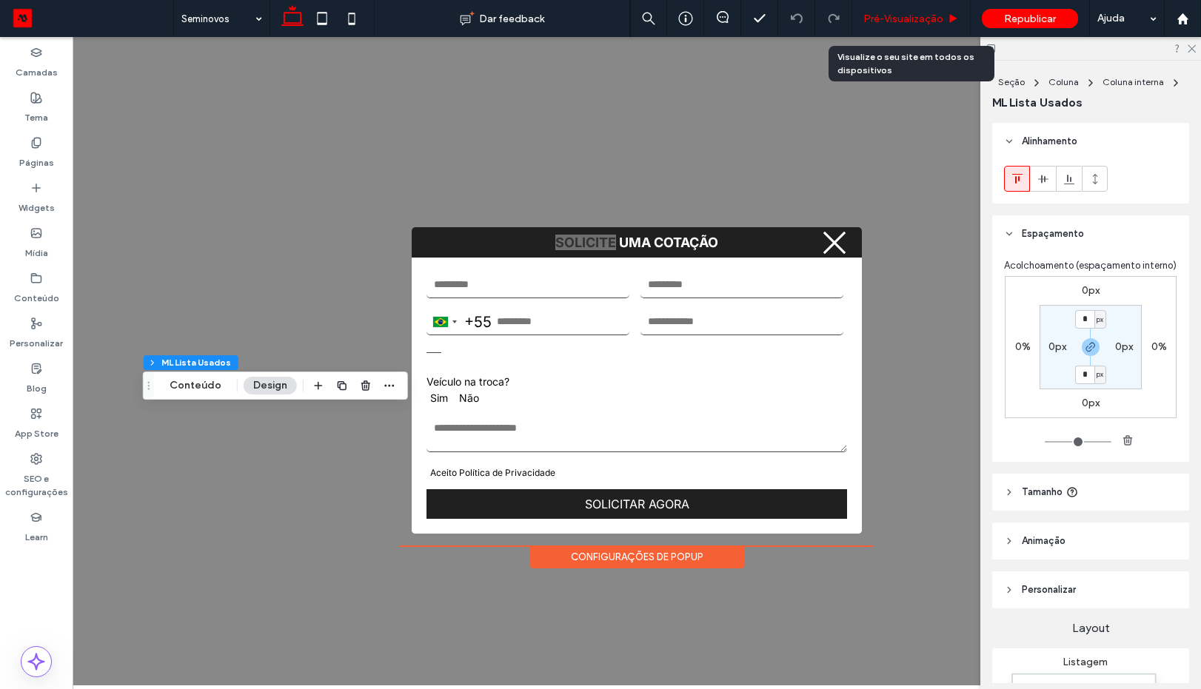
click at [918, 20] on span "Pré-Visualizaçāo" at bounding box center [904, 19] width 80 height 13
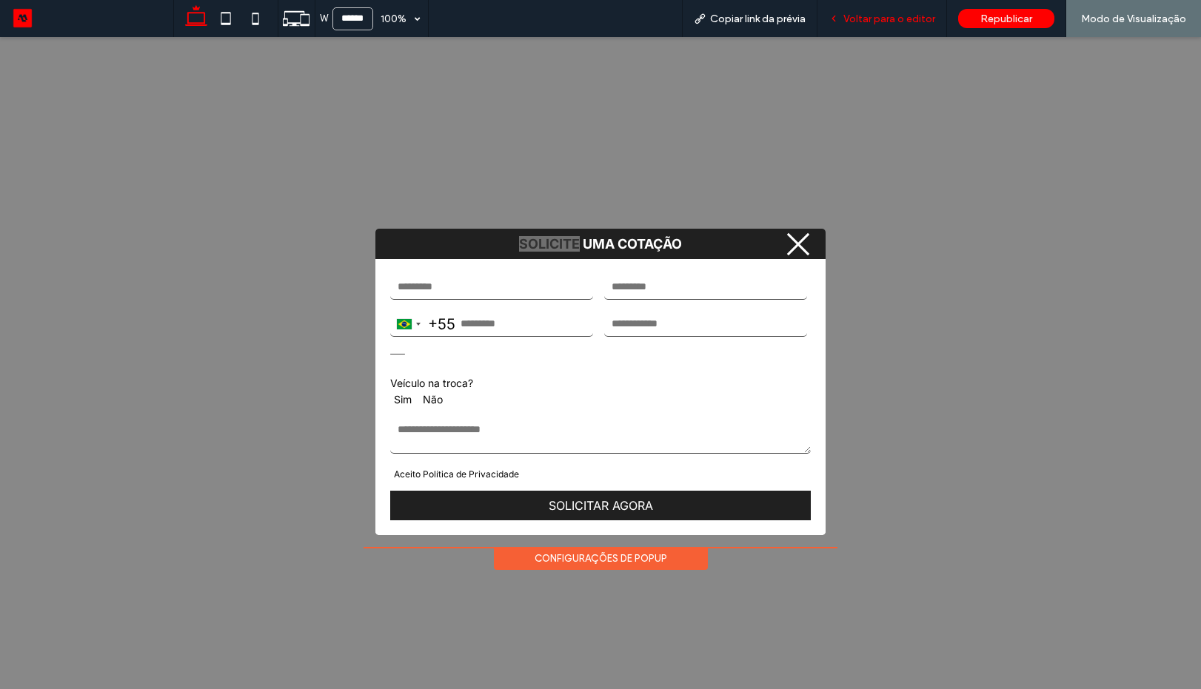
click at [873, 20] on span "Voltar para o editor" at bounding box center [890, 19] width 92 height 13
click at [870, 20] on span "Voltar para o editor" at bounding box center [890, 19] width 92 height 13
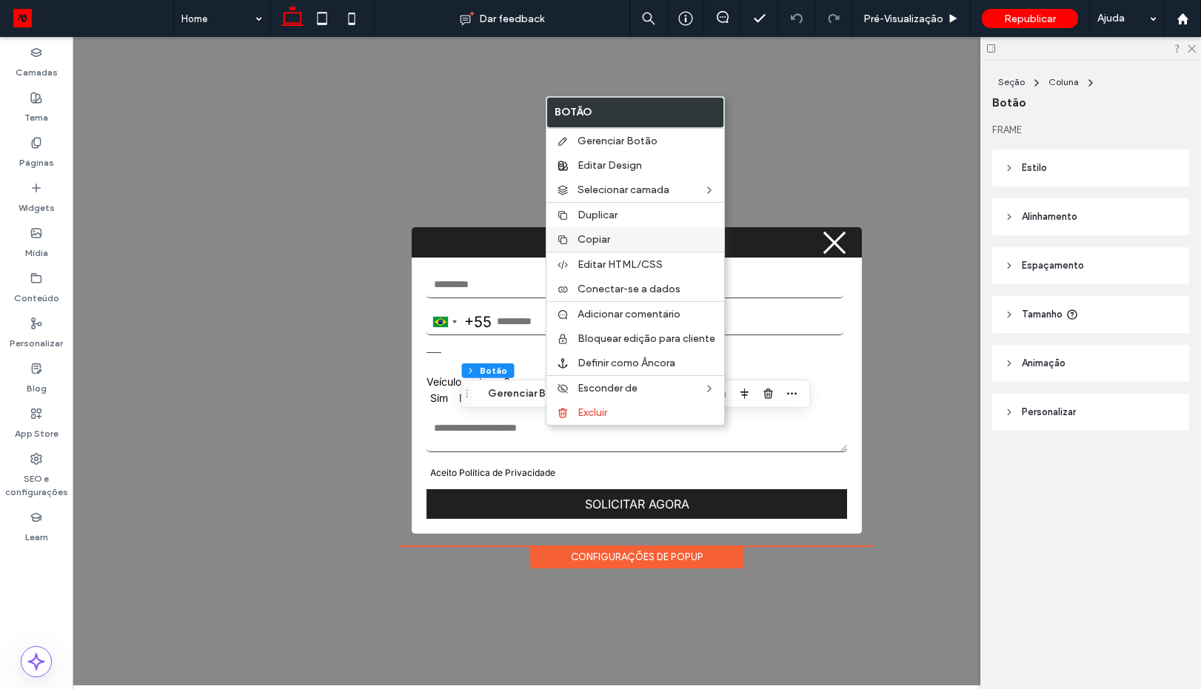
click at [599, 239] on span "Copiar" at bounding box center [594, 239] width 33 height 13
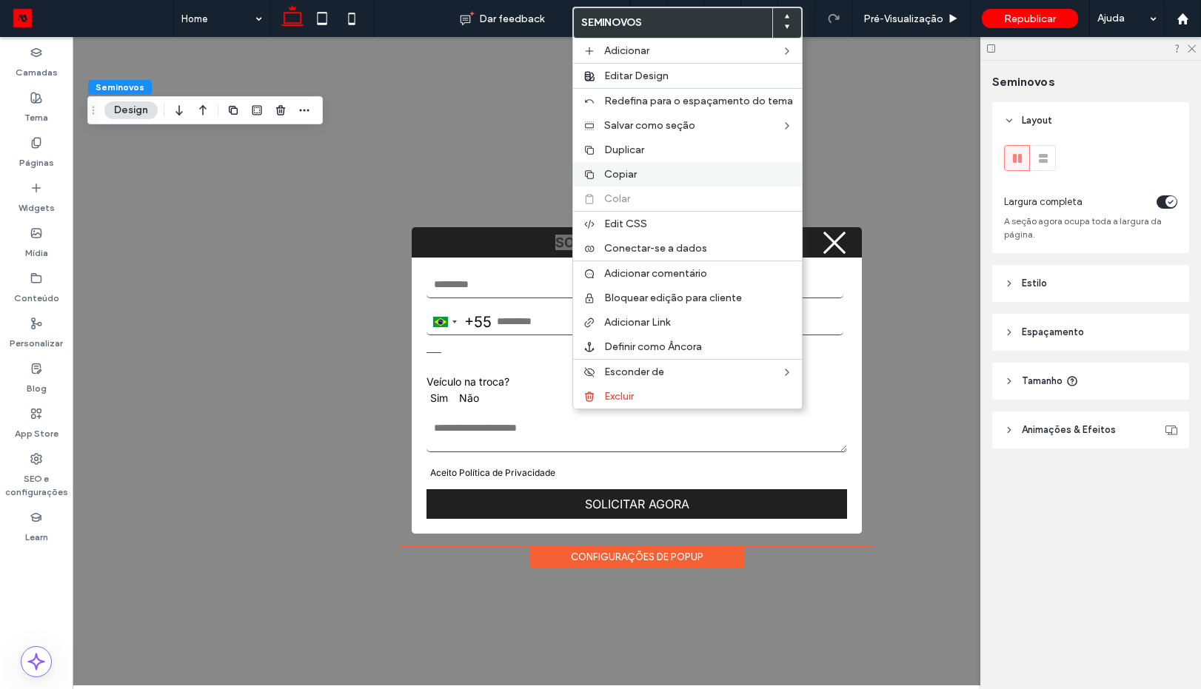
click at [626, 176] on span "Copiar" at bounding box center [620, 174] width 33 height 13
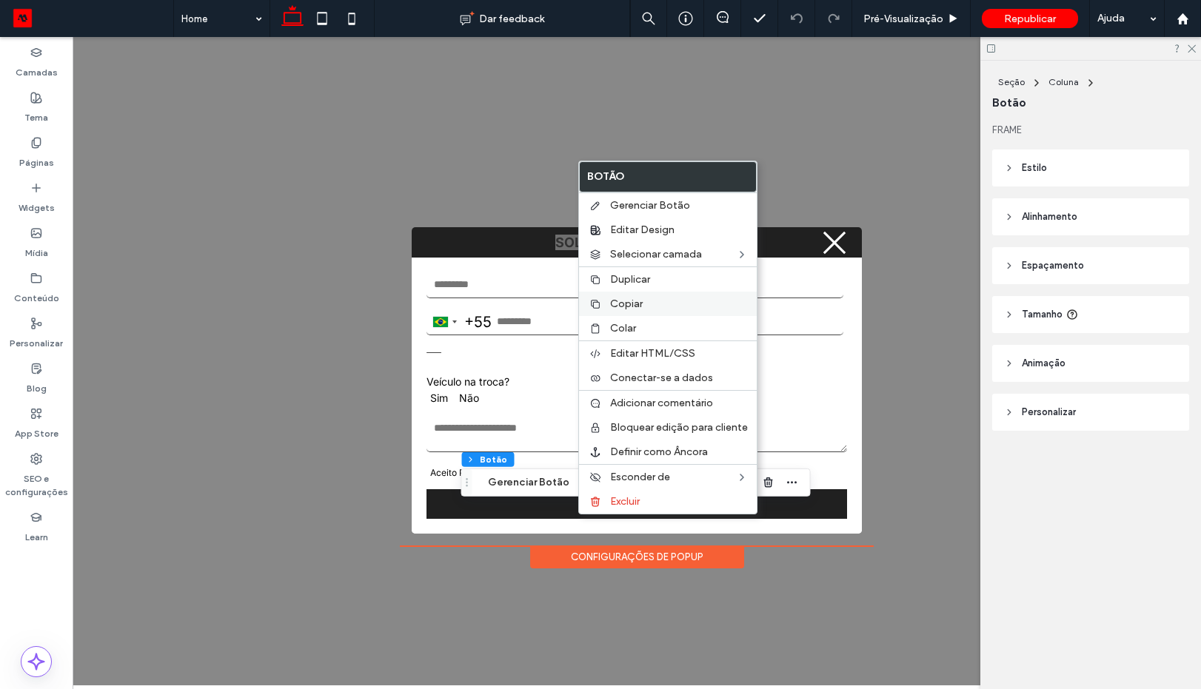
click at [624, 304] on span "Copiar" at bounding box center [626, 304] width 33 height 13
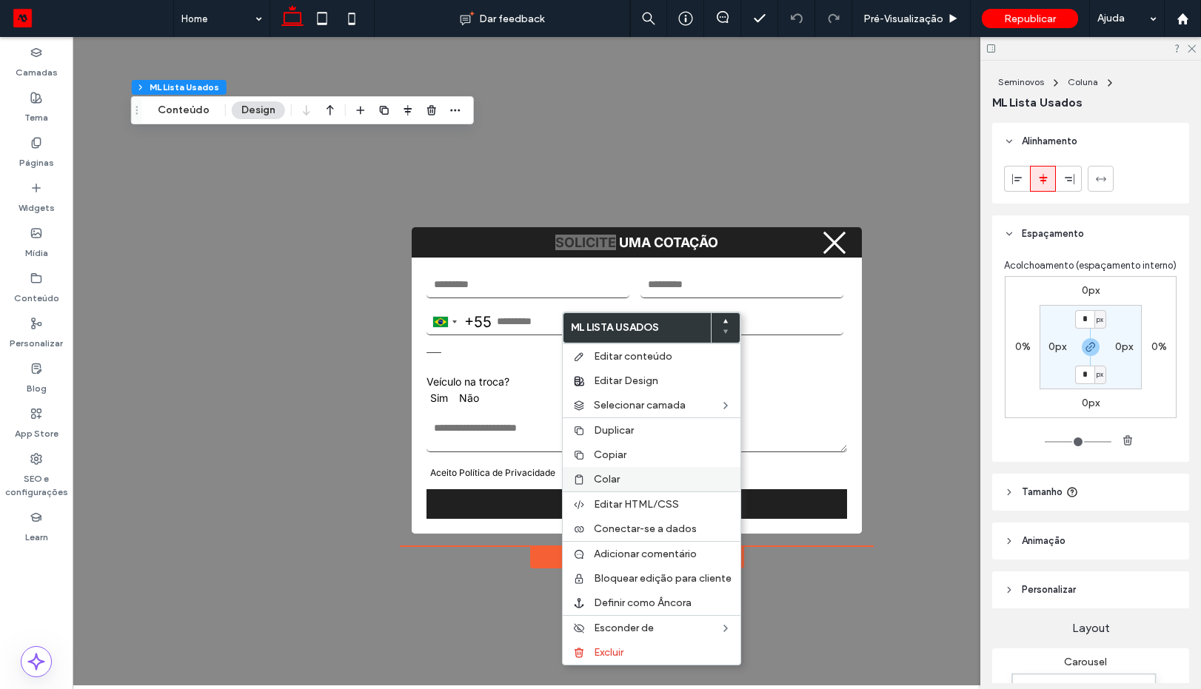
click at [638, 478] on label "Colar" at bounding box center [663, 479] width 138 height 13
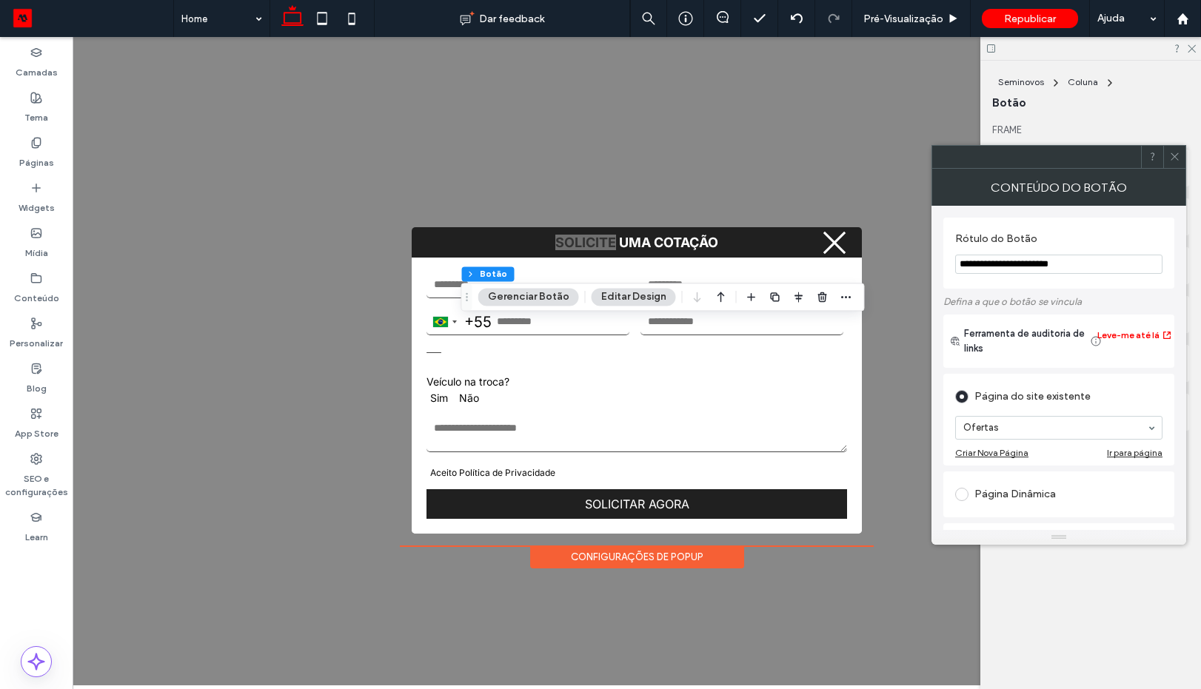
drag, startPoint x: 1067, startPoint y: 267, endPoint x: 947, endPoint y: 267, distance: 120.0
click at [947, 267] on div "**********" at bounding box center [1058, 253] width 231 height 71
type input "**********"
type input "*"
type input "**"
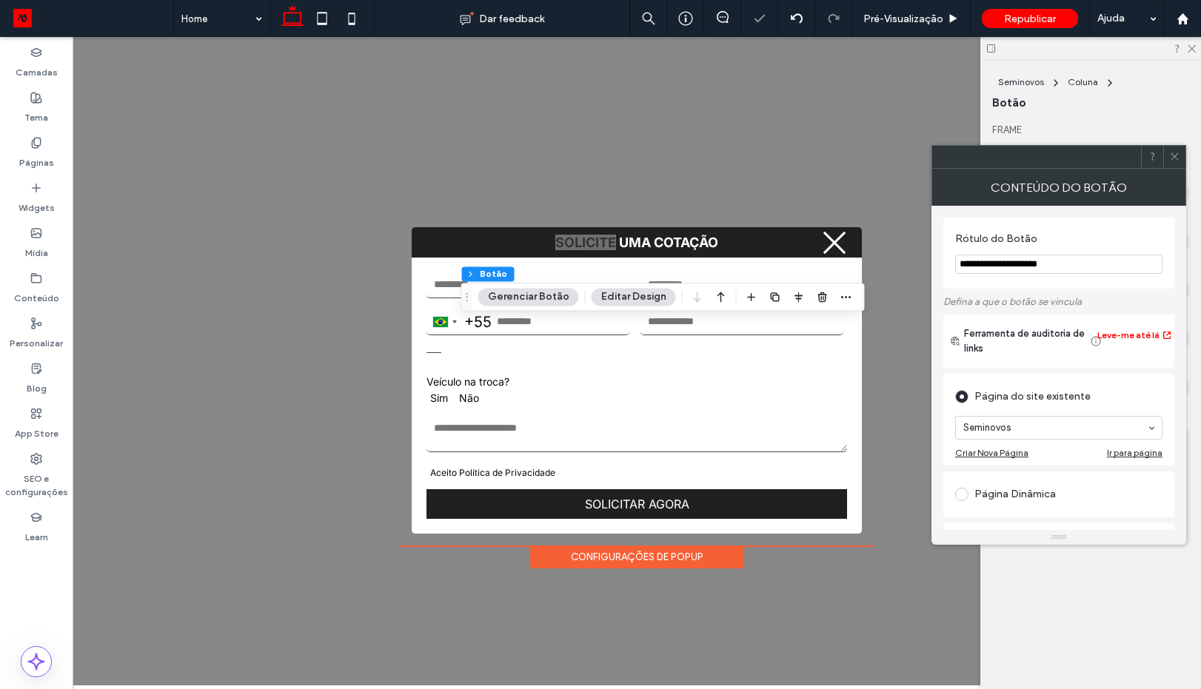
click at [1175, 156] on use at bounding box center [1174, 156] width 7 height 7
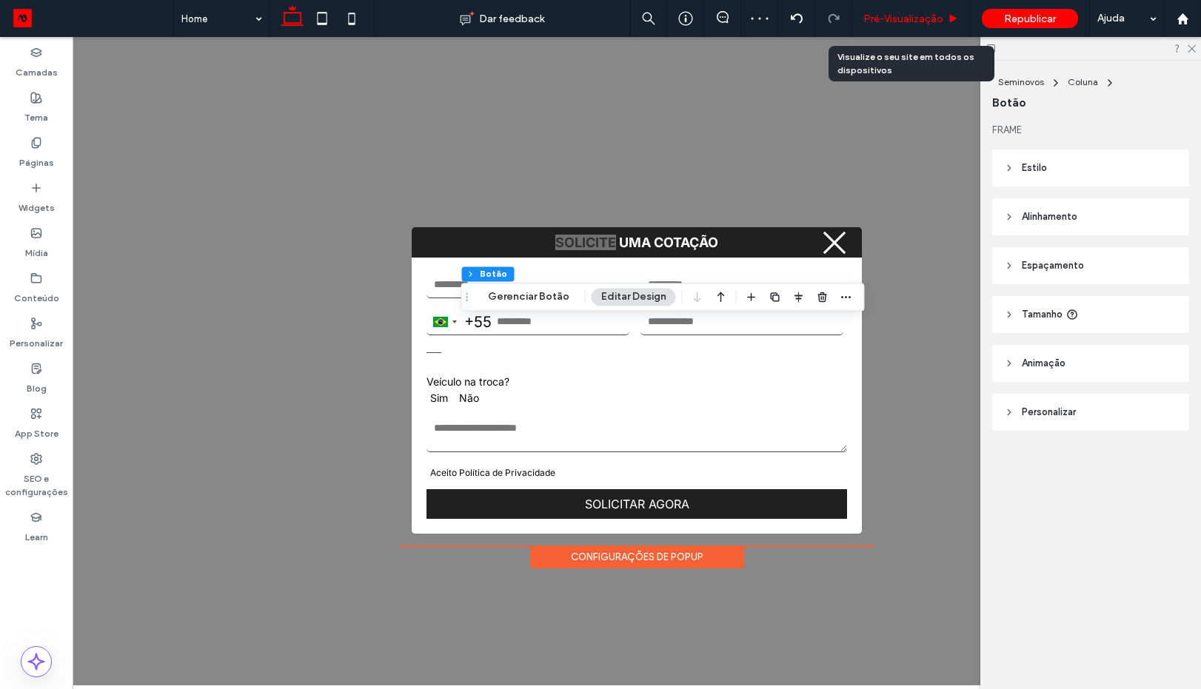
click at [894, 20] on span "Pré-Visualizaçāo" at bounding box center [904, 19] width 80 height 13
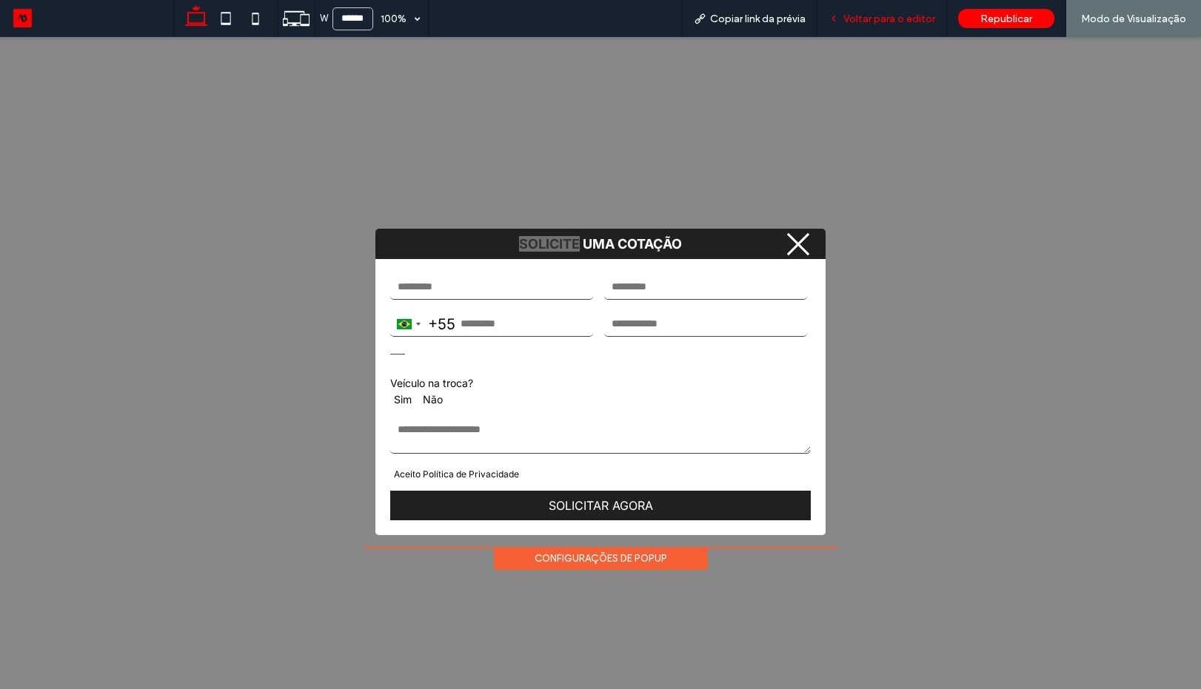
click at [881, 14] on span "Voltar para o editor" at bounding box center [890, 19] width 92 height 13
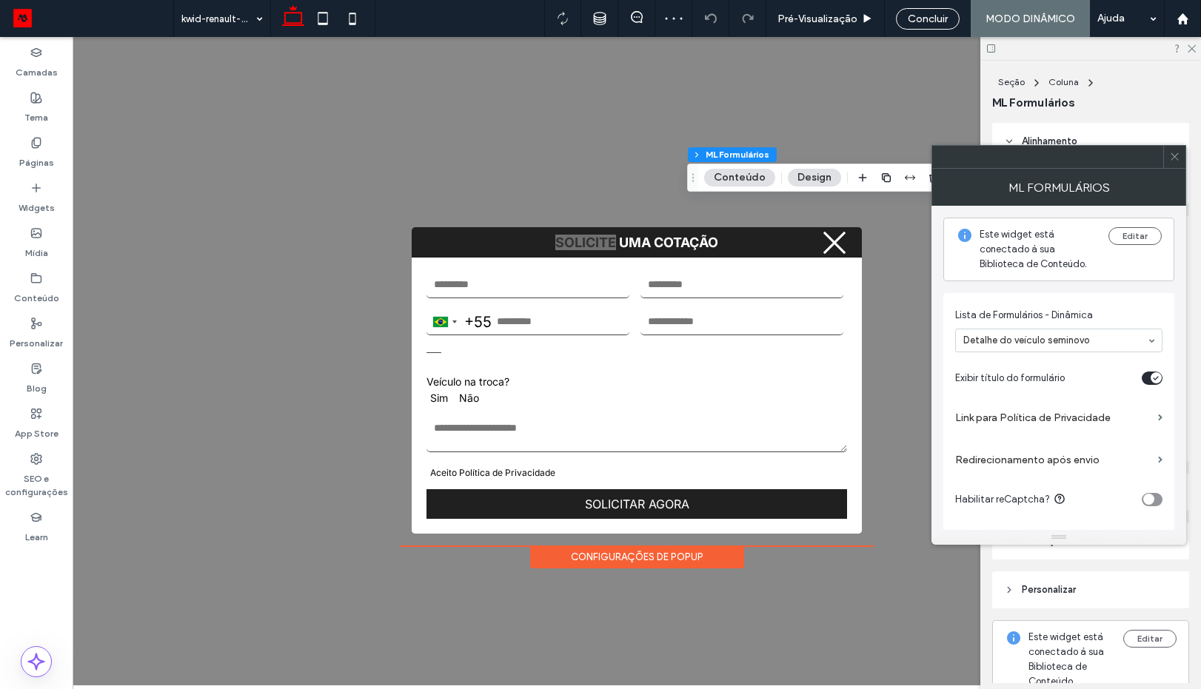
click at [1171, 155] on icon at bounding box center [1174, 156] width 11 height 11
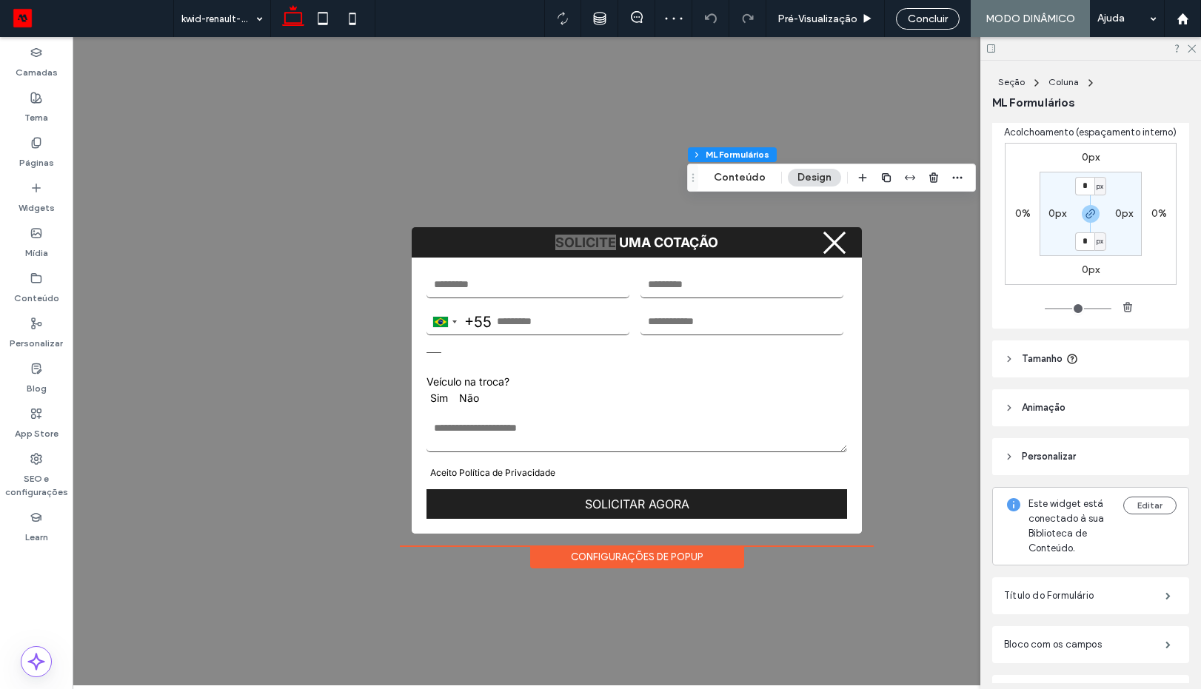
scroll to position [244, 0]
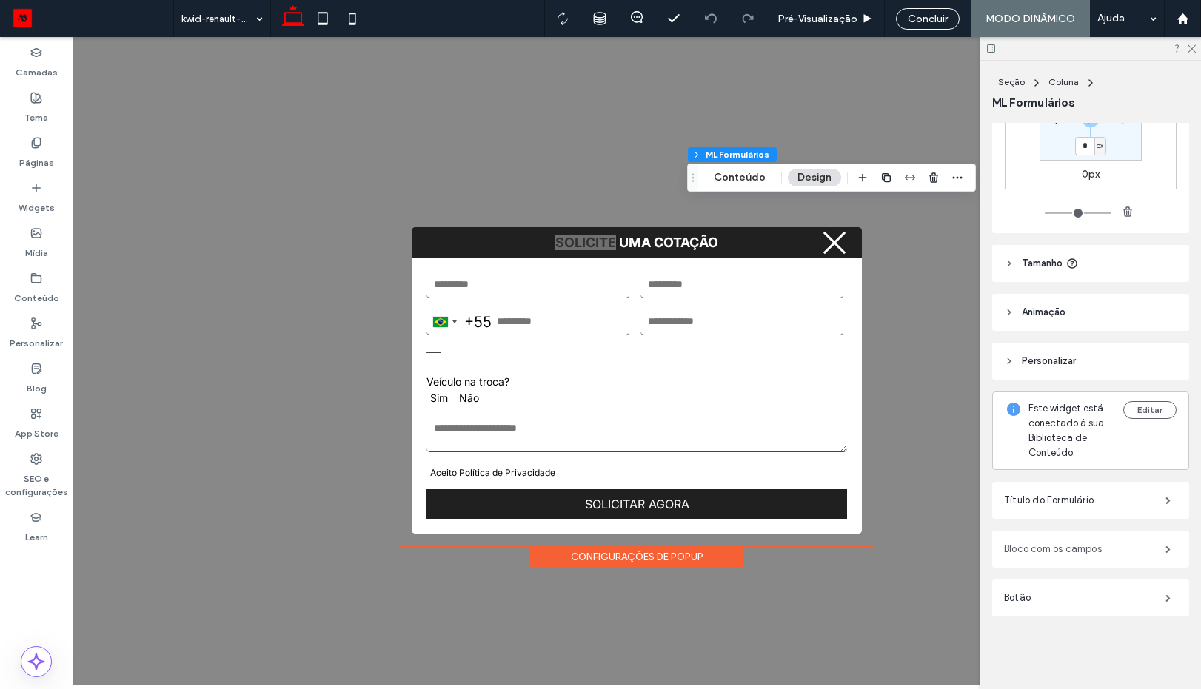
click at [1064, 546] on label "Bloco com os campos" at bounding box center [1084, 550] width 161 height 30
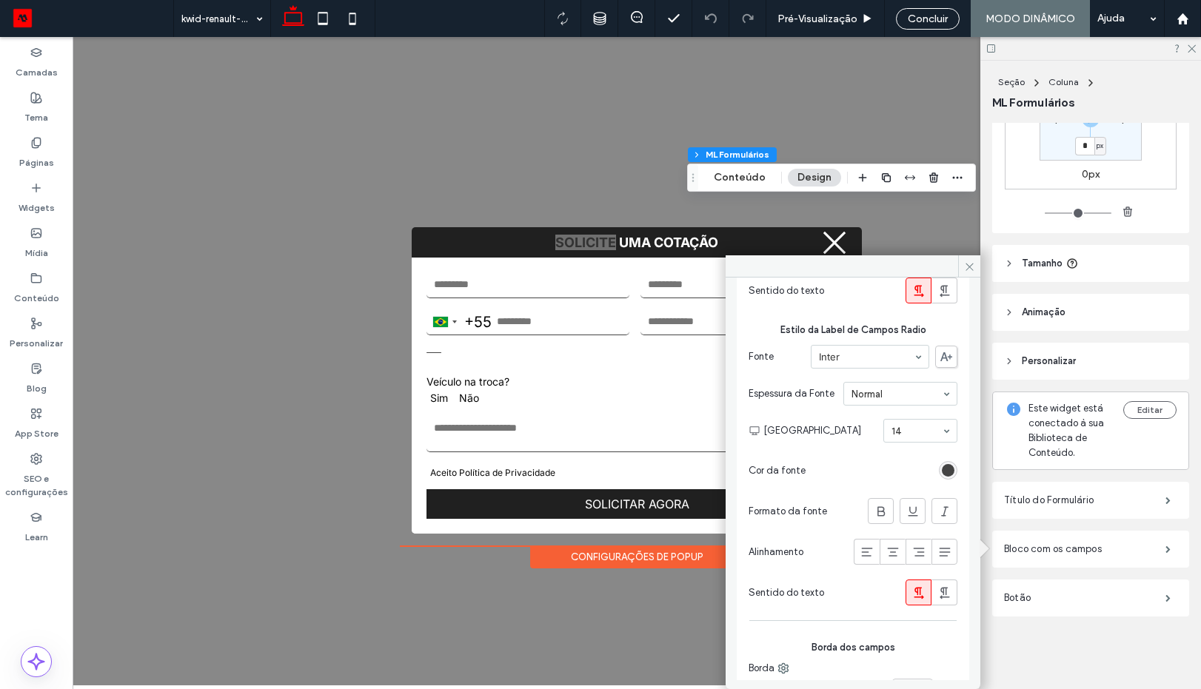
scroll to position [800, 0]
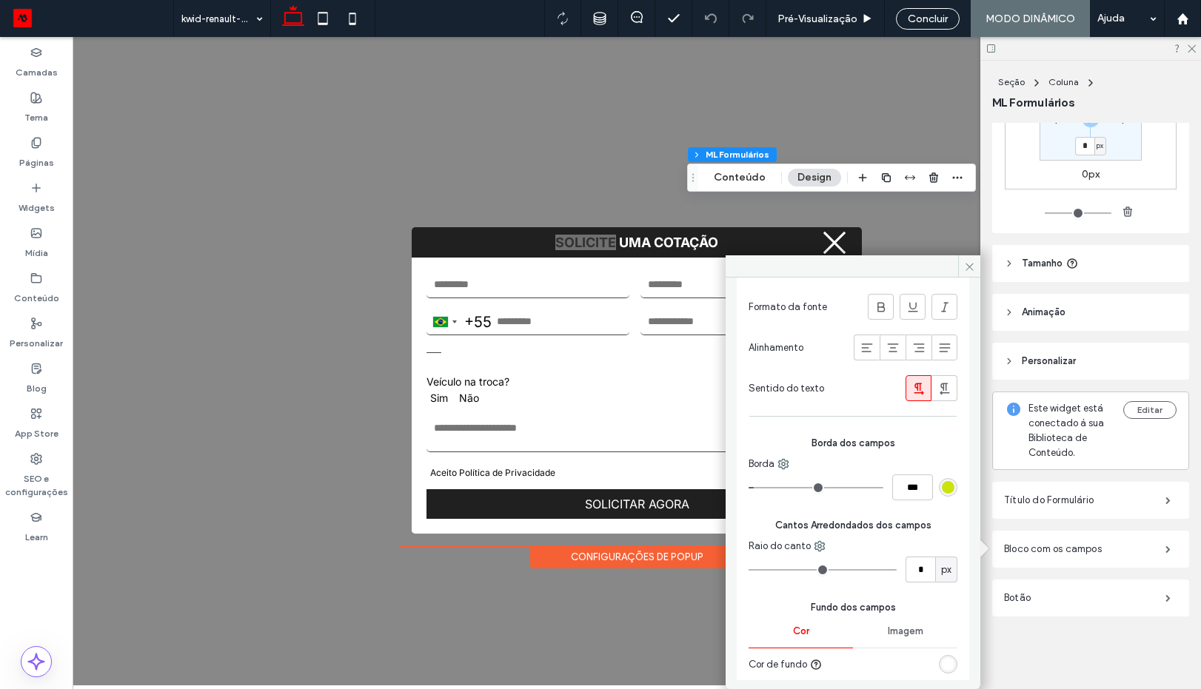
type input "*"
type input "***"
drag, startPoint x: 759, startPoint y: 490, endPoint x: 746, endPoint y: 494, distance: 14.1
click at [749, 489] on input "range" at bounding box center [816, 487] width 135 height 1
click at [910, 488] on input "***" at bounding box center [912, 488] width 41 height 26
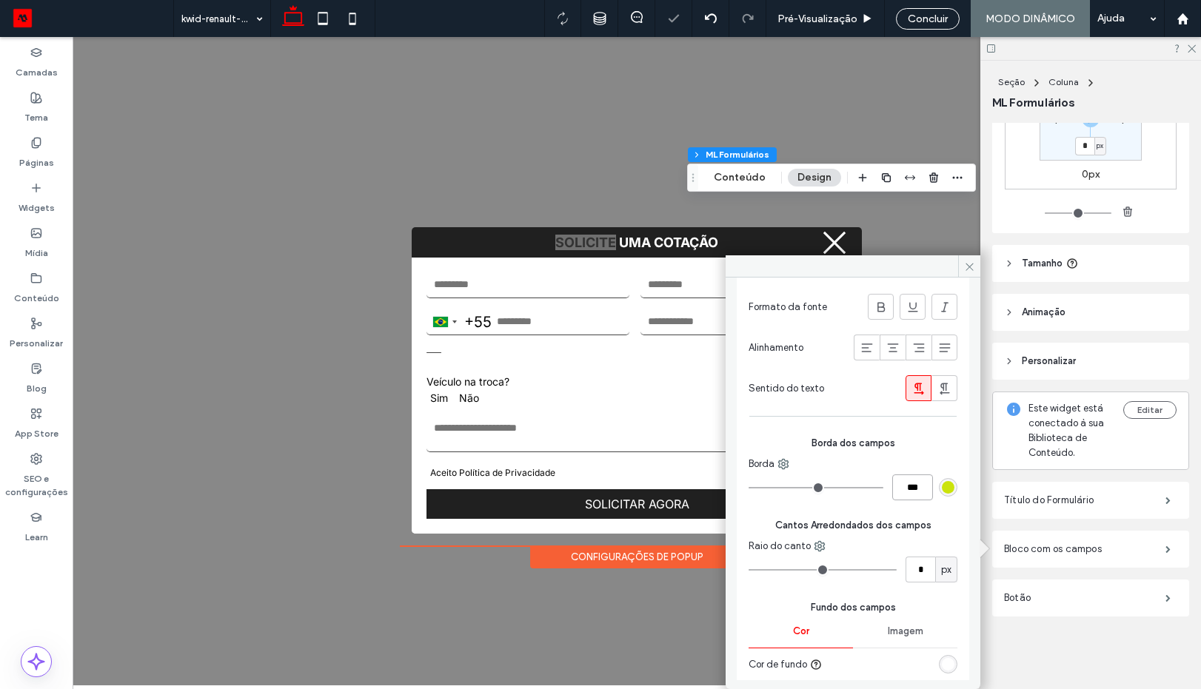
click at [910, 488] on input "***" at bounding box center [912, 488] width 41 height 26
click at [944, 488] on div "rgb(203, 227, 11)" at bounding box center [948, 487] width 13 height 13
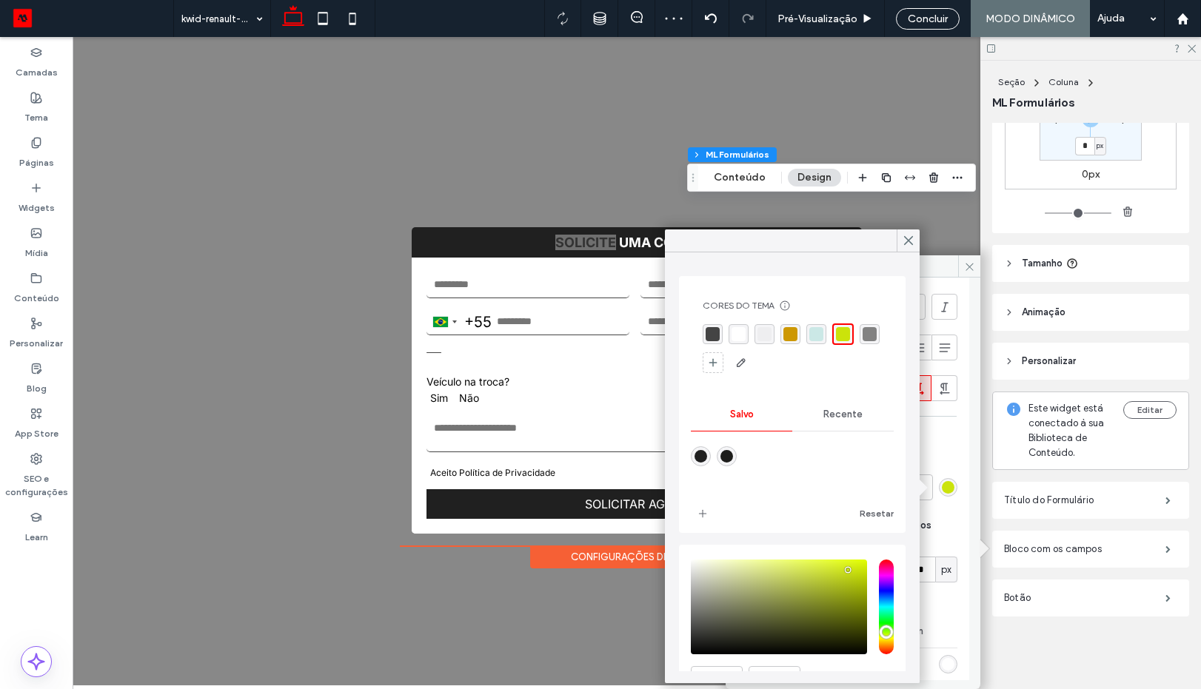
click at [713, 333] on div "rgba(68, 68, 68, 1)" at bounding box center [713, 334] width 14 height 14
type input "*"
type input "***"
click at [915, 242] on icon at bounding box center [908, 240] width 13 height 13
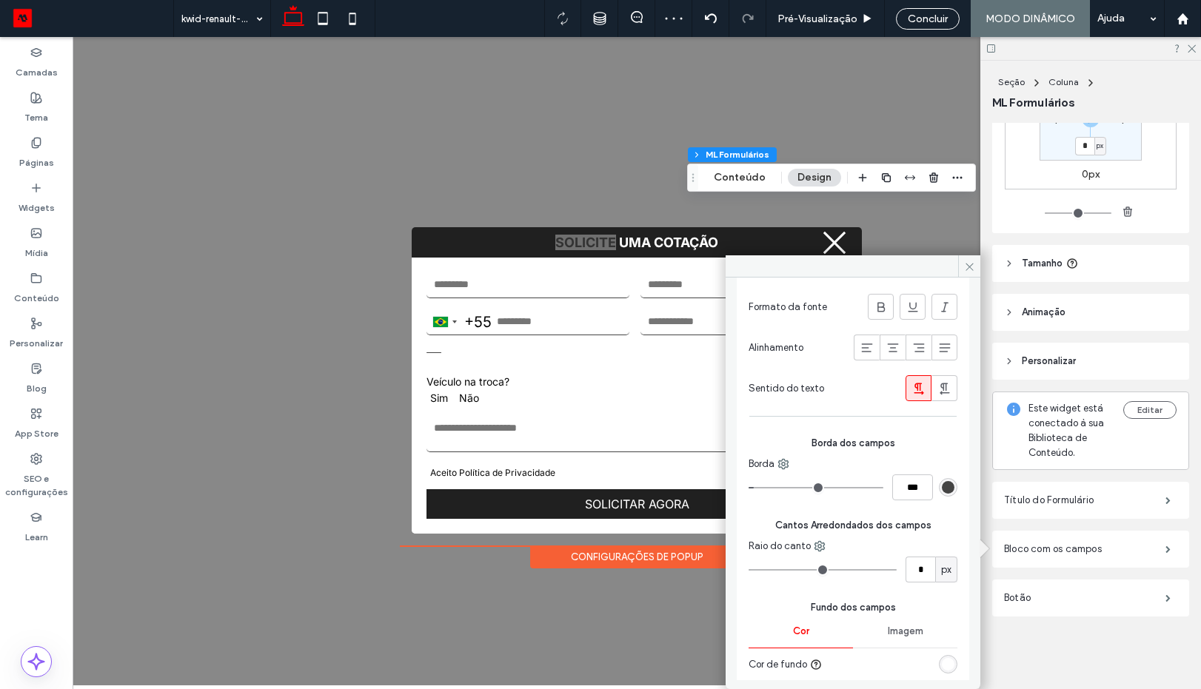
click at [755, 489] on input "range" at bounding box center [816, 487] width 135 height 1
type input "*"
type input "***"
drag, startPoint x: 755, startPoint y: 492, endPoint x: 741, endPoint y: 492, distance: 13.3
type input "*"
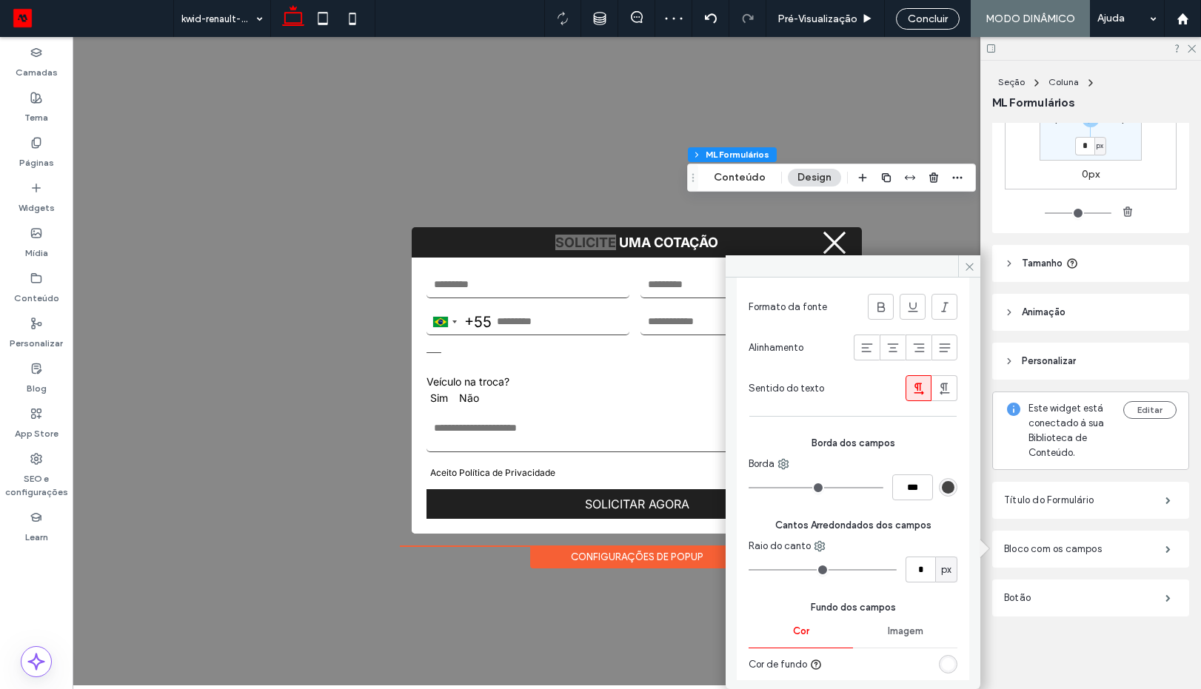
click at [749, 489] on input "range" at bounding box center [816, 487] width 135 height 1
click at [784, 463] on use at bounding box center [784, 465] width 10 height 10
click at [1046, 534] on div "Bloco com os campos" at bounding box center [1090, 549] width 197 height 37
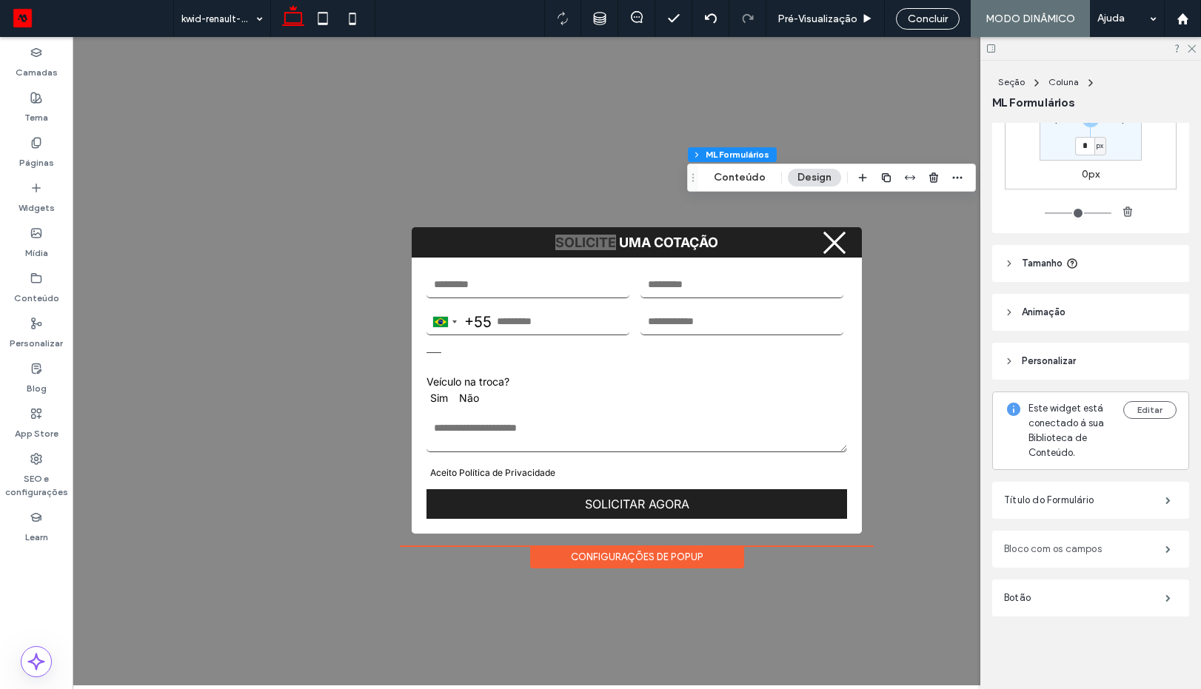
click at [1036, 543] on label "Bloco com os campos" at bounding box center [1084, 550] width 161 height 30
click at [1036, 552] on label "Bloco com os campos" at bounding box center [1084, 550] width 161 height 30
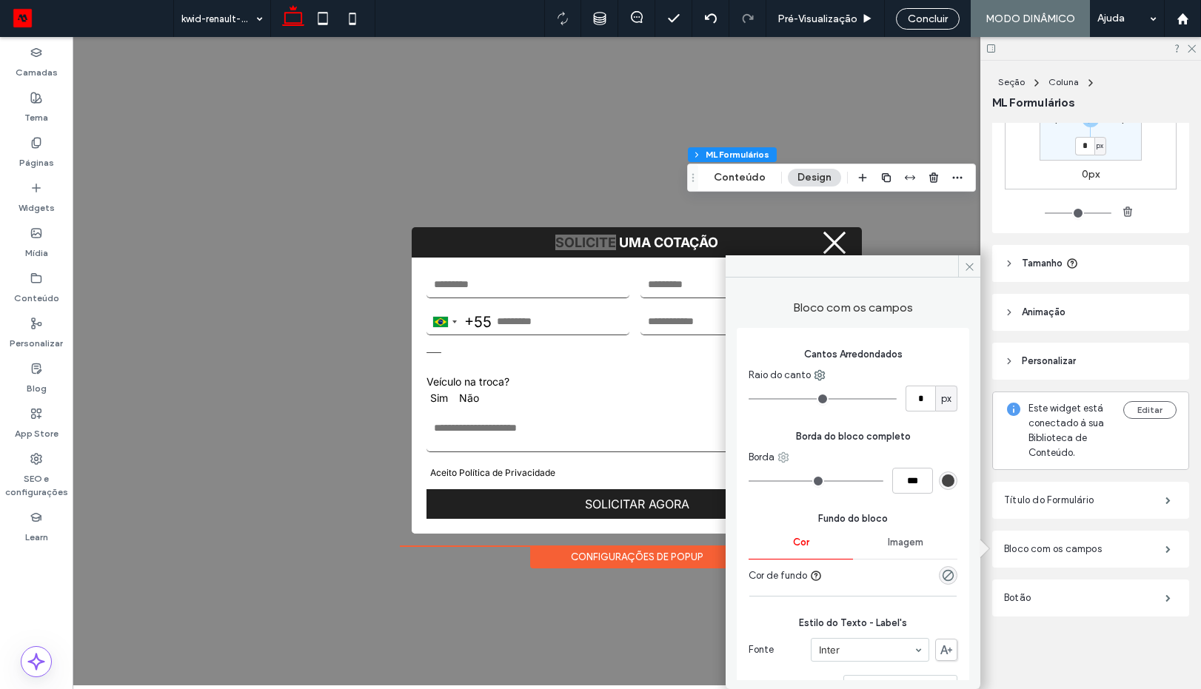
click at [778, 458] on icon at bounding box center [784, 458] width 12 height 12
click at [801, 553] on span at bounding box center [799, 546] width 18 height 16
click at [943, 482] on div "rgb(205, 152, 3)" at bounding box center [948, 481] width 13 height 13
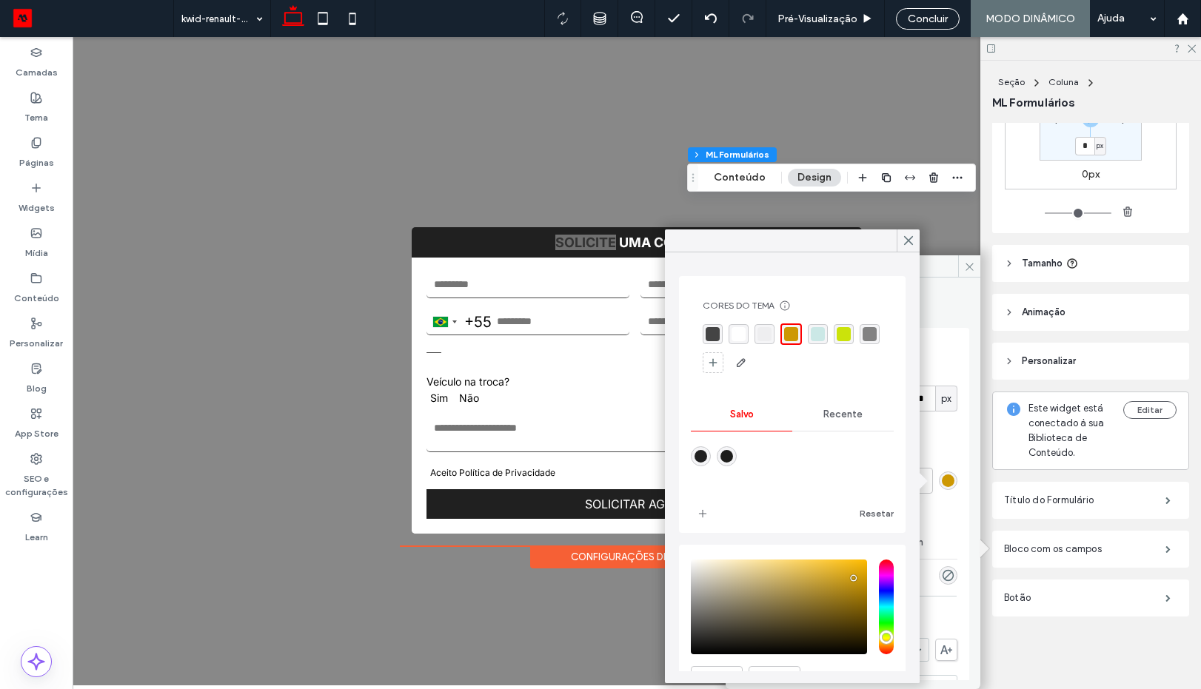
click at [715, 324] on div at bounding box center [792, 349] width 179 height 51
click at [715, 337] on div "rgba(68, 68, 68, 1)" at bounding box center [713, 334] width 14 height 14
type input "*"
type input "***"
click at [922, 479] on div at bounding box center [918, 481] width 13 height 13
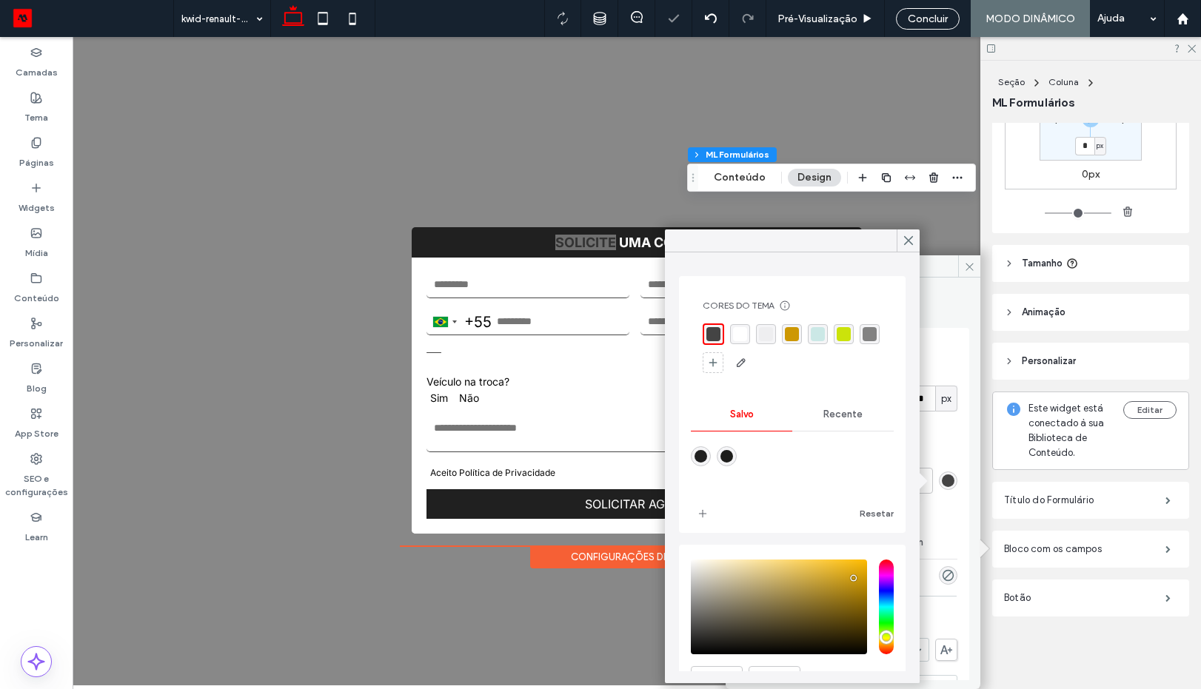
click at [923, 509] on div "Fundo do bloco Cor Imagem Cor de fundo" at bounding box center [853, 544] width 209 height 89
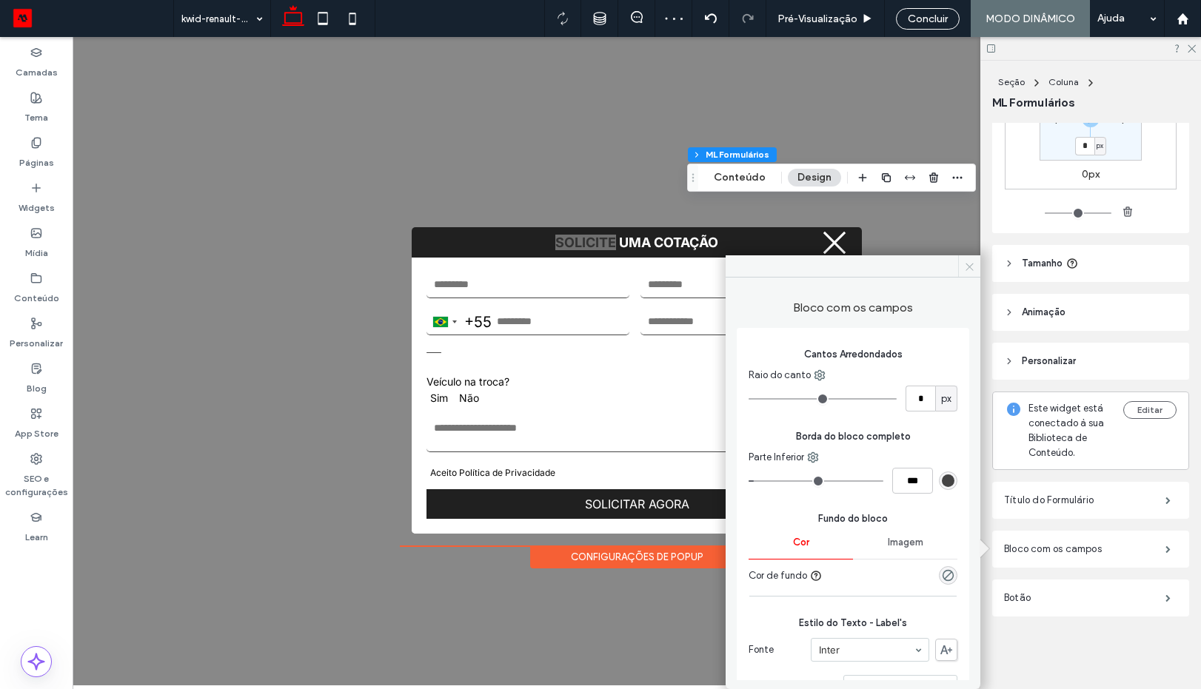
click at [965, 258] on span at bounding box center [969, 266] width 22 height 22
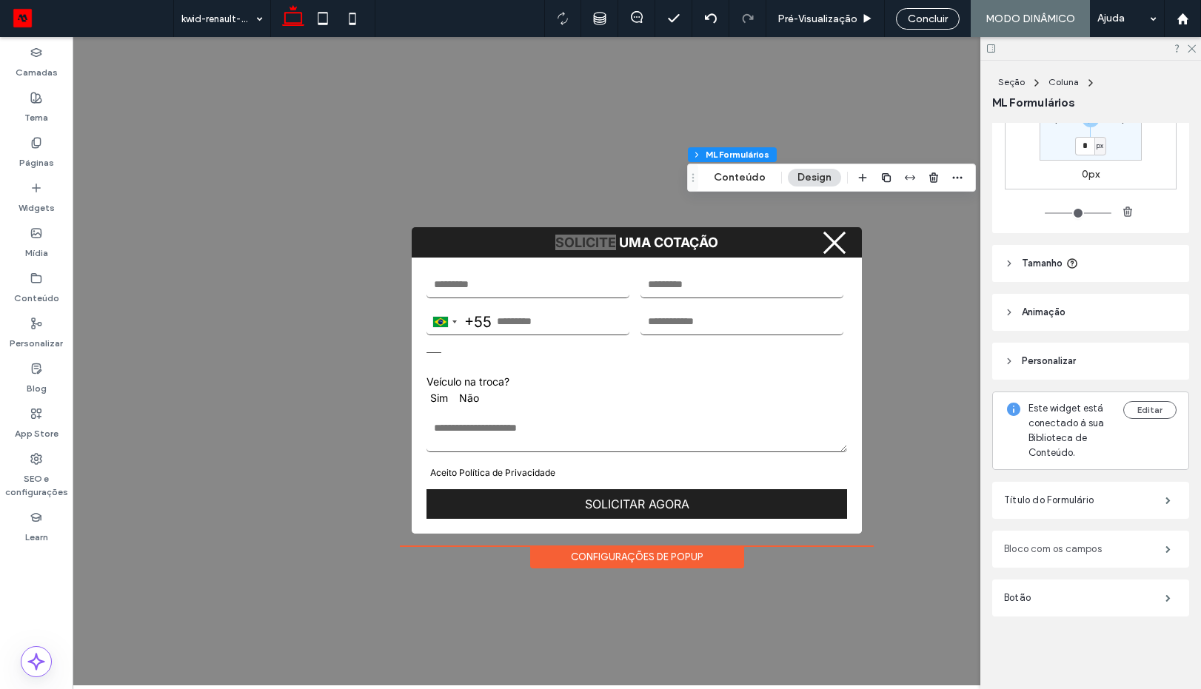
click at [1098, 547] on label "Bloco com os campos" at bounding box center [1084, 550] width 161 height 30
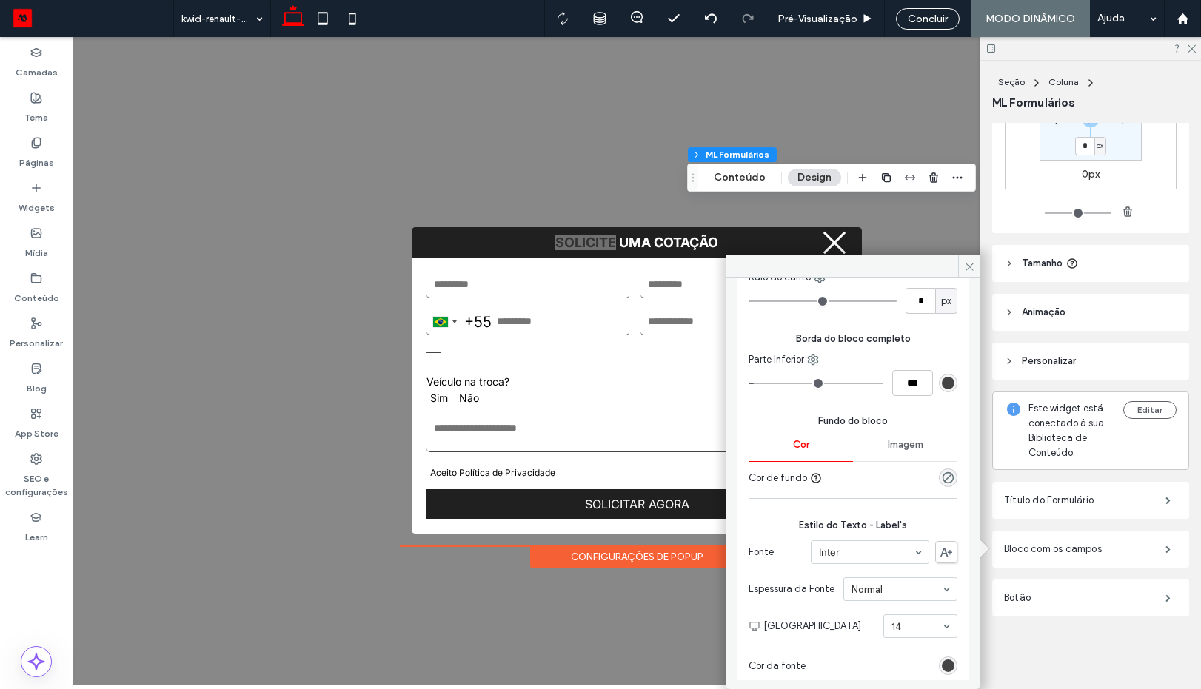
scroll to position [89, 0]
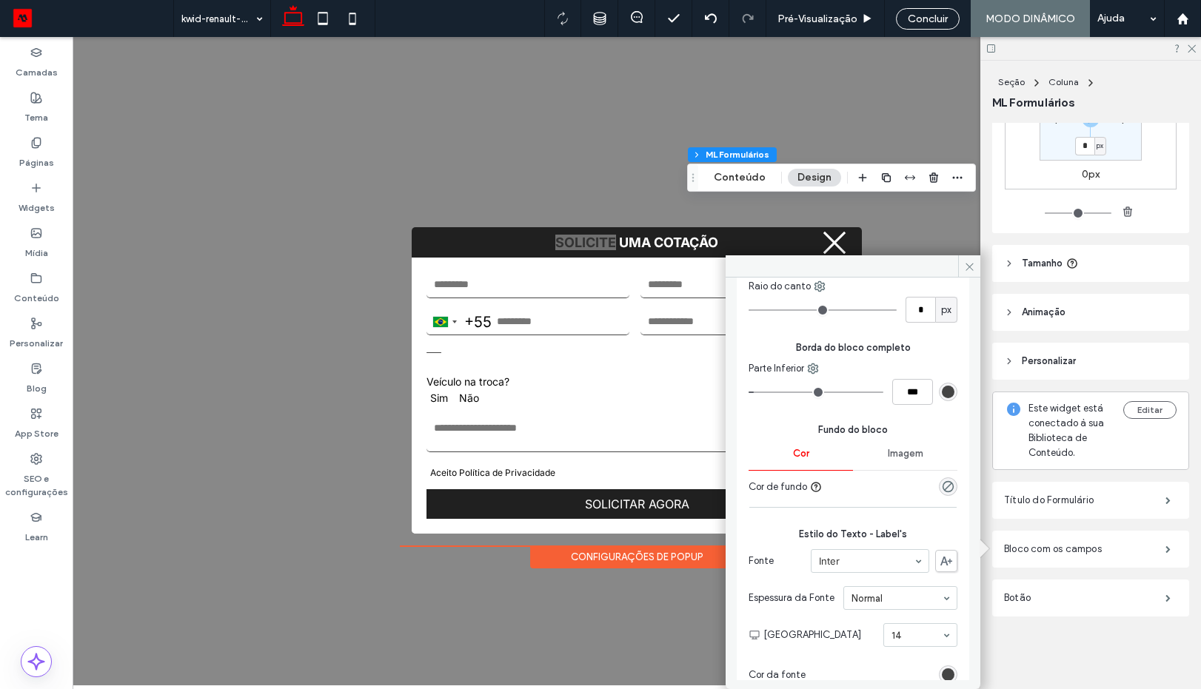
type input "*"
type input "***"
drag, startPoint x: 758, startPoint y: 393, endPoint x: 735, endPoint y: 395, distance: 22.3
type input "*"
click at [749, 393] on input "range" at bounding box center [816, 392] width 135 height 1
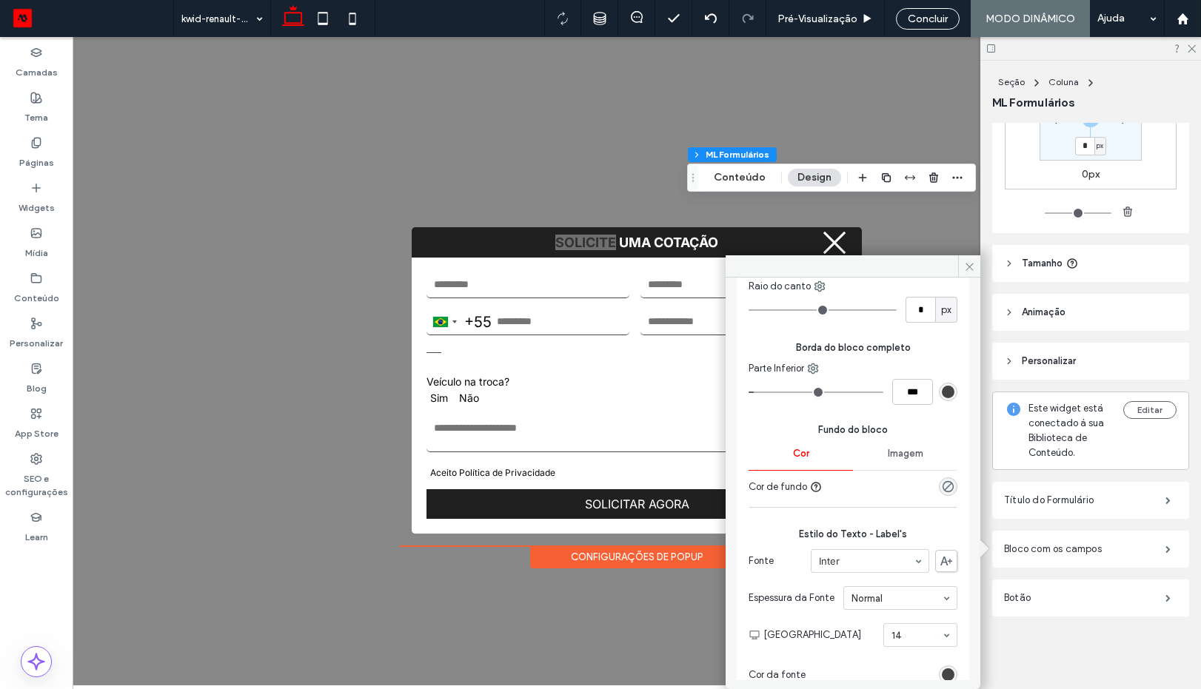
click at [735, 395] on div "Bloco com os campos Cantos Arredondados Raio do canto * px Borda do bloco compl…" at bounding box center [853, 479] width 255 height 403
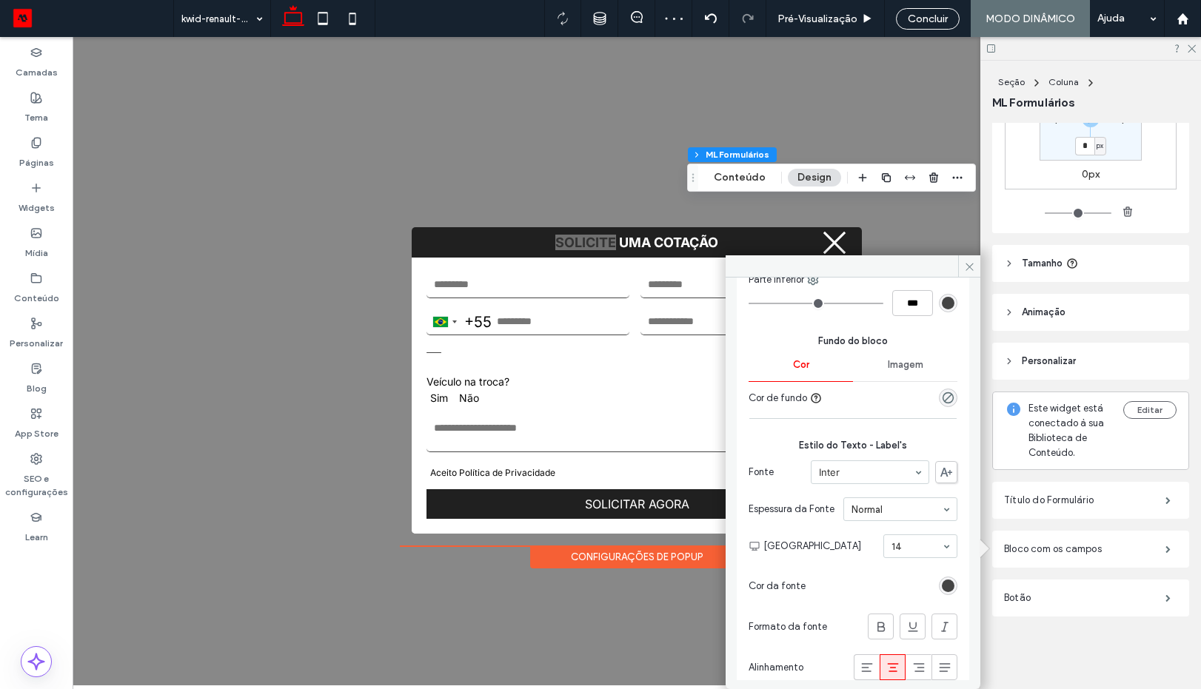
scroll to position [0, 0]
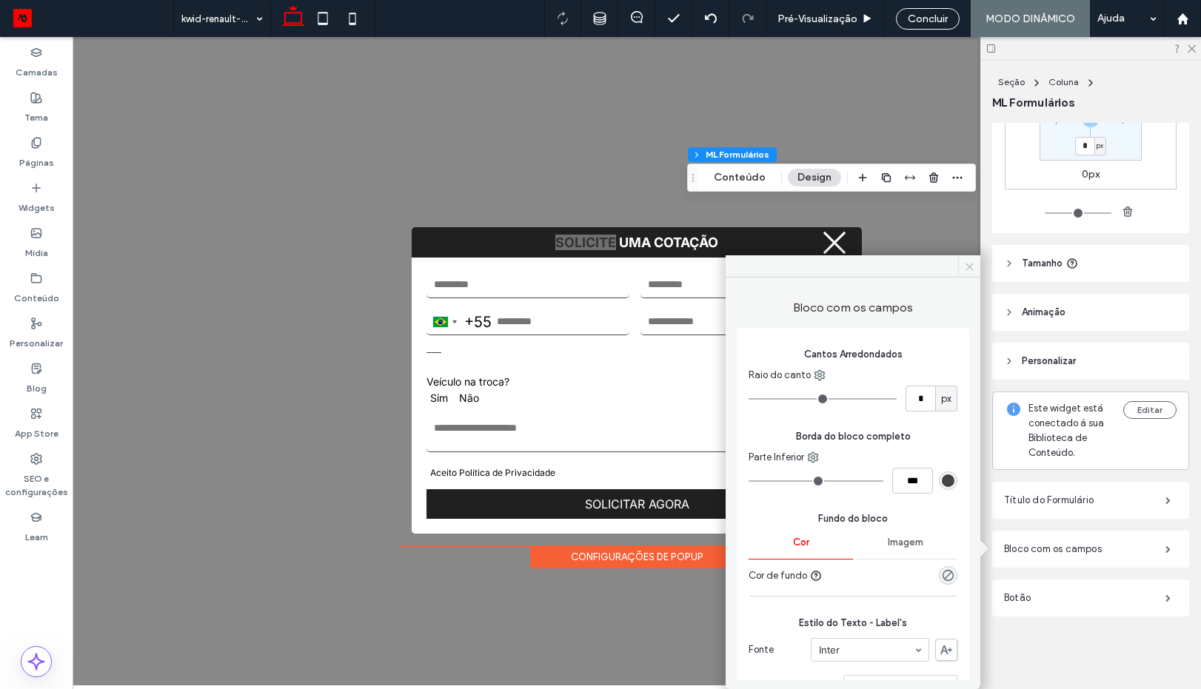
click at [968, 269] on use at bounding box center [969, 266] width 7 height 7
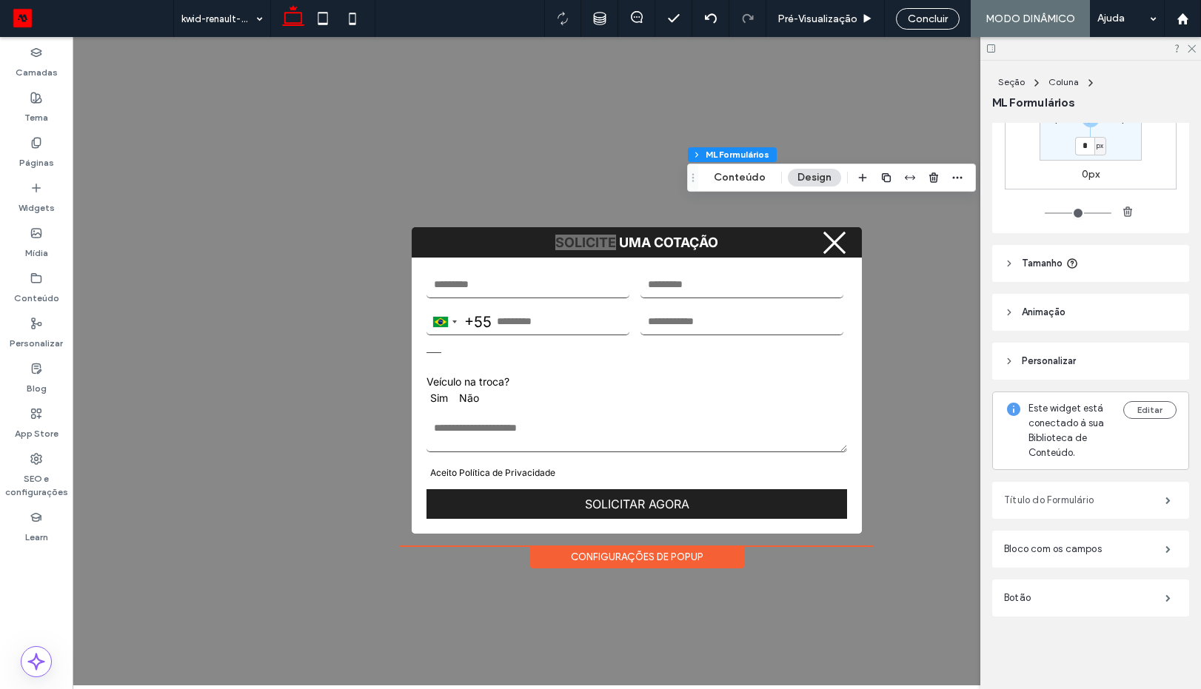
click at [1038, 501] on label "Título do Formulário" at bounding box center [1084, 501] width 161 height 30
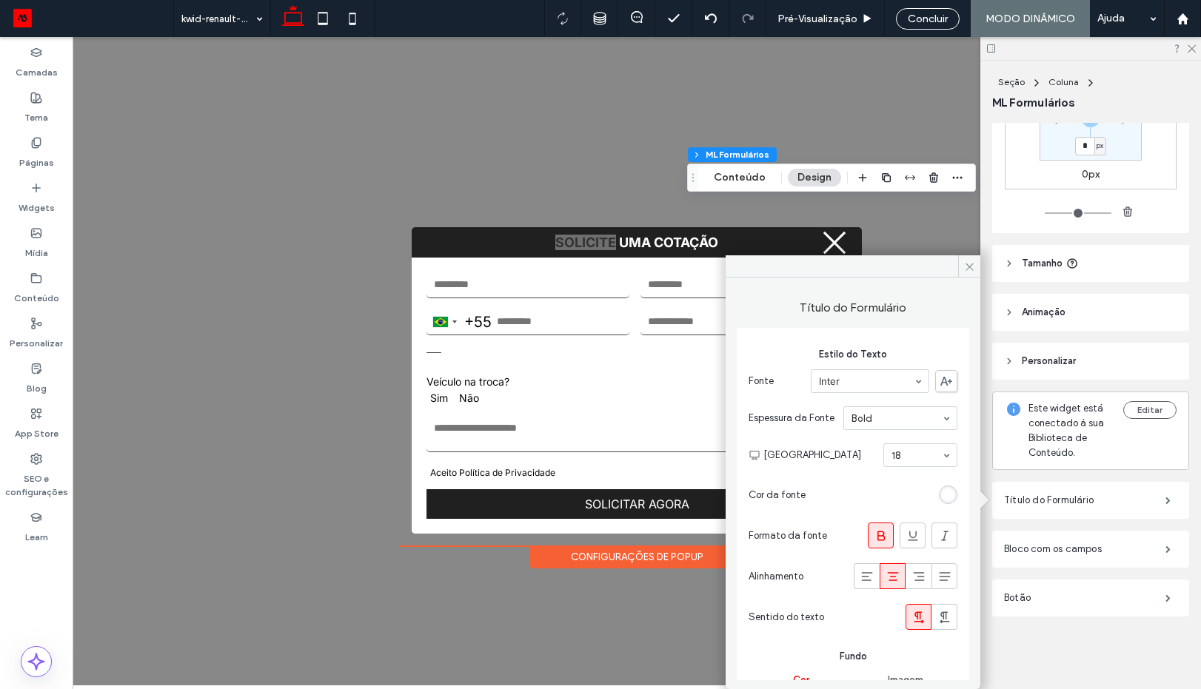
click at [1098, 530] on div "Título do Formulário Bloco com os campos Botão" at bounding box center [1090, 547] width 197 height 154
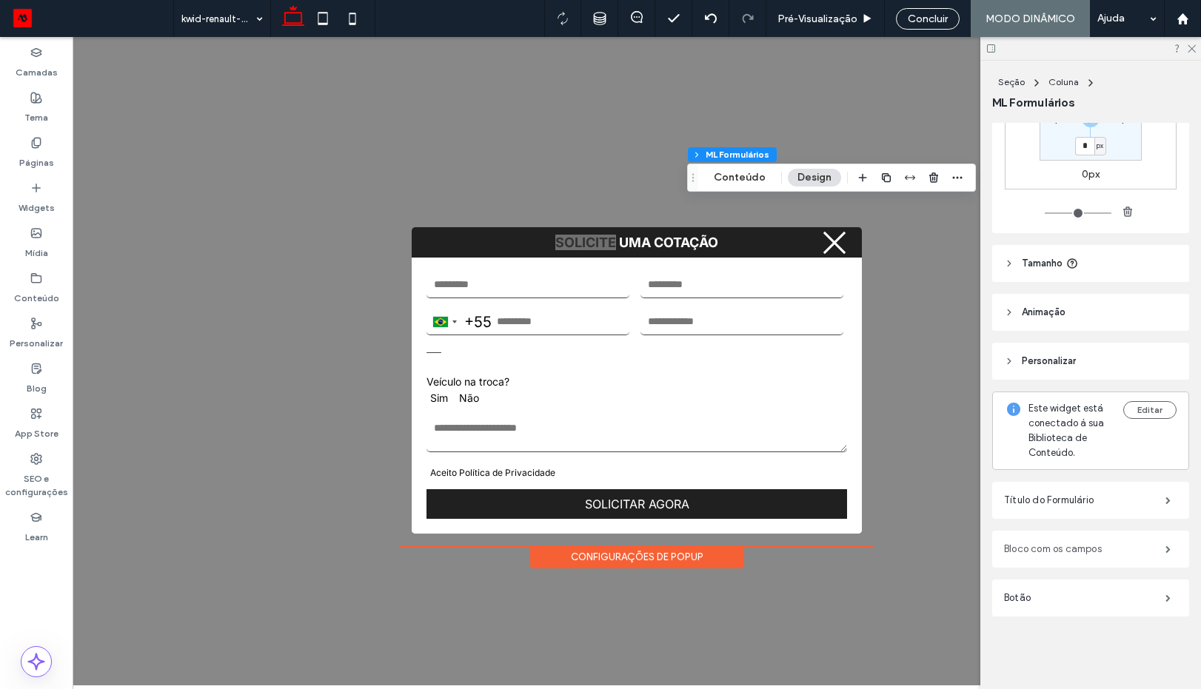
click at [1097, 550] on label "Bloco com os campos" at bounding box center [1084, 550] width 161 height 30
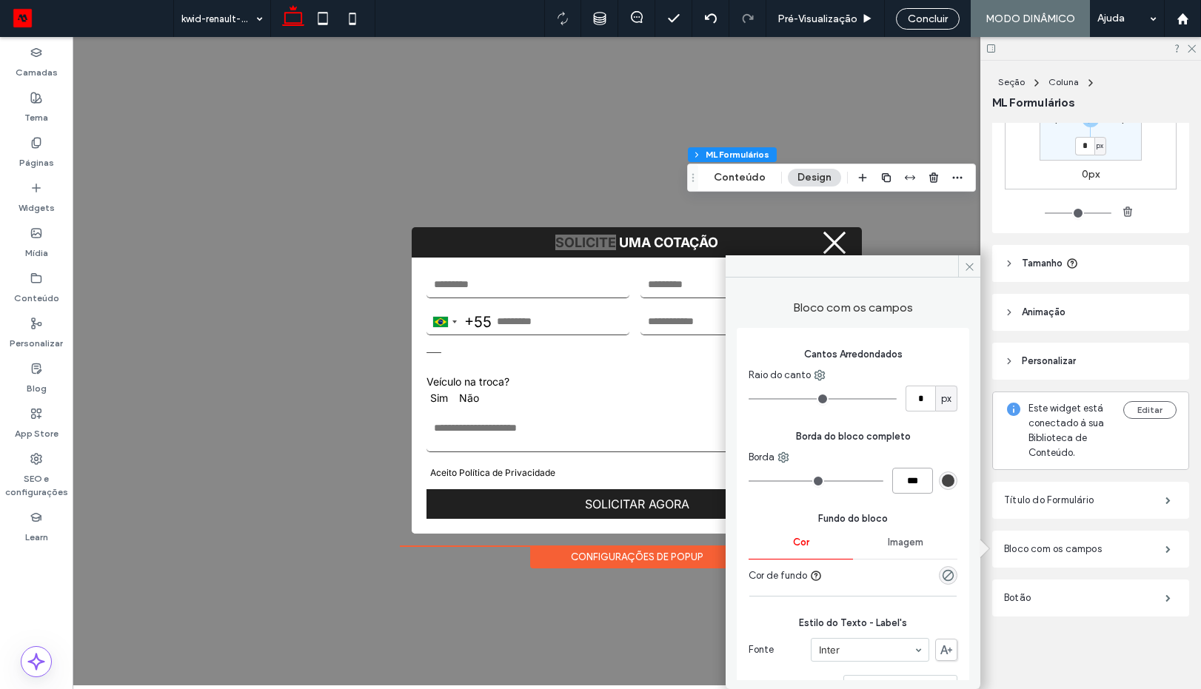
click at [898, 487] on input "***" at bounding box center [912, 481] width 41 height 26
type input "*"
type input "***"
click at [966, 272] on icon at bounding box center [969, 266] width 11 height 11
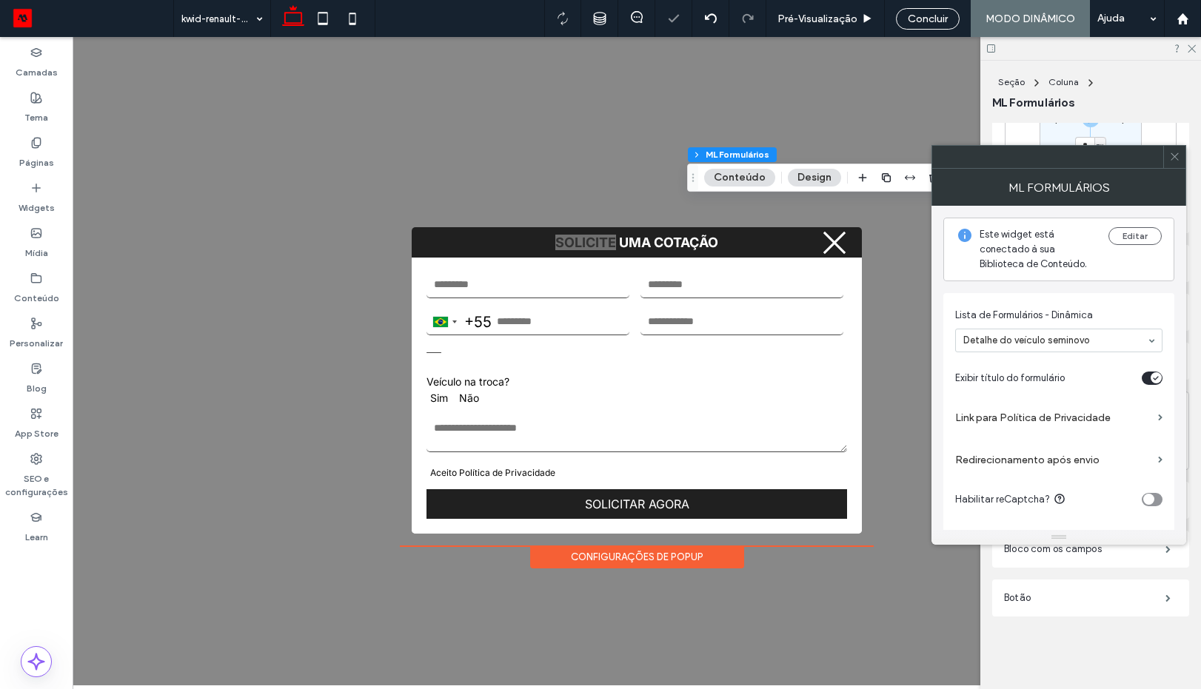
click at [1172, 164] on span at bounding box center [1174, 157] width 11 height 22
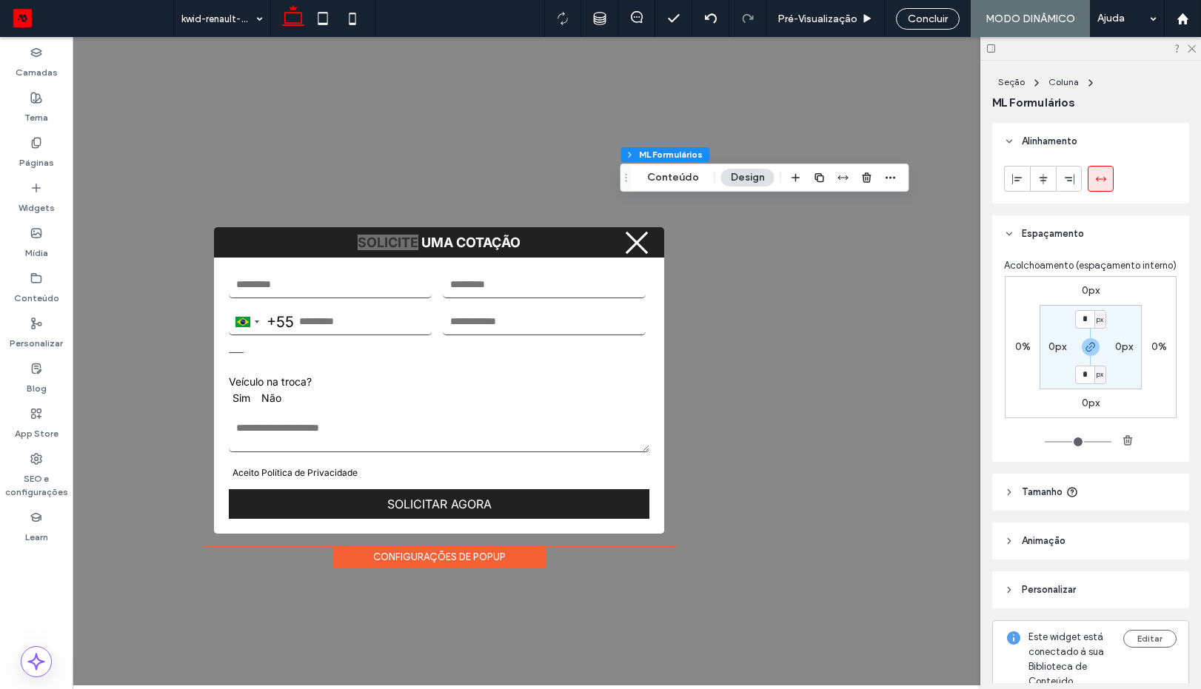
scroll to position [244, 0]
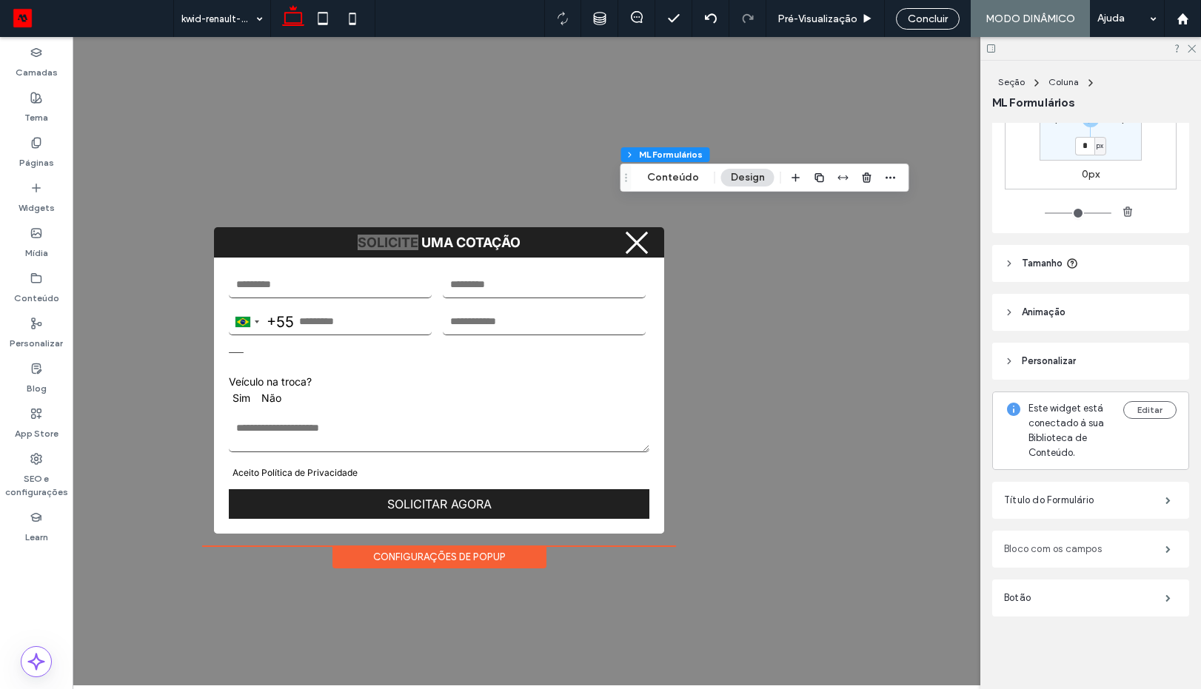
click at [1066, 549] on label "Bloco com os campos" at bounding box center [1084, 550] width 161 height 30
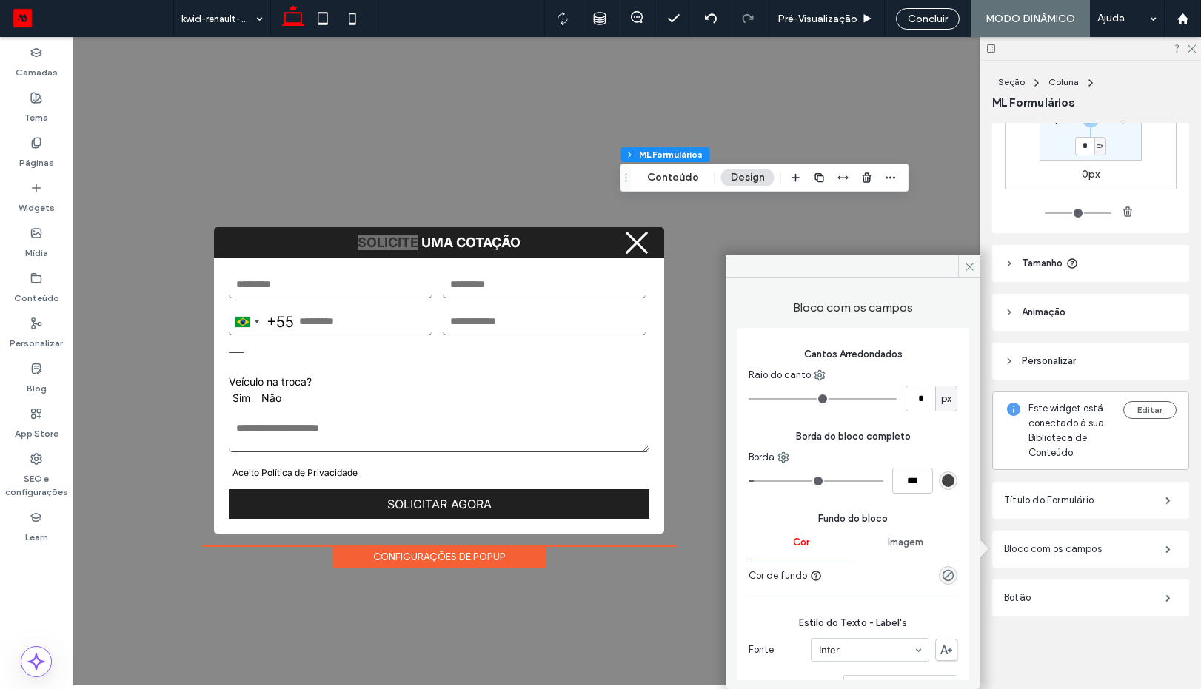
type input "*"
type input "***"
drag, startPoint x: 756, startPoint y: 479, endPoint x: 722, endPoint y: 485, distance: 34.6
type input "*"
click at [749, 482] on input "range" at bounding box center [816, 481] width 135 height 1
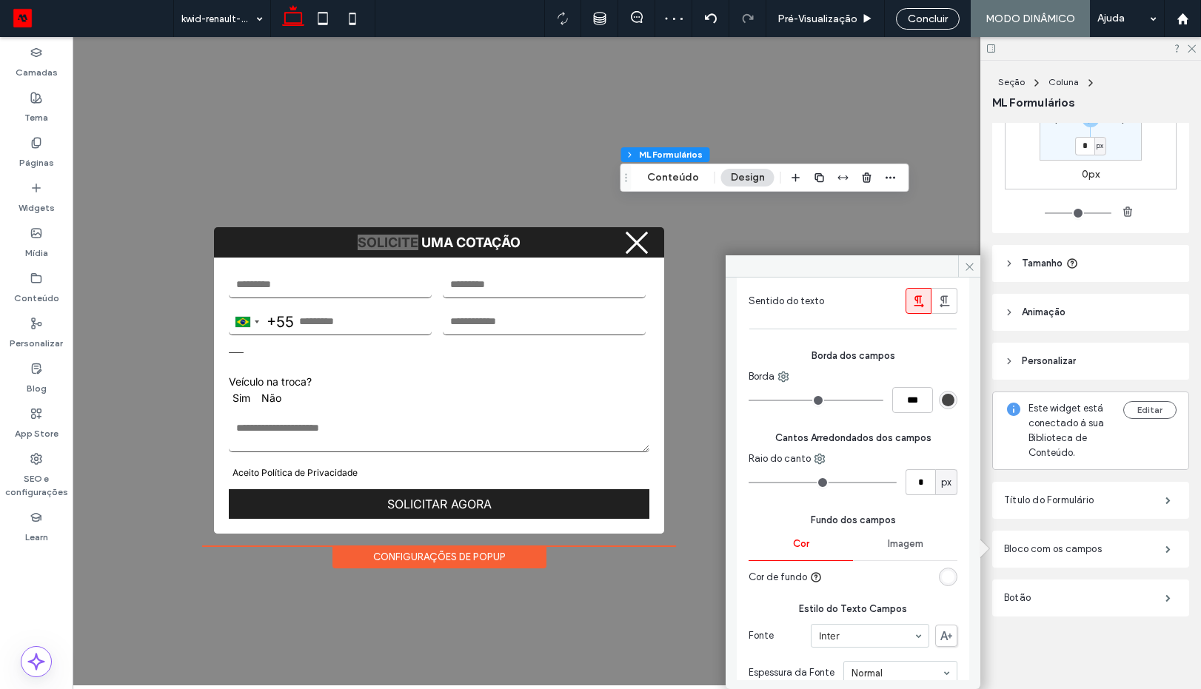
scroll to position [889, 0]
click at [906, 402] on input "***" at bounding box center [912, 399] width 41 height 26
type input "*"
type input "***"
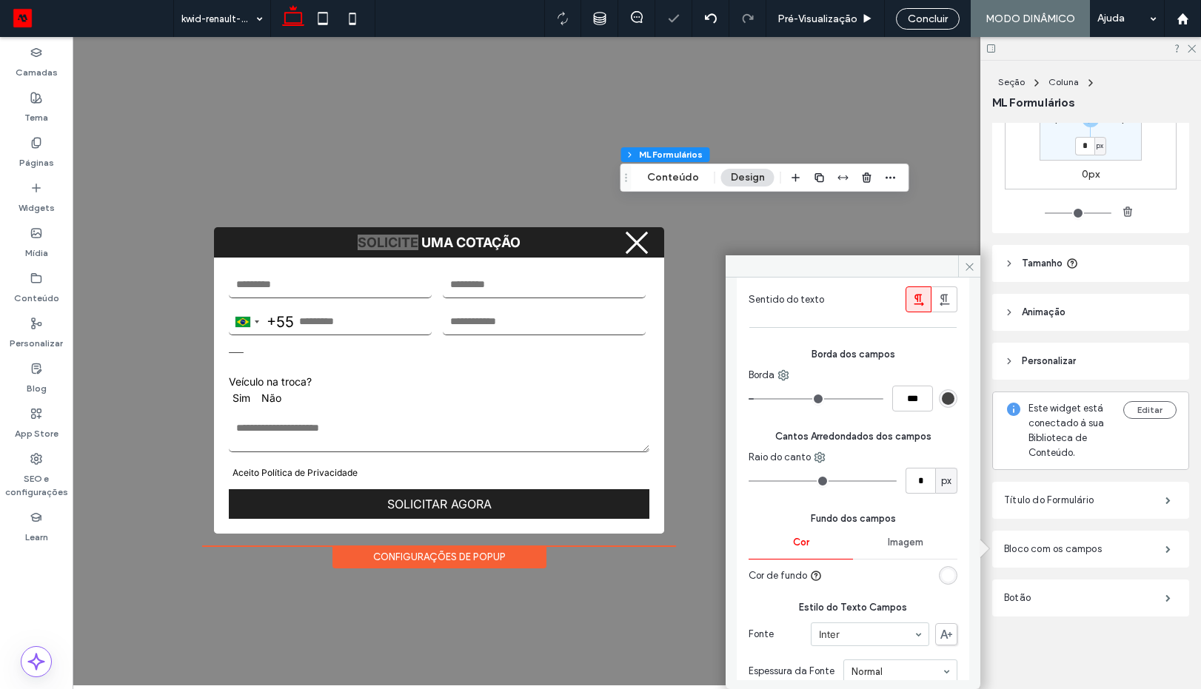
type input "*"
type input "***"
type input "*"
click at [749, 400] on input "range" at bounding box center [816, 398] width 135 height 1
click at [780, 375] on use at bounding box center [784, 376] width 10 height 10
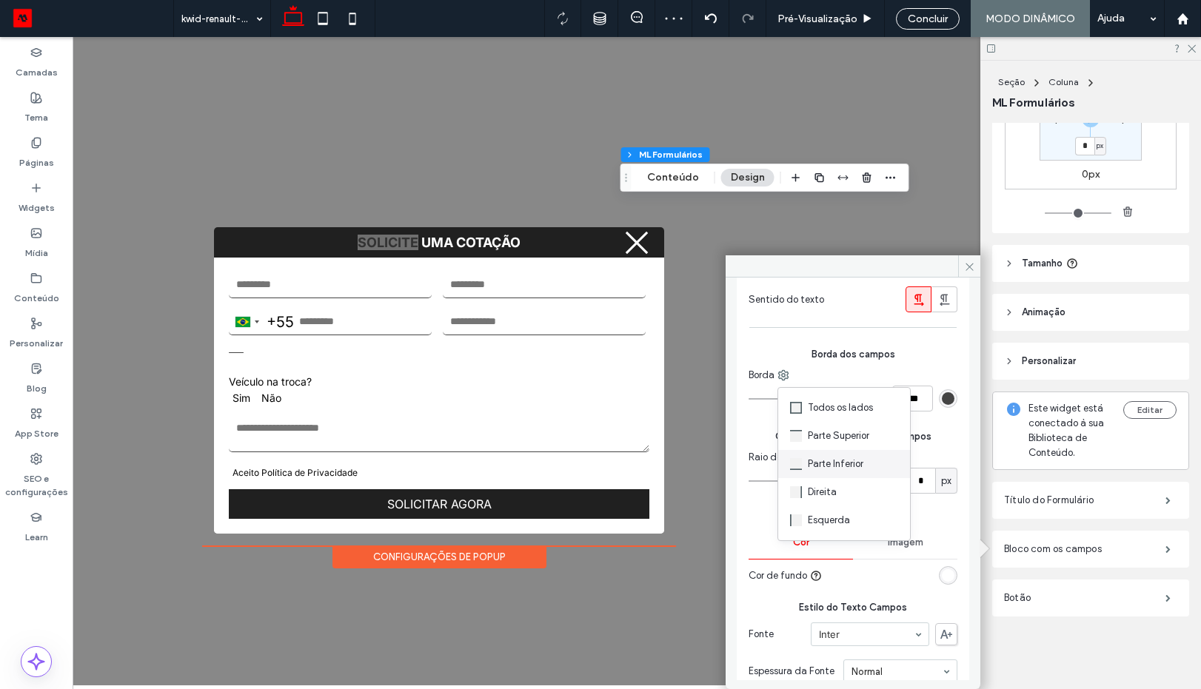
click at [818, 467] on span "Parte Inferior" at bounding box center [836, 464] width 56 height 15
click at [910, 405] on input "***" at bounding box center [912, 399] width 41 height 26
type input "*"
type input "***"
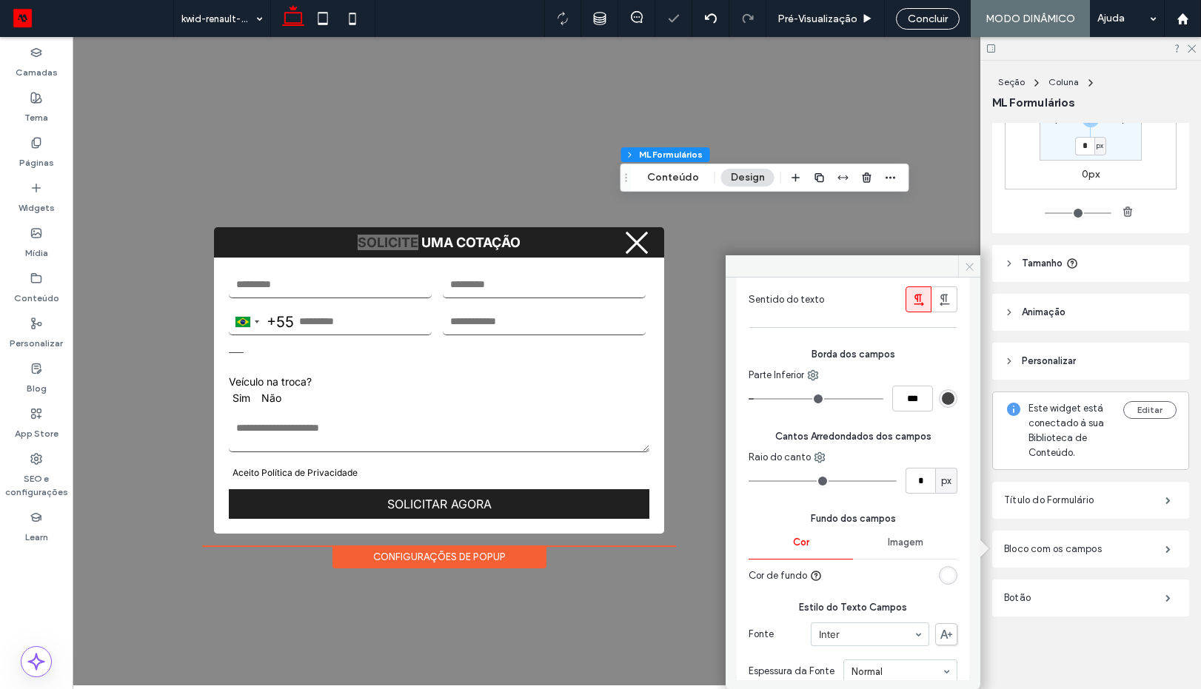
click at [969, 267] on use at bounding box center [969, 266] width 7 height 7
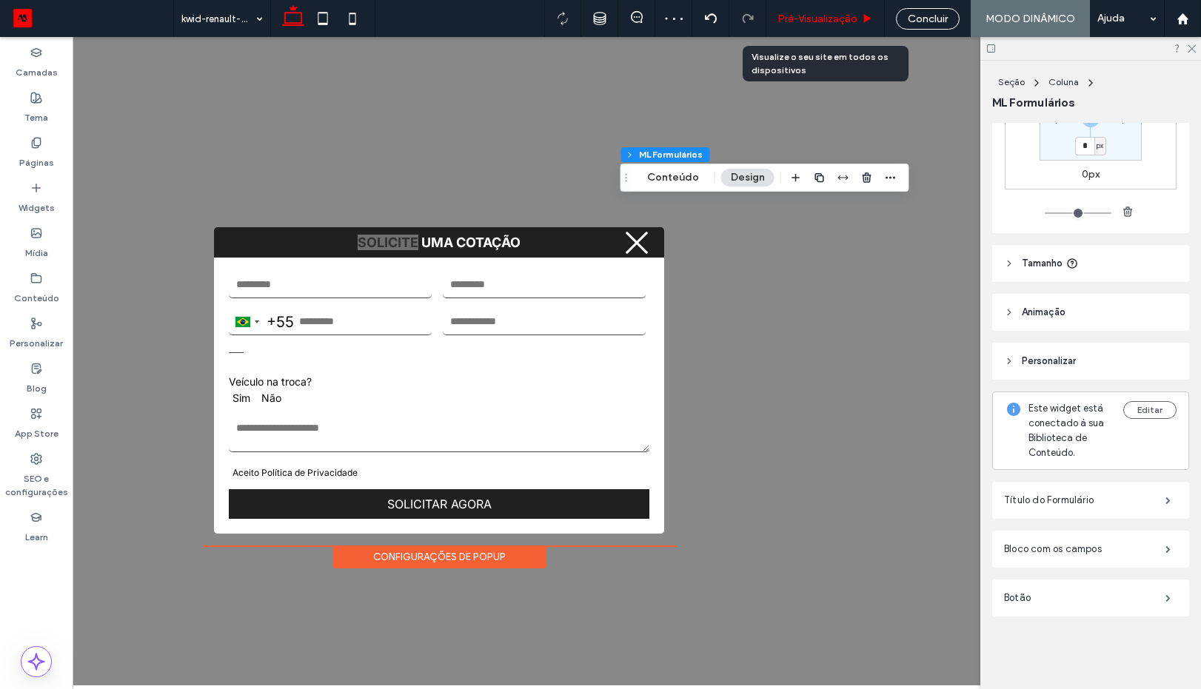
click at [820, 21] on span "Pré-Visualizaçāo" at bounding box center [818, 19] width 80 height 13
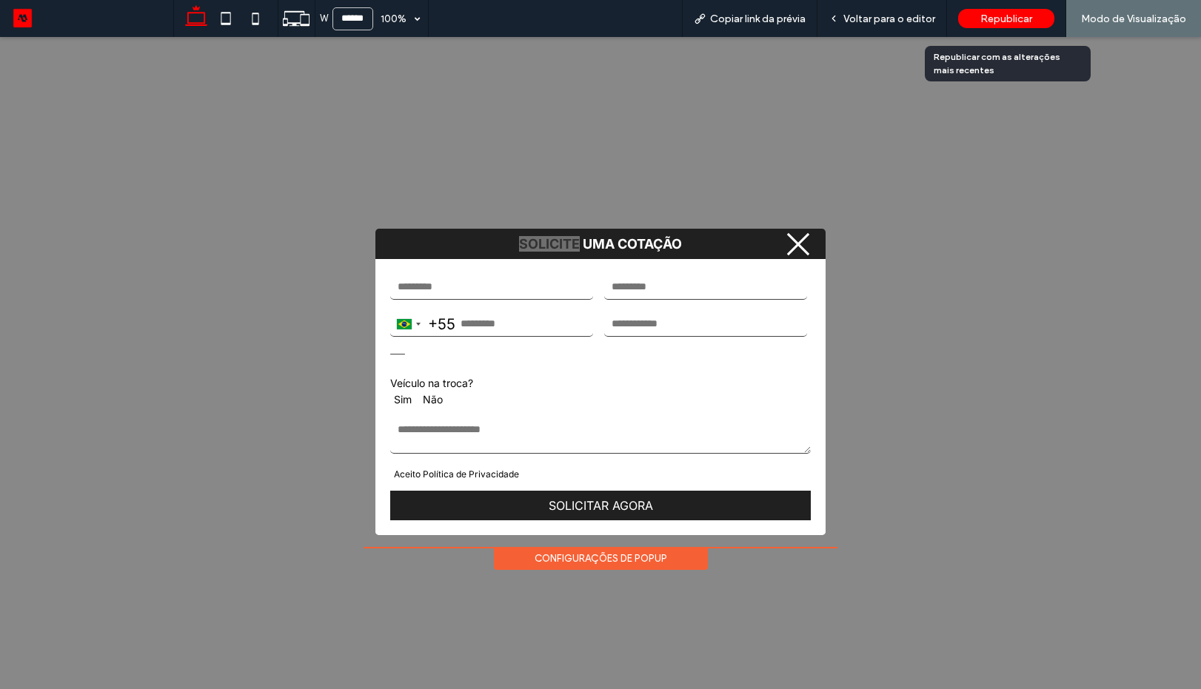
click at [972, 27] on div "Republicar" at bounding box center [1006, 18] width 96 height 19
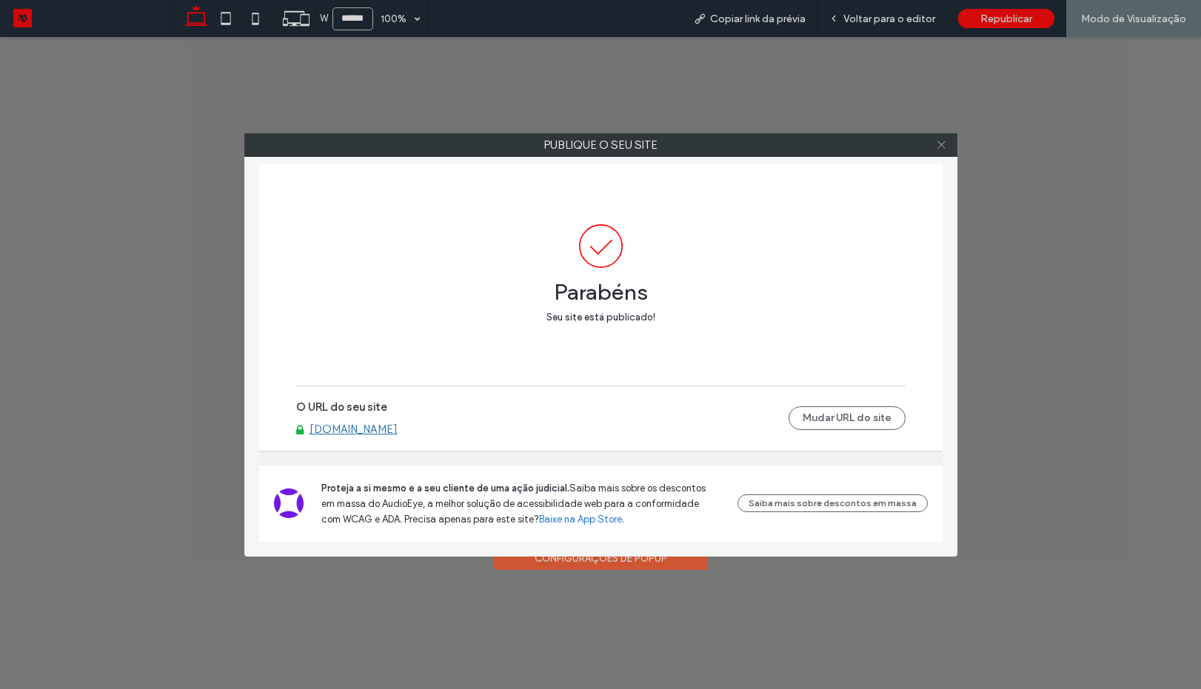
click at [941, 143] on icon at bounding box center [941, 144] width 11 height 11
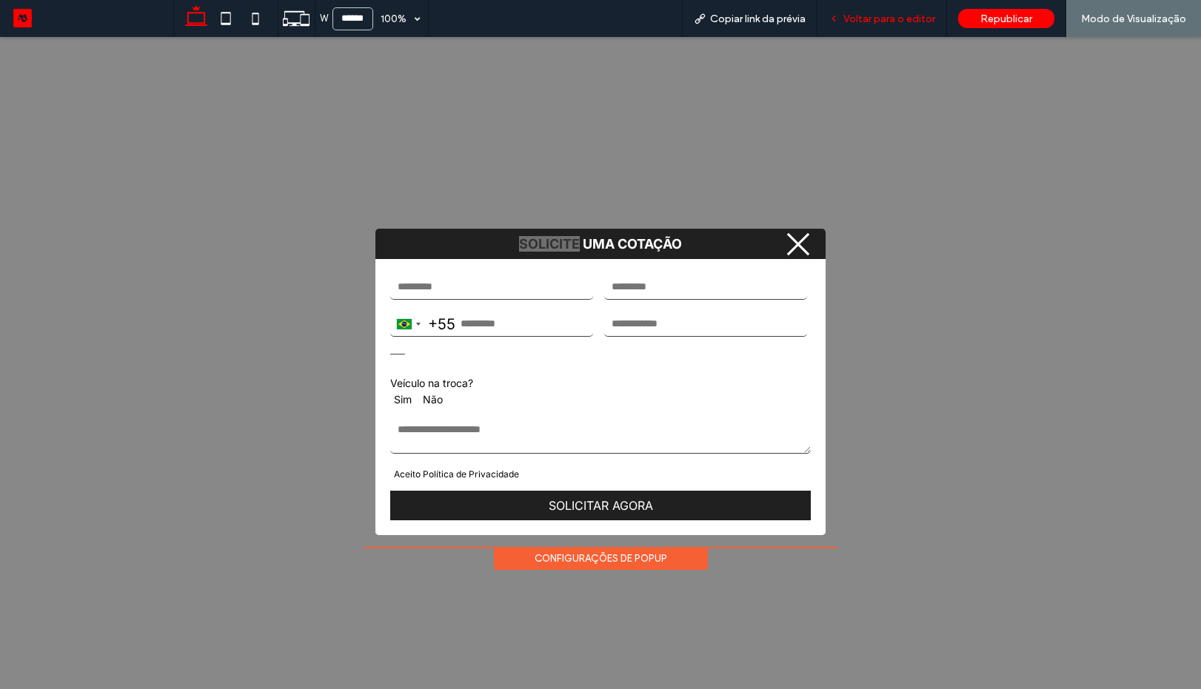
click at [851, 17] on span "Voltar para o editor" at bounding box center [890, 19] width 92 height 13
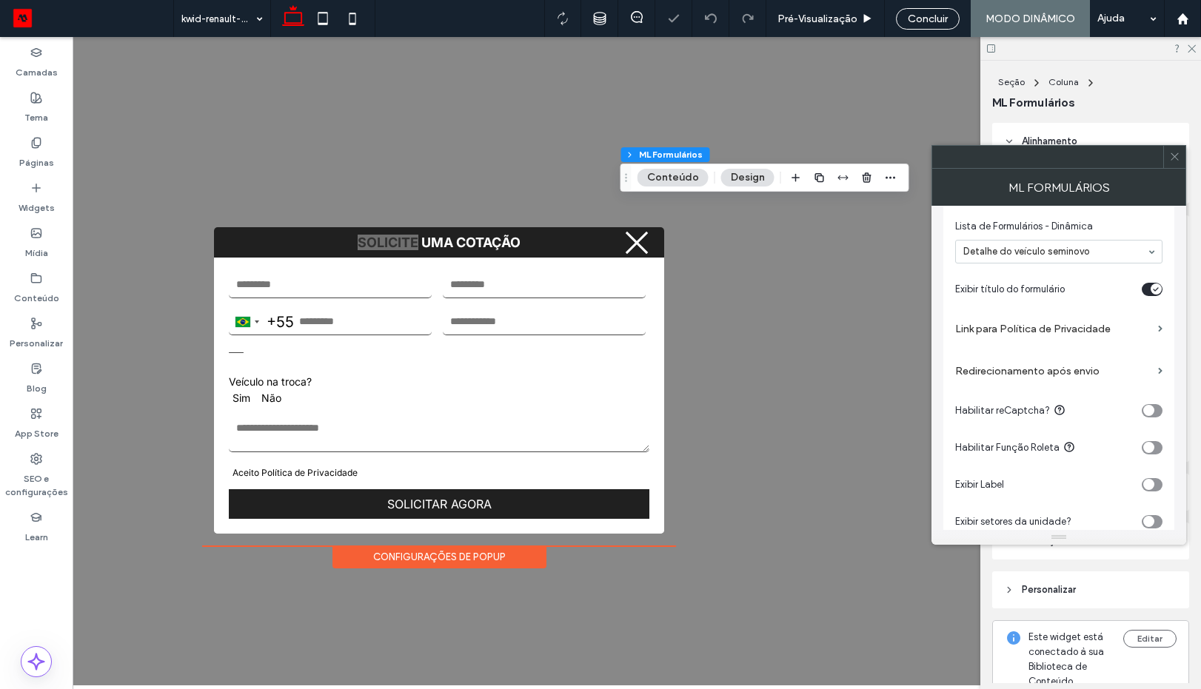
scroll to position [178, 0]
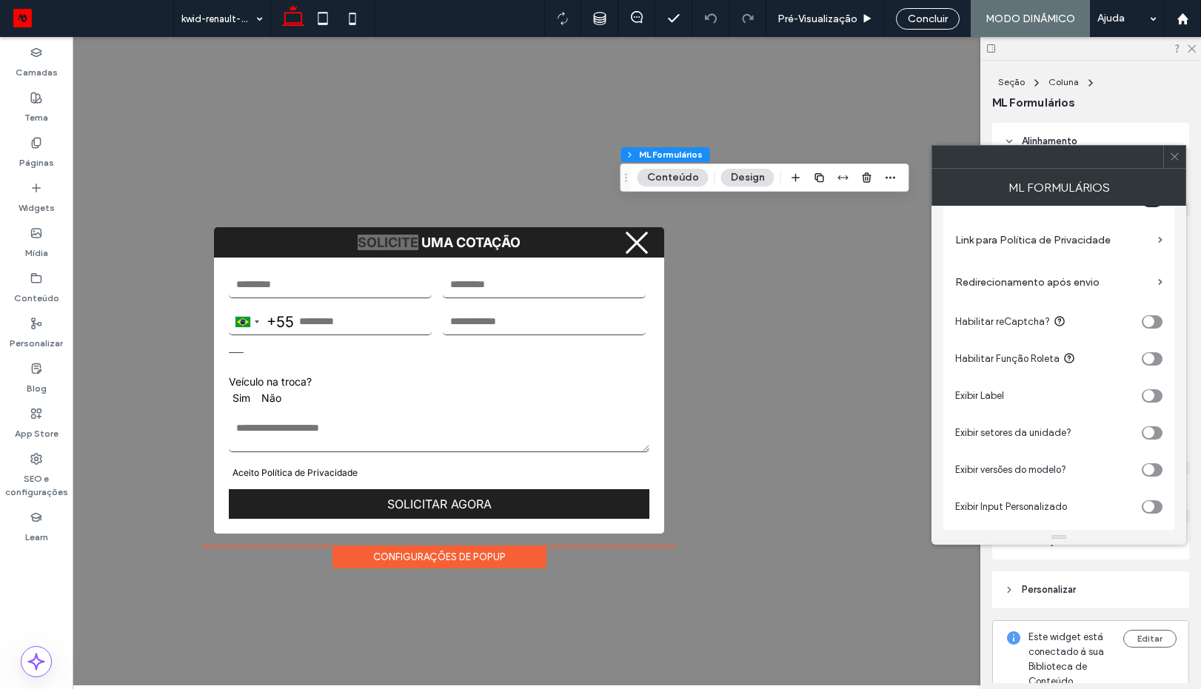
click at [1156, 398] on div "toggle" at bounding box center [1152, 396] width 21 height 13
click at [1149, 390] on div "toggle" at bounding box center [1148, 395] width 11 height 11
click at [1169, 158] on icon at bounding box center [1174, 156] width 11 height 11
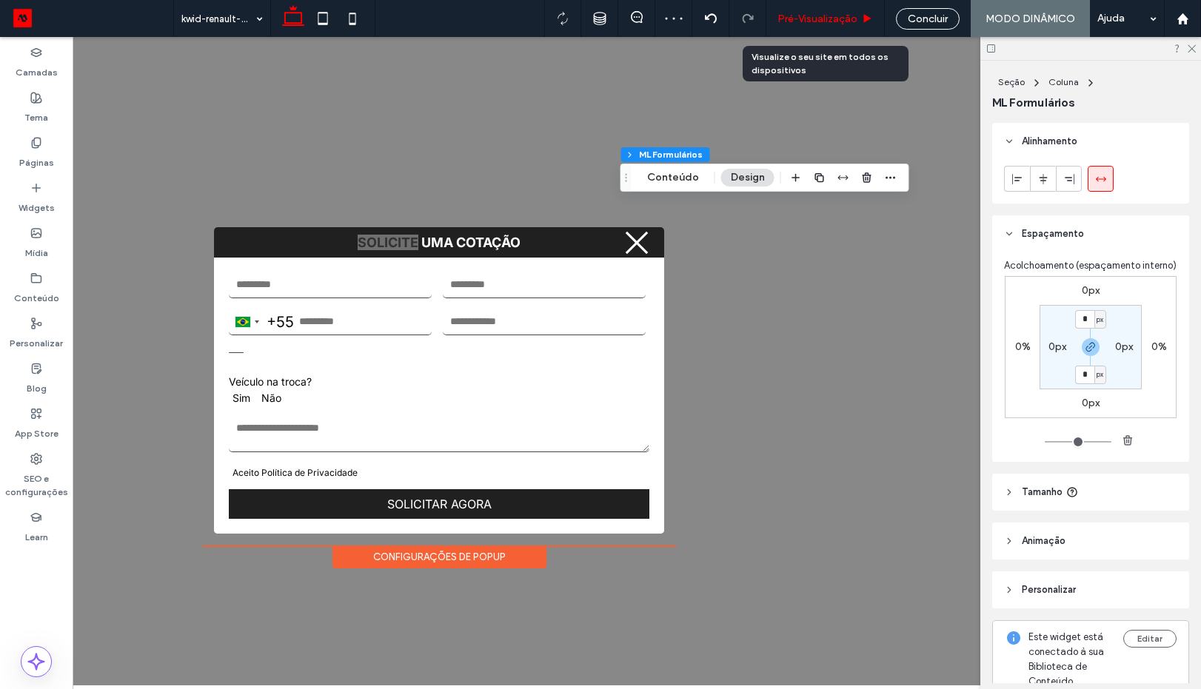
click at [826, 14] on span "Pré-Visualizaçāo" at bounding box center [818, 19] width 80 height 13
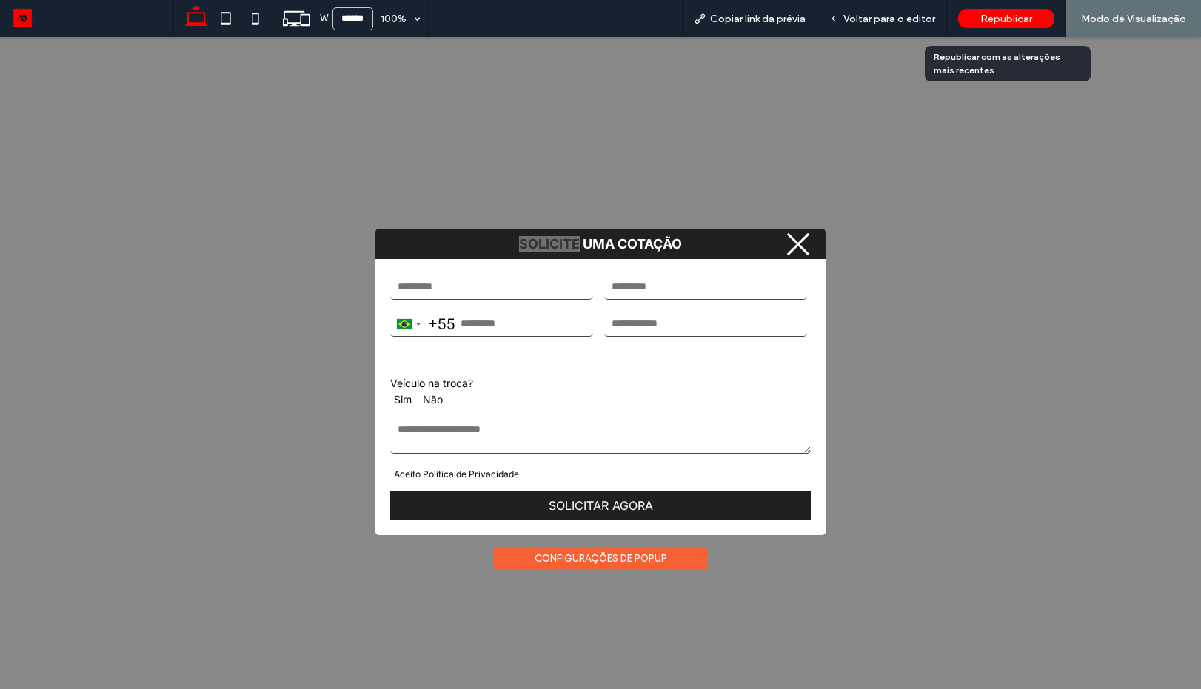
click at [1026, 20] on span "Republicar" at bounding box center [1007, 19] width 52 height 13
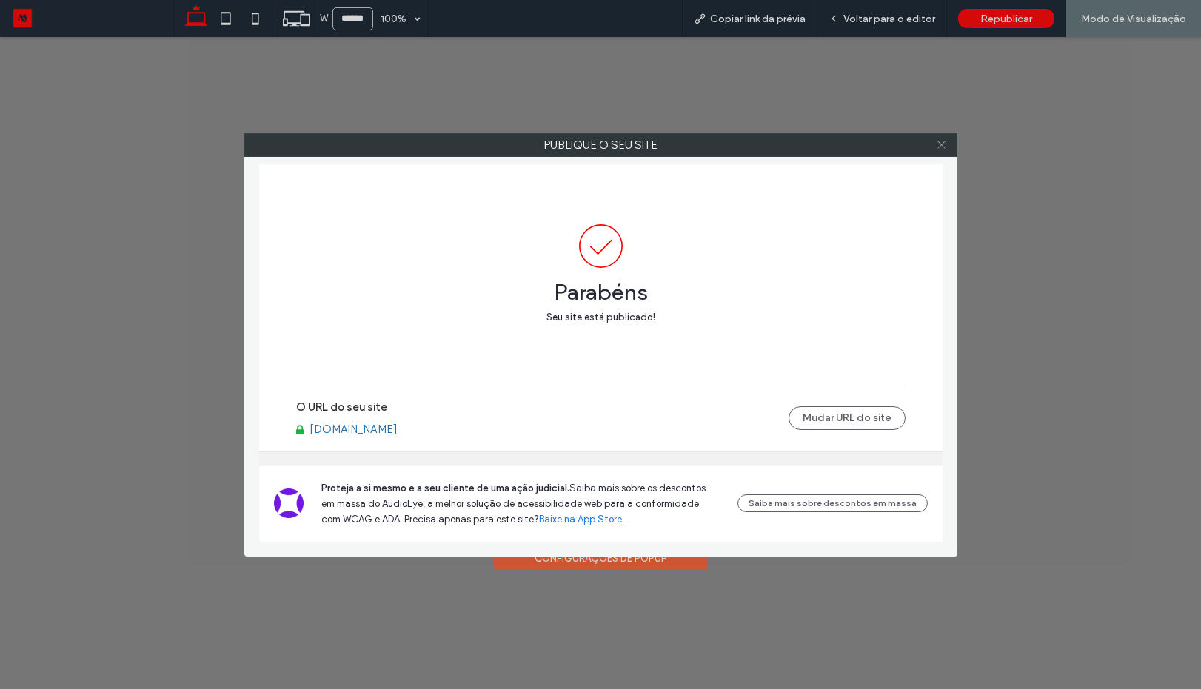
click at [940, 144] on icon at bounding box center [941, 144] width 11 height 11
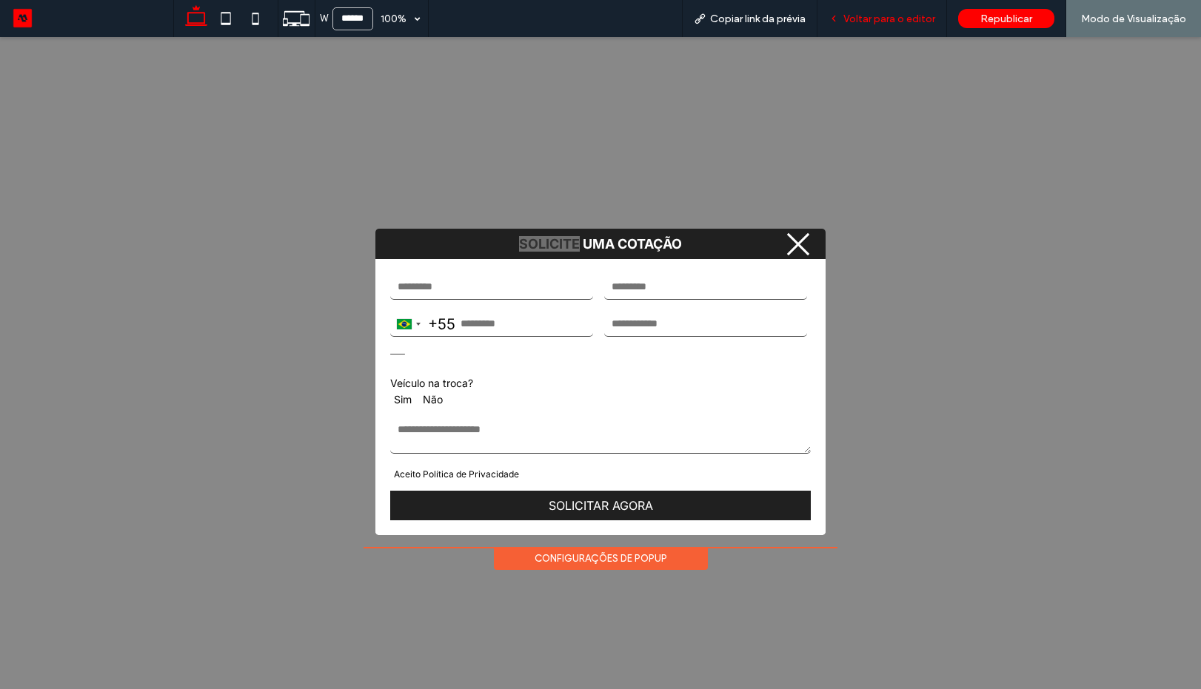
click at [891, 14] on span "Voltar para o editor" at bounding box center [890, 19] width 92 height 13
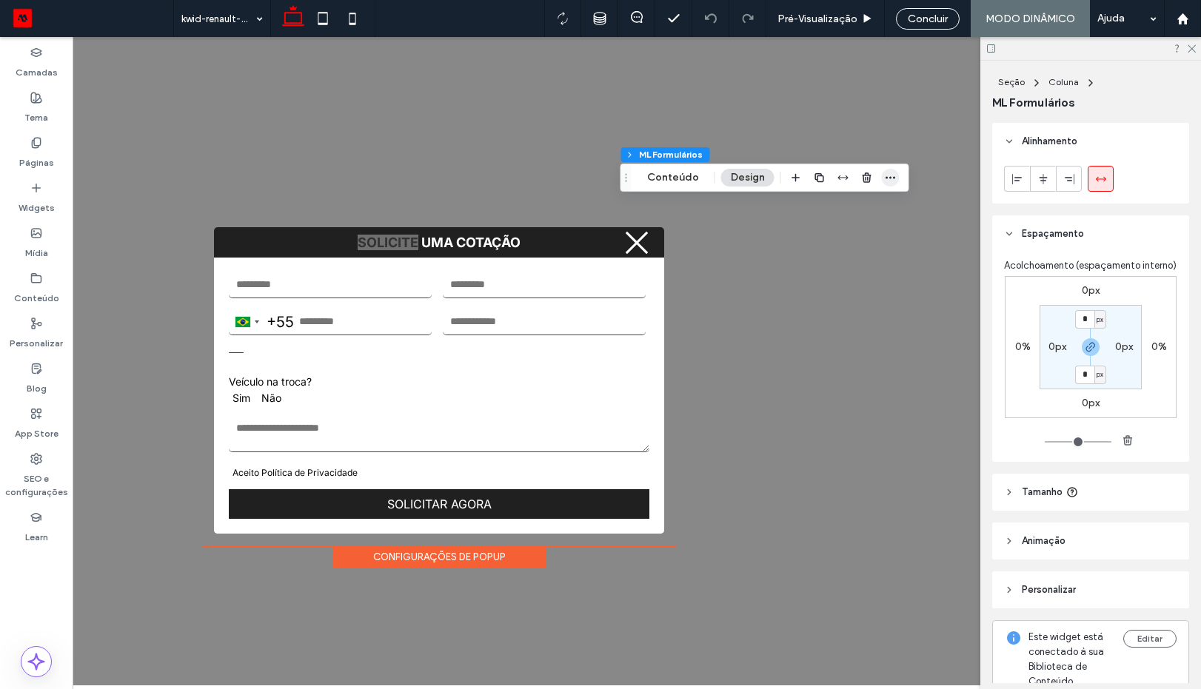
click at [882, 177] on span "button" at bounding box center [891, 178] width 18 height 18
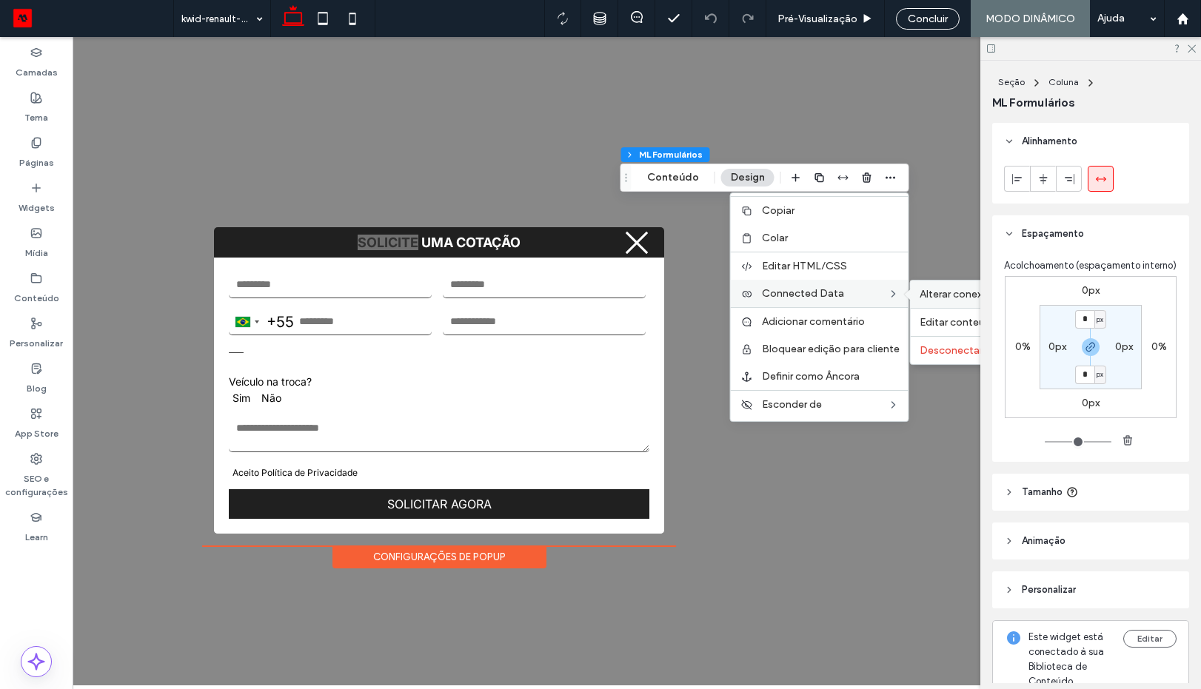
click at [937, 295] on span "Alterar conexão" at bounding box center [957, 294] width 75 height 13
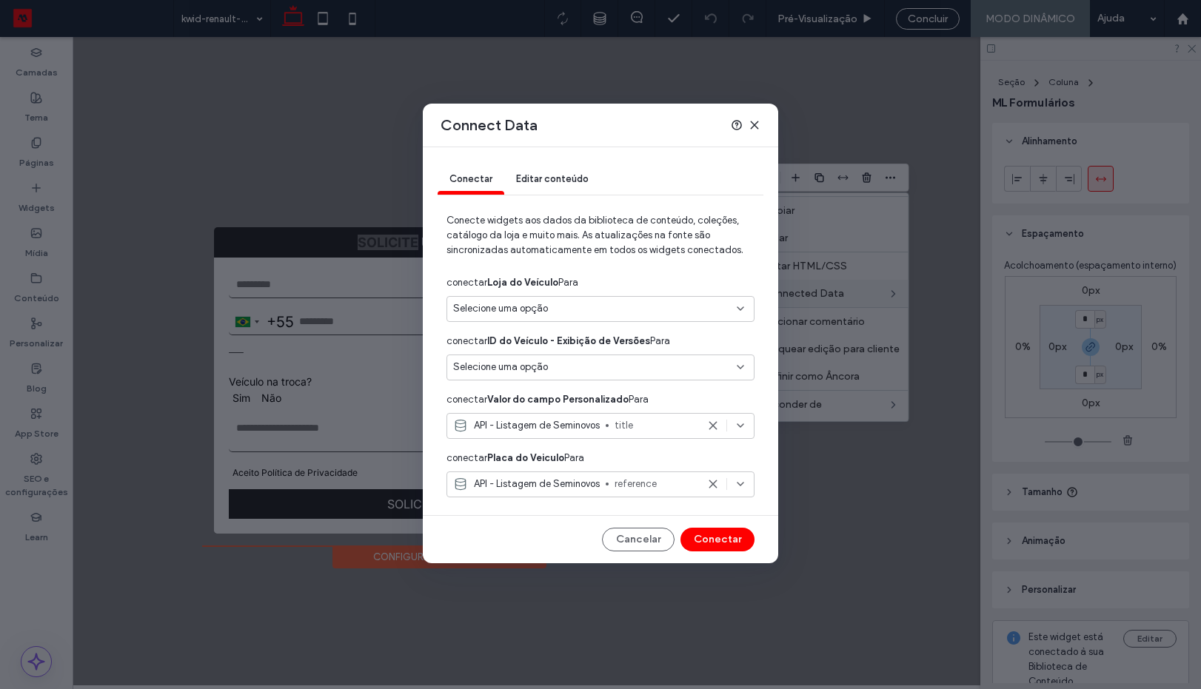
click at [712, 487] on use at bounding box center [712, 484] width 7 height 7
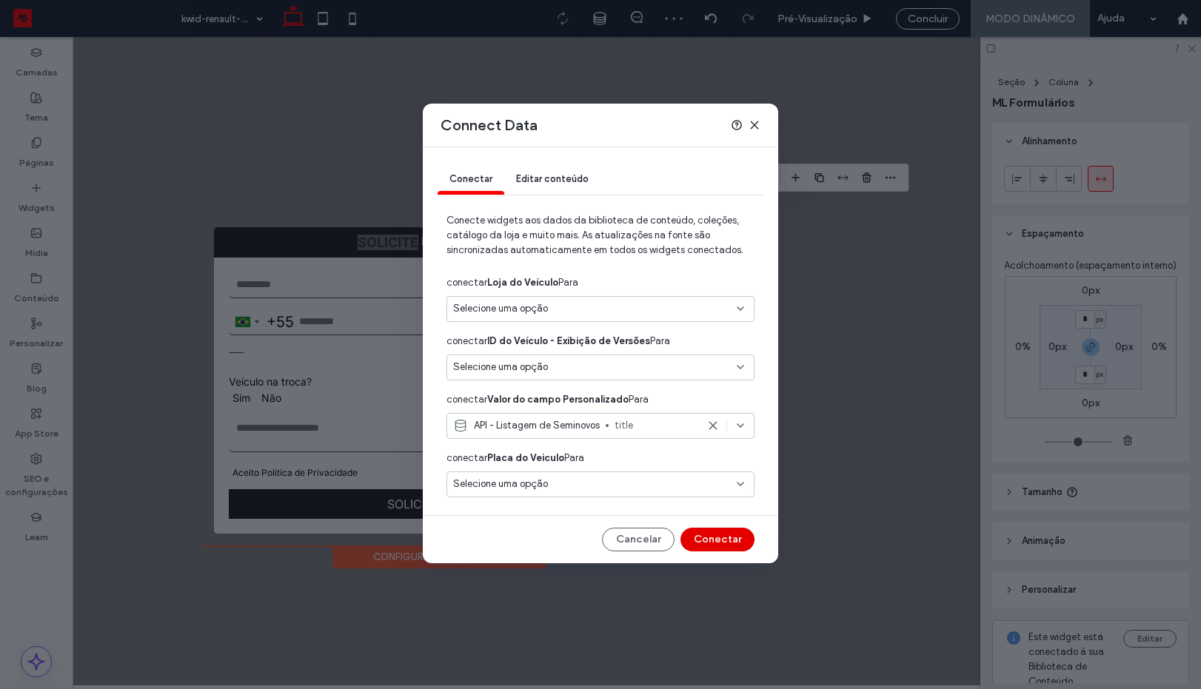
click at [719, 531] on button "Conectar" at bounding box center [718, 540] width 74 height 24
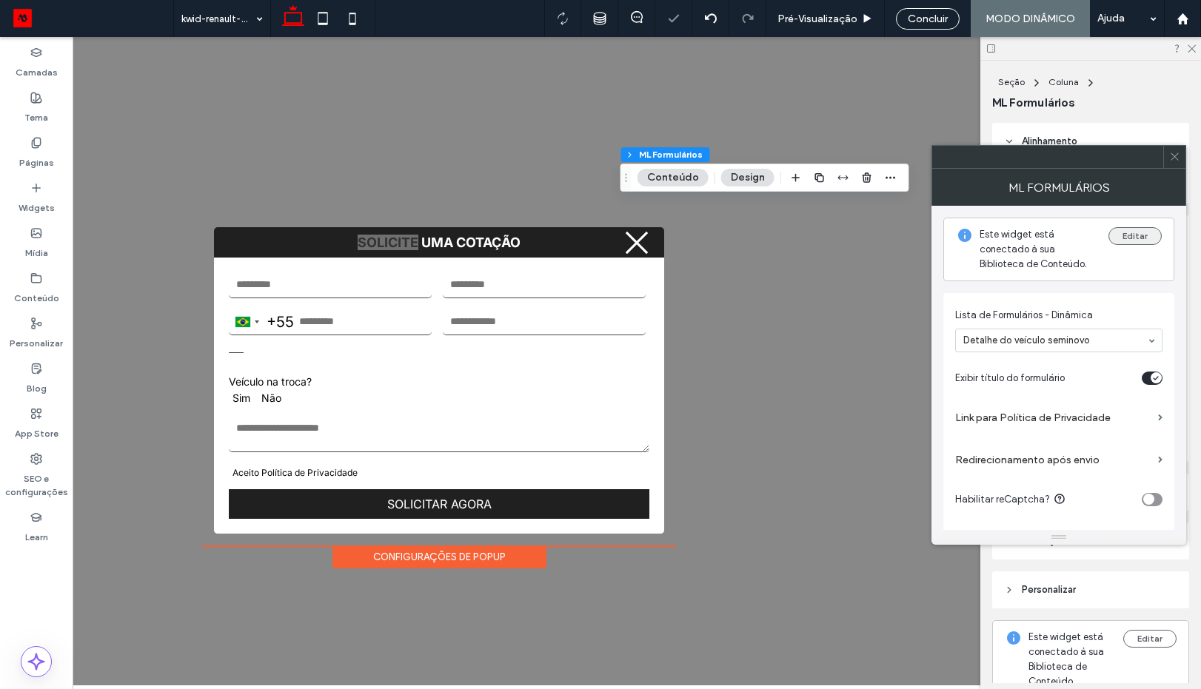
click at [1129, 235] on button "Editar" at bounding box center [1135, 236] width 53 height 18
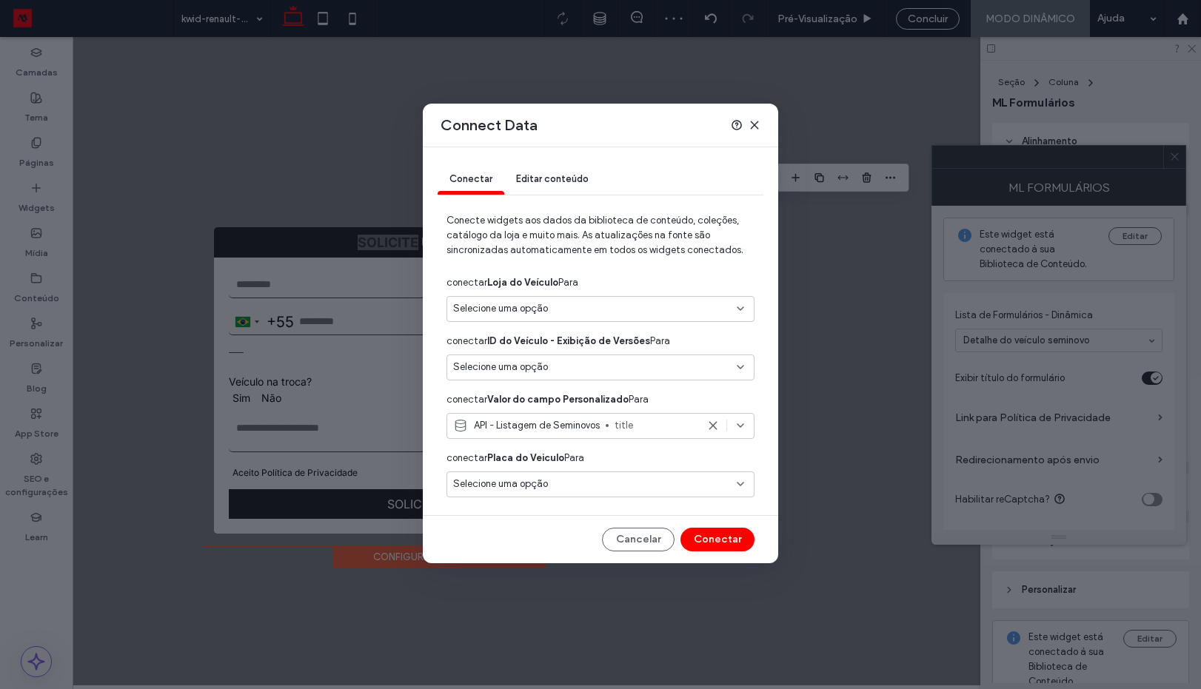
click at [586, 476] on div "Selecione uma opção" at bounding box center [601, 485] width 308 height 26
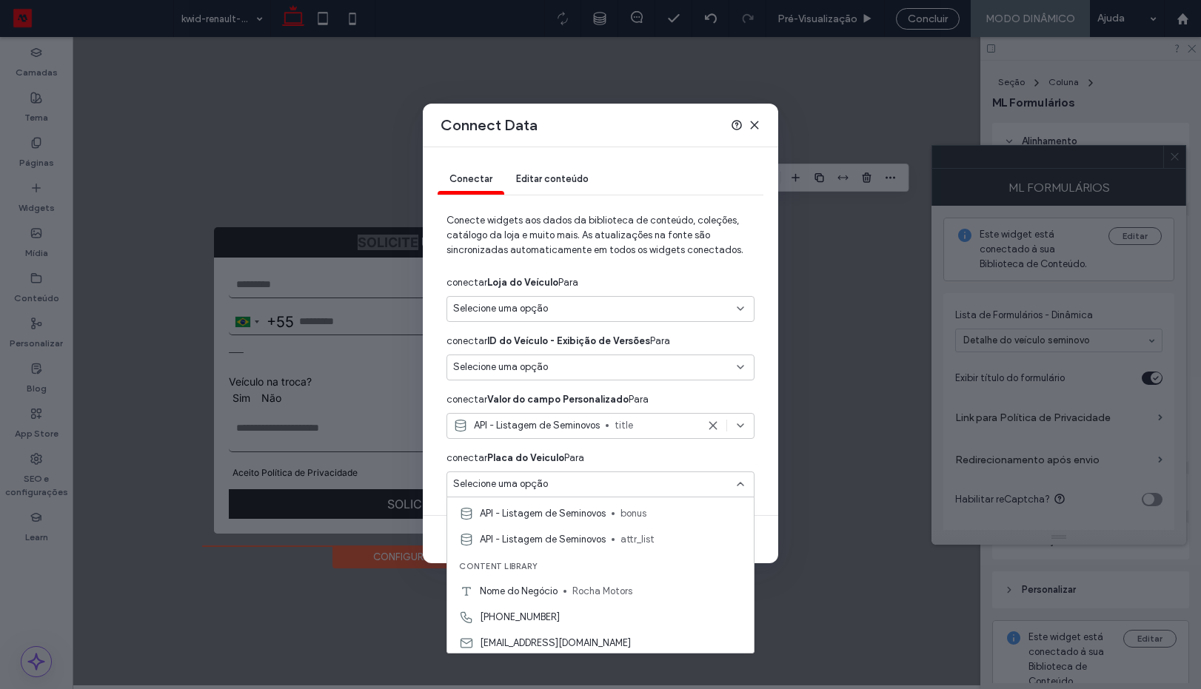
scroll to position [2125, 0]
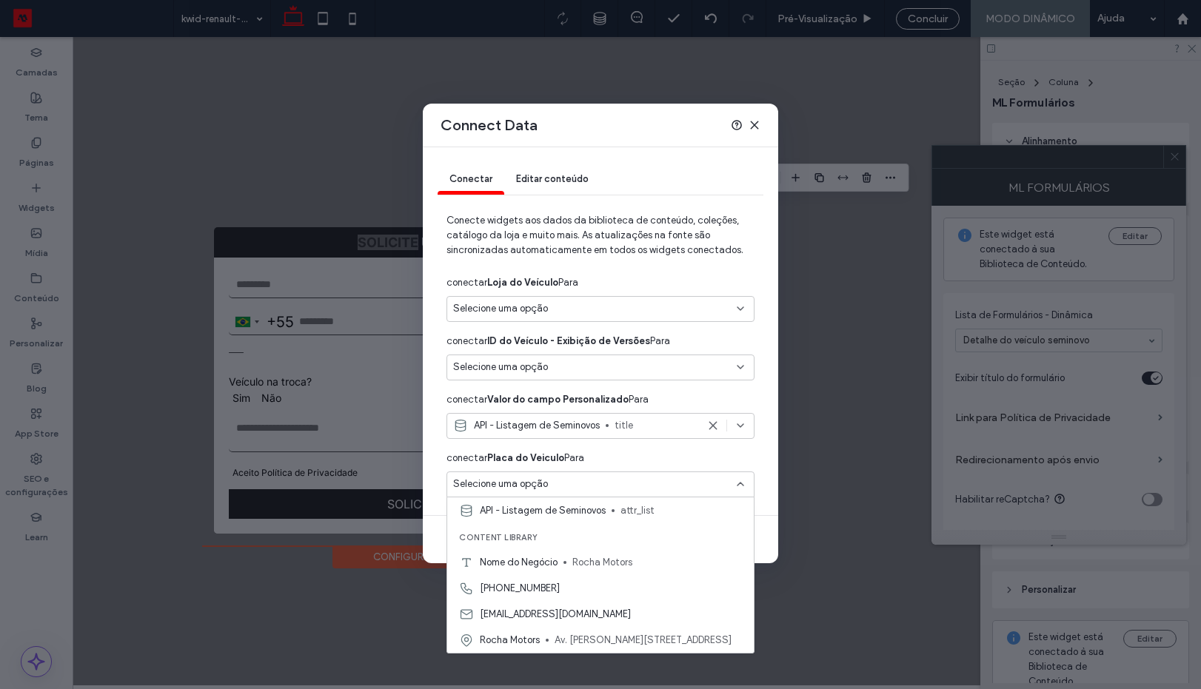
click at [758, 122] on use at bounding box center [754, 124] width 7 height 7
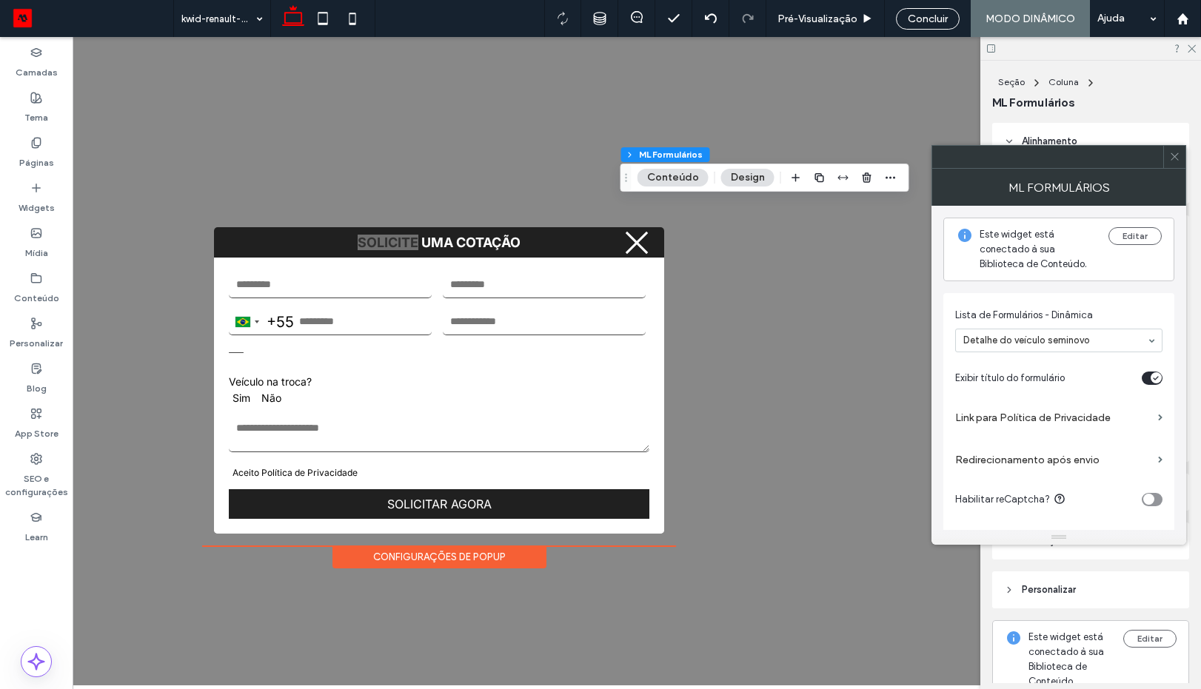
click at [1168, 156] on div at bounding box center [1174, 157] width 22 height 22
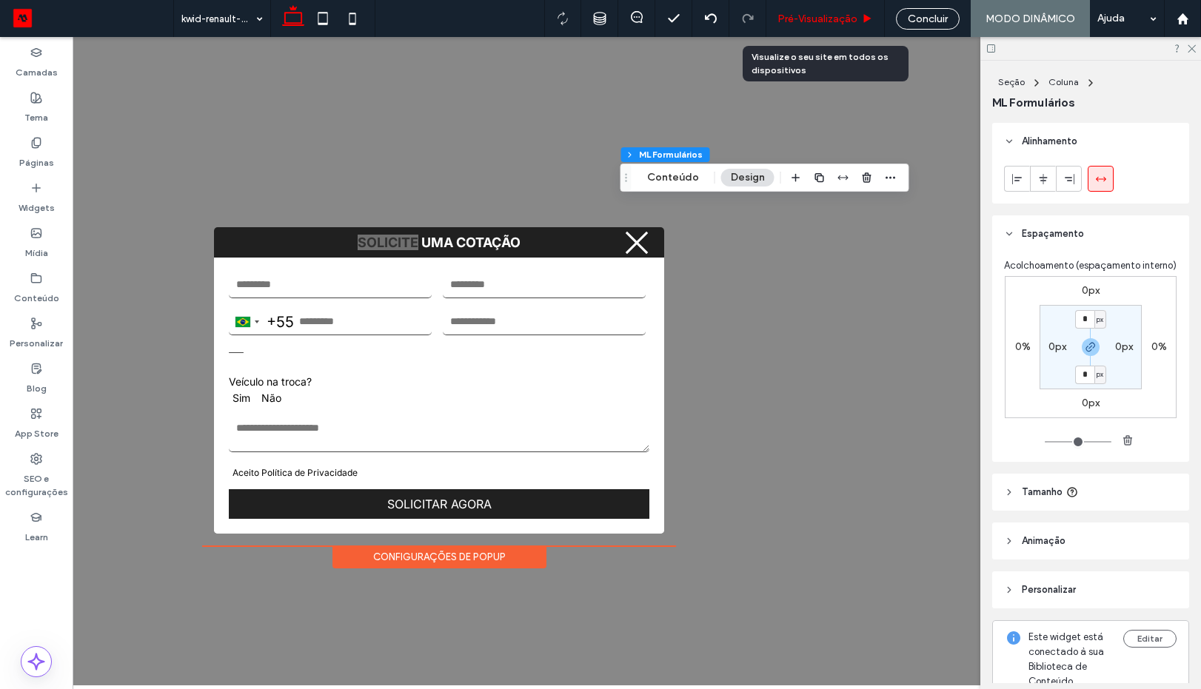
click at [824, 21] on span "Pré-Visualizaçāo" at bounding box center [818, 19] width 80 height 13
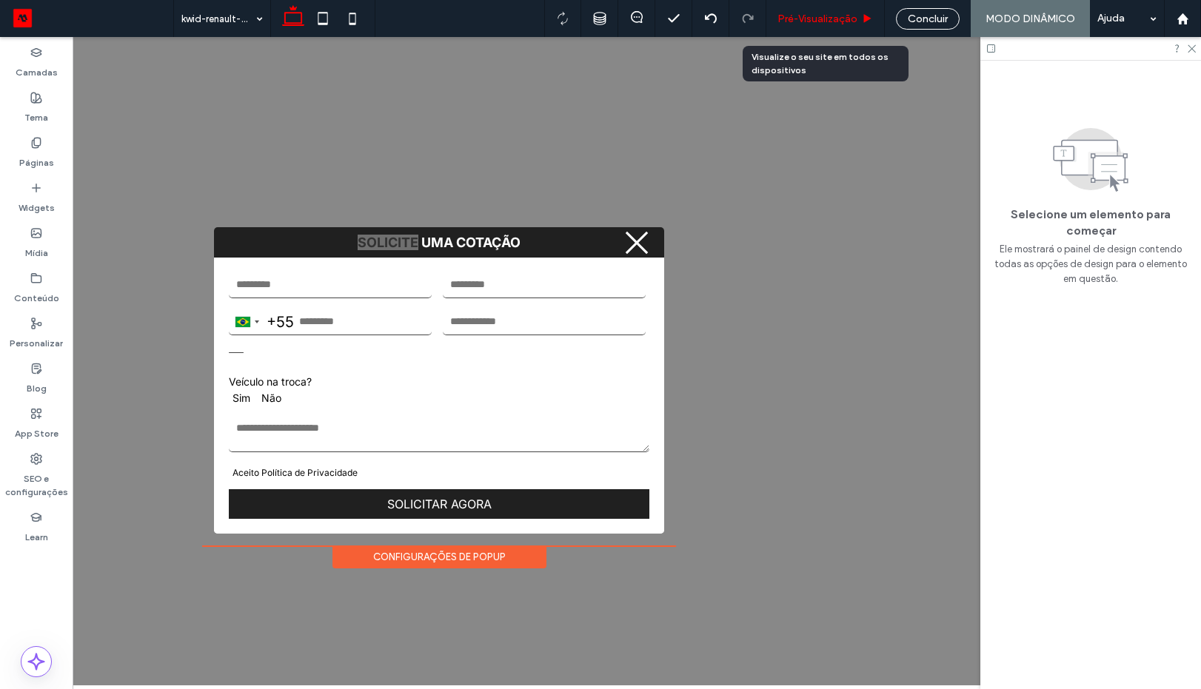
click at [809, 14] on span "Pré-Visualizaçāo" at bounding box center [818, 19] width 80 height 13
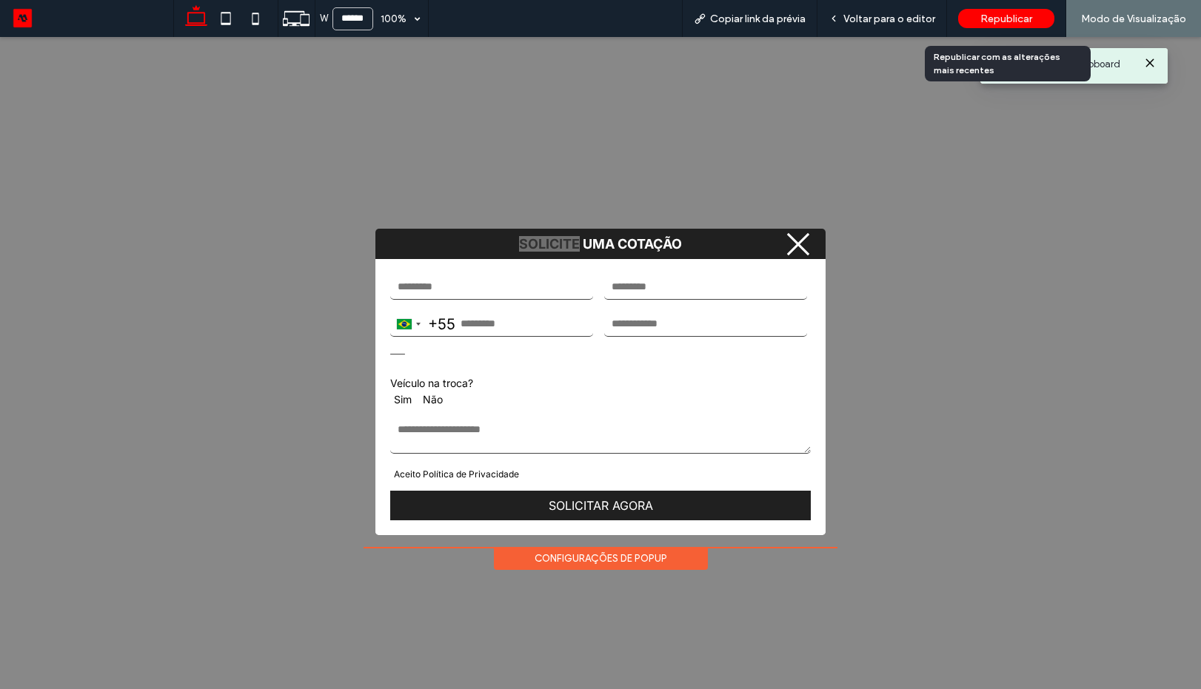
click at [1002, 11] on div "Republicar" at bounding box center [1006, 18] width 96 height 19
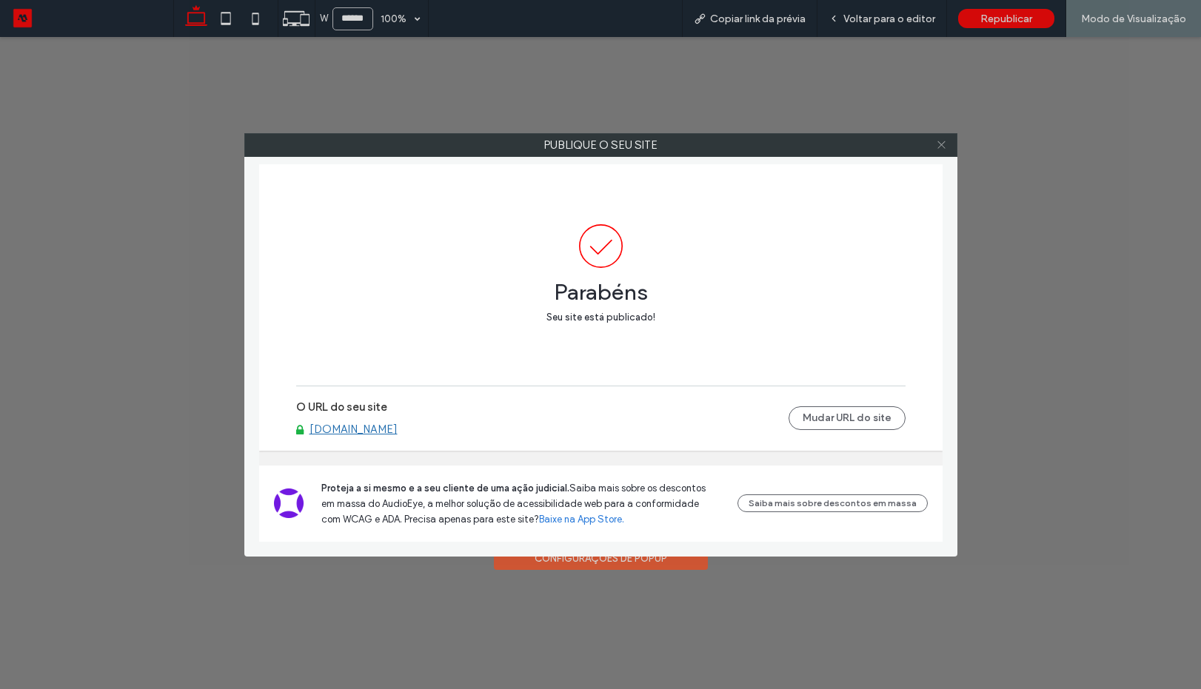
click at [940, 146] on icon at bounding box center [941, 144] width 11 height 11
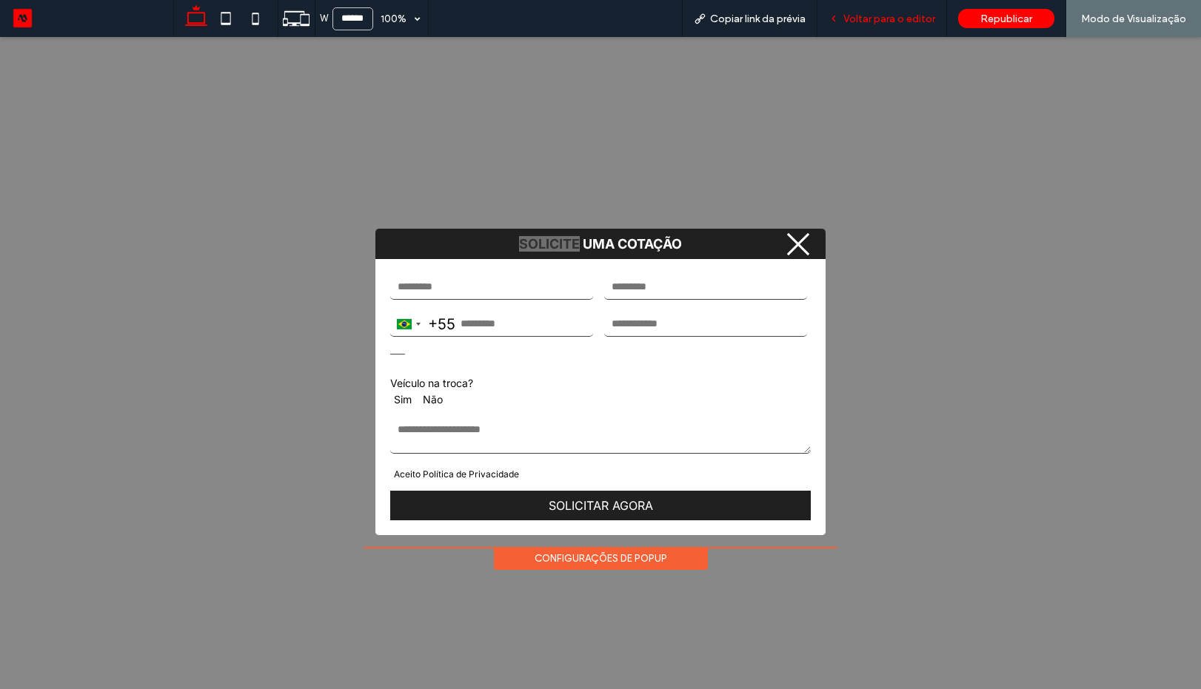
click at [875, 19] on span "Voltar para o editor" at bounding box center [890, 19] width 92 height 13
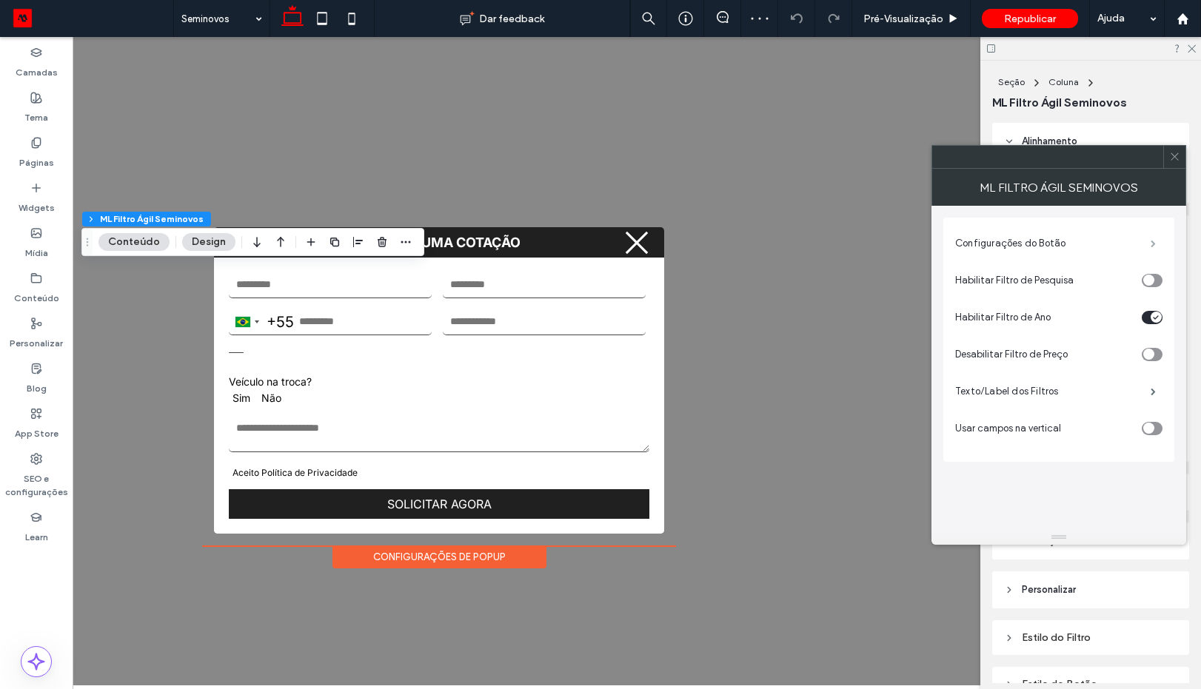
click at [1152, 244] on span at bounding box center [1153, 243] width 5 height 7
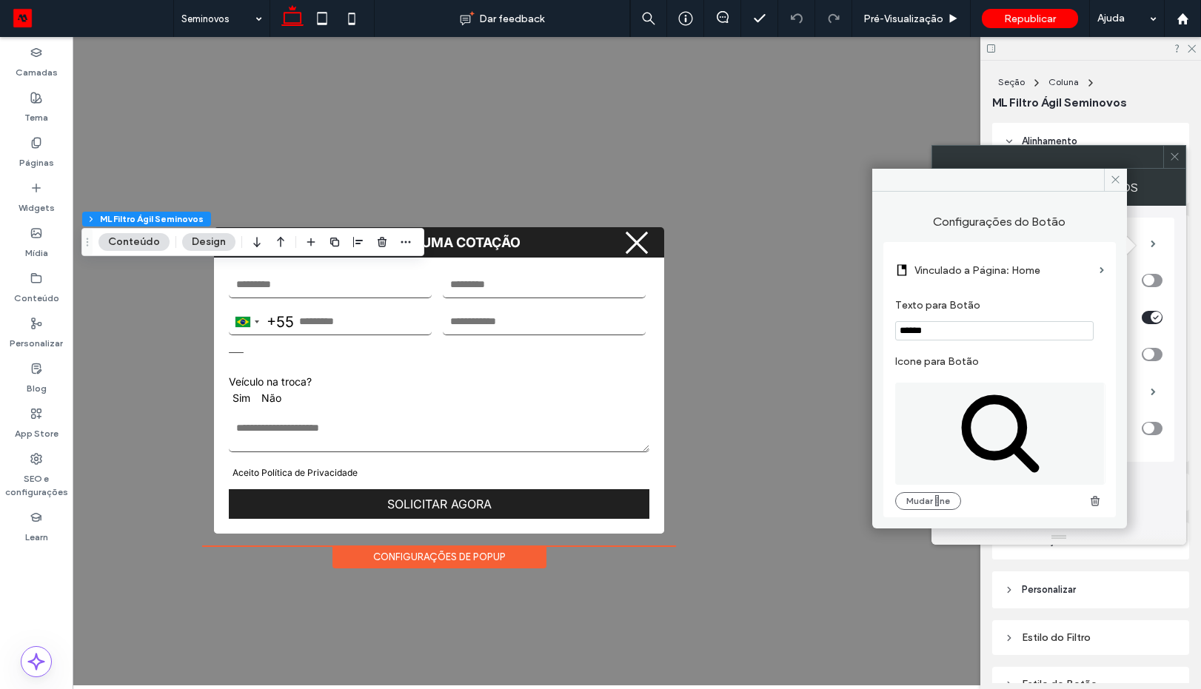
click at [995, 266] on label "Vinculado a Página: Home" at bounding box center [1004, 270] width 179 height 27
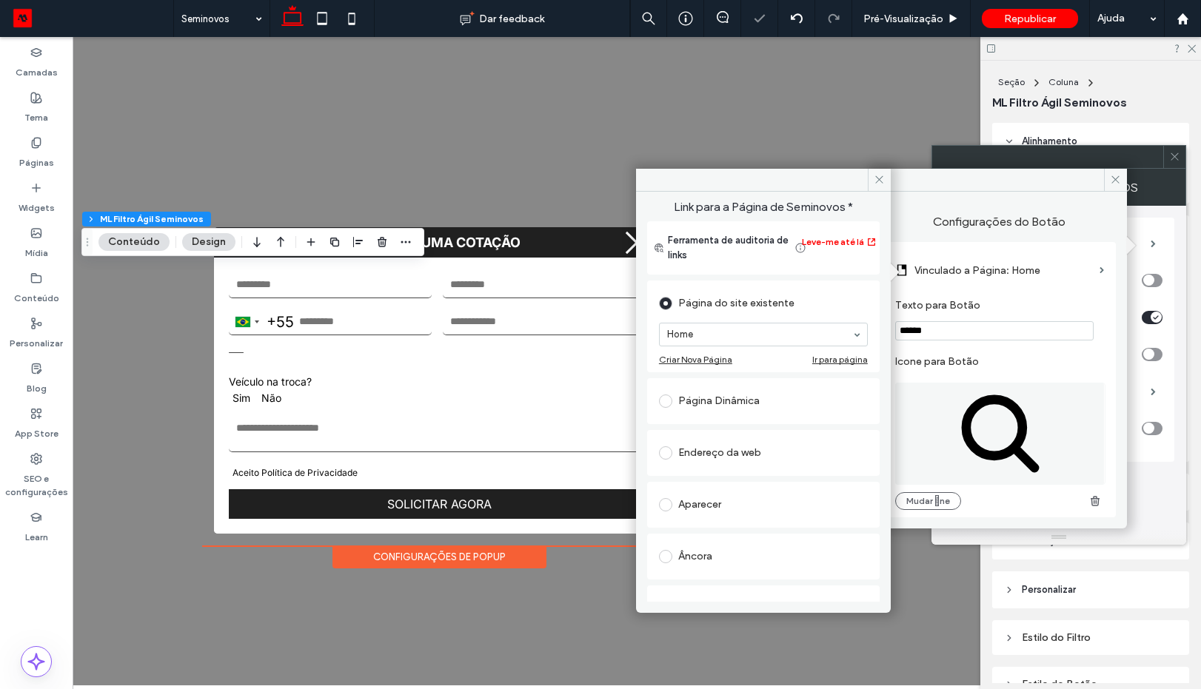
click at [735, 405] on div "Página Dinâmica" at bounding box center [763, 402] width 209 height 24
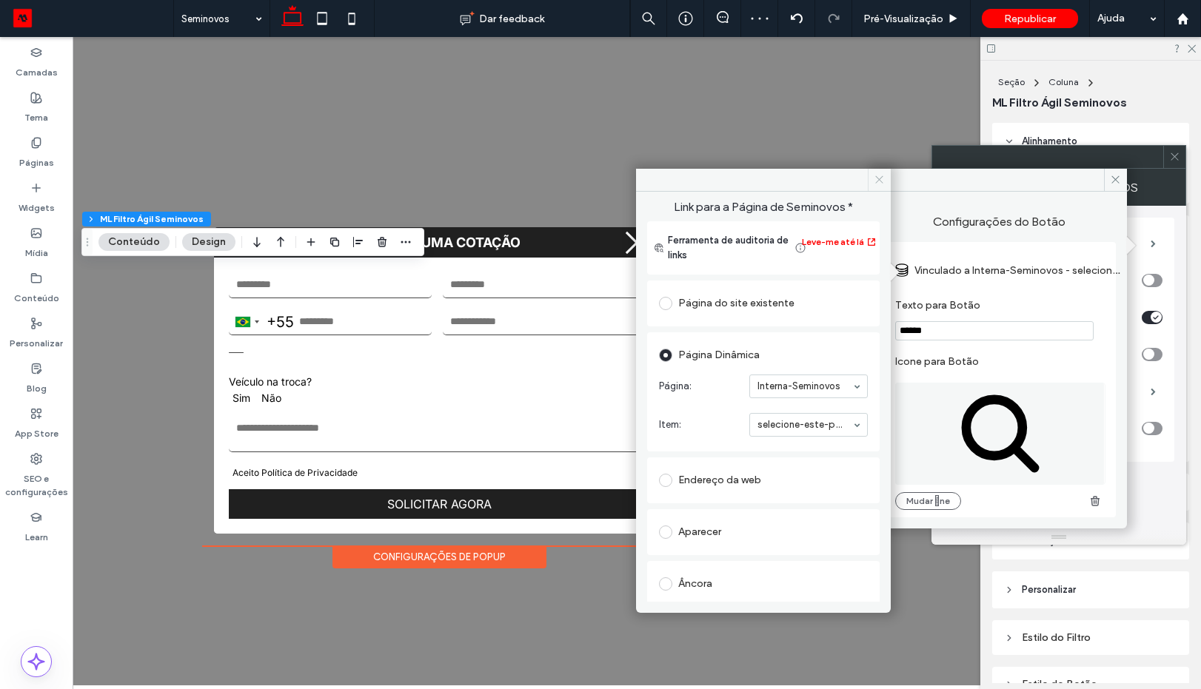
click at [885, 176] on icon at bounding box center [879, 179] width 11 height 11
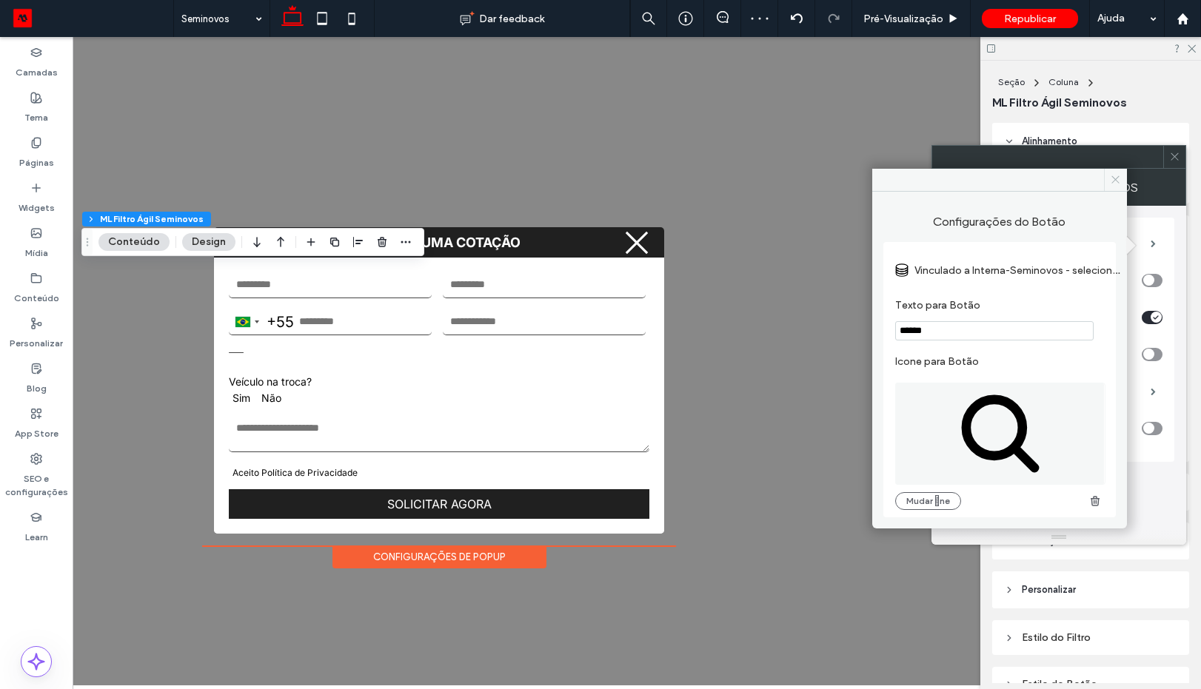
click at [1115, 174] on icon at bounding box center [1115, 179] width 11 height 11
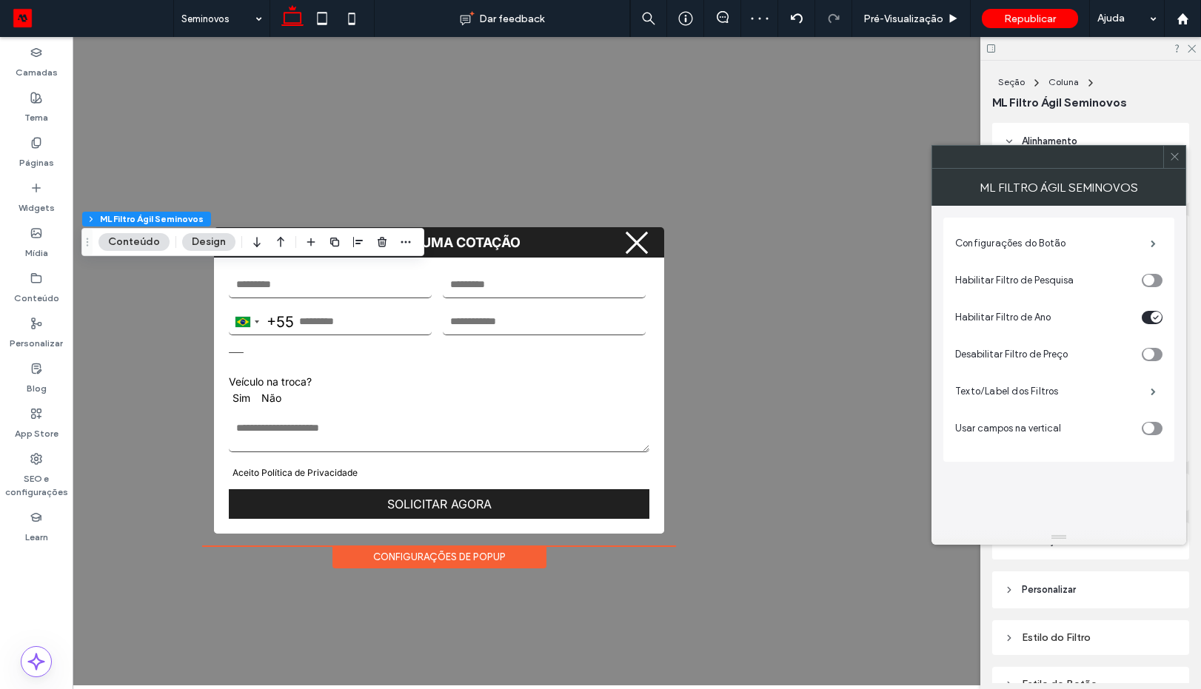
click at [1172, 146] on span at bounding box center [1174, 157] width 11 height 22
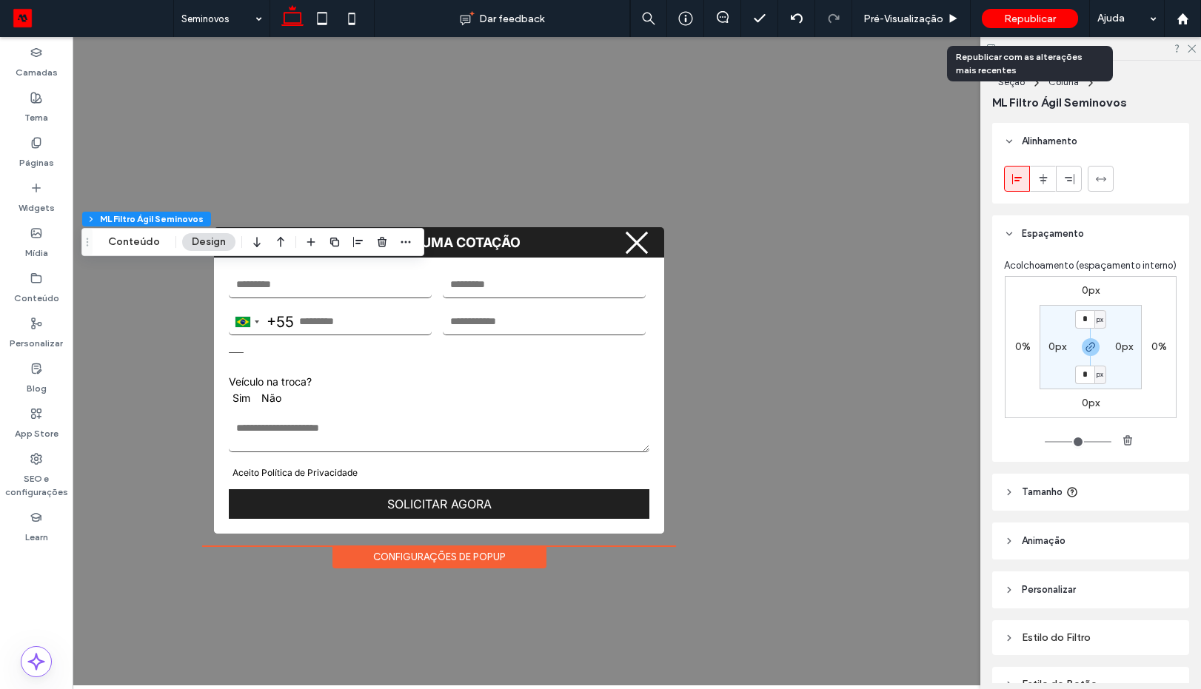
click at [1017, 11] on div "Republicar" at bounding box center [1030, 18] width 96 height 19
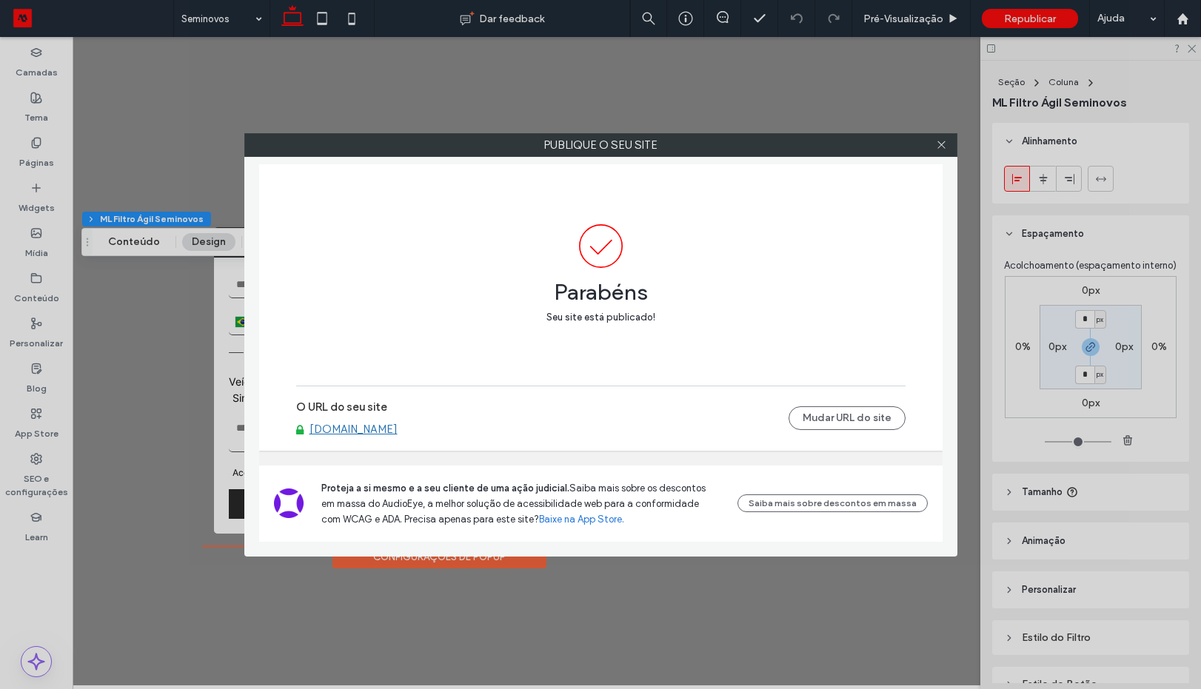
click at [935, 142] on div at bounding box center [942, 145] width 22 height 22
click at [941, 148] on icon at bounding box center [941, 144] width 11 height 11
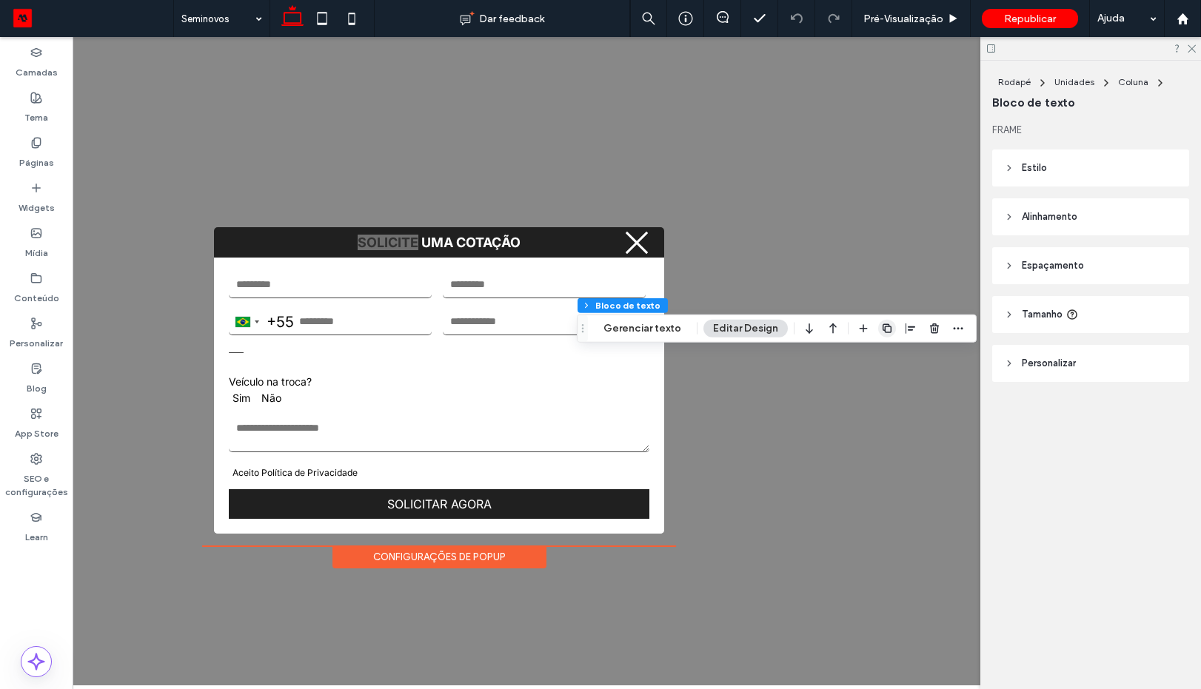
click at [882, 335] on span "button" at bounding box center [887, 329] width 18 height 18
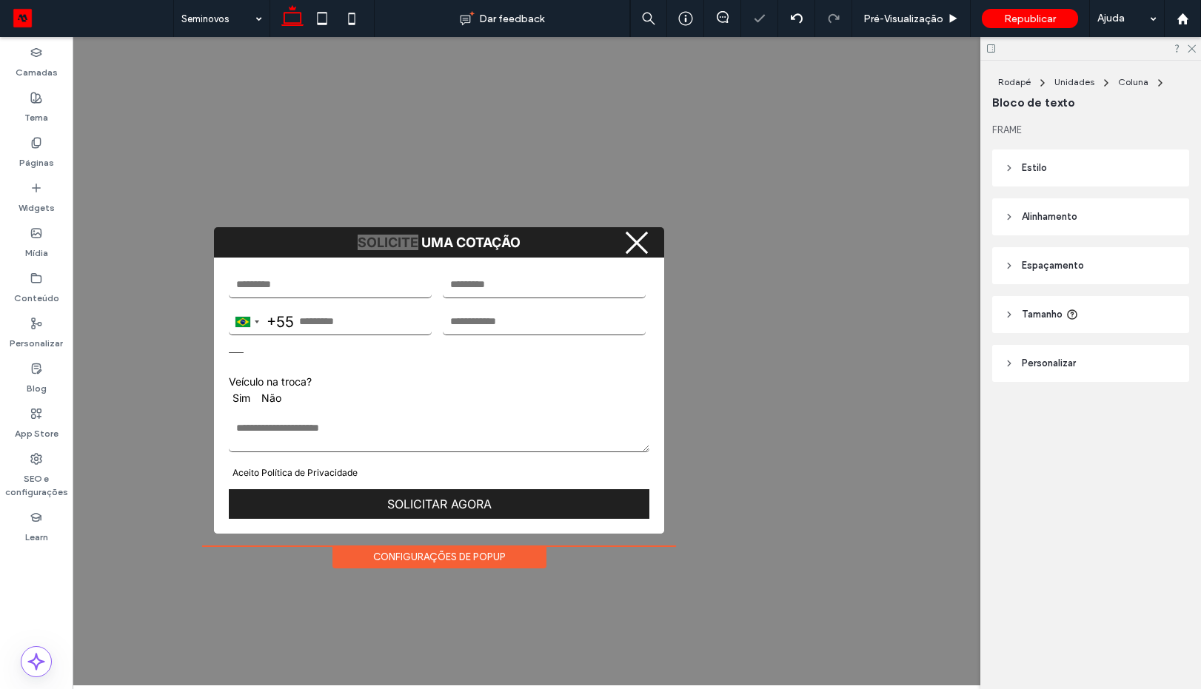
type input "*****"
type input "**"
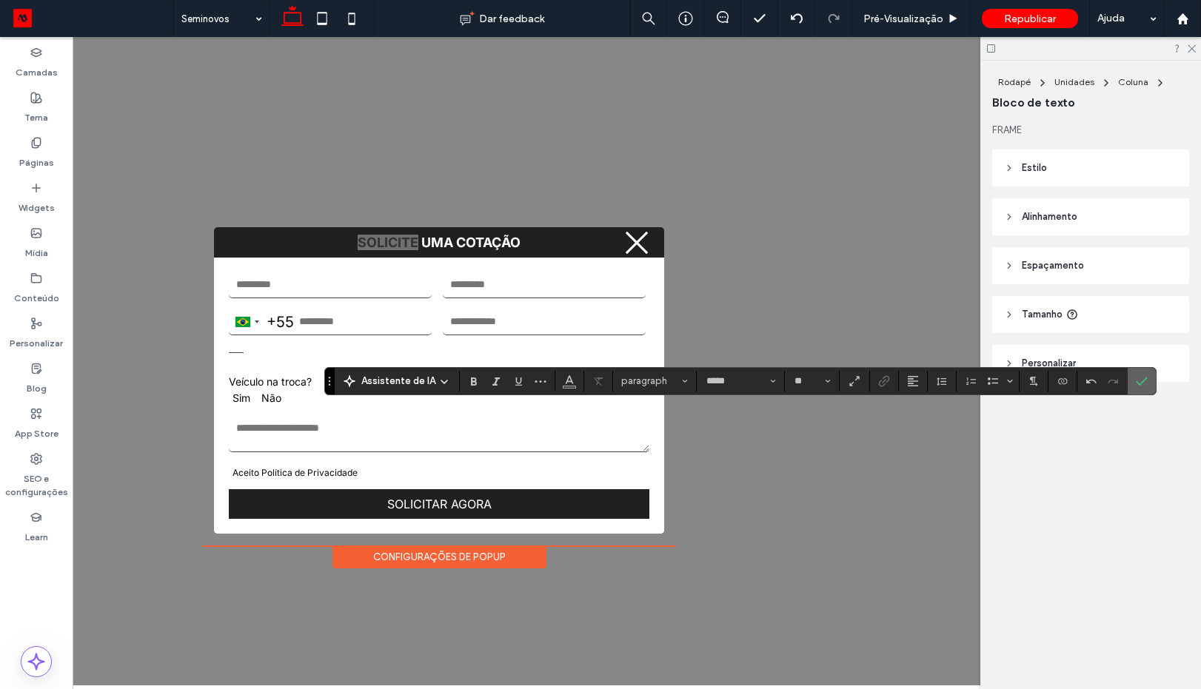
click at [1143, 387] on span "Confirmar" at bounding box center [1142, 381] width 12 height 25
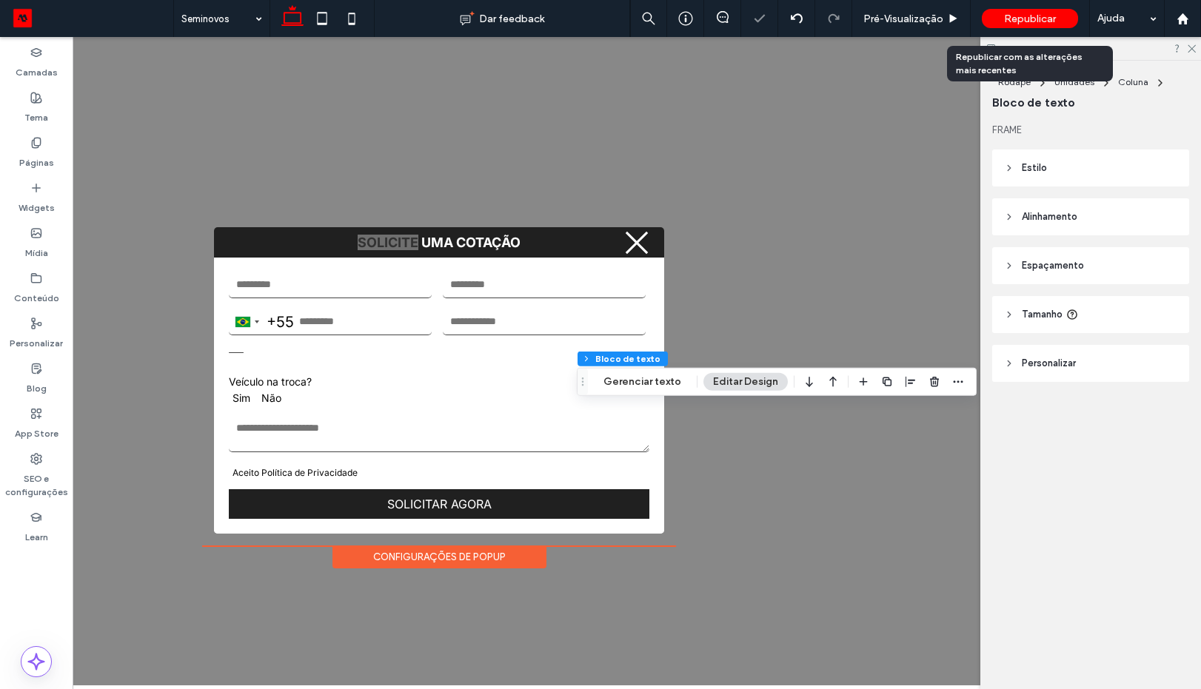
click at [1017, 27] on div "Republicar" at bounding box center [1030, 18] width 96 height 19
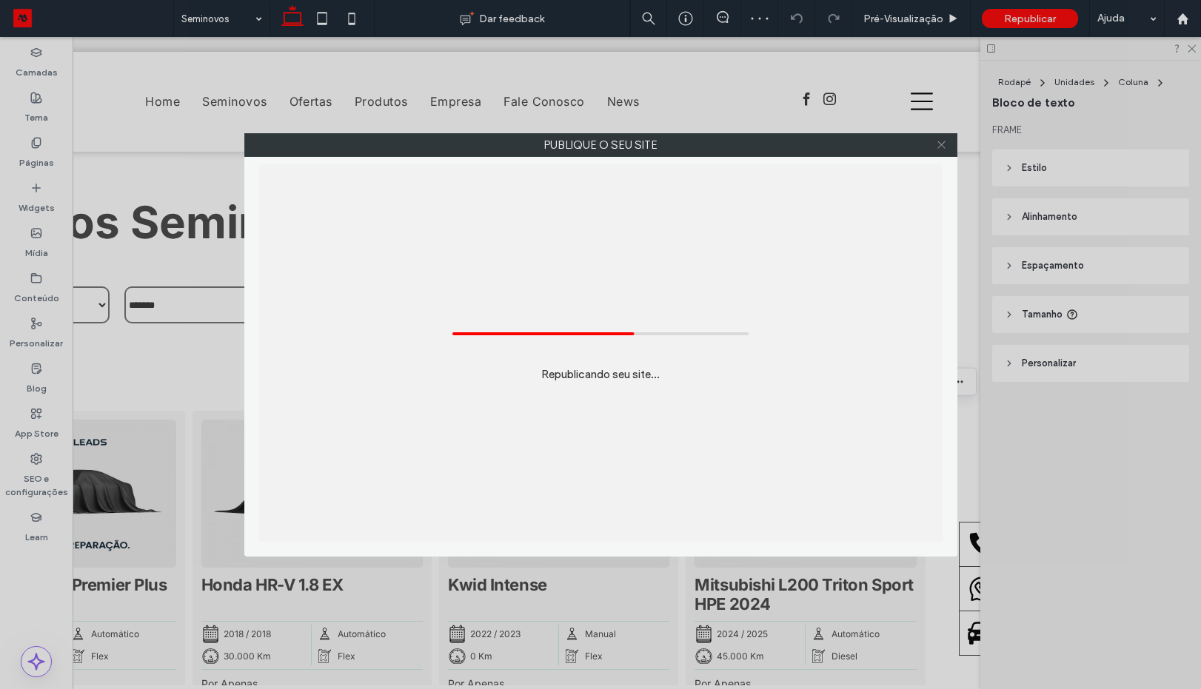
scroll to position [957, 0]
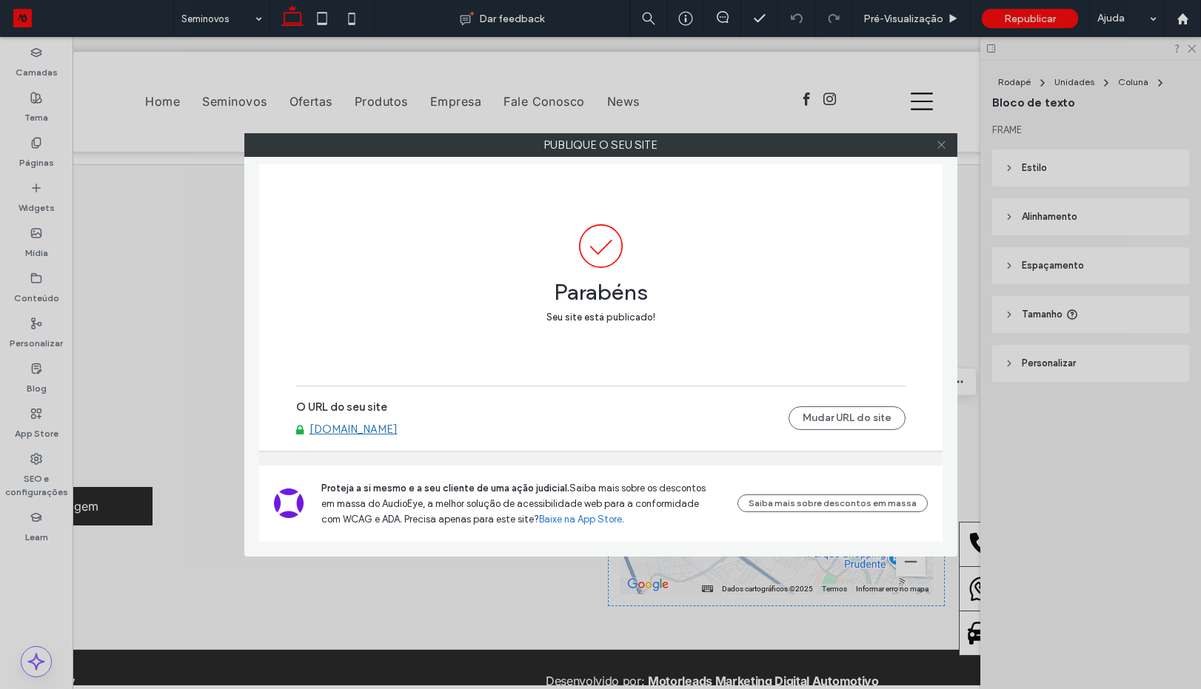
click at [943, 142] on icon at bounding box center [941, 144] width 11 height 11
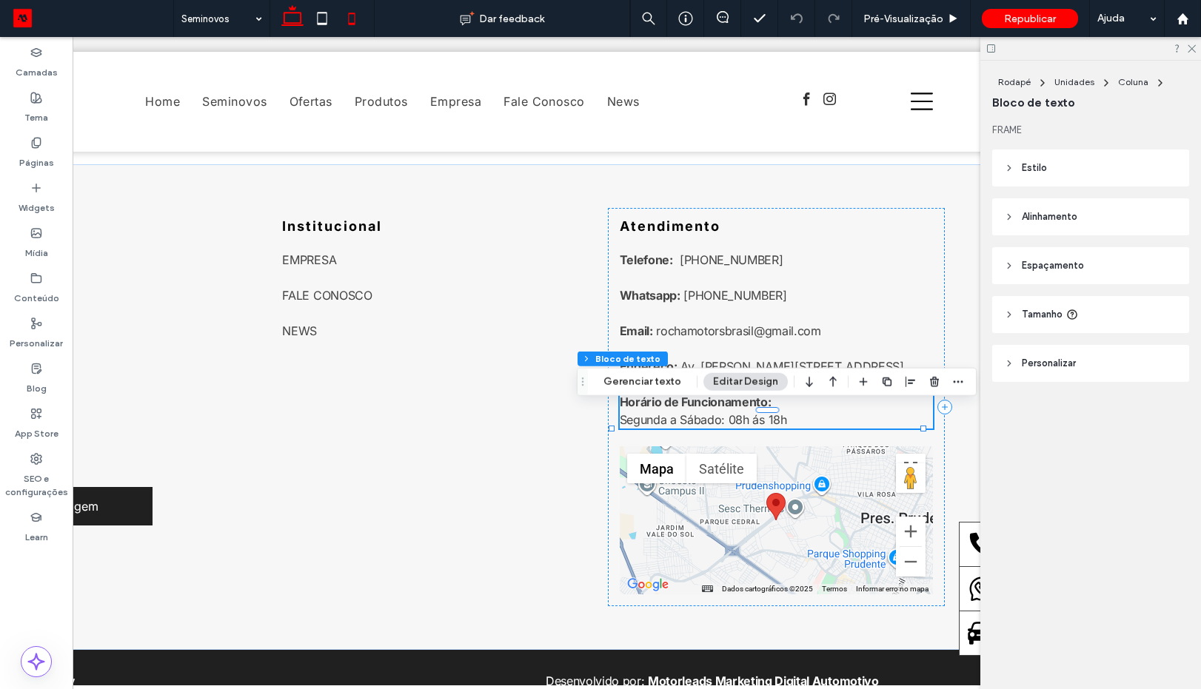
click at [353, 15] on icon at bounding box center [352, 19] width 30 height 30
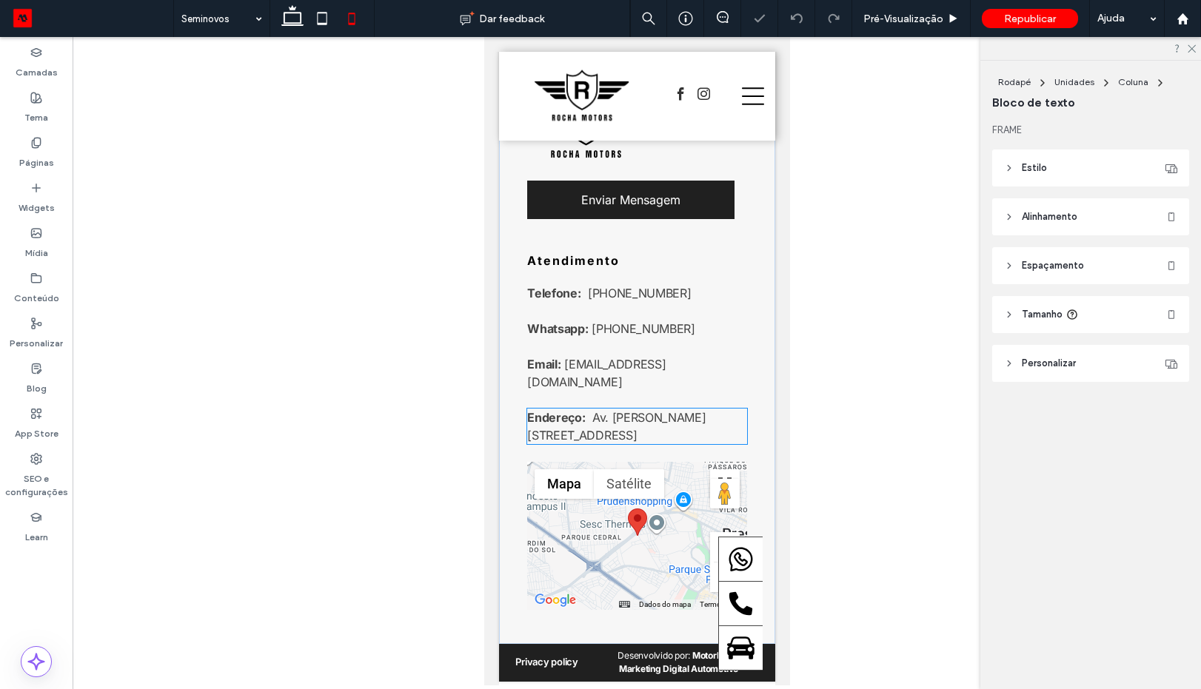
scroll to position [2498, 0]
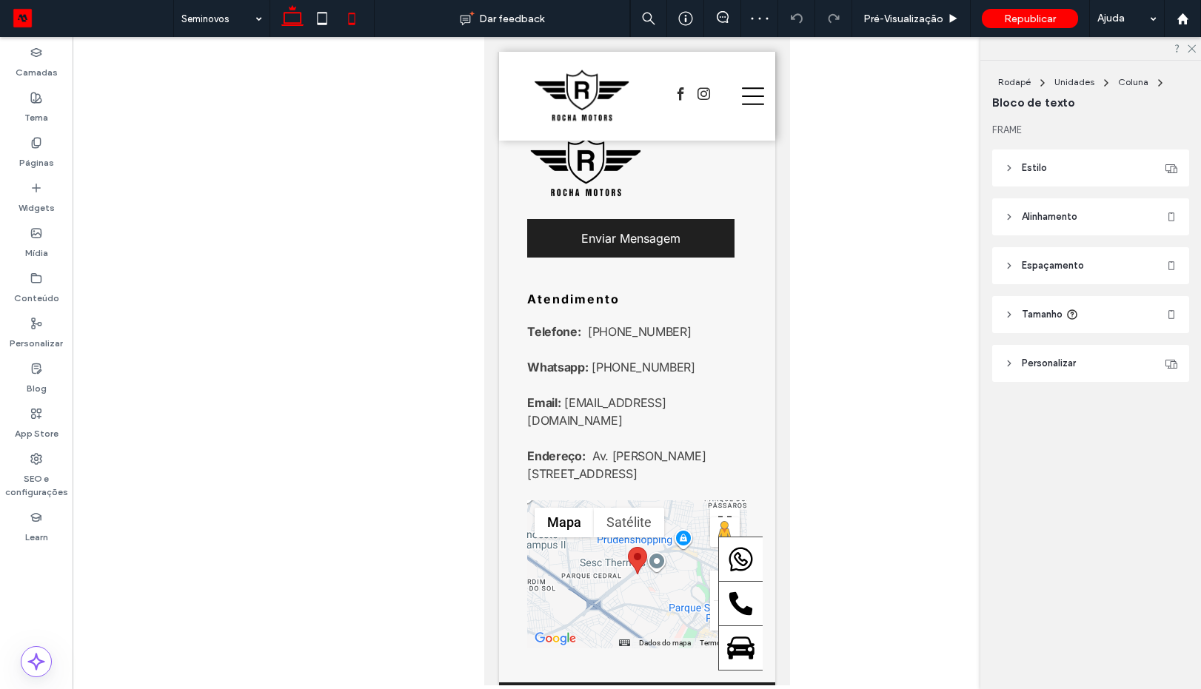
click at [290, 21] on icon at bounding box center [293, 19] width 30 height 30
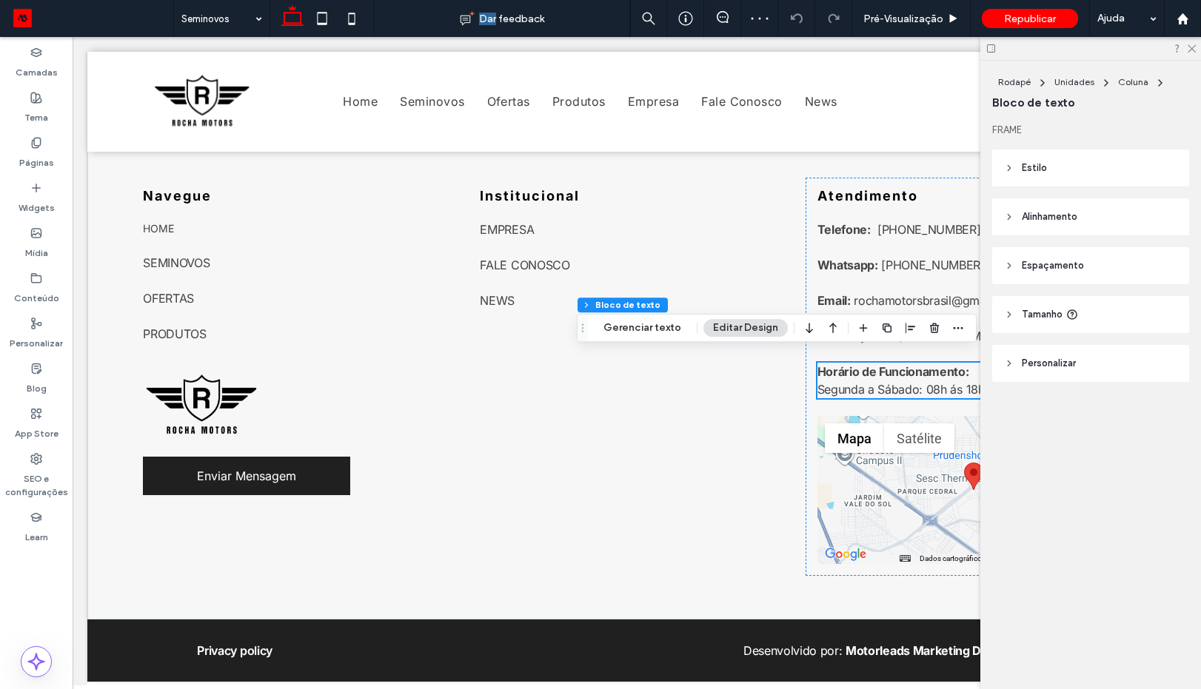
scroll to position [1010, 0]
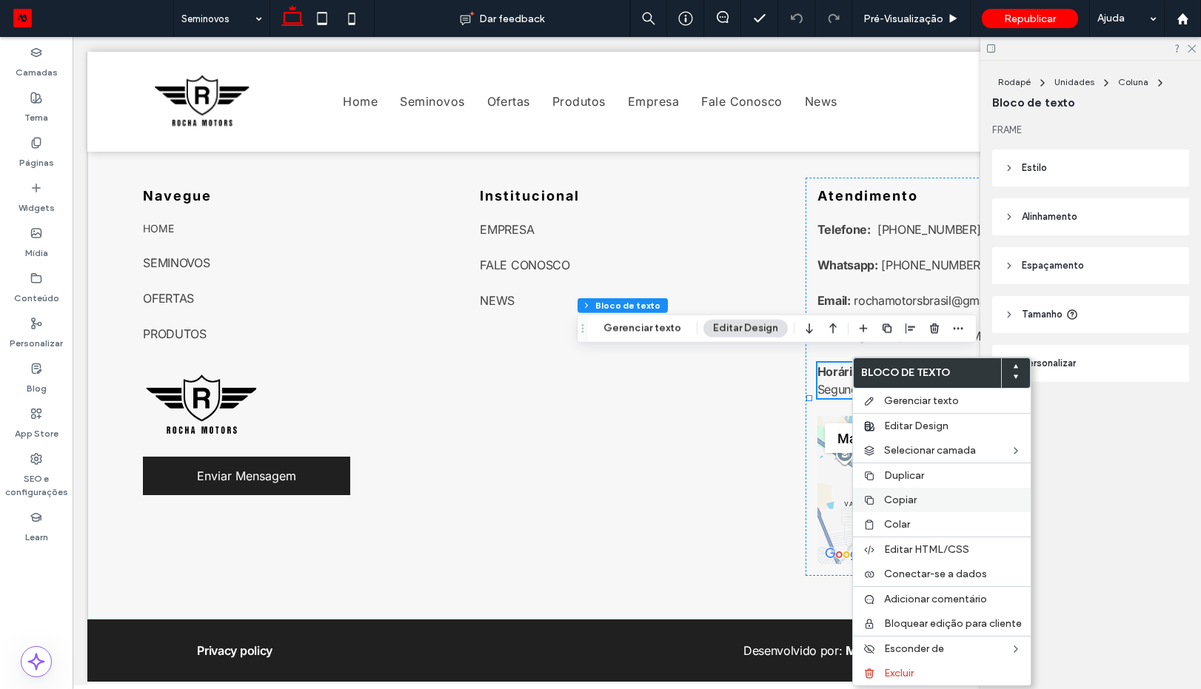
click at [900, 499] on span "Copiar" at bounding box center [900, 500] width 33 height 13
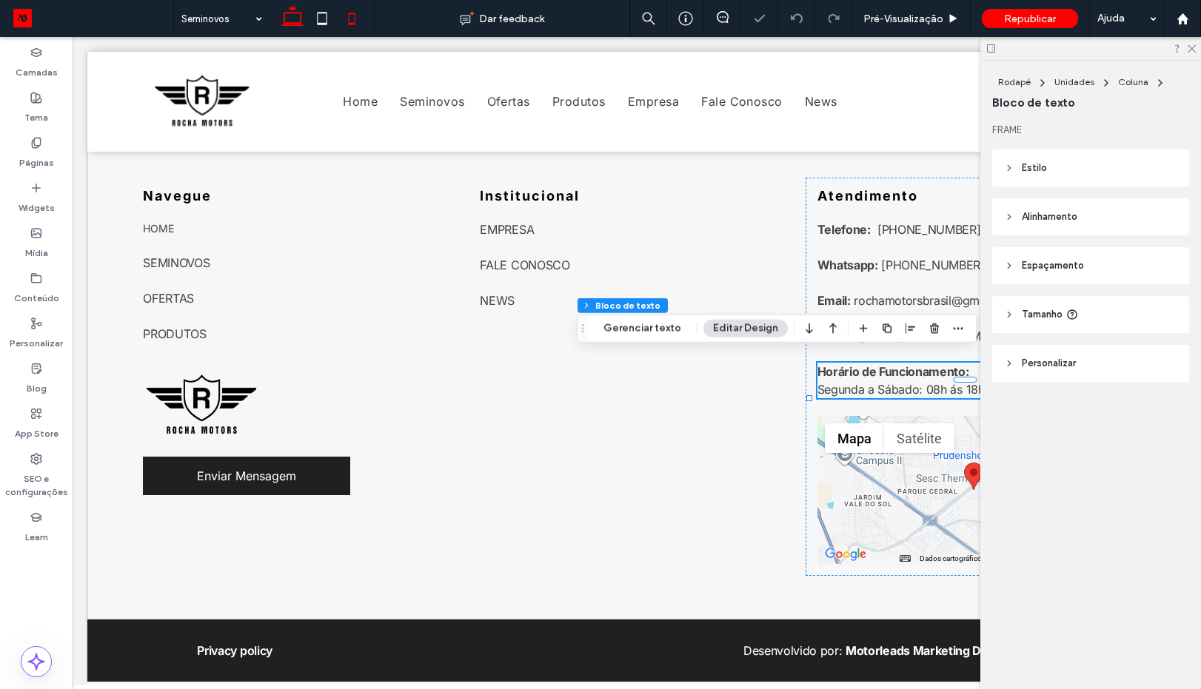
click at [355, 22] on use at bounding box center [351, 19] width 7 height 12
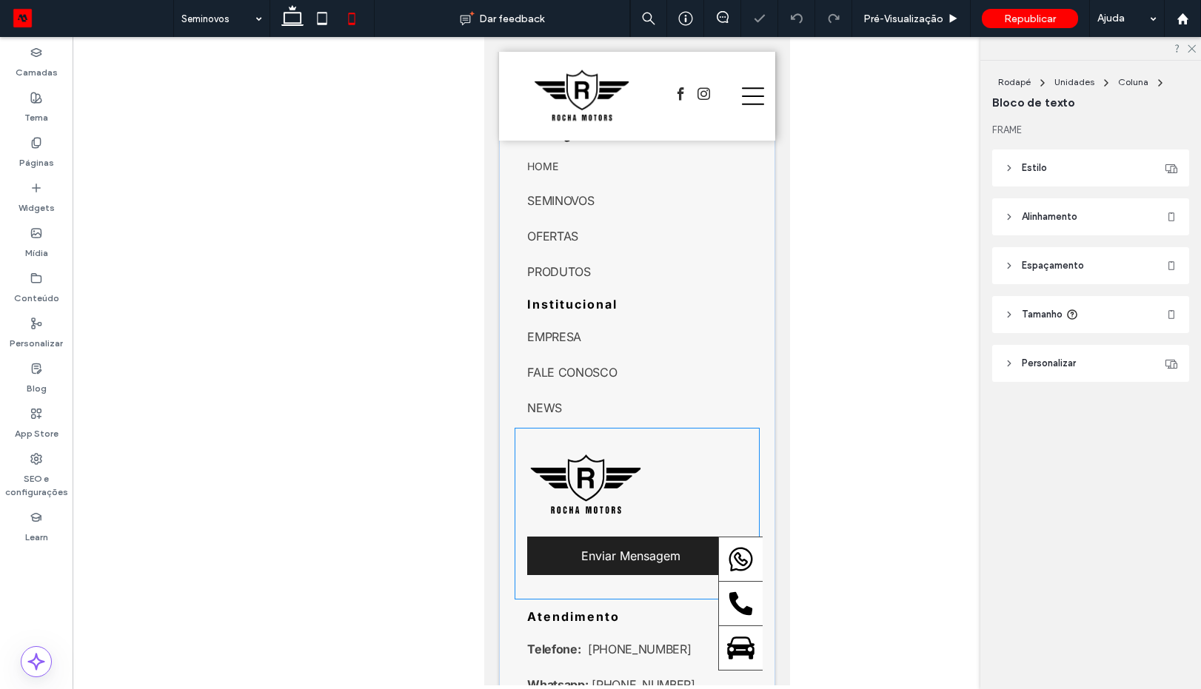
scroll to position [2498, 0]
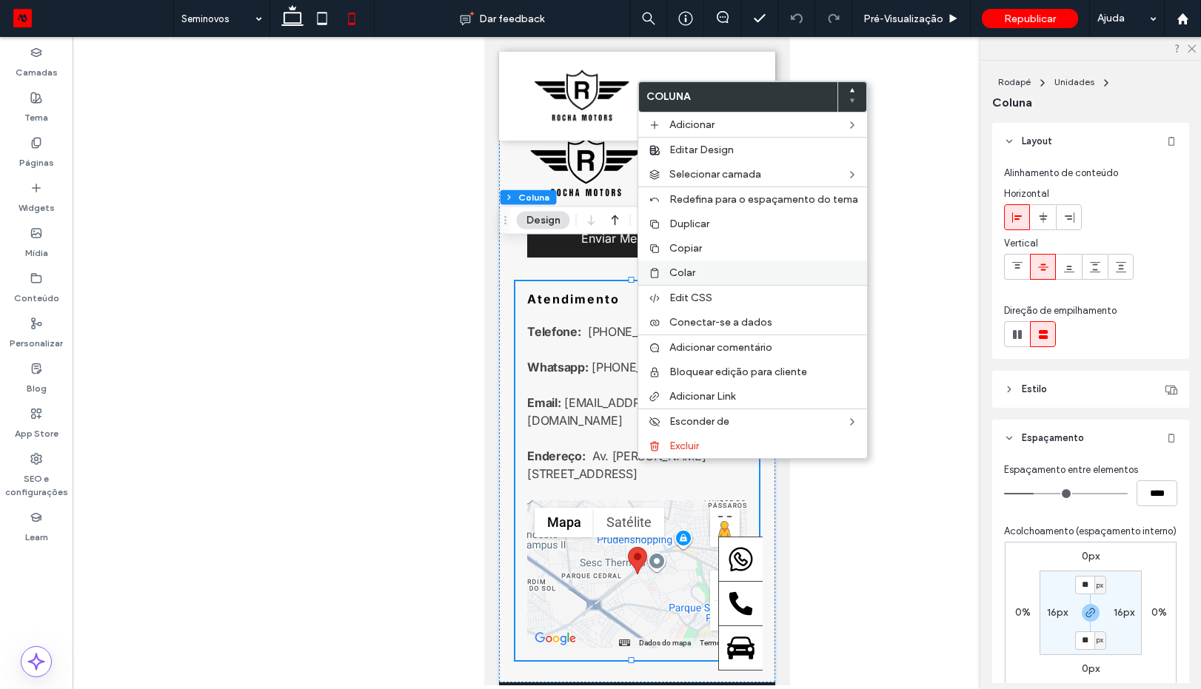
click at [698, 267] on label "Colar" at bounding box center [763, 273] width 189 height 13
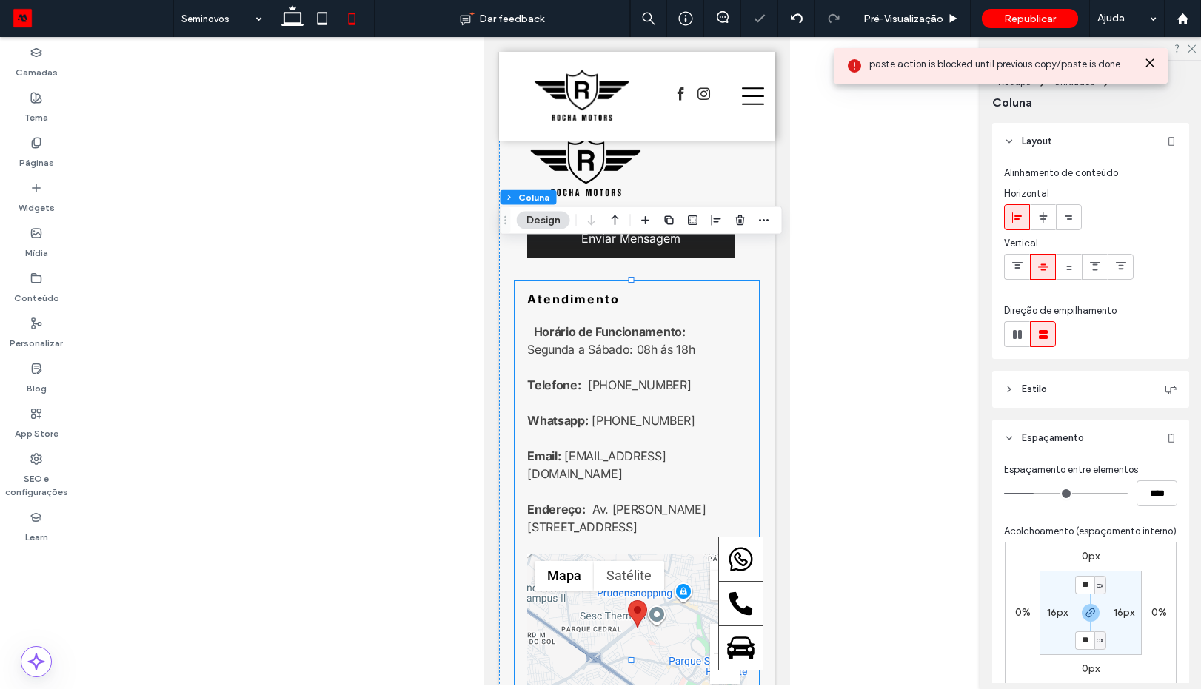
scroll to position [2551, 0]
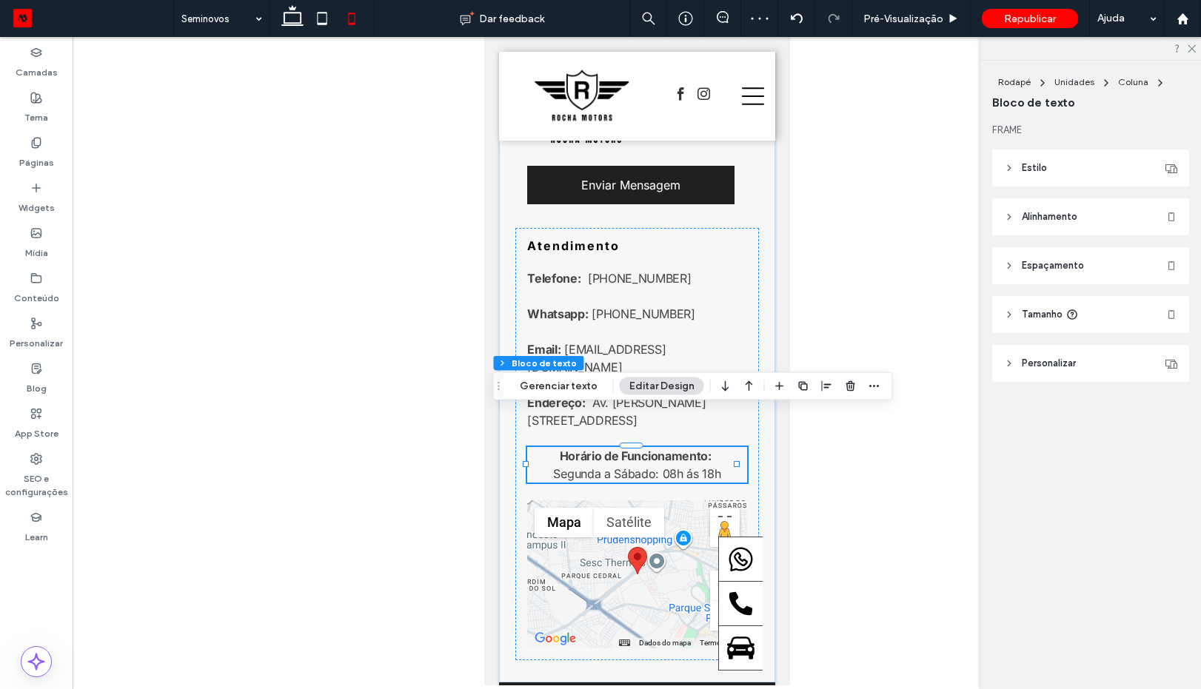
click at [1012, 213] on icon at bounding box center [1009, 217] width 10 height 10
click at [1041, 253] on use at bounding box center [1043, 254] width 8 height 10
click at [1021, 258] on icon at bounding box center [1018, 255] width 12 height 12
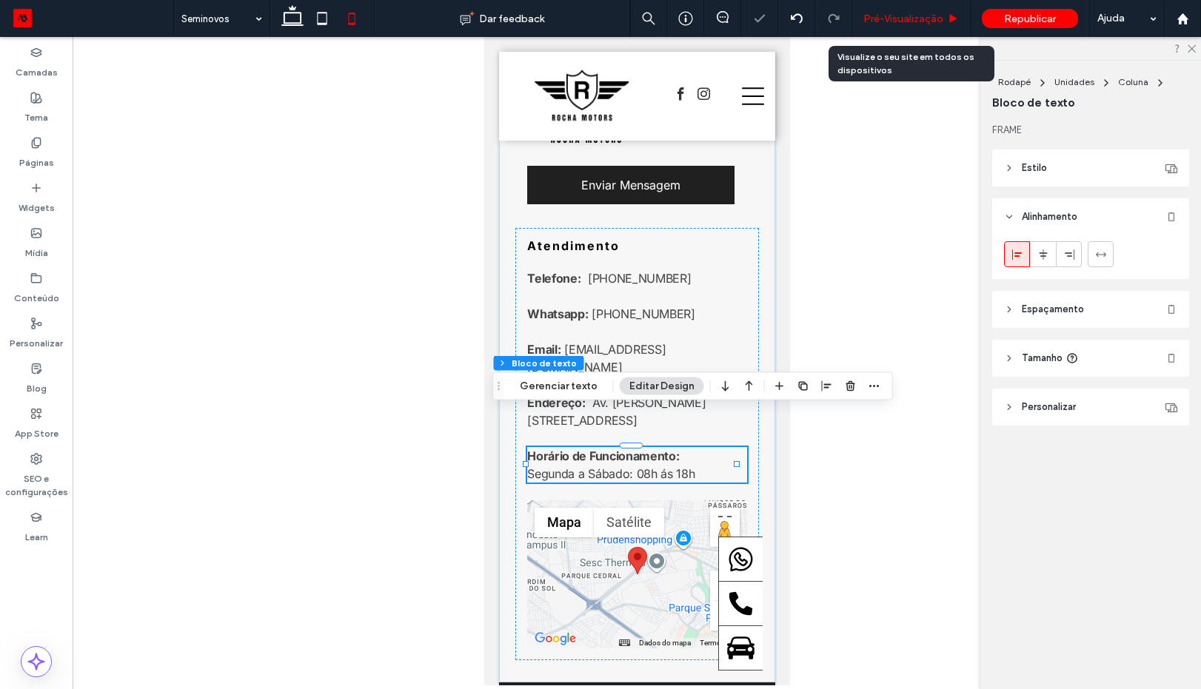
click at [885, 19] on span "Pré-Visualizaçāo" at bounding box center [904, 19] width 80 height 13
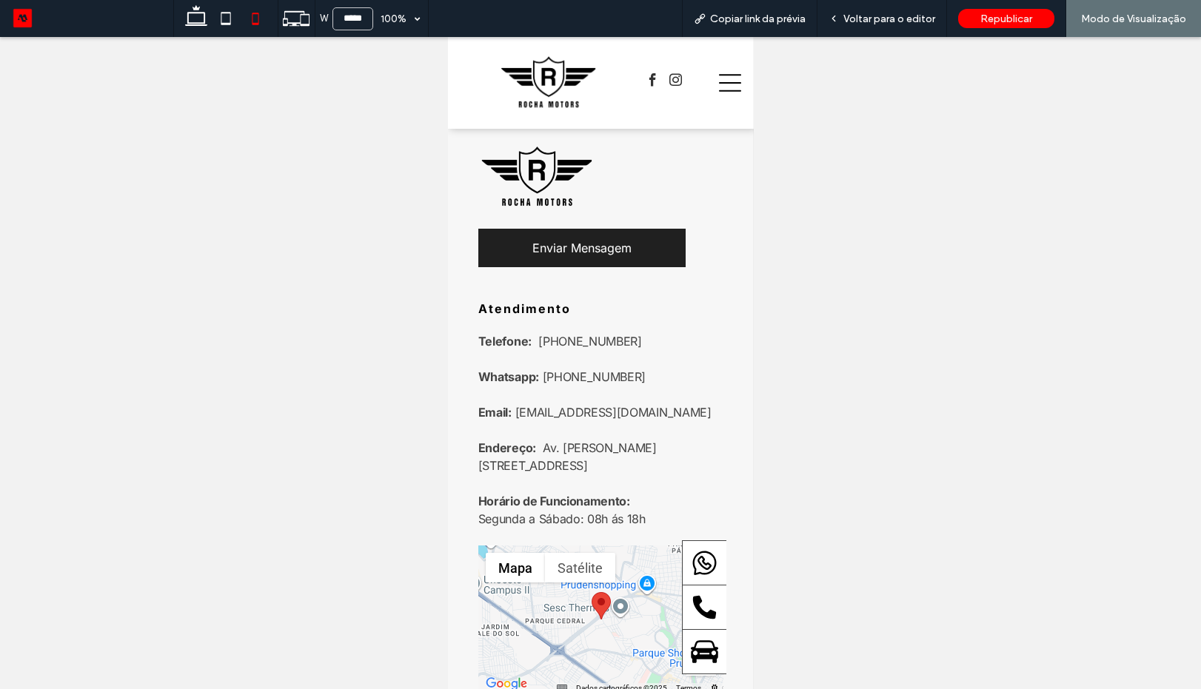
scroll to position [2613, 0]
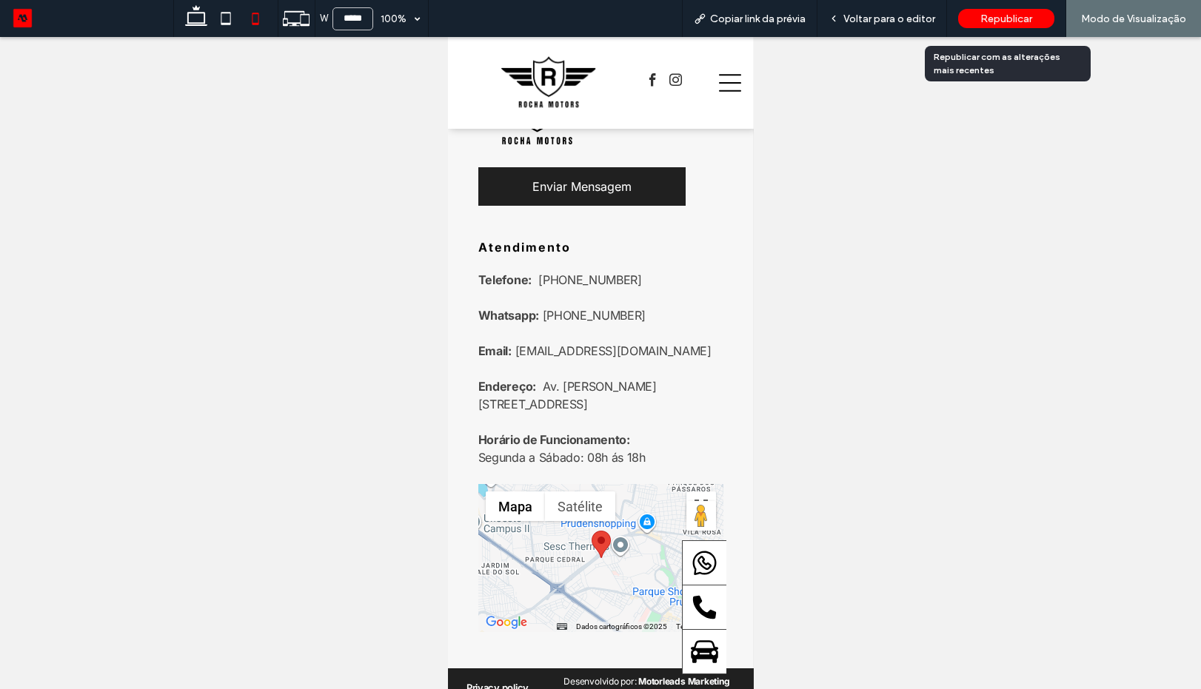
click at [986, 19] on span "Republicar" at bounding box center [1007, 19] width 52 height 13
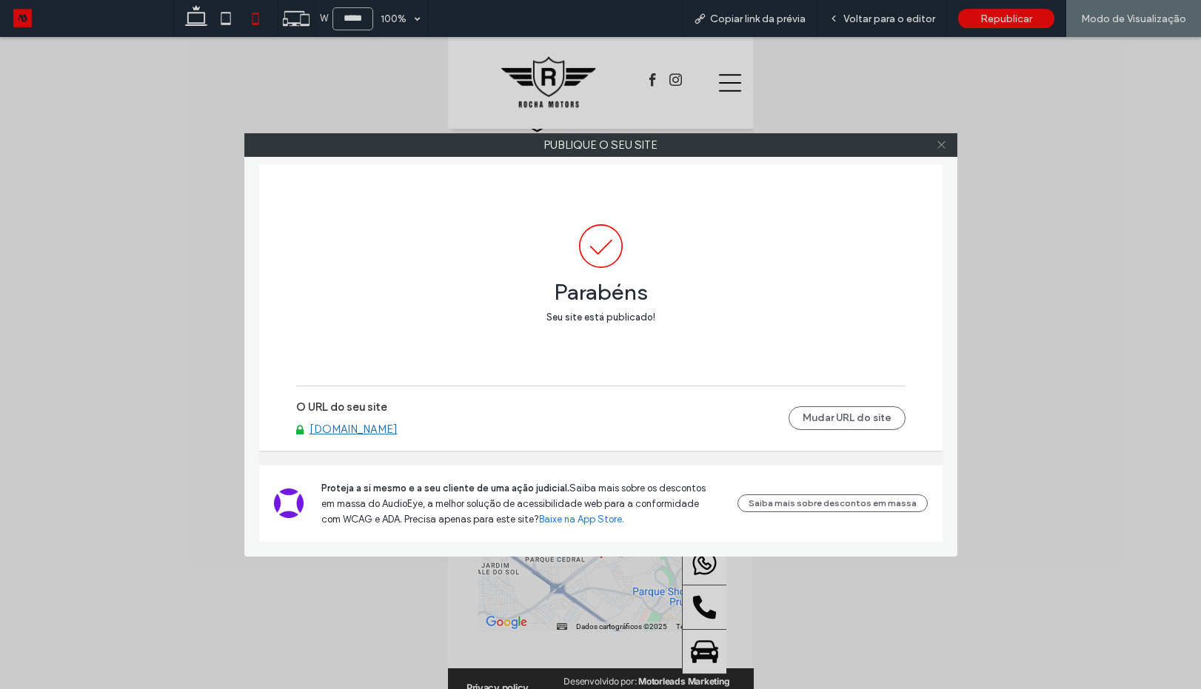
click at [937, 144] on icon at bounding box center [941, 144] width 11 height 11
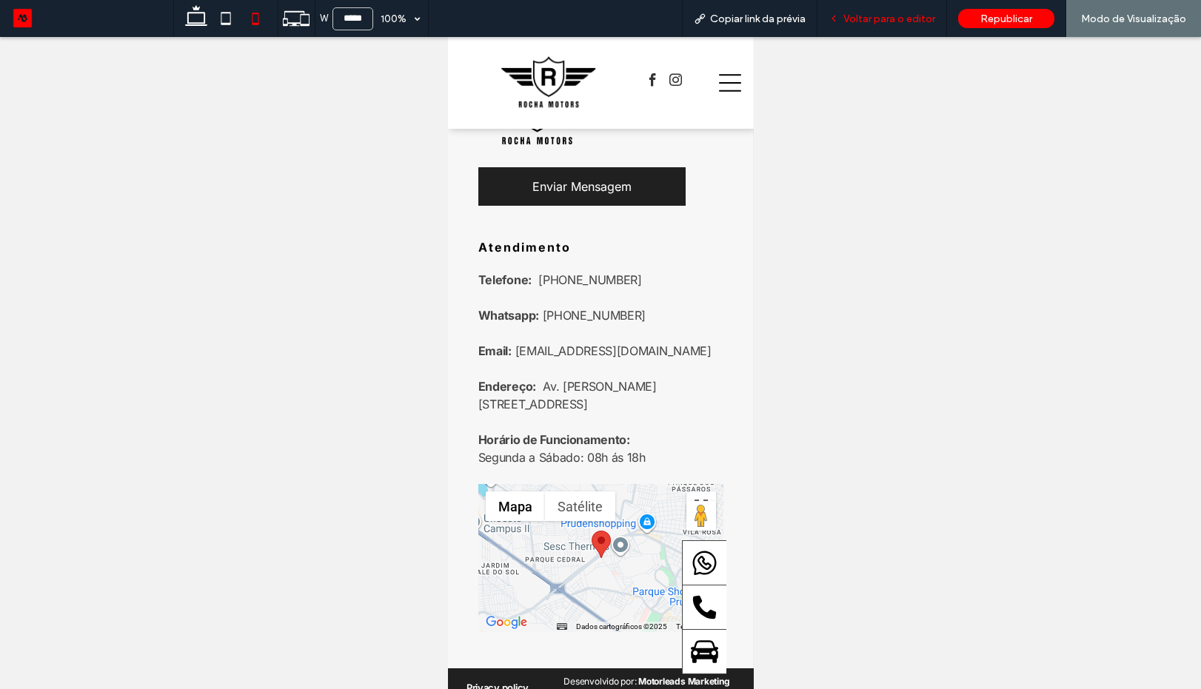
click at [869, 15] on span "Voltar para o editor" at bounding box center [890, 19] width 92 height 13
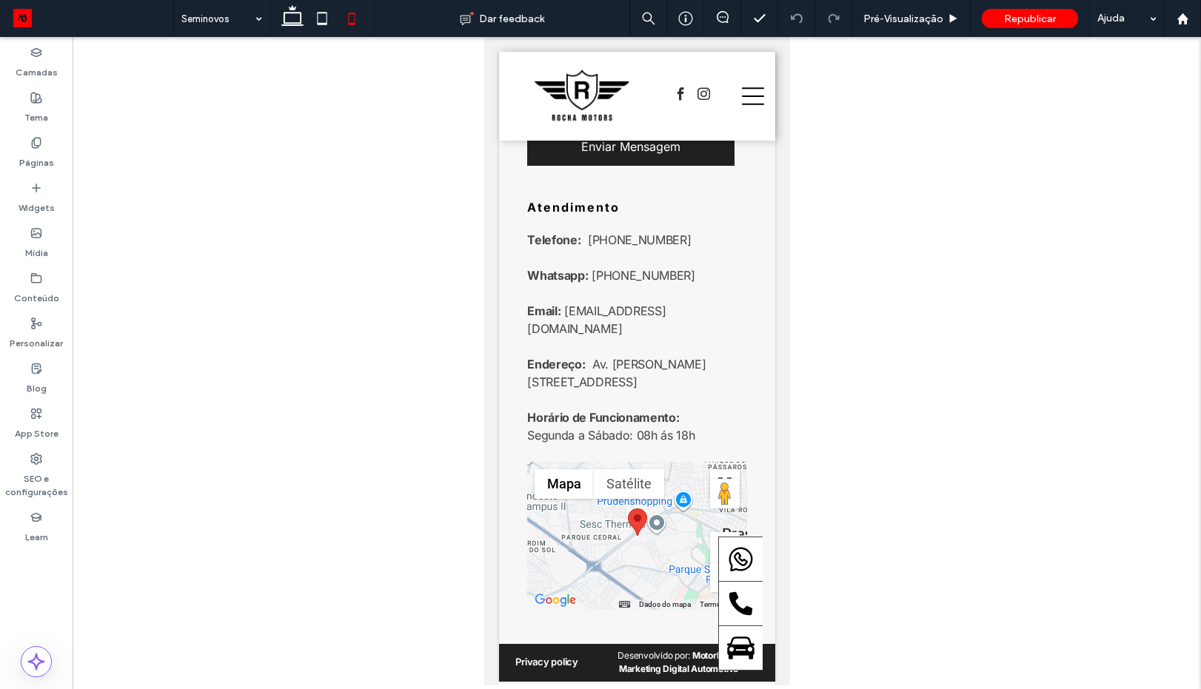
scroll to position [2531, 0]
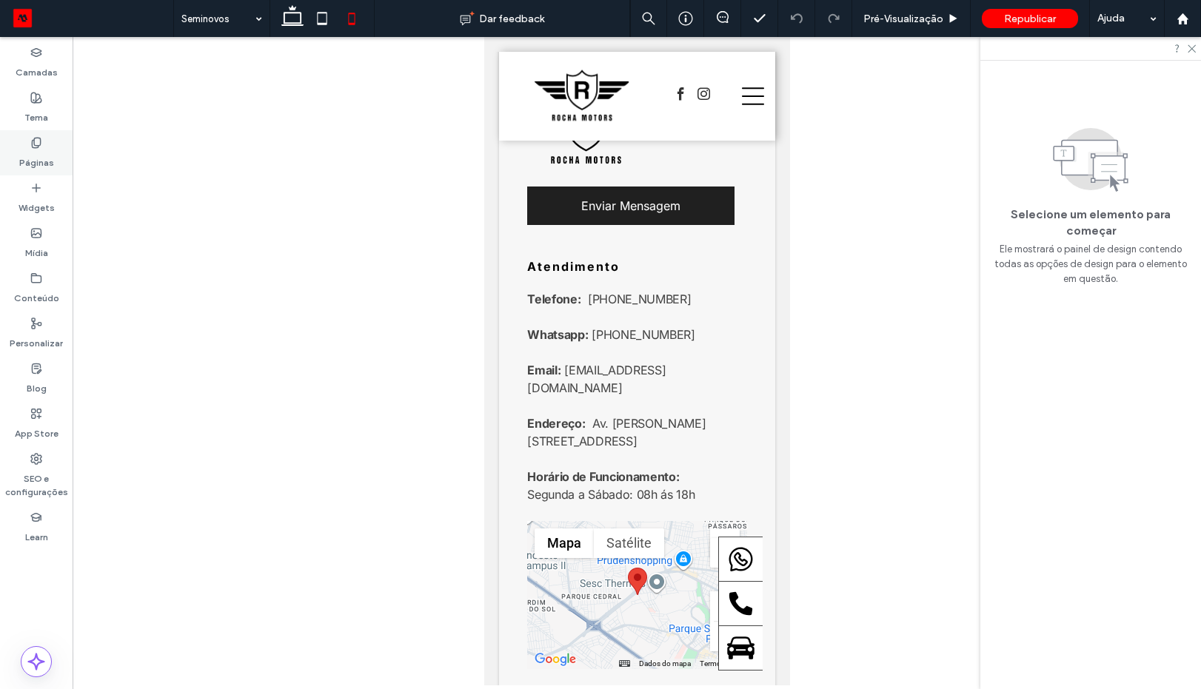
click at [53, 144] on div "Páginas" at bounding box center [36, 152] width 73 height 45
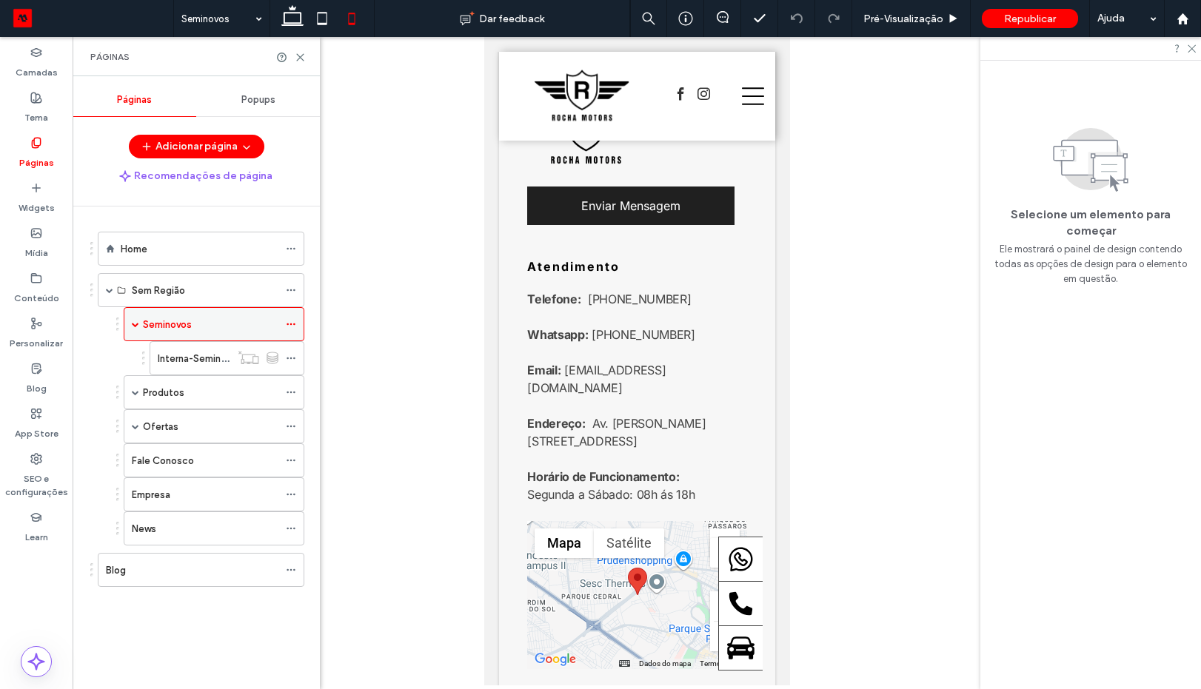
click at [287, 326] on icon at bounding box center [291, 324] width 10 height 10
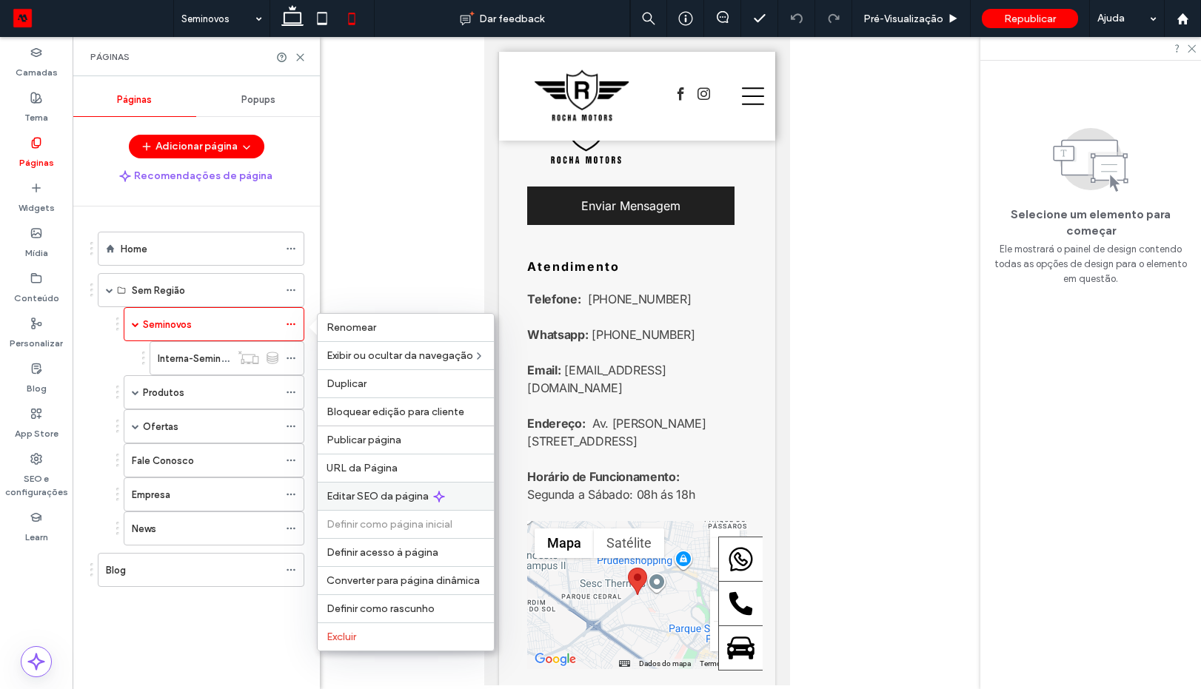
click at [370, 496] on span "Editar SEO da página" at bounding box center [378, 496] width 102 height 13
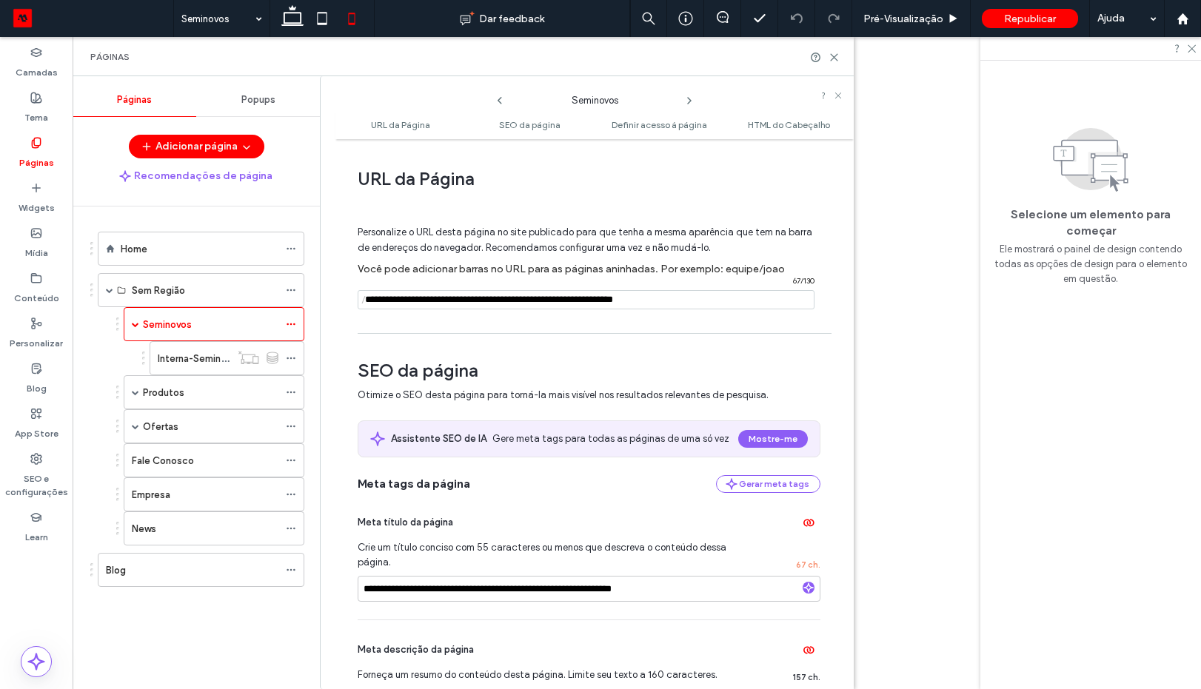
click at [689, 98] on use at bounding box center [689, 101] width 3 height 6
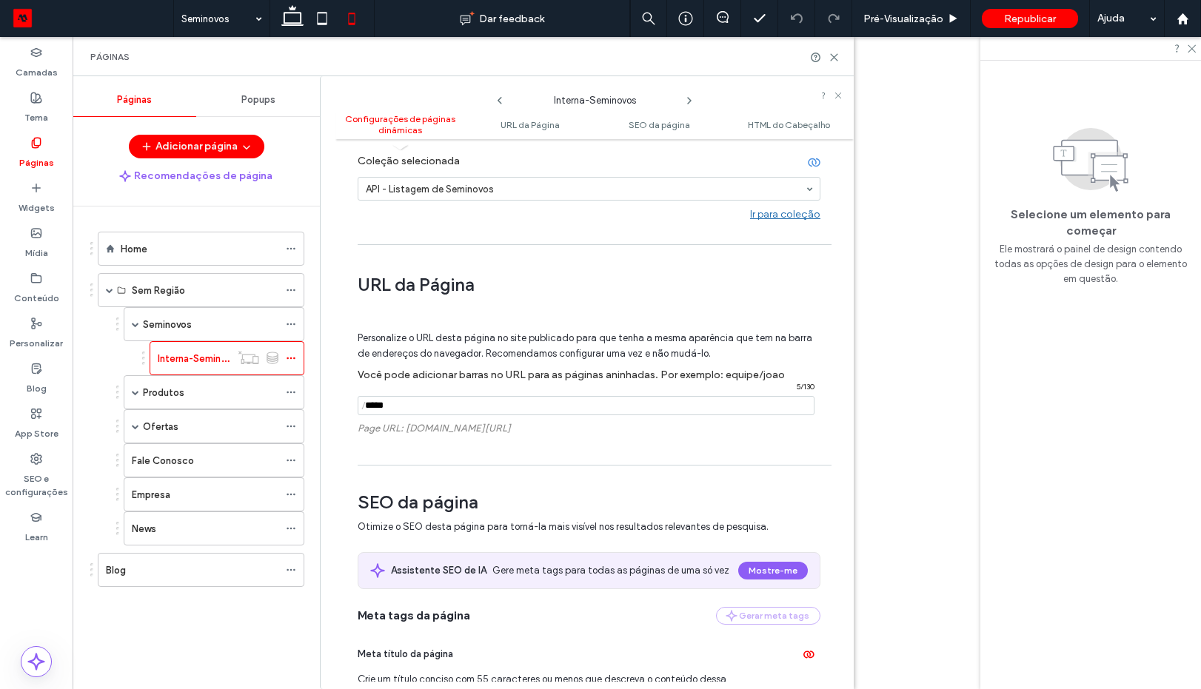
scroll to position [267, 0]
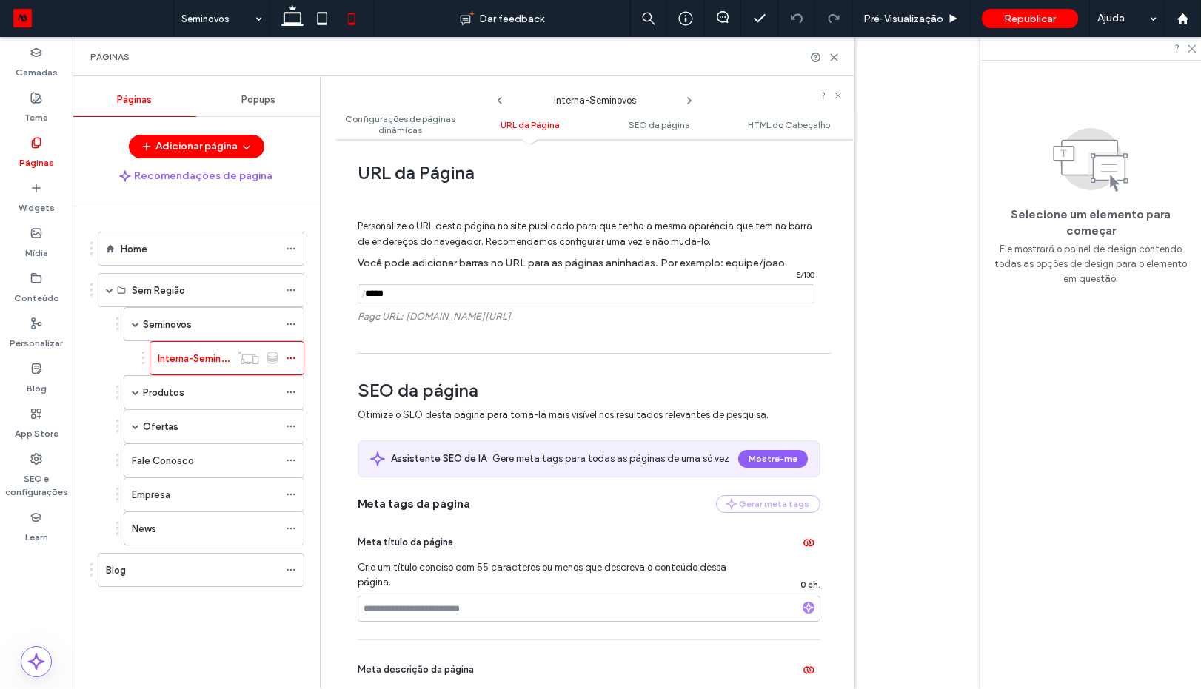
click at [498, 96] on icon at bounding box center [500, 101] width 12 height 12
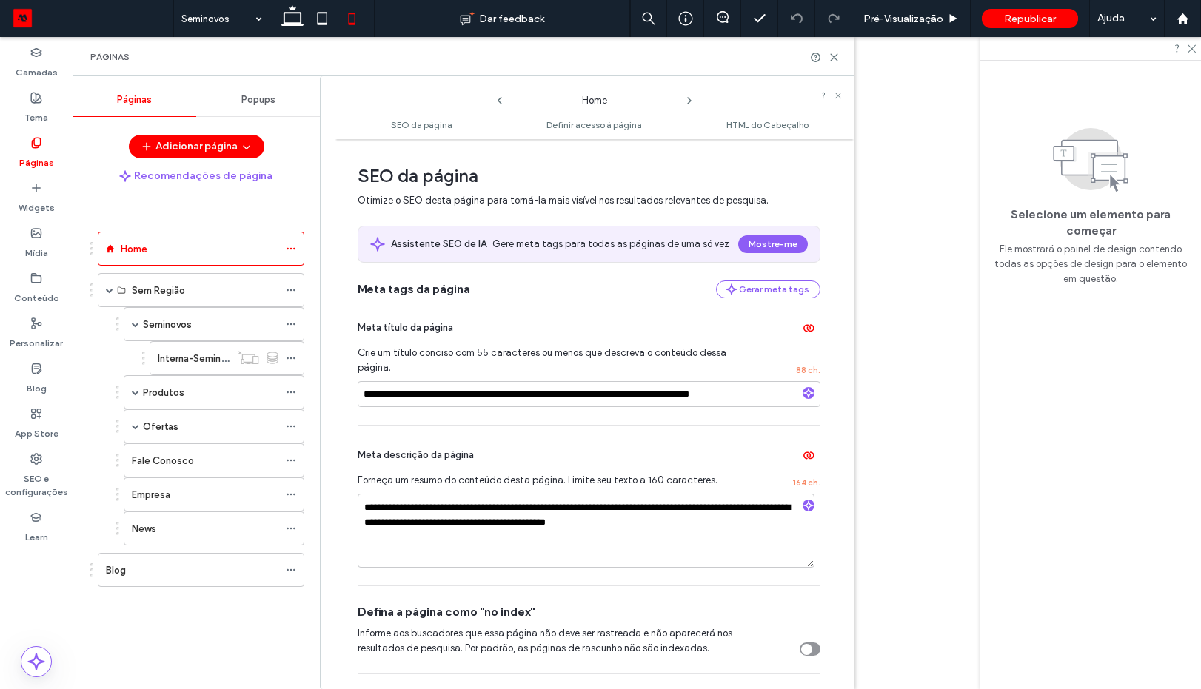
click at [684, 98] on icon at bounding box center [690, 101] width 12 height 12
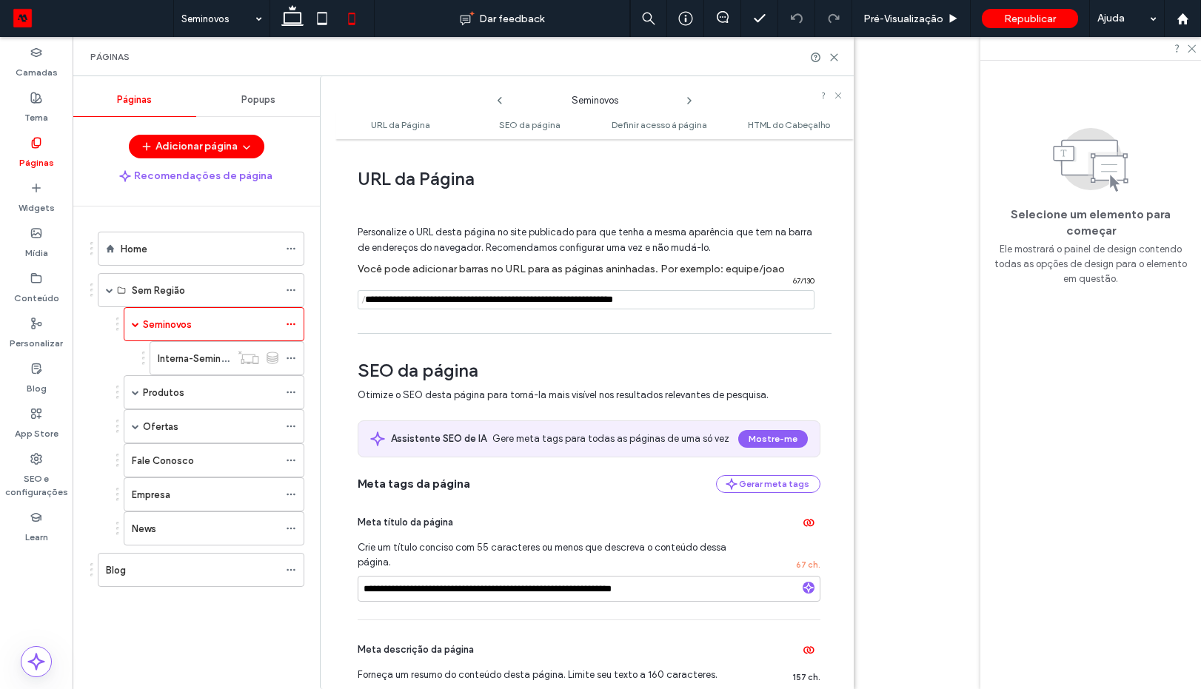
click at [687, 98] on icon at bounding box center [690, 101] width 12 height 12
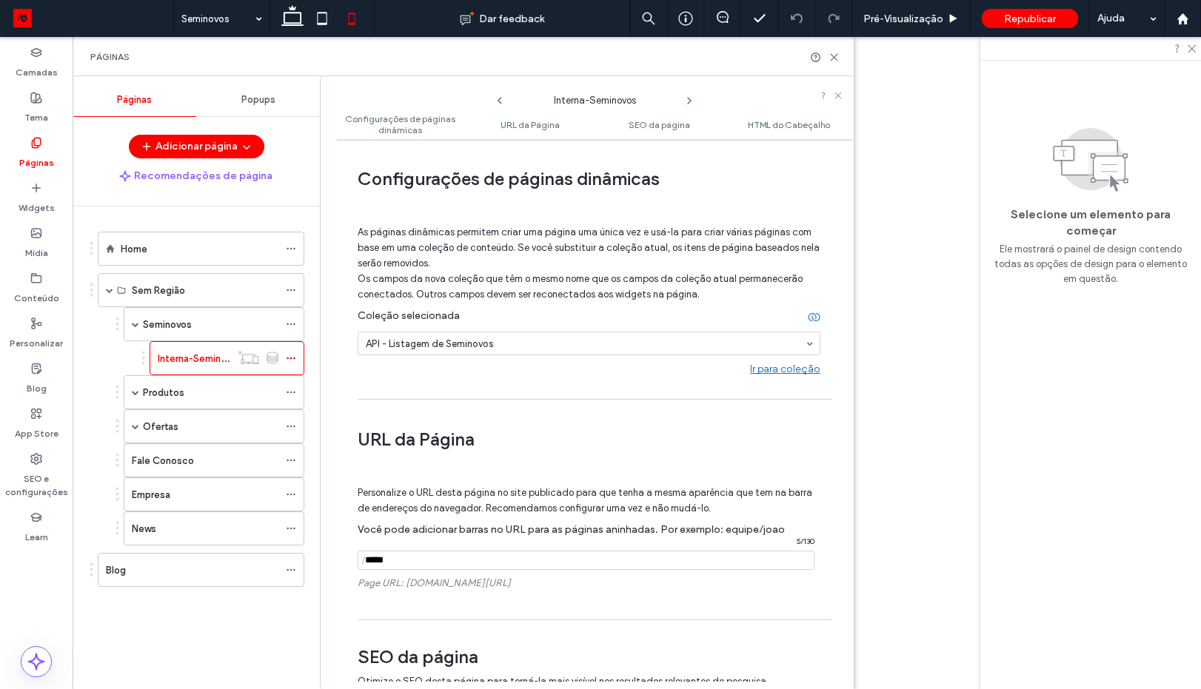
click at [407, 557] on input "notEmpty" at bounding box center [586, 560] width 457 height 19
paste input "**********"
type input "**********"
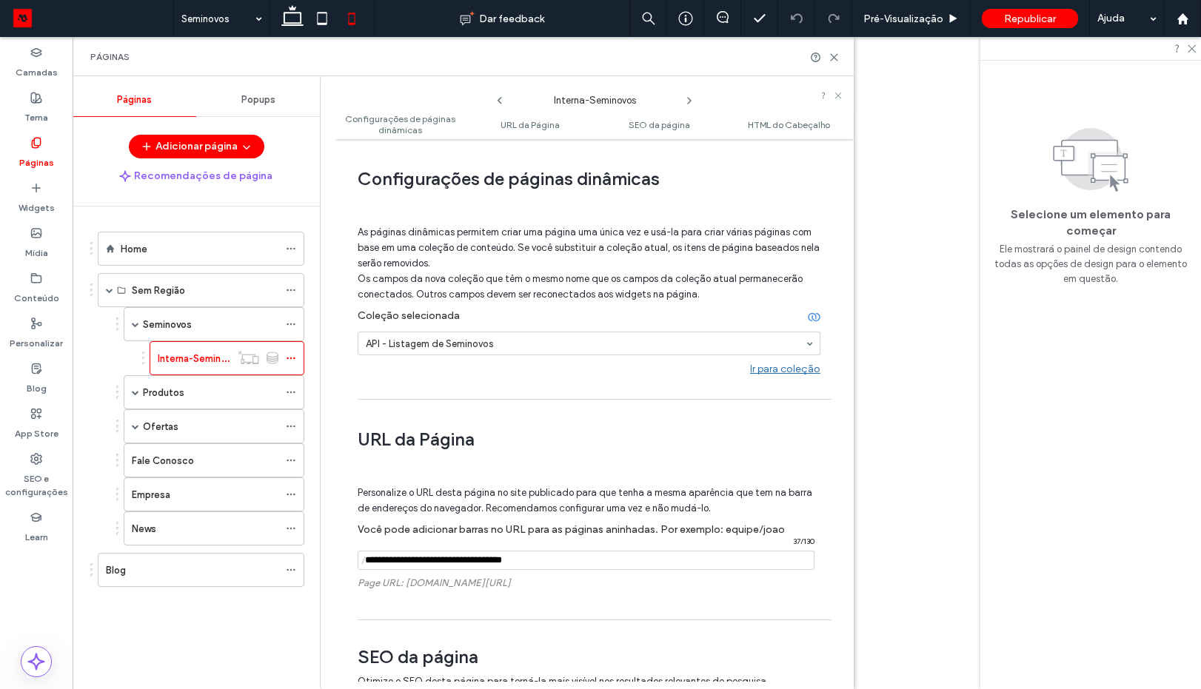
click at [638, 424] on div "URL da Página Personalize o URL desta página no site publicado para que tenha a…" at bounding box center [589, 509] width 463 height 205
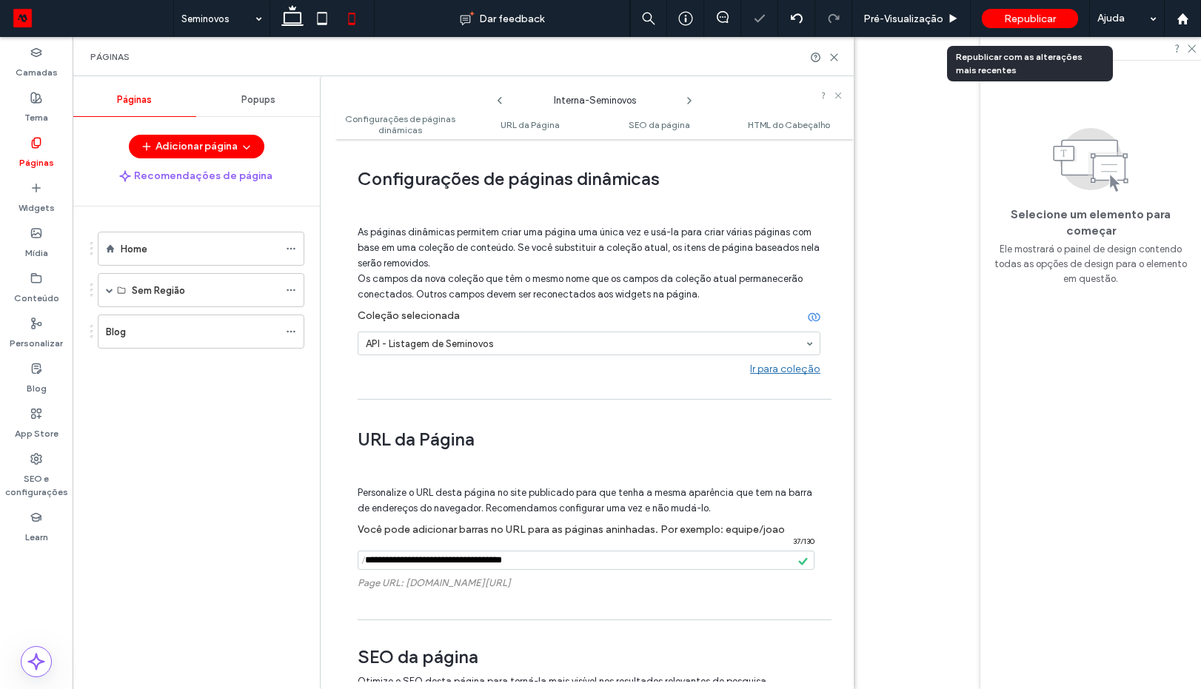
click at [1025, 24] on span "Republicar" at bounding box center [1030, 19] width 52 height 13
